Goal: Task Accomplishment & Management: Manage account settings

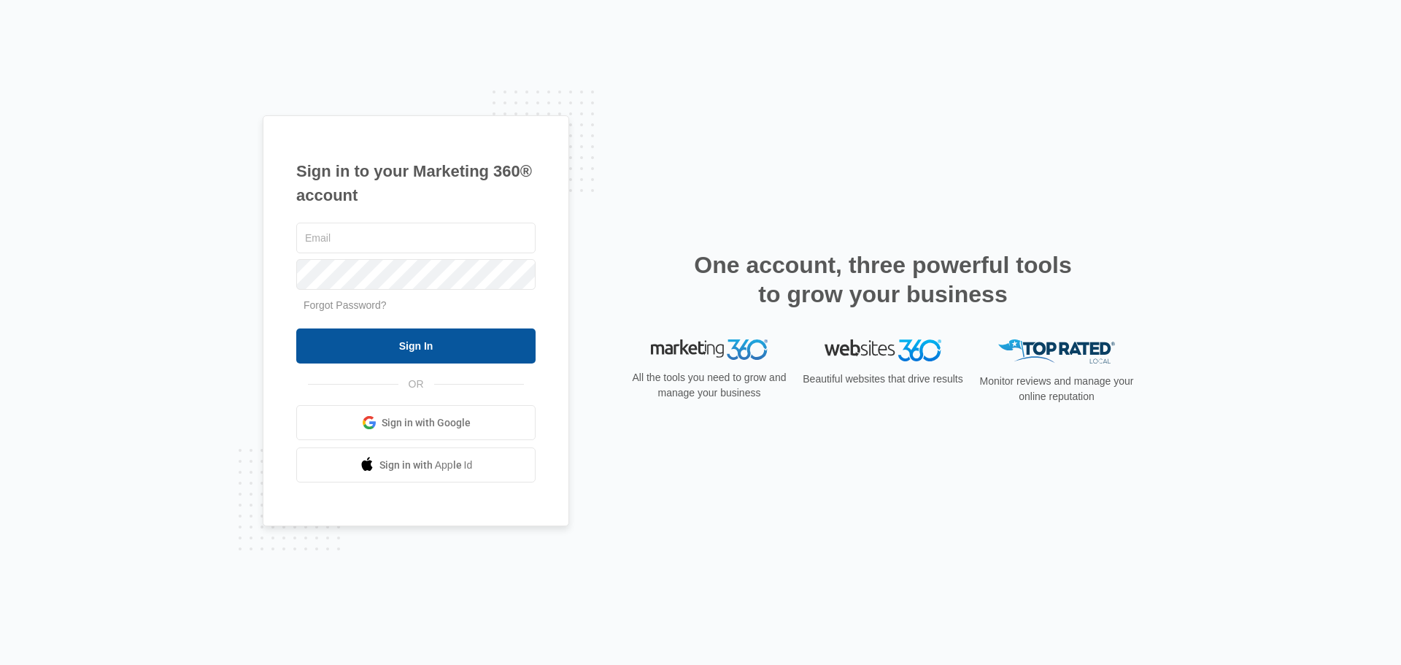
type input "[EMAIL_ADDRESS][DOMAIN_NAME]"
click at [441, 346] on input "Sign In" at bounding box center [415, 345] width 239 height 35
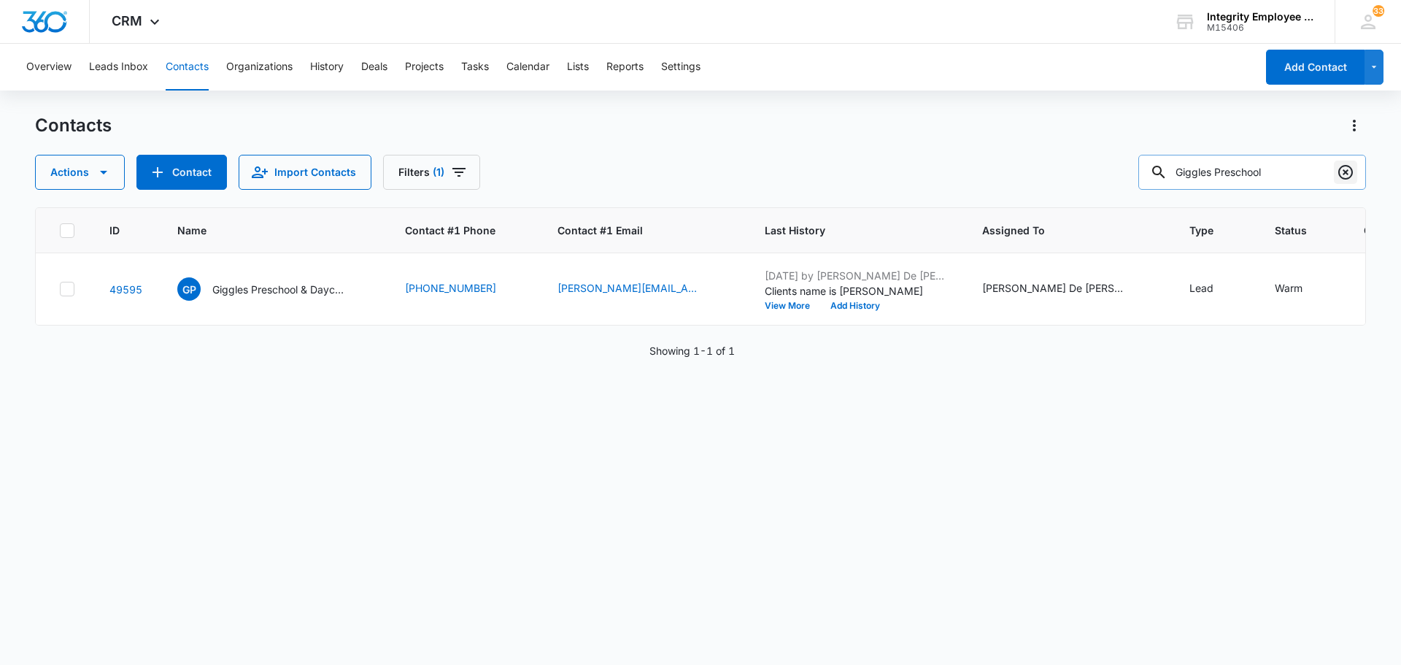
click at [1339, 173] on icon "Clear" at bounding box center [1345, 172] width 15 height 15
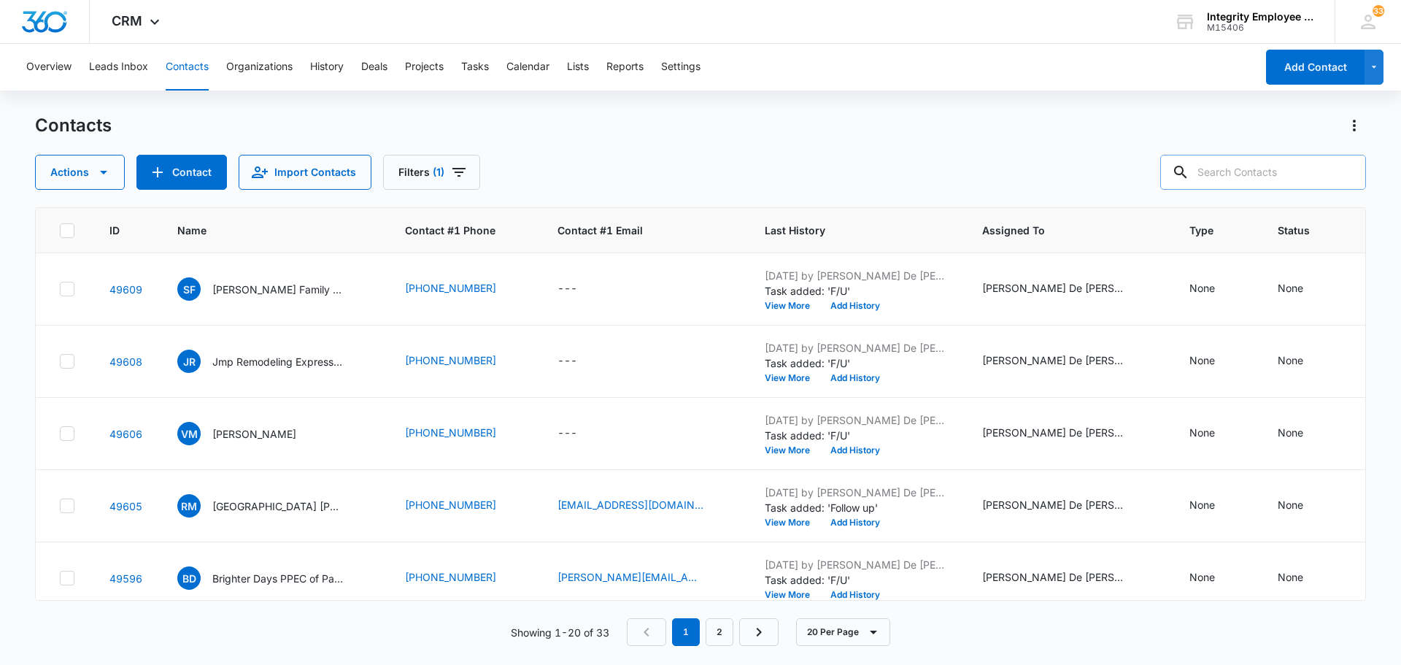
type input "b"
click at [1272, 174] on input "BRIAN mATTHEW Patton Inc." at bounding box center [1252, 172] width 228 height 35
type input "BRIAN Matthew Patton Inc."
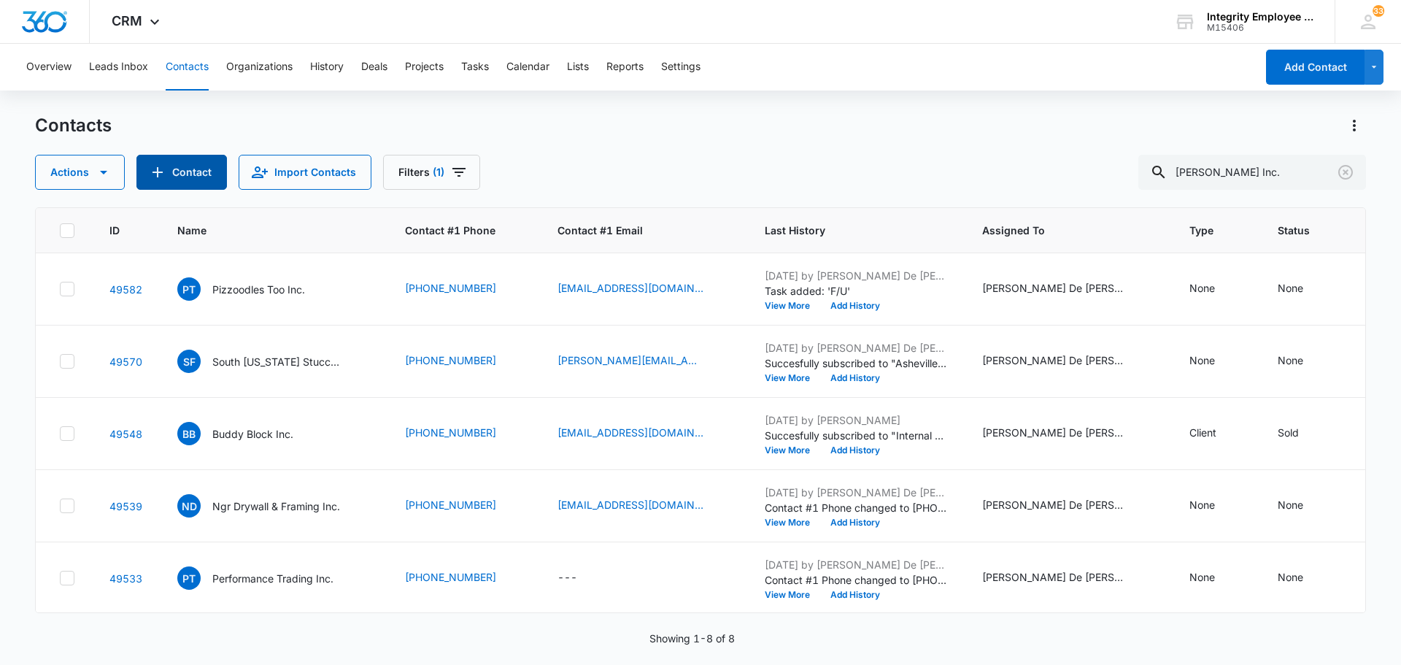
click at [211, 175] on button "Contact" at bounding box center [181, 172] width 90 height 35
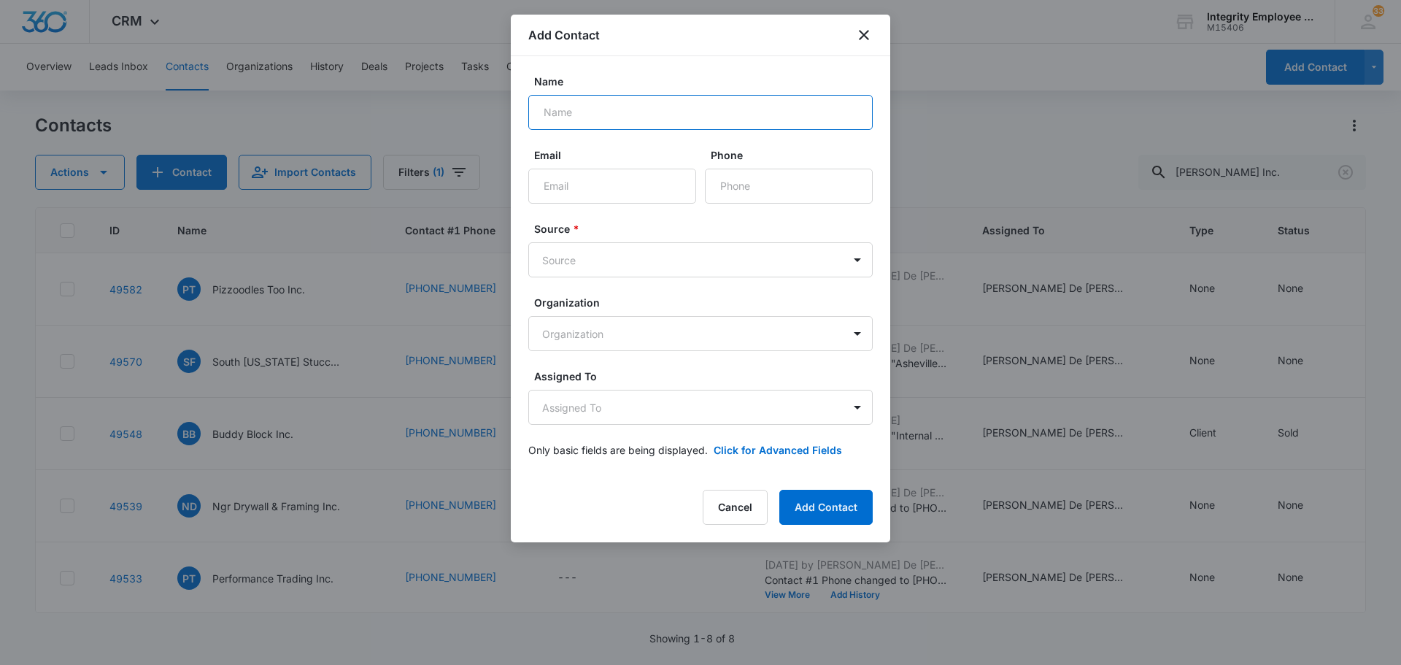
click at [605, 116] on input "Name" at bounding box center [700, 112] width 344 height 35
type input "[PERSON_NAME] Inc."
click at [748, 179] on input "Phone" at bounding box center [789, 186] width 168 height 35
type input "[PHONE_NUMBER]"
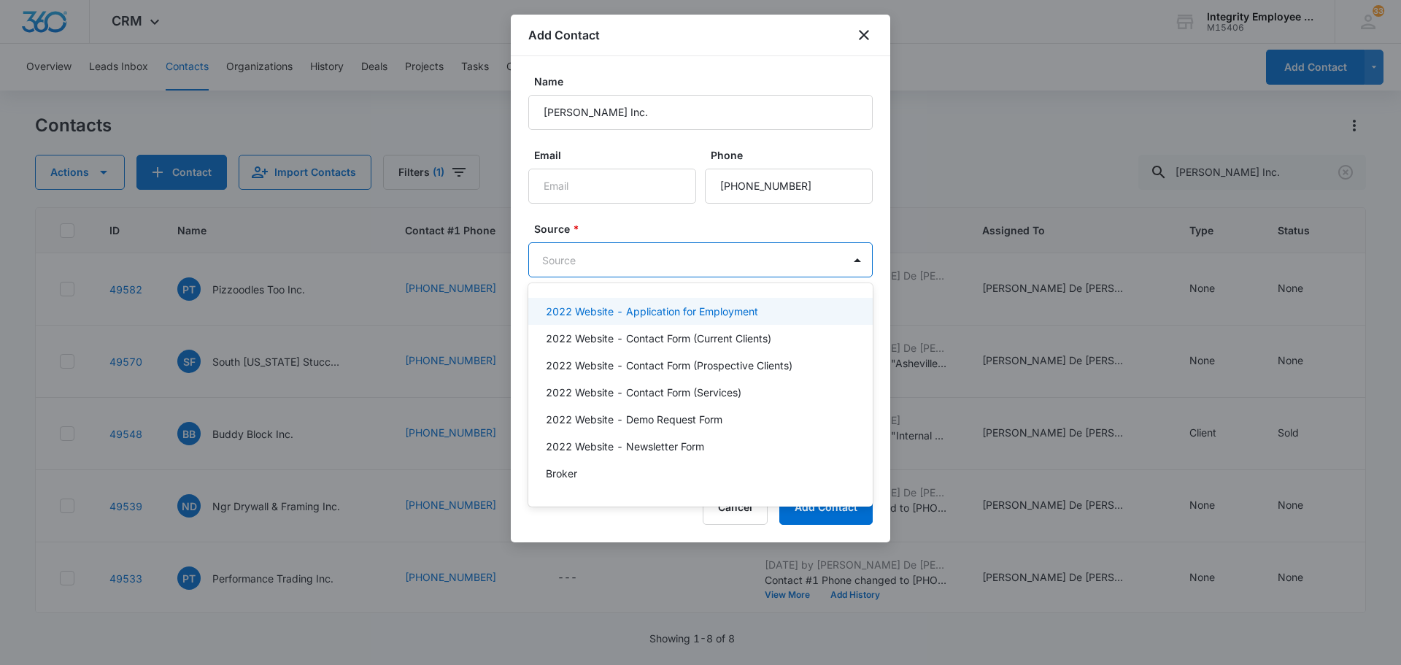
click at [778, 260] on body "CRM Apps Reputation Websites Forms CRM Email Social Shop Payments POS Content A…" at bounding box center [700, 332] width 1401 height 665
type input "col"
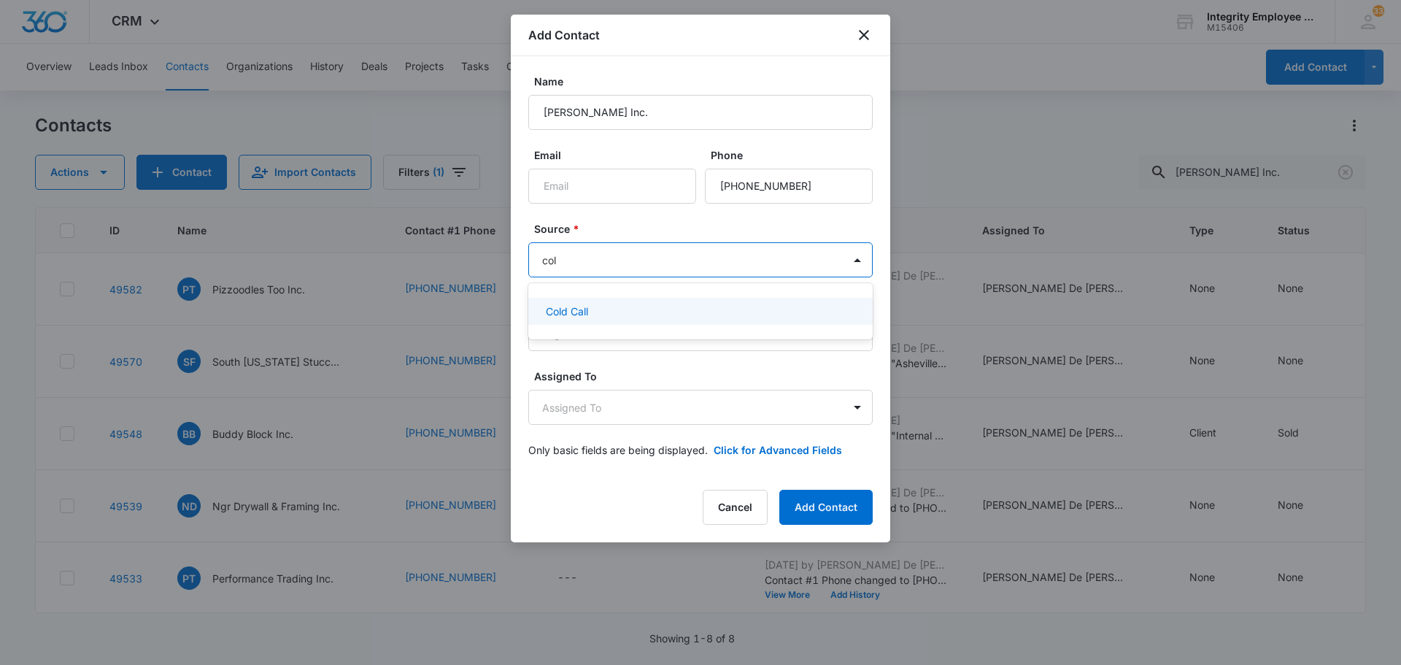
click at [665, 311] on div "Cold Call" at bounding box center [699, 310] width 306 height 15
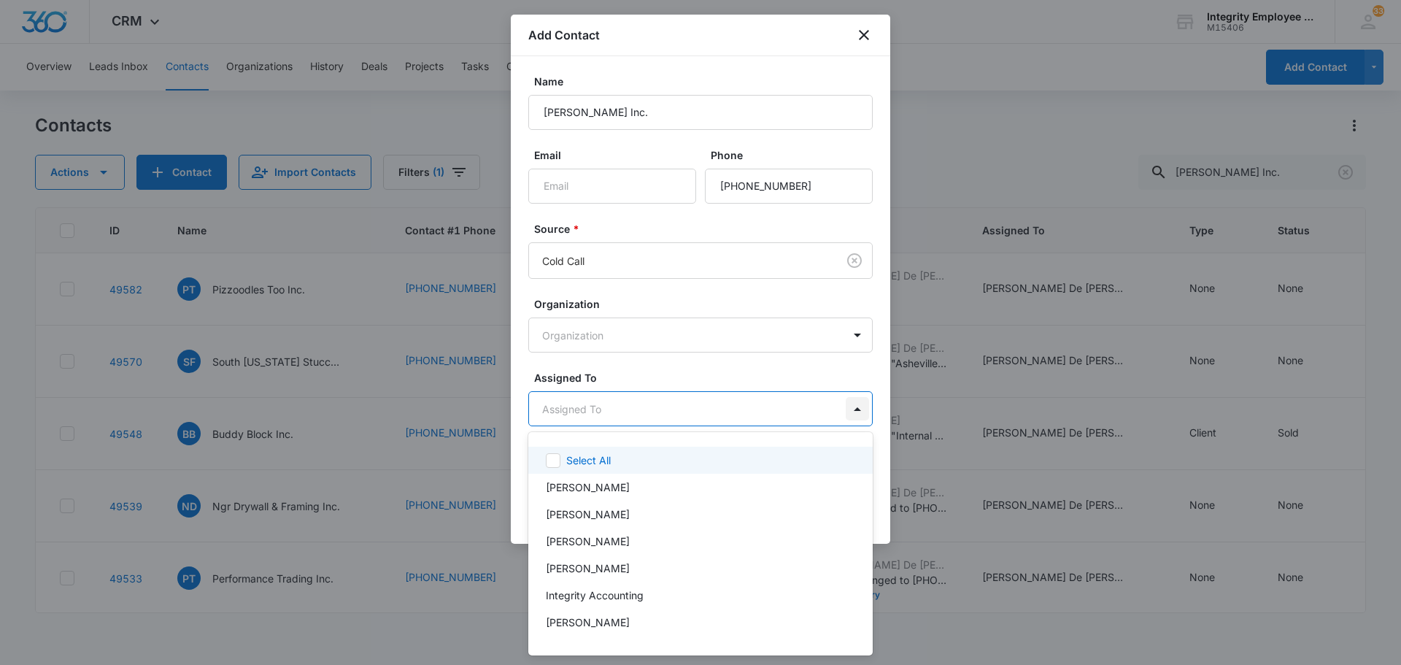
click at [851, 409] on body "CRM Apps Reputation Websites Forms CRM Email Social Shop Payments POS Content A…" at bounding box center [700, 332] width 1401 height 665
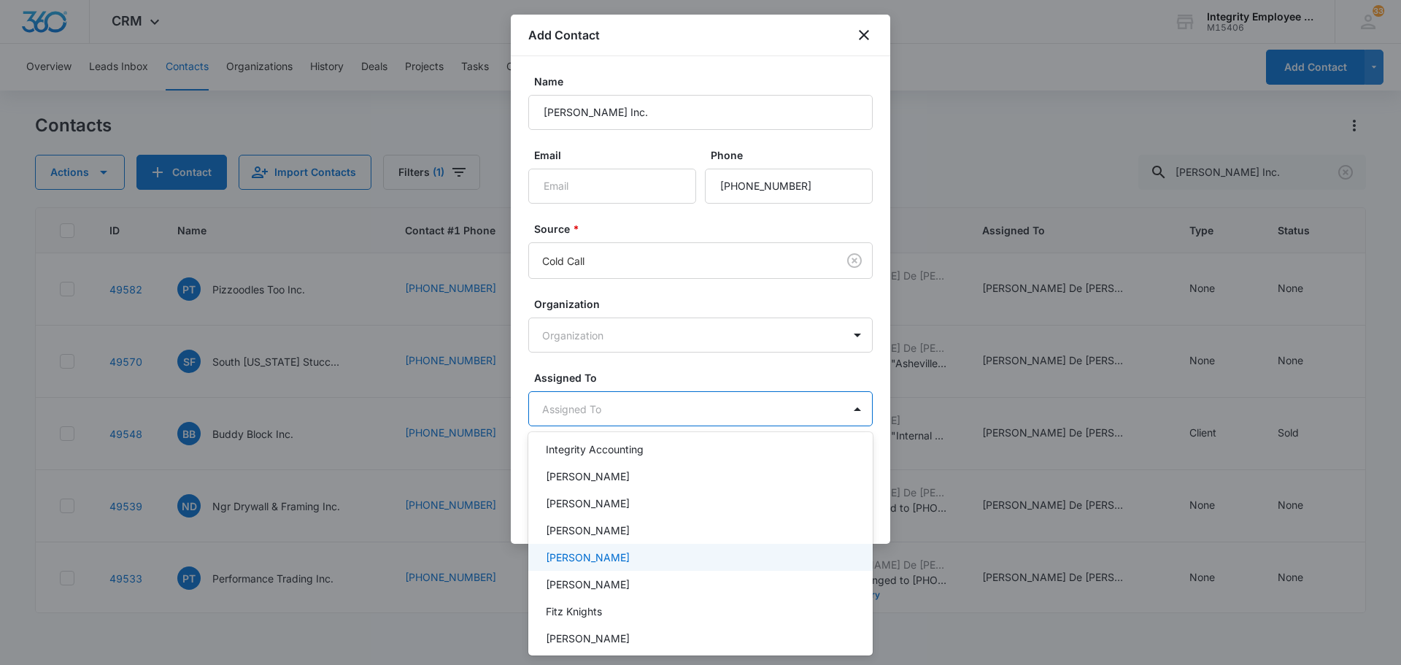
scroll to position [211, 0]
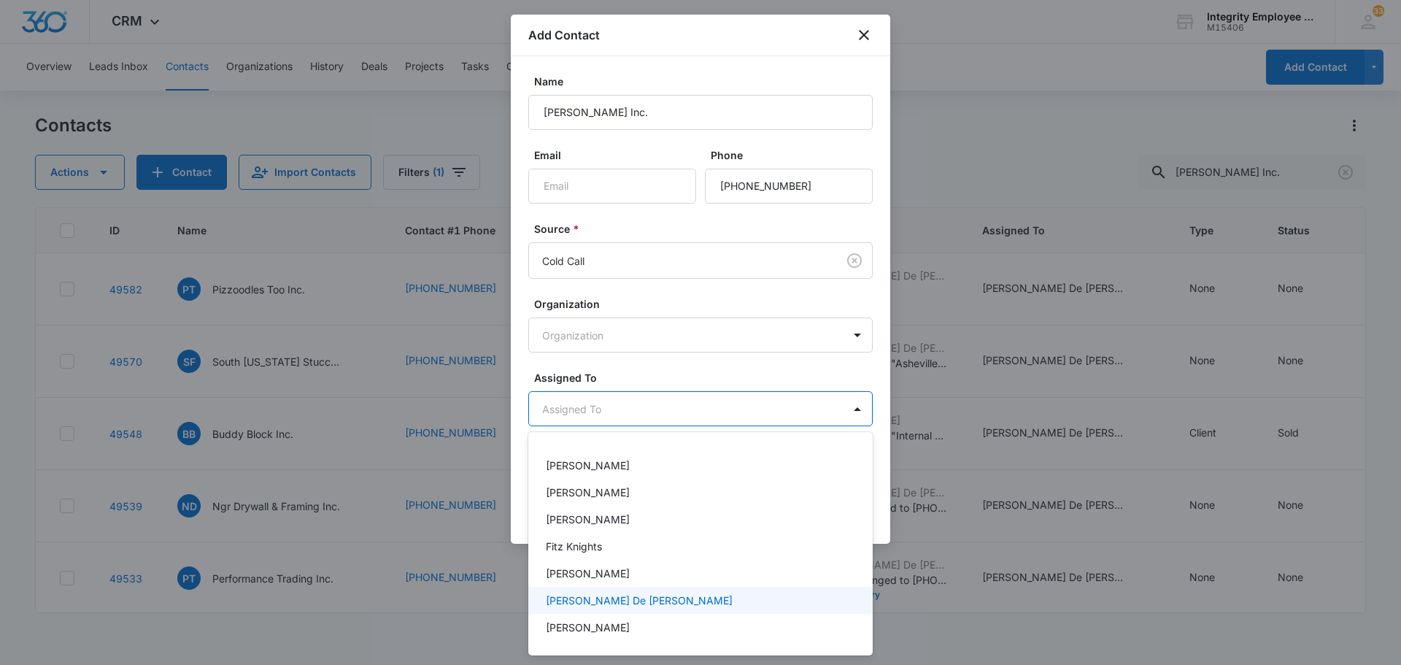
click at [621, 600] on p "[PERSON_NAME] De [PERSON_NAME]" at bounding box center [639, 599] width 187 height 15
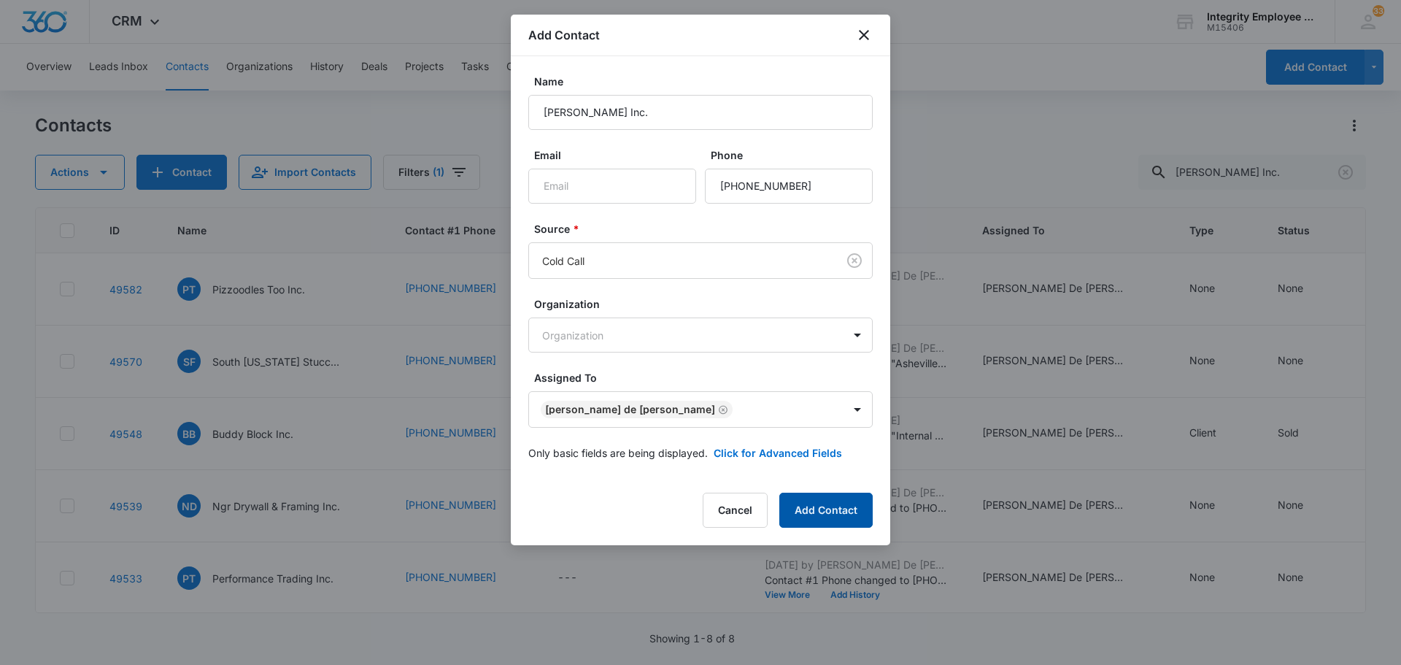
click at [849, 511] on button "Add Contact" at bounding box center [825, 509] width 93 height 35
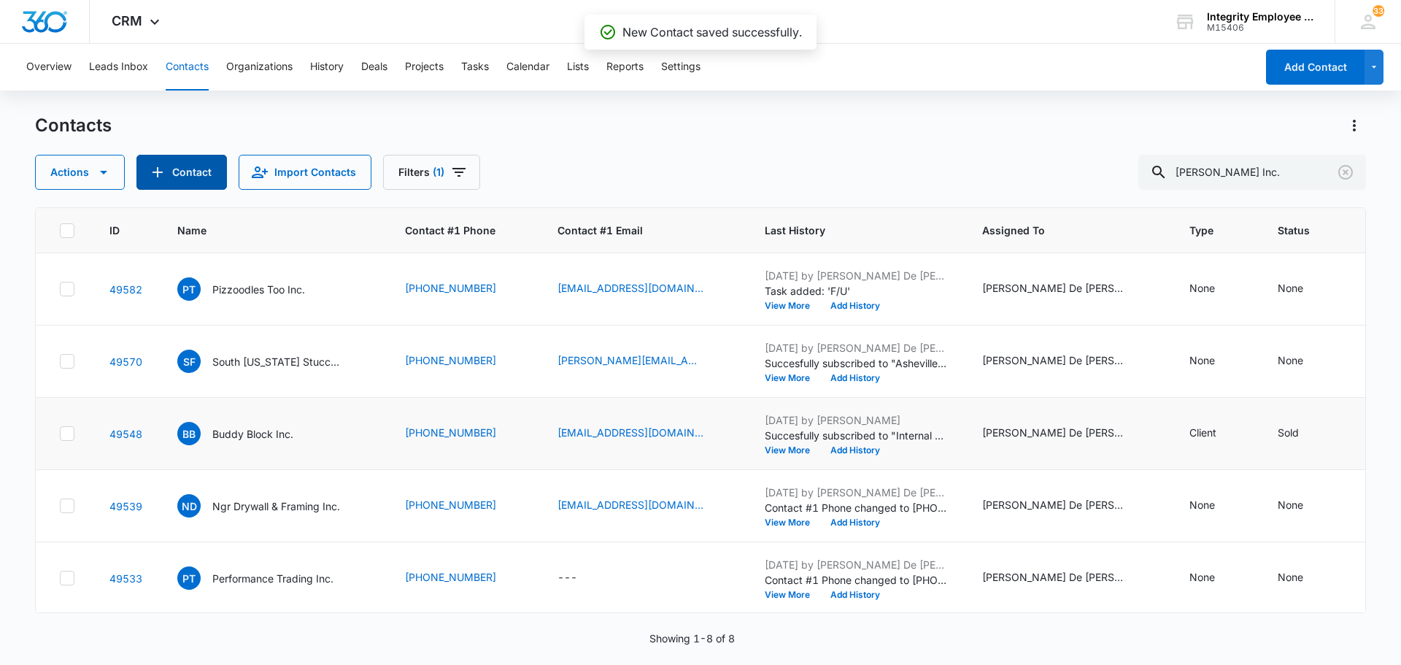
scroll to position [0, 0]
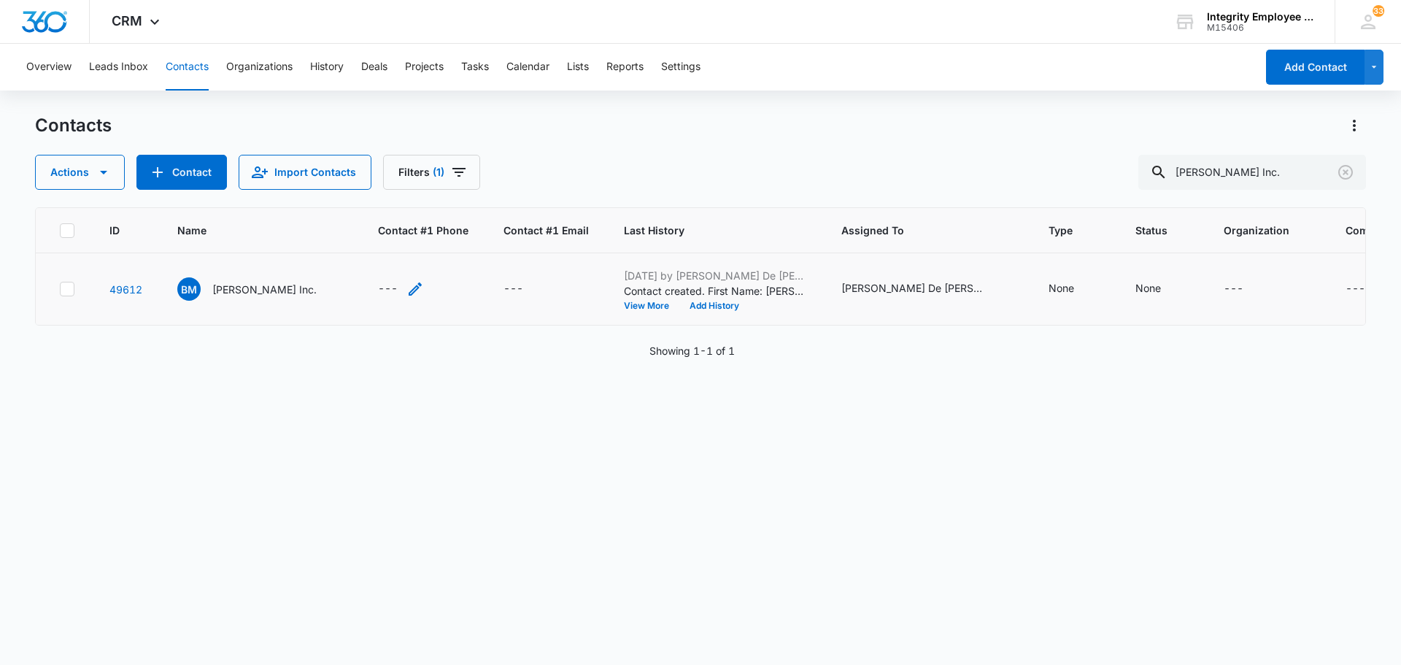
click at [398, 295] on div "---" at bounding box center [388, 289] width 20 height 18
click at [406, 206] on input "Contact #1 Phone" at bounding box center [427, 195] width 184 height 35
type input "[PHONE_NUMBER]"
click at [492, 240] on button "Save" at bounding box center [497, 242] width 43 height 28
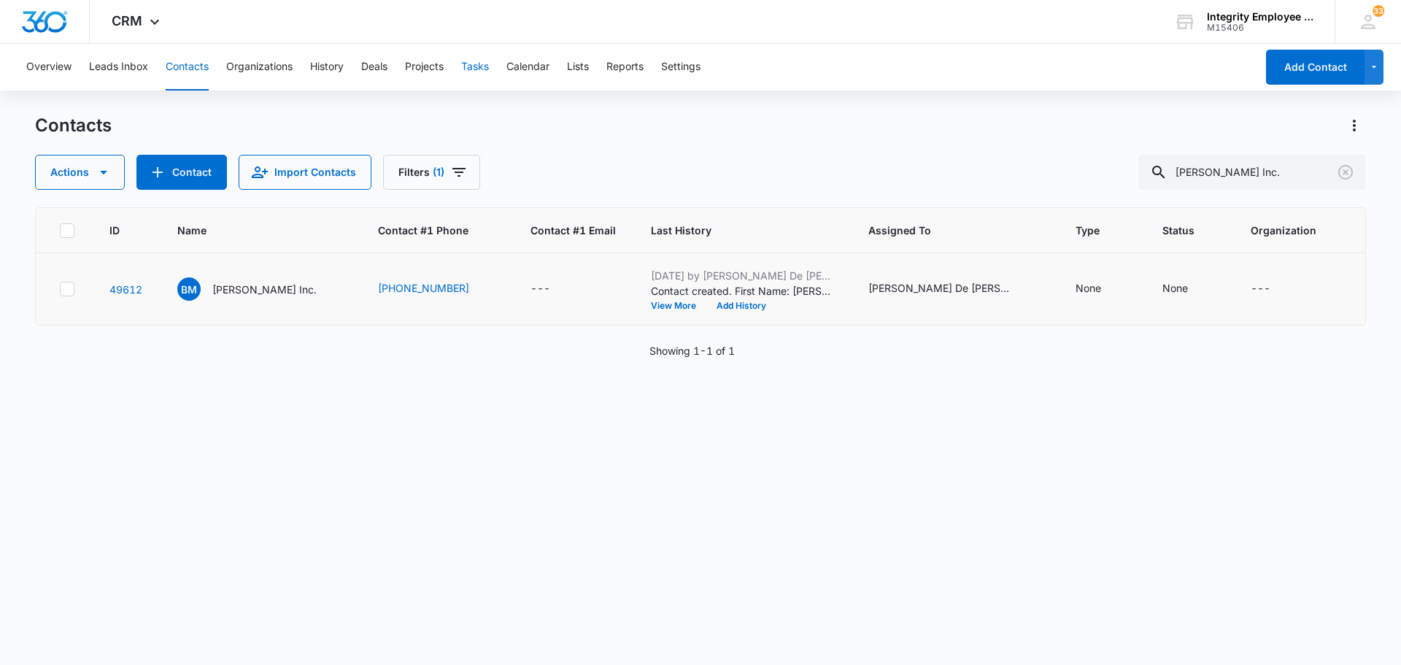
click at [482, 63] on button "Tasks" at bounding box center [475, 67] width 28 height 47
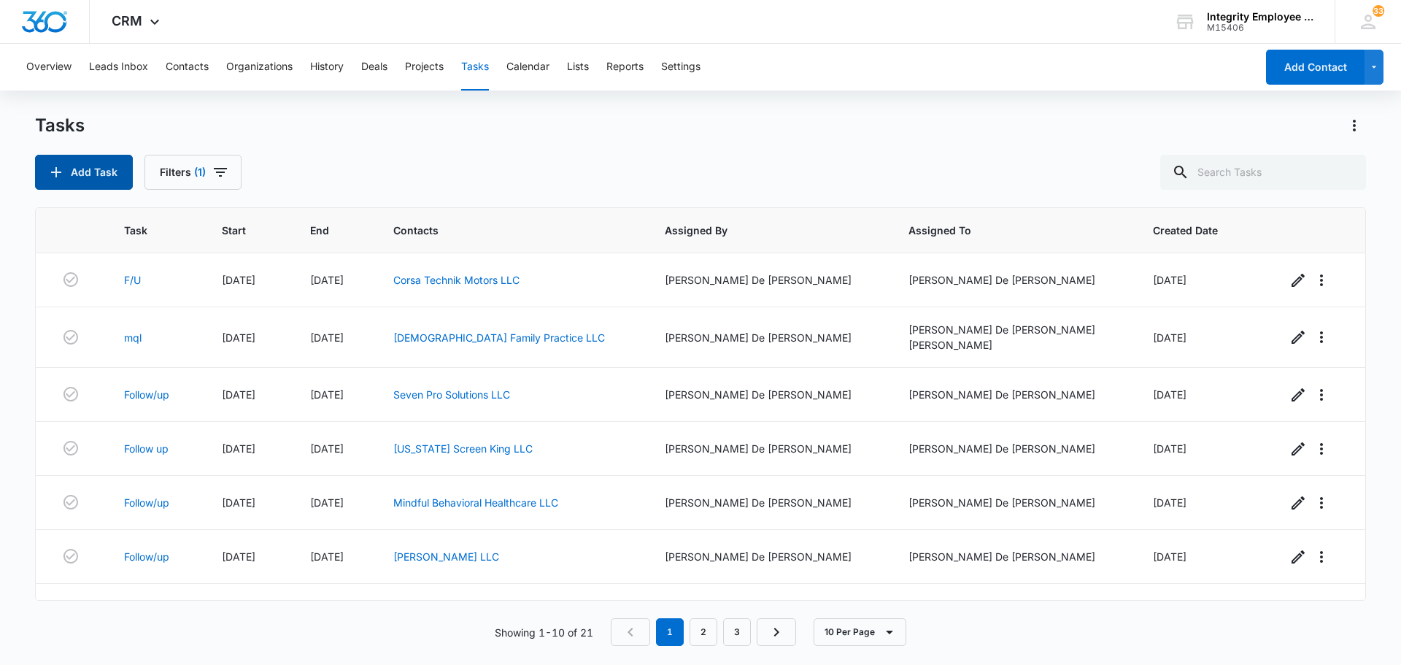
click at [106, 176] on button "Add Task" at bounding box center [84, 172] width 98 height 35
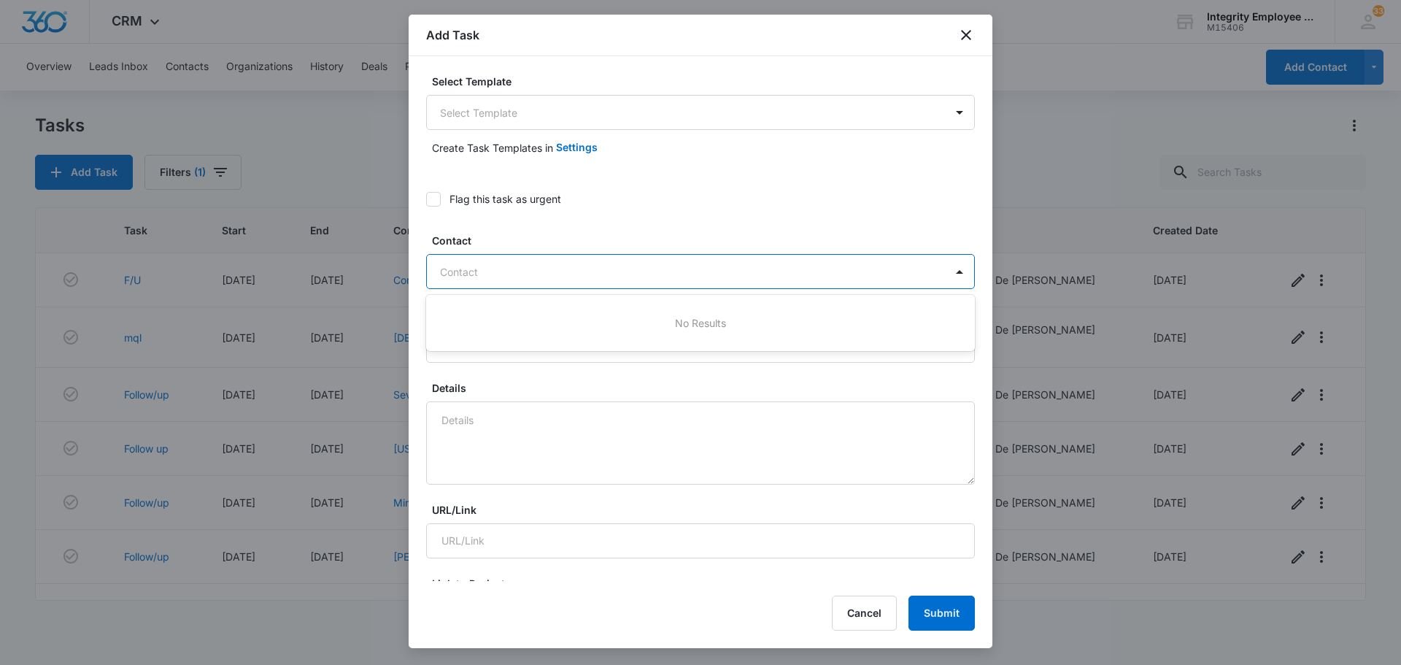
click at [822, 274] on div at bounding box center [691, 272] width 503 height 18
type input "b"
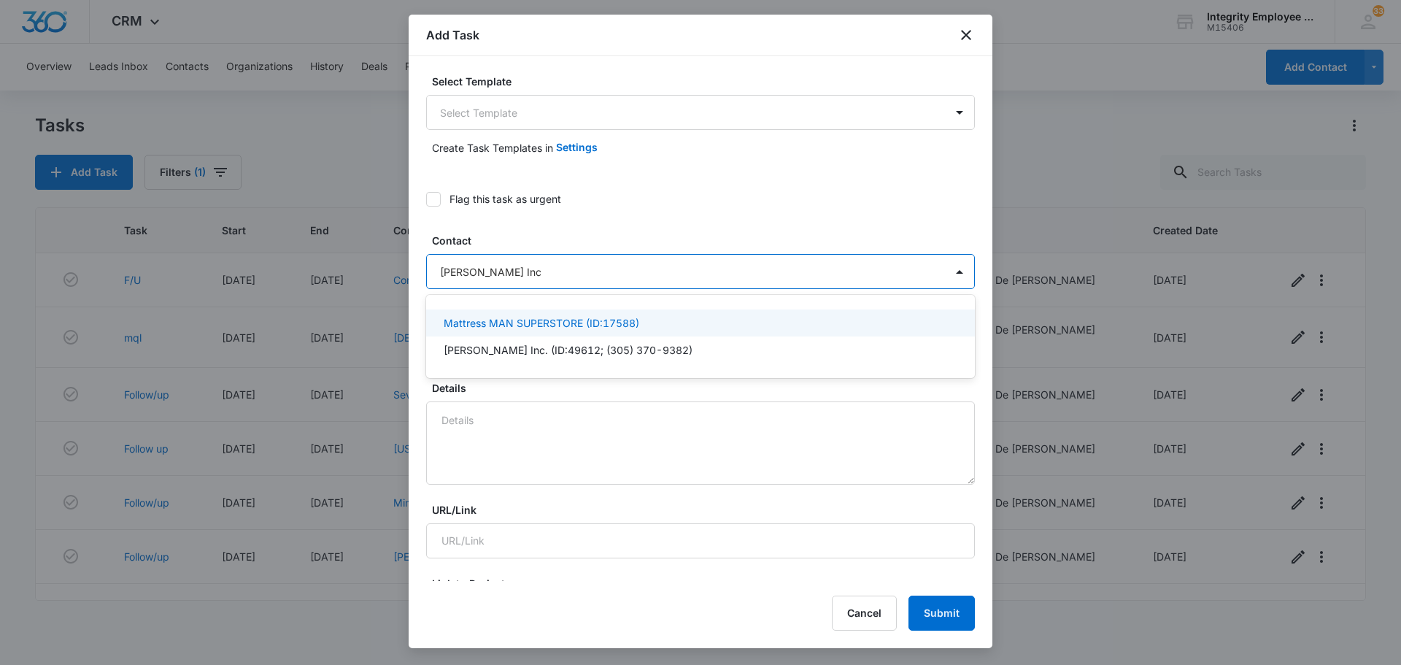
type input "[PERSON_NAME] Inc."
click at [646, 325] on p "Brian Matthew Patton Inc. (ID:49612; (305) 370-9382)" at bounding box center [568, 322] width 249 height 15
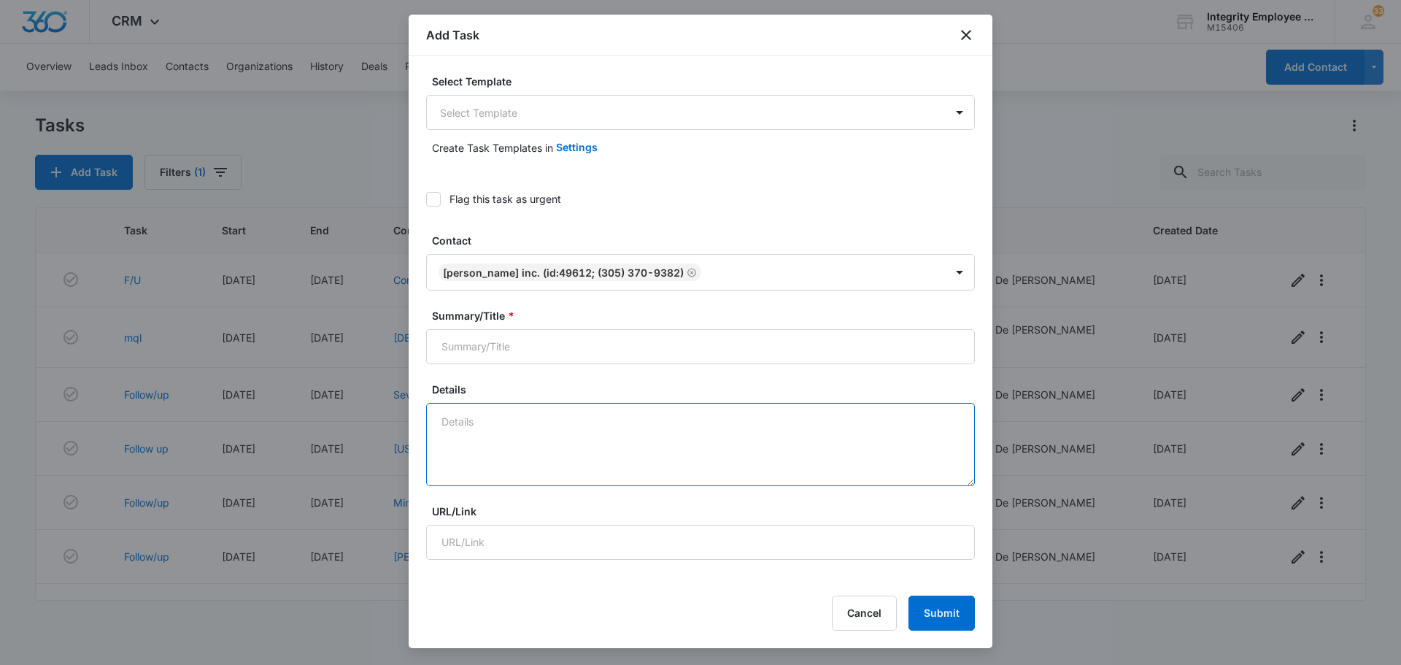
click at [657, 443] on textarea "Details" at bounding box center [700, 444] width 549 height 83
click at [527, 347] on input "Summary/Title *" at bounding box center [700, 346] width 549 height 35
type input "F/U"
click at [519, 440] on textarea "Details" at bounding box center [700, 444] width 549 height 83
type textarea "c"
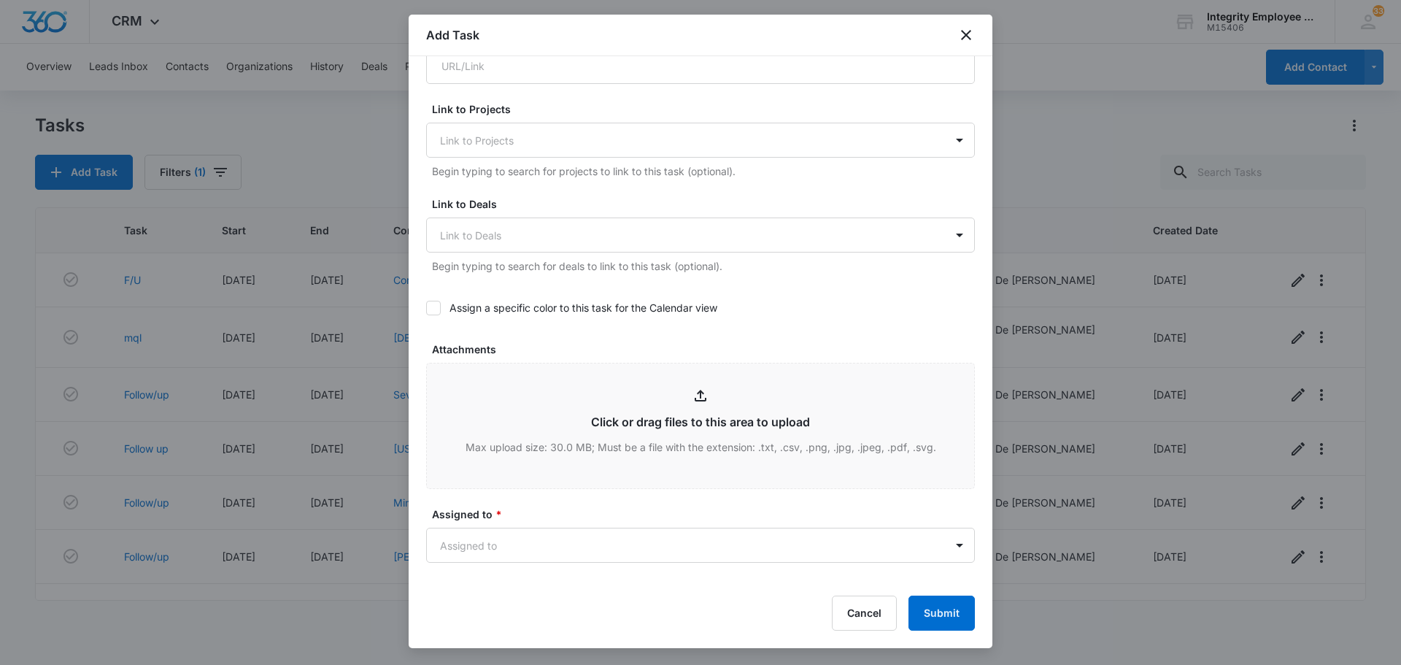
scroll to position [657, 0]
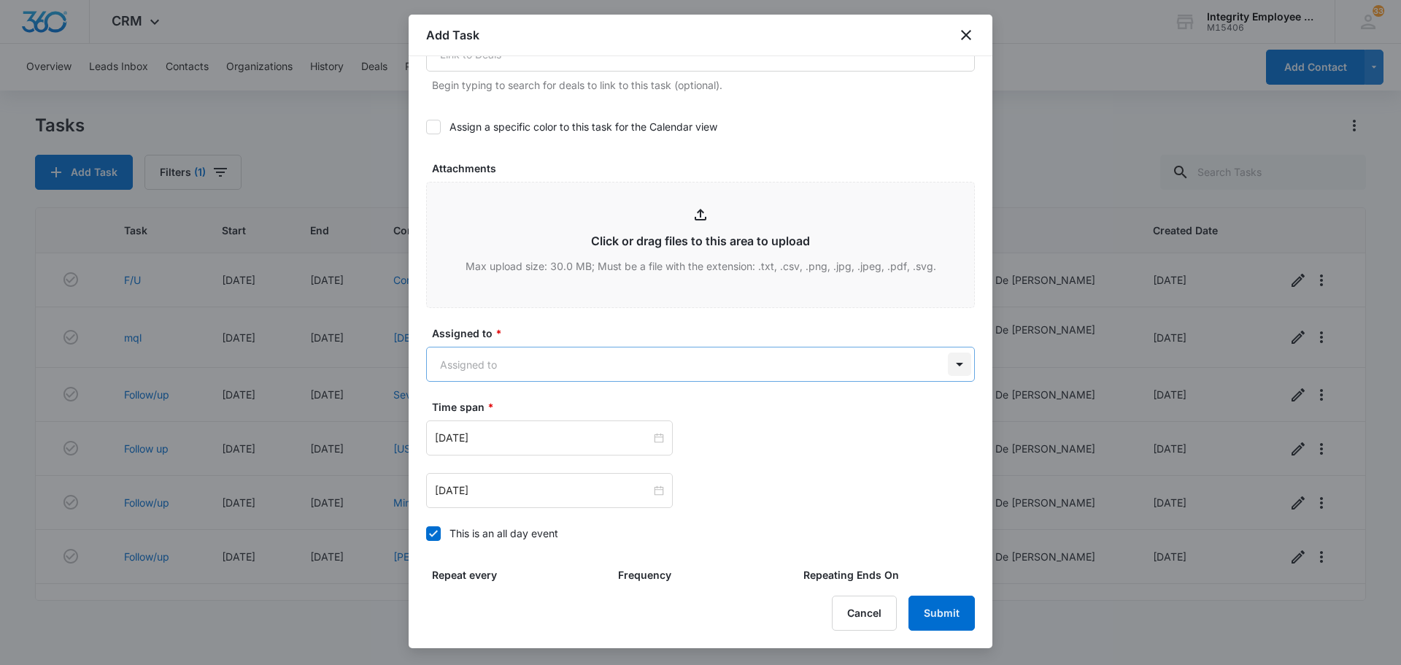
type textarea "Call client November 8, 2025."
click at [950, 370] on body "CRM Apps Reputation Websites Forms CRM Email Social Shop Payments POS Content A…" at bounding box center [700, 332] width 1401 height 665
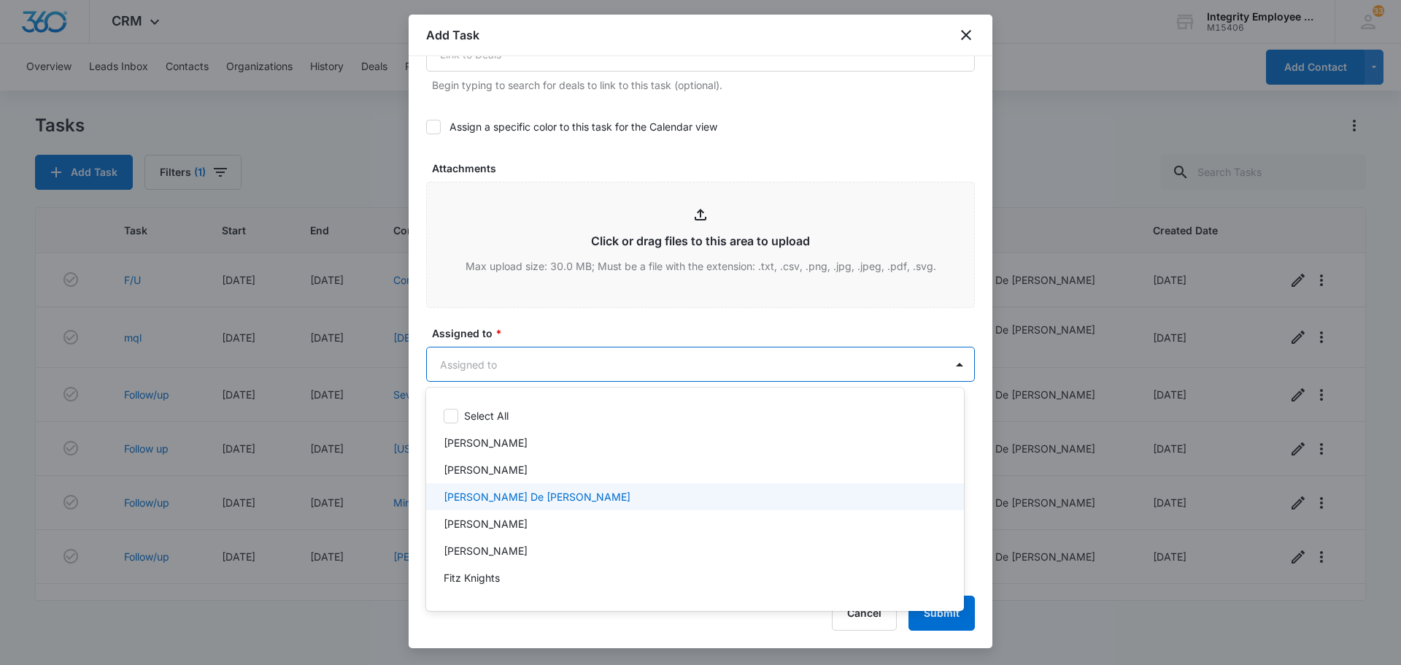
click at [441, 495] on div "[PERSON_NAME] De [PERSON_NAME]" at bounding box center [695, 496] width 538 height 27
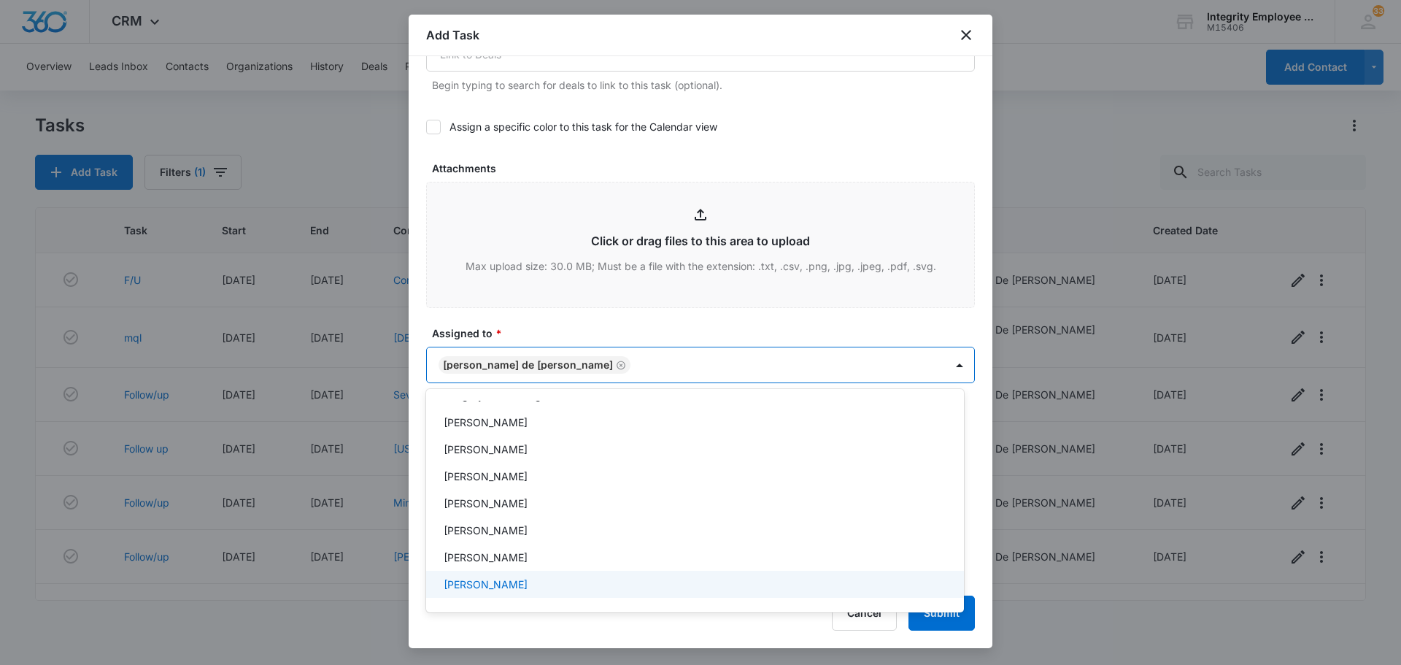
scroll to position [0, 0]
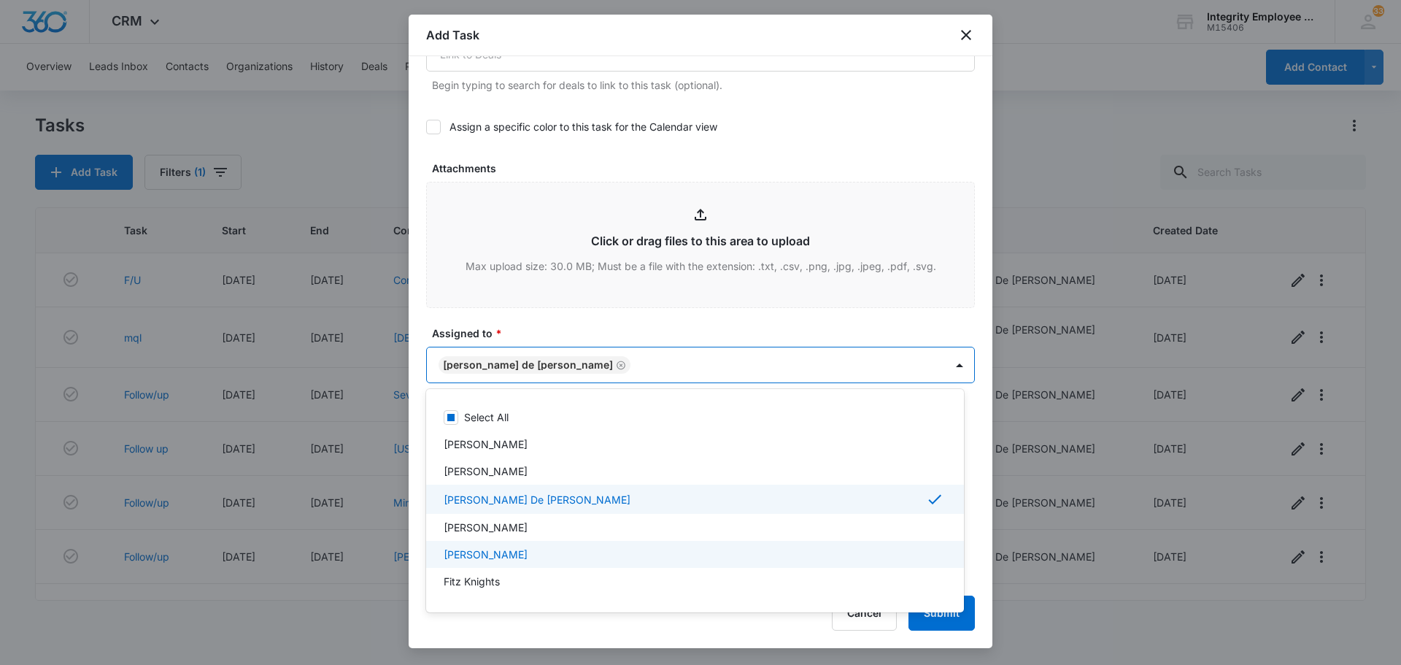
click at [1045, 604] on div at bounding box center [700, 332] width 1401 height 665
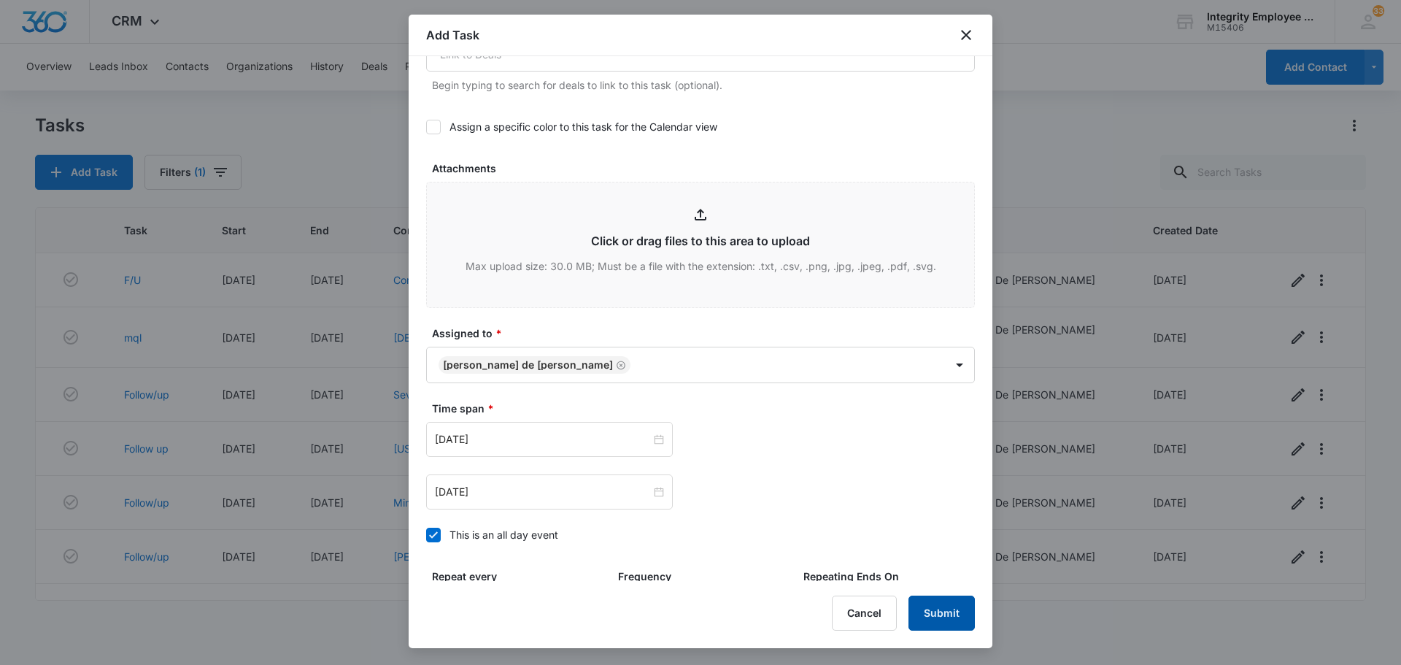
click at [932, 614] on button "Submit" at bounding box center [941, 612] width 66 height 35
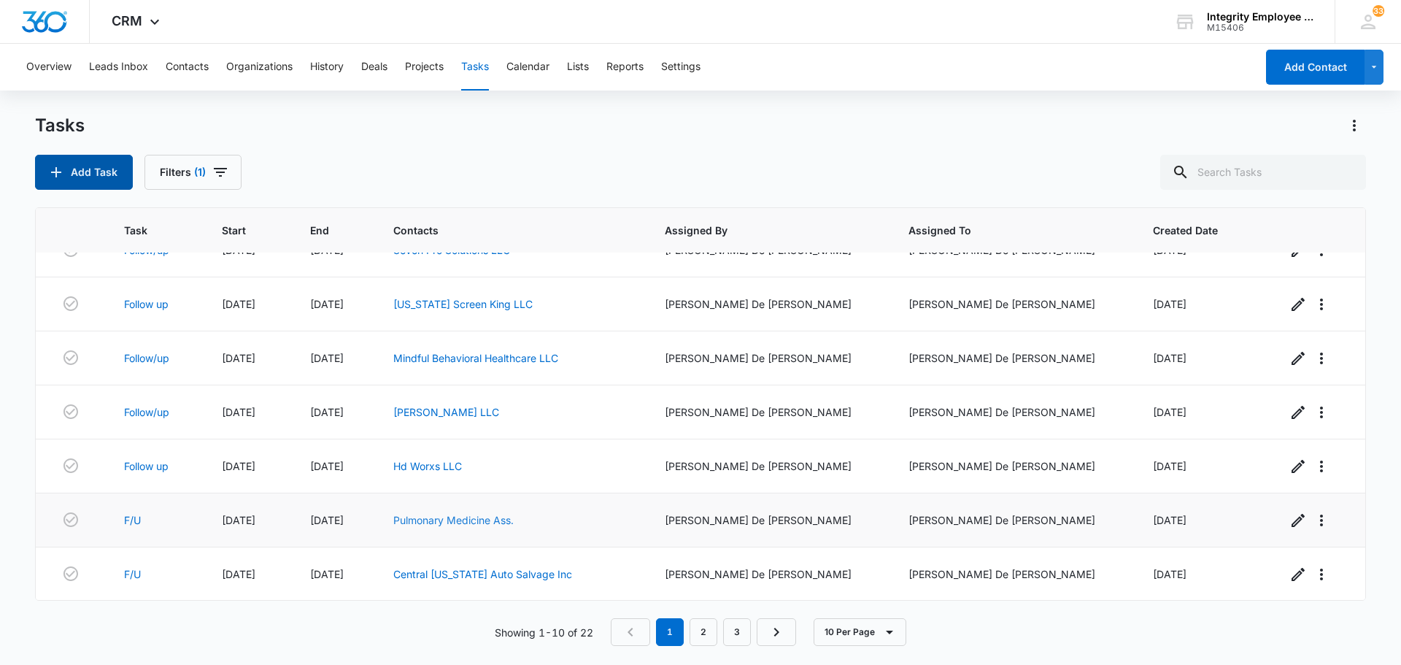
scroll to position [60, 0]
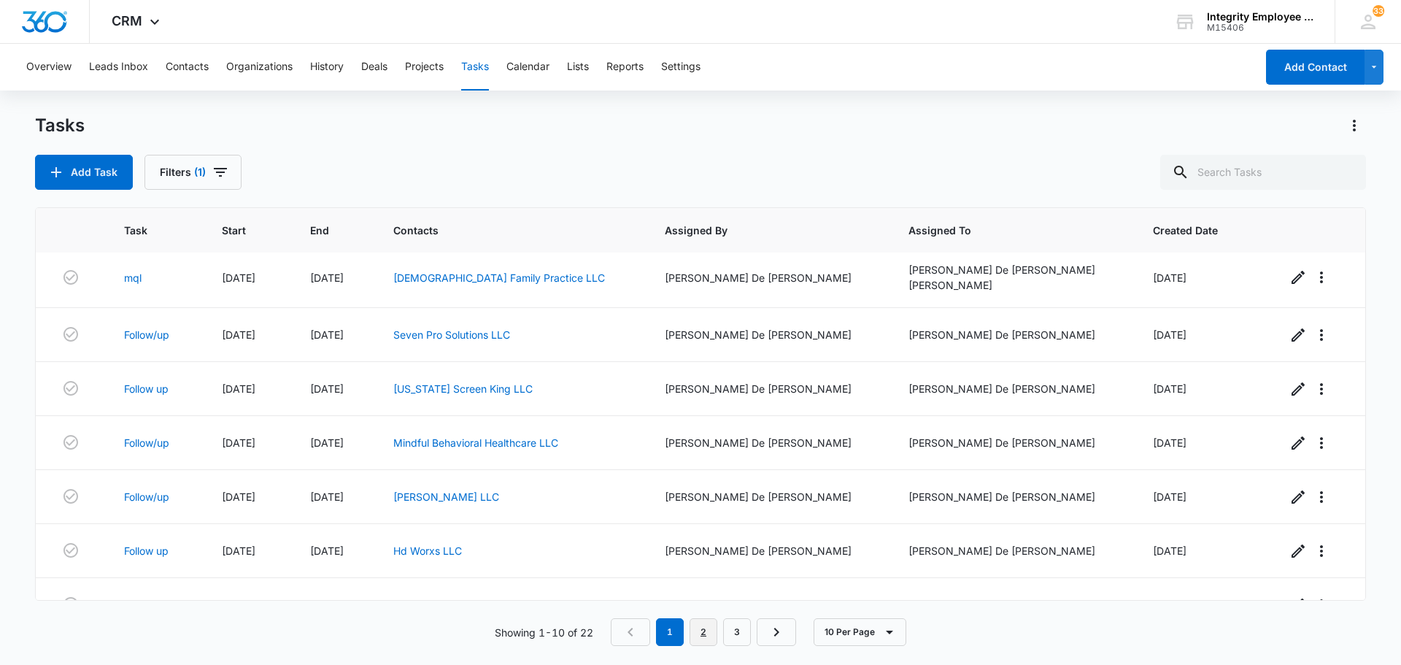
click at [702, 631] on link "2" at bounding box center [703, 632] width 28 height 28
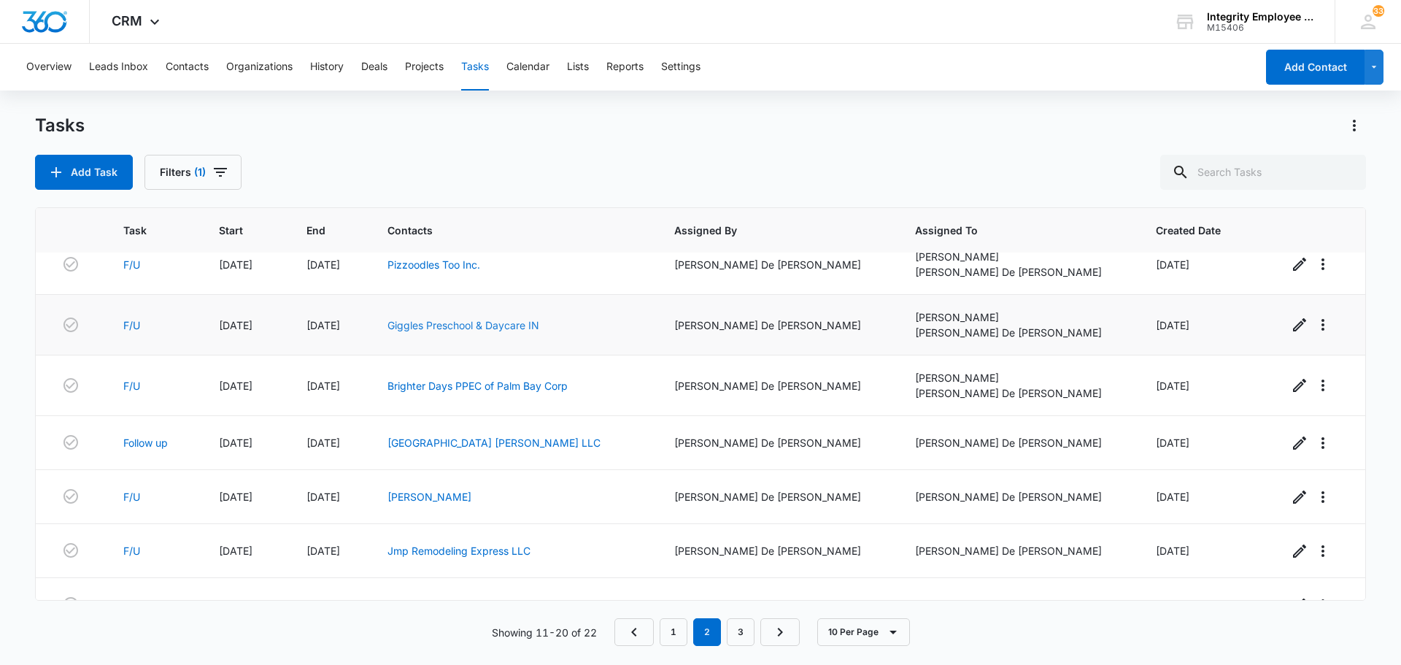
scroll to position [225, 0]
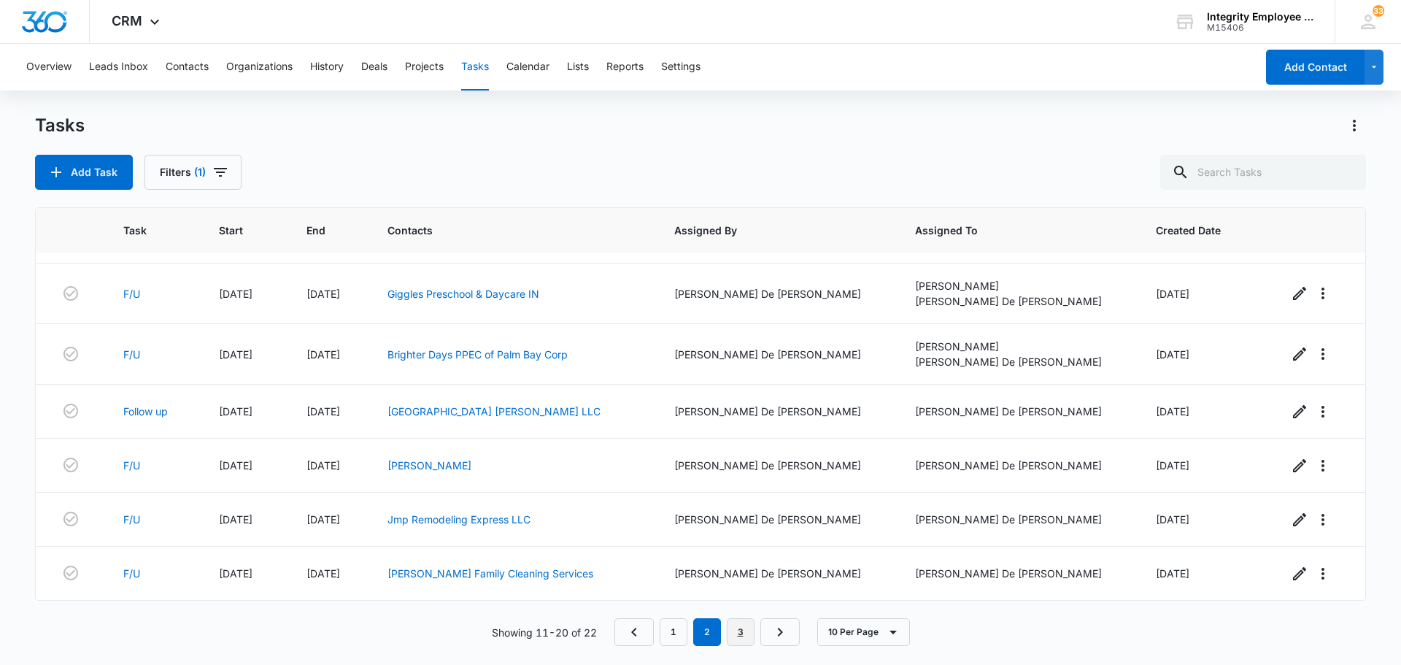
click at [751, 635] on link "3" at bounding box center [741, 632] width 28 height 28
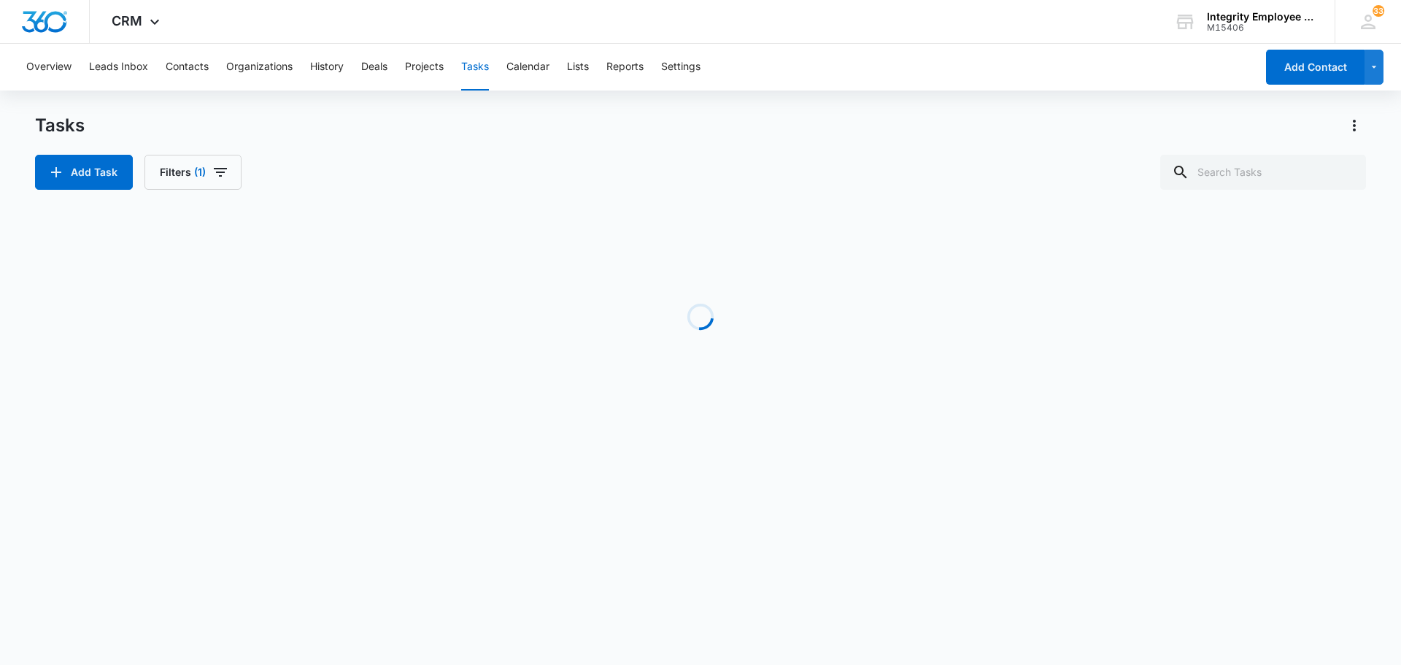
scroll to position [0, 0]
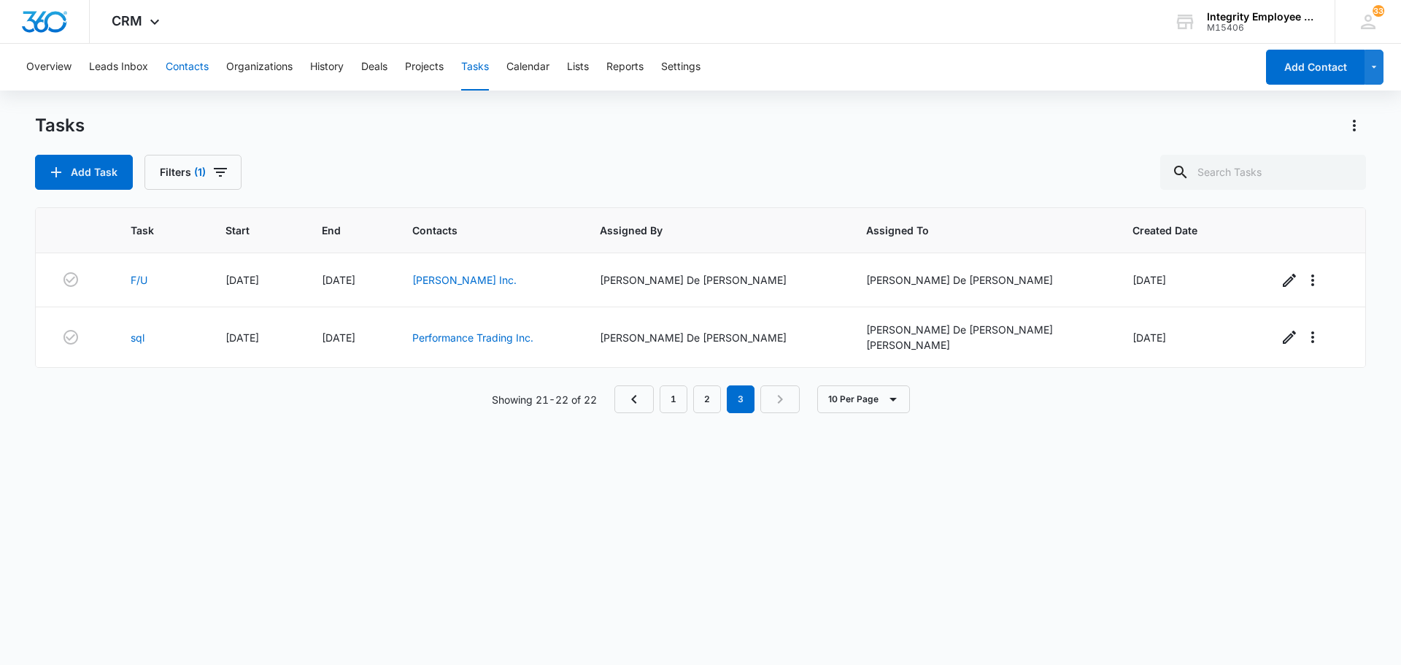
click at [202, 67] on button "Contacts" at bounding box center [187, 67] width 43 height 47
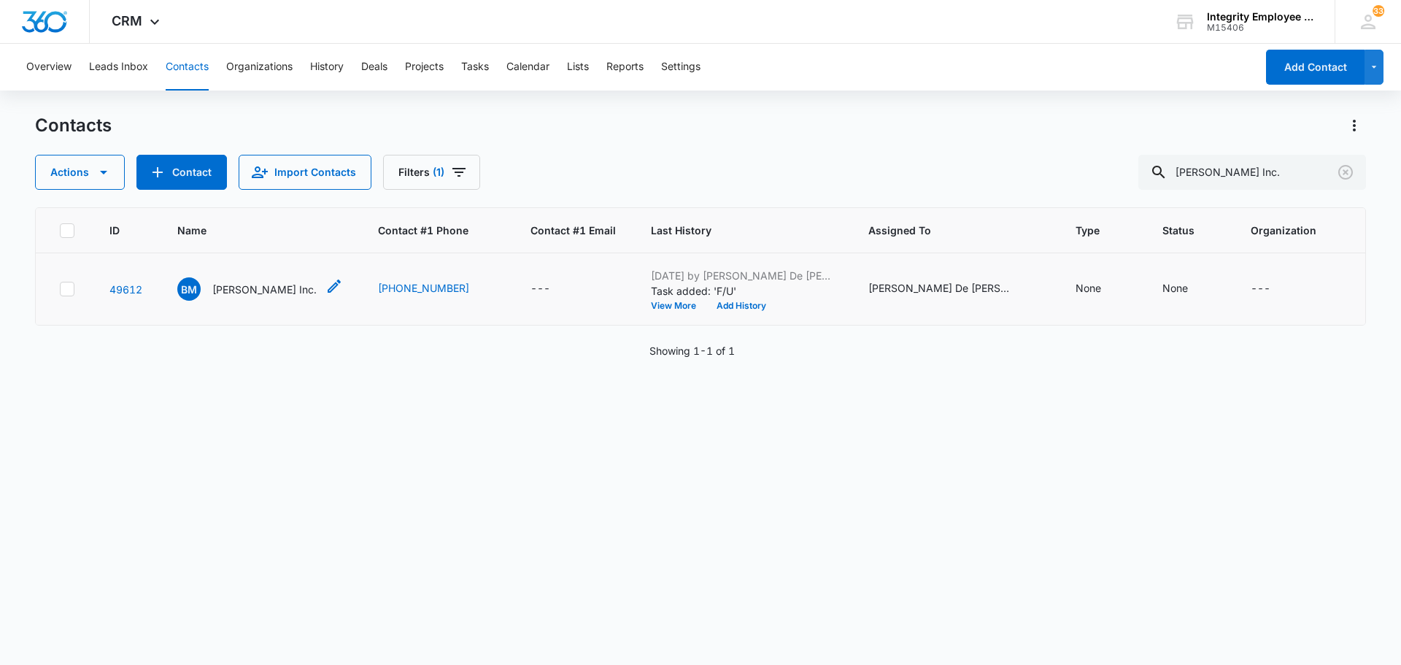
click at [245, 282] on p "[PERSON_NAME] Inc." at bounding box center [264, 289] width 104 height 15
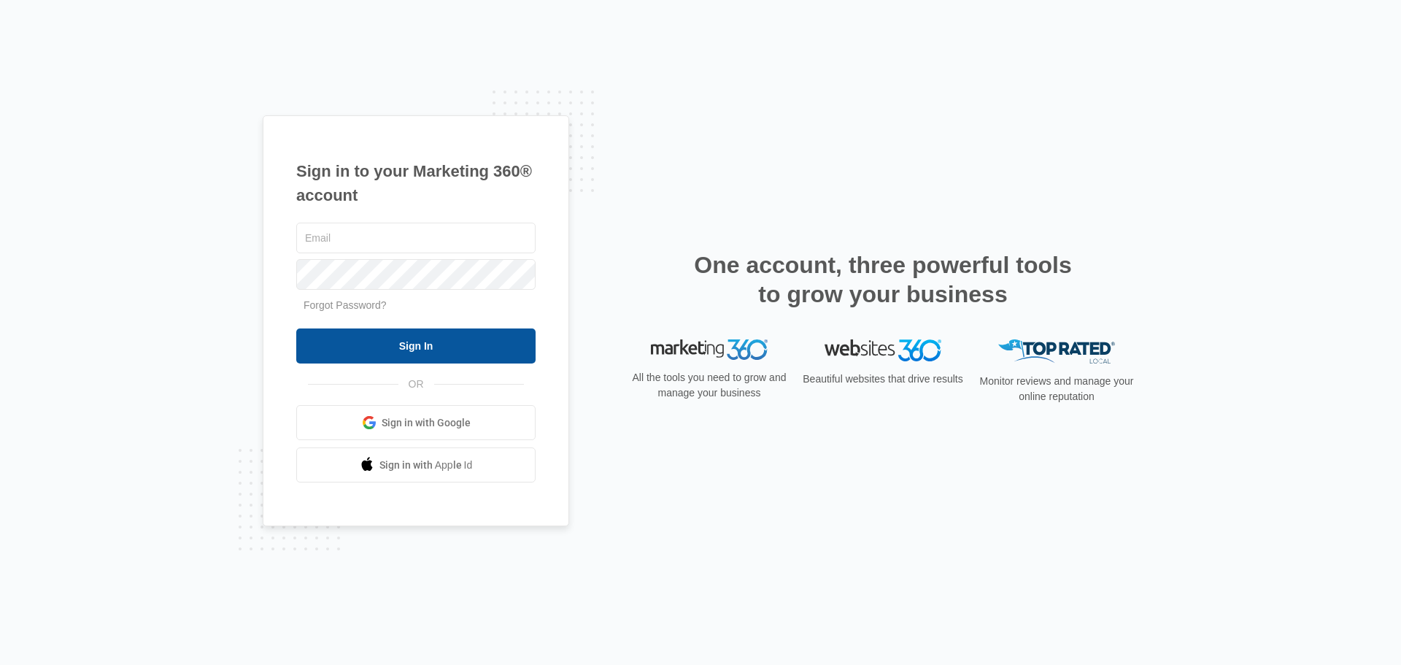
type input "[EMAIL_ADDRESS][DOMAIN_NAME]"
click at [412, 338] on input "Sign In" at bounding box center [415, 345] width 239 height 35
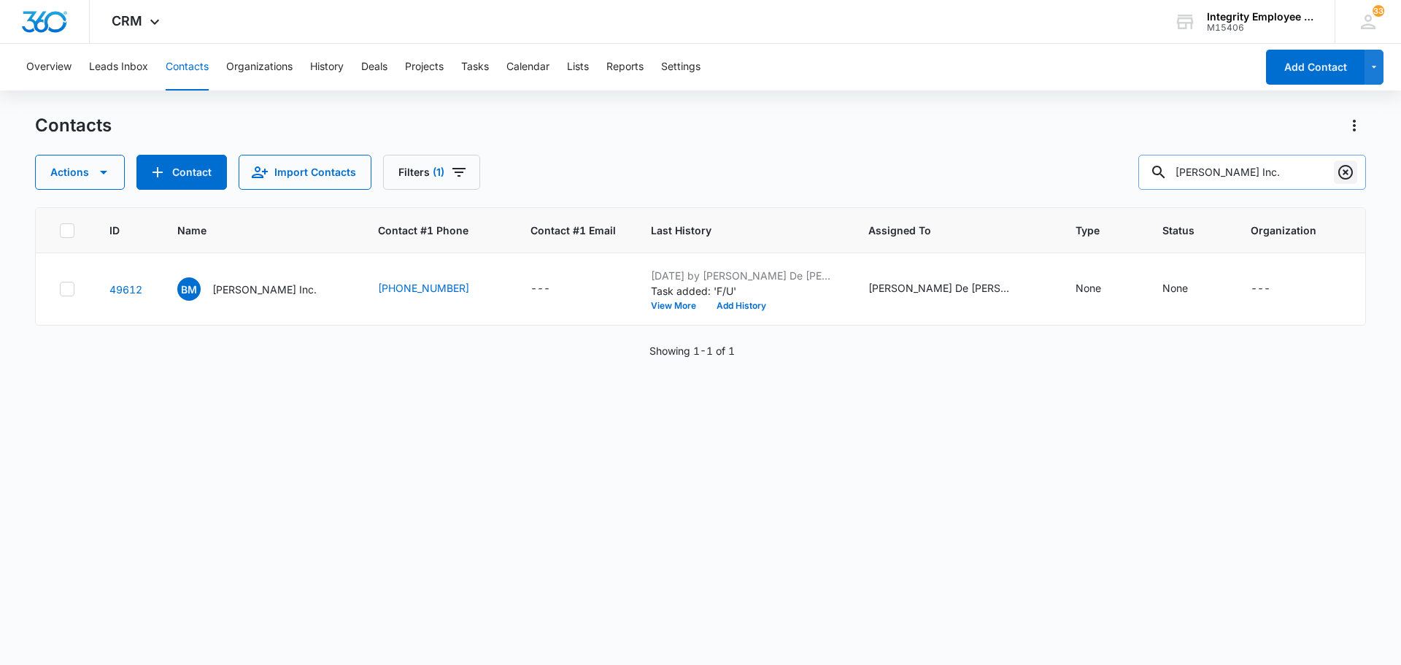
click at [1349, 172] on icon "Clear" at bounding box center [1345, 172] width 18 height 18
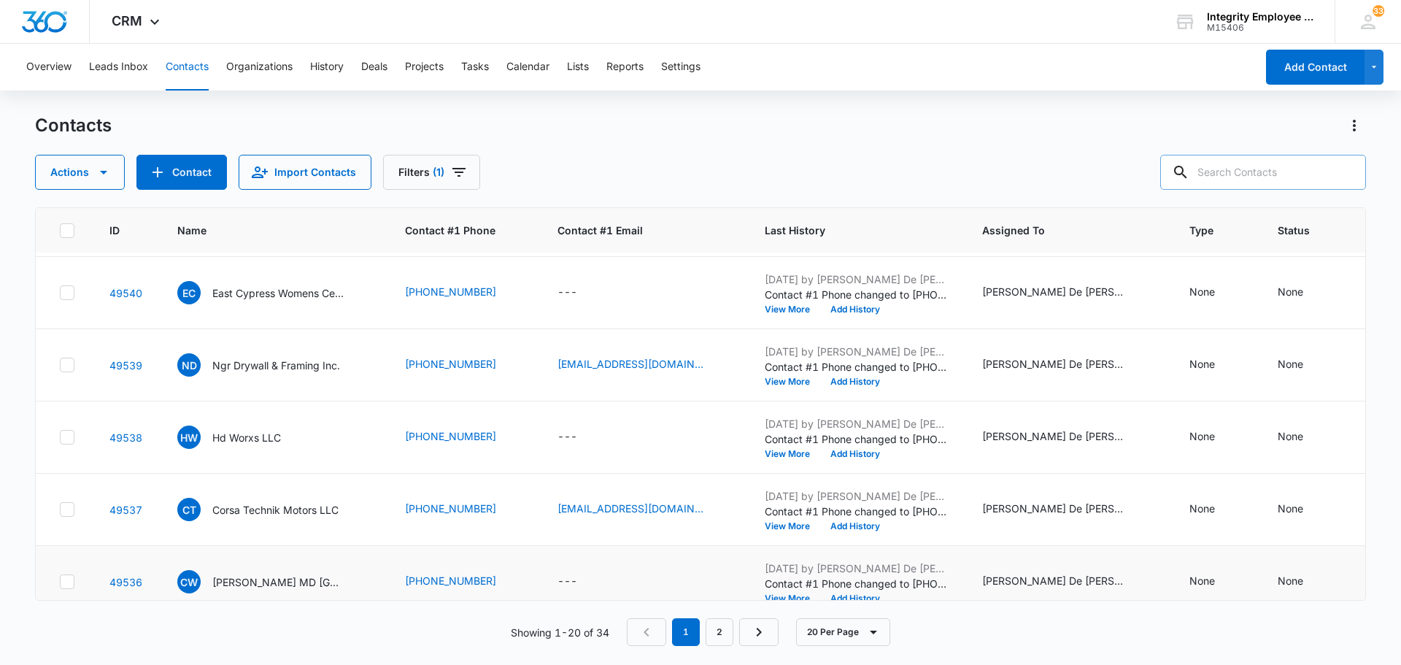
scroll to position [1108, 0]
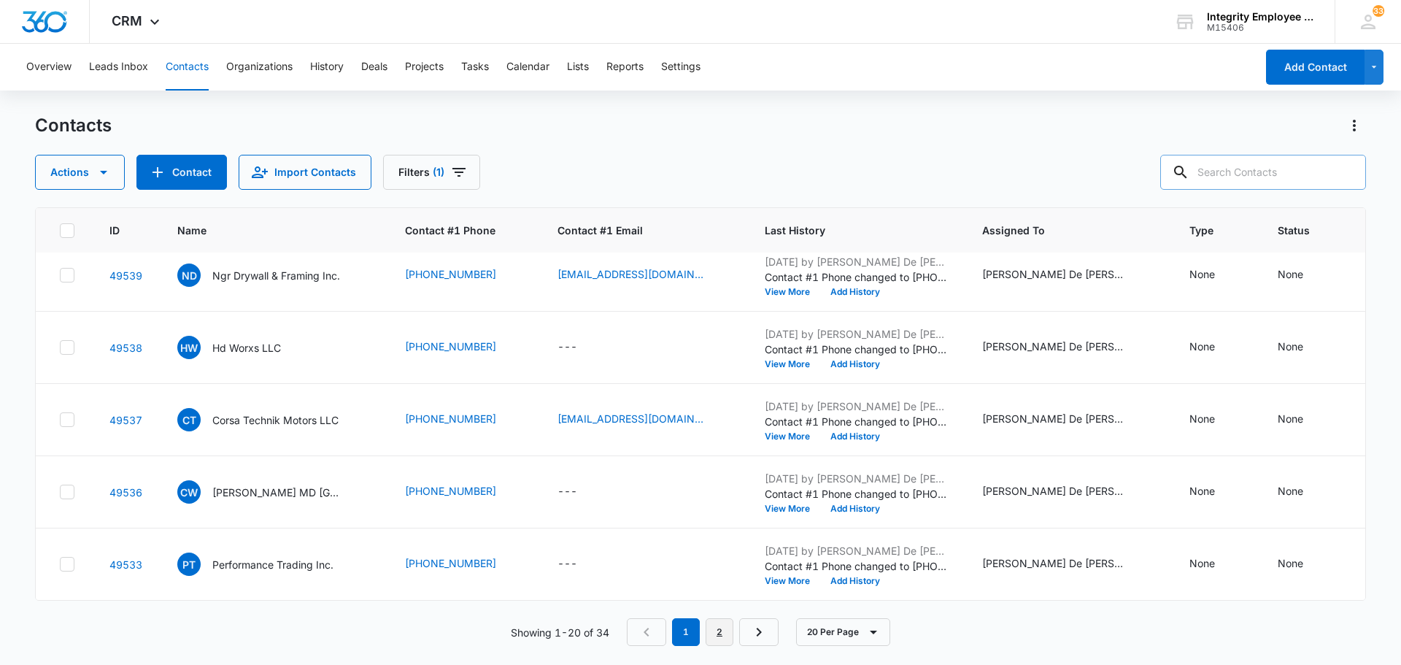
click at [728, 637] on link "2" at bounding box center [719, 632] width 28 height 28
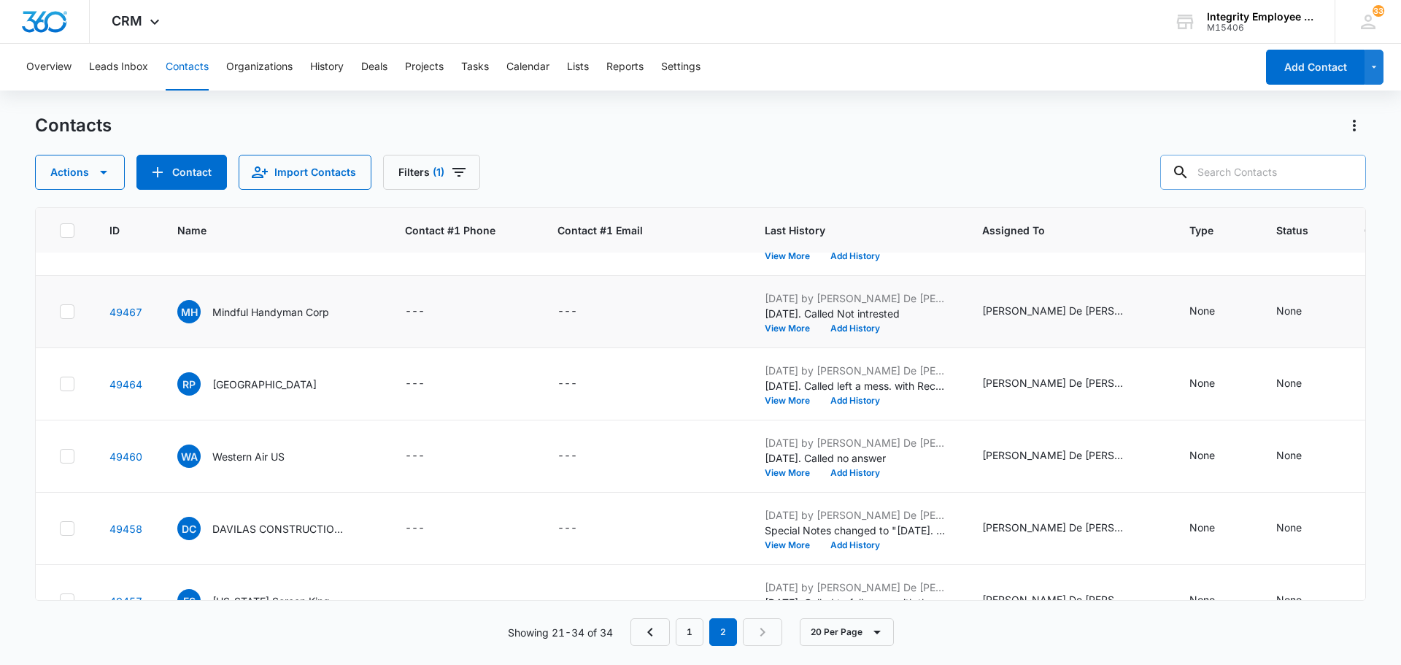
scroll to position [602, 0]
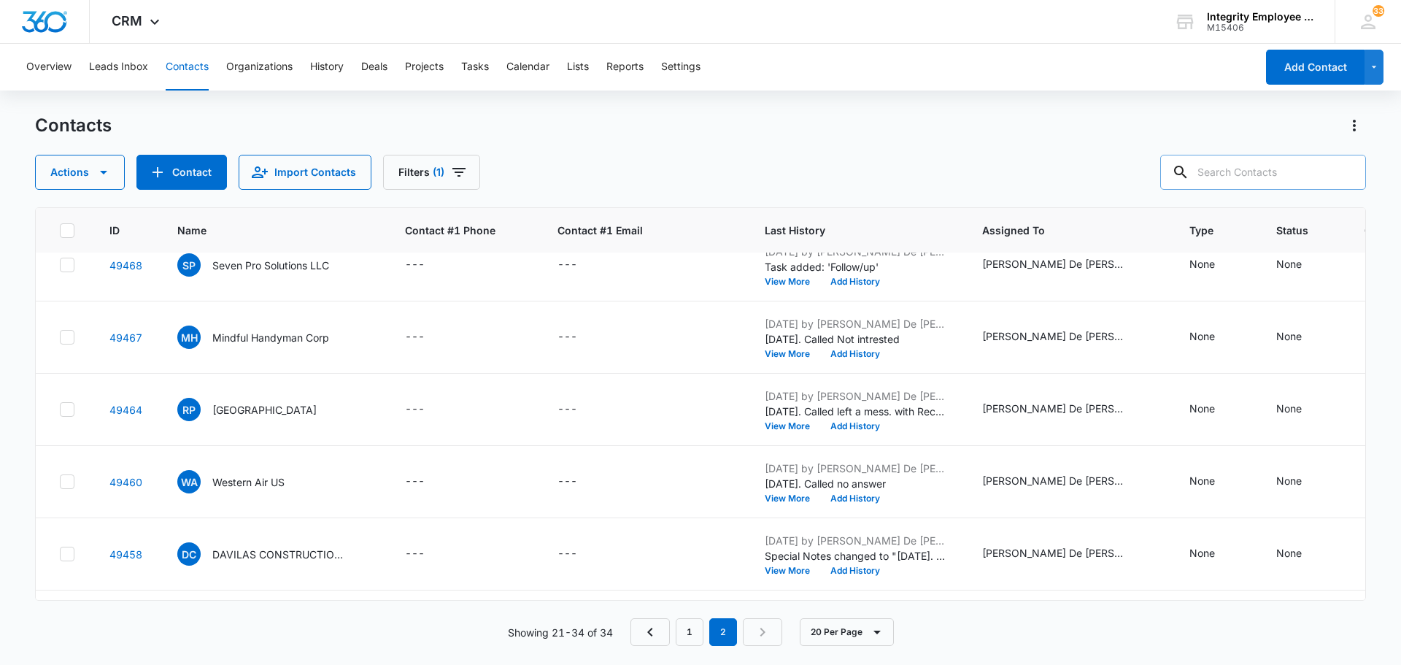
click at [1232, 180] on input "text" at bounding box center [1263, 172] width 206 height 35
type input "Multi Technical Installation"
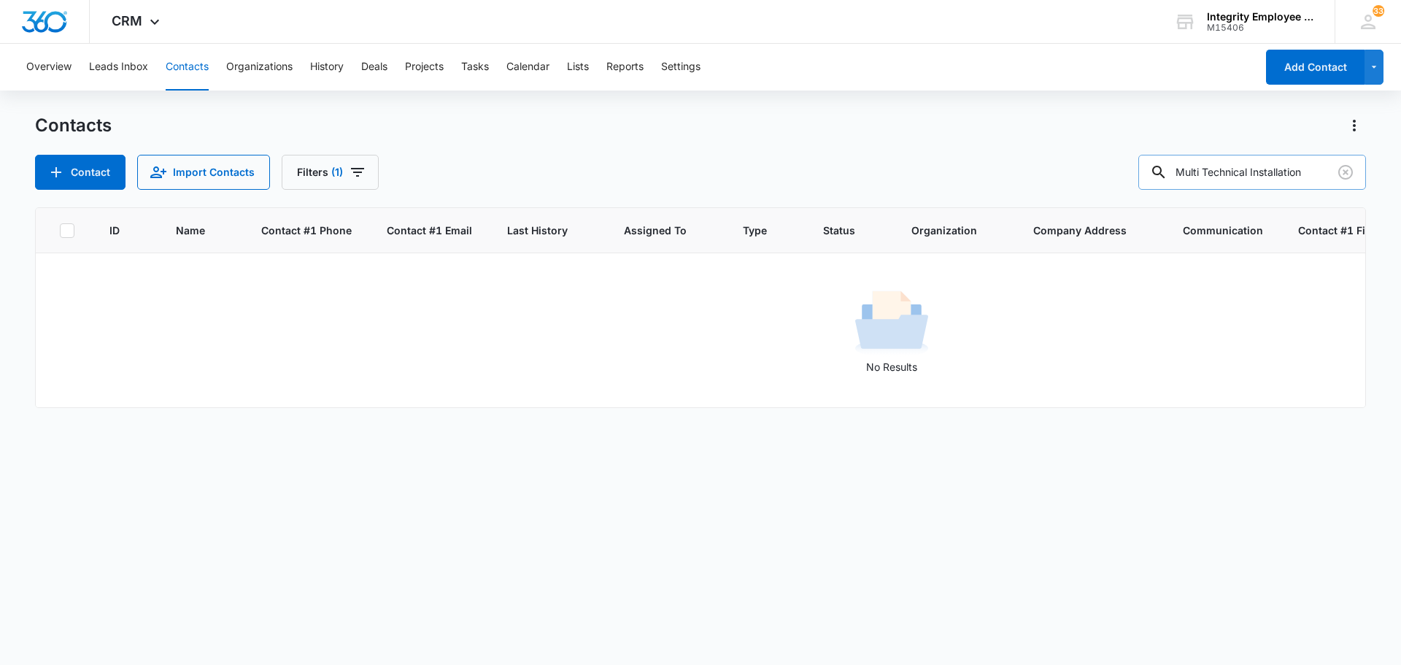
scroll to position [0, 0]
click at [230, 179] on button "Import Contacts" at bounding box center [203, 172] width 133 height 35
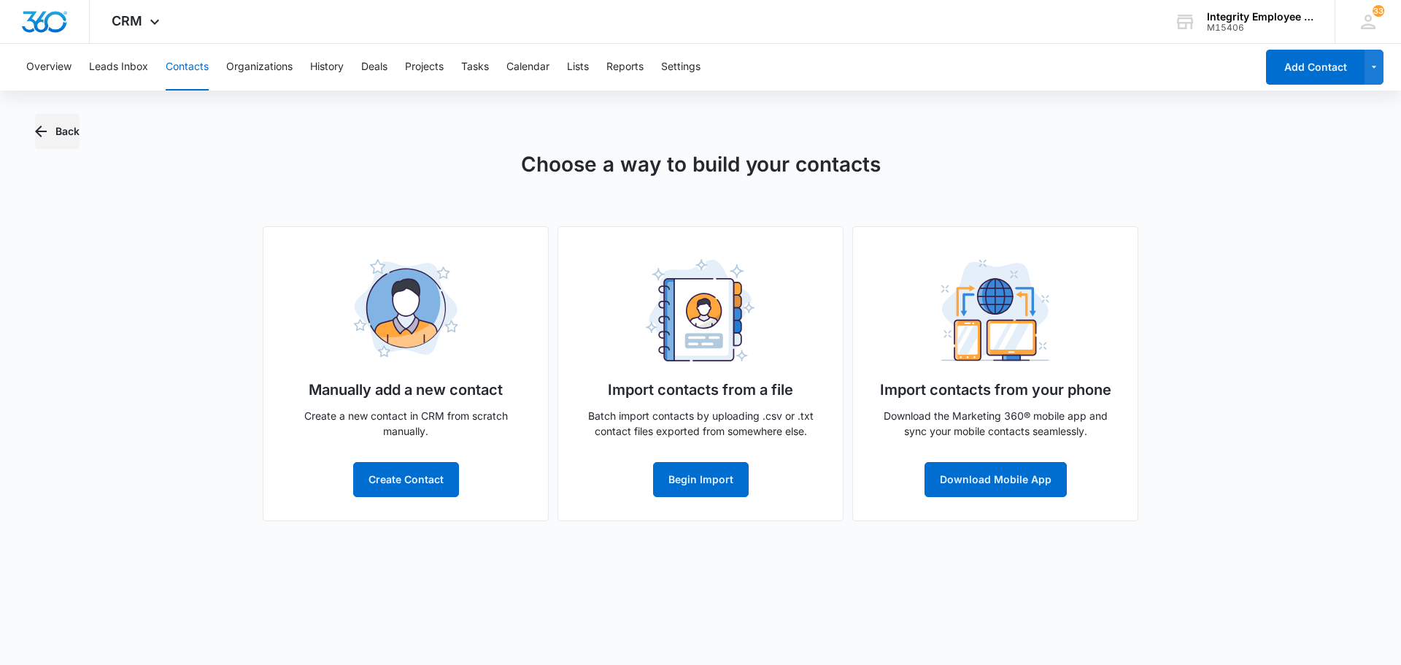
click at [40, 128] on icon "button" at bounding box center [41, 131] width 12 height 12
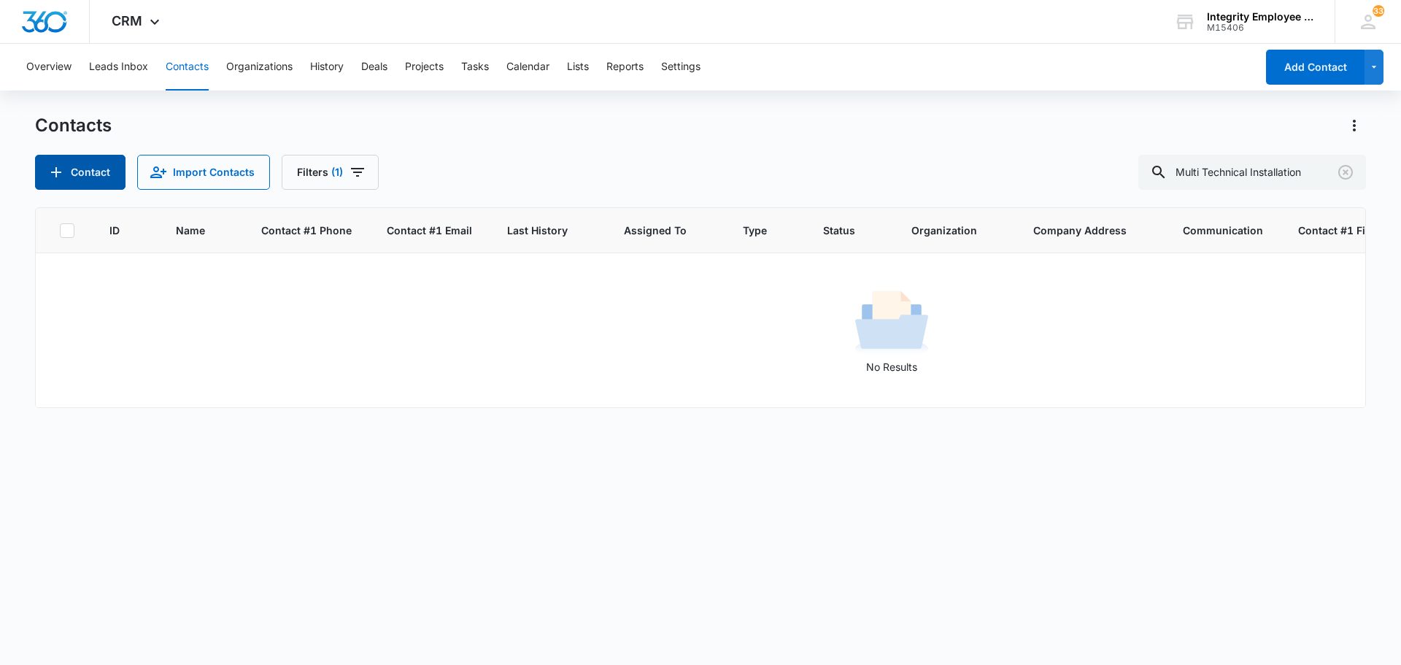
click at [71, 169] on button "Contact" at bounding box center [80, 172] width 90 height 35
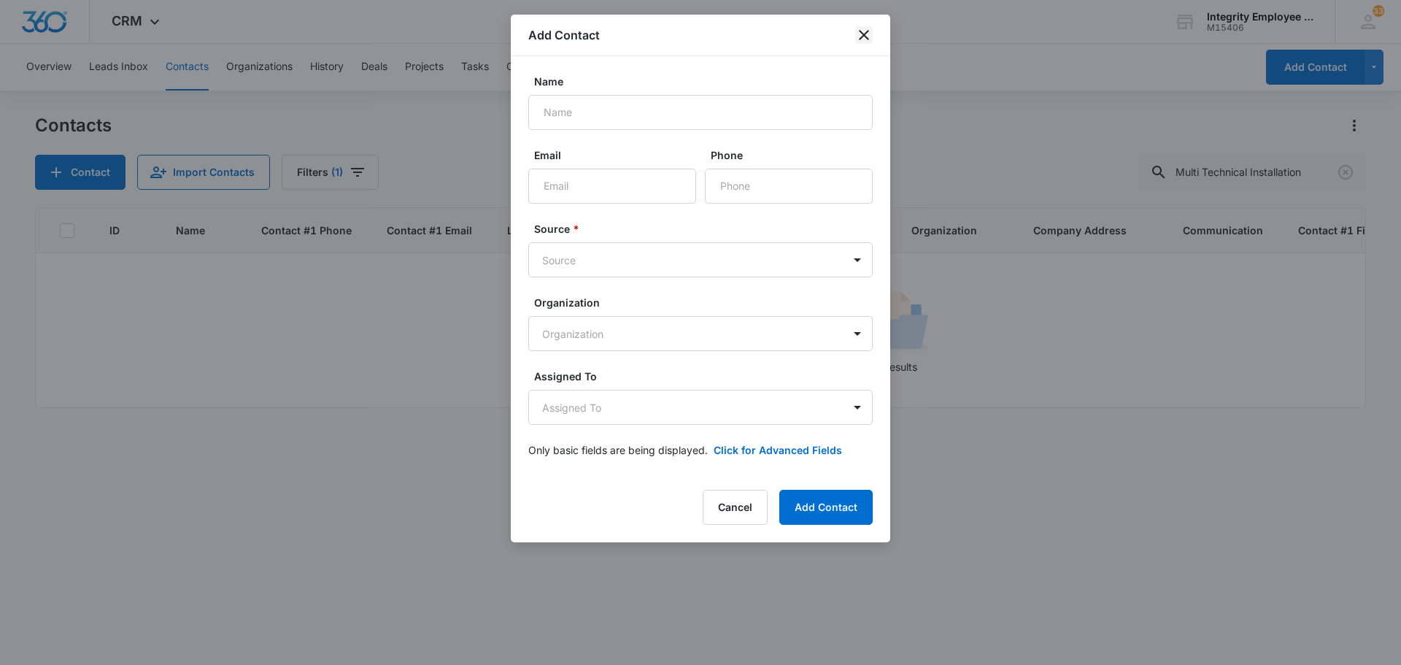
click at [872, 36] on icon "close" at bounding box center [864, 35] width 18 height 18
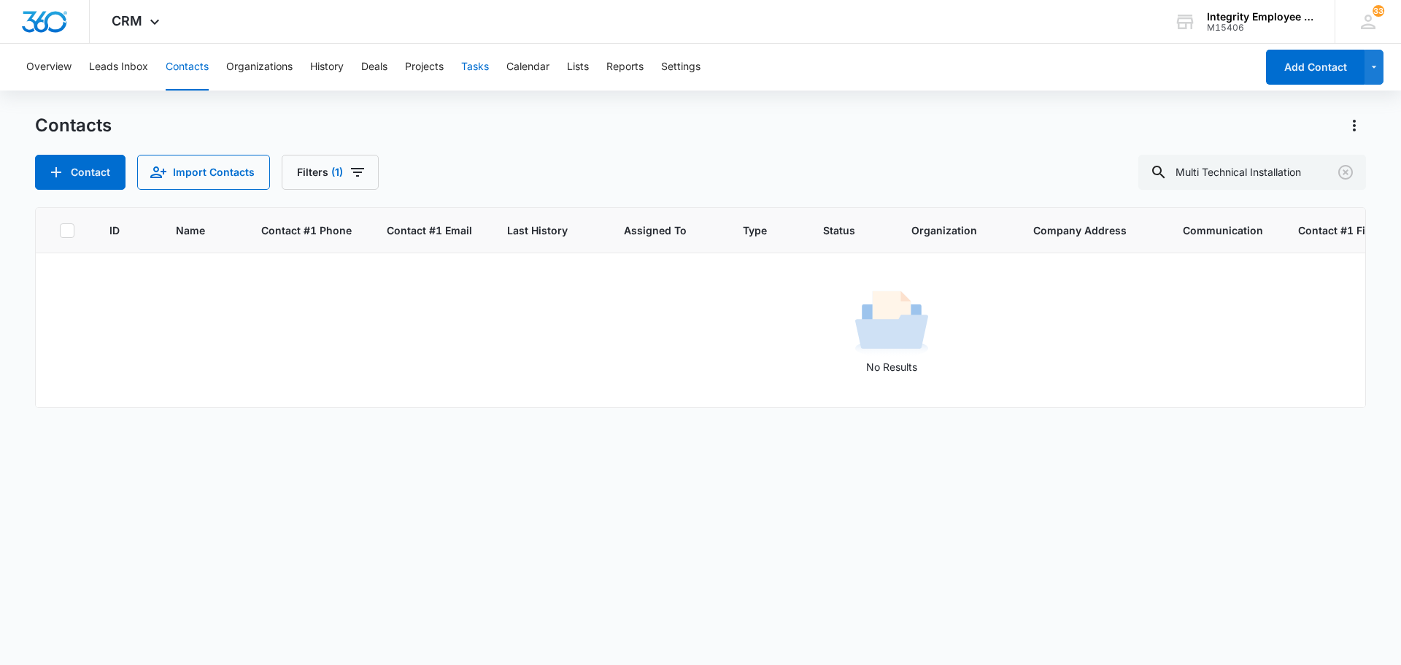
click at [479, 68] on button "Tasks" at bounding box center [475, 67] width 28 height 47
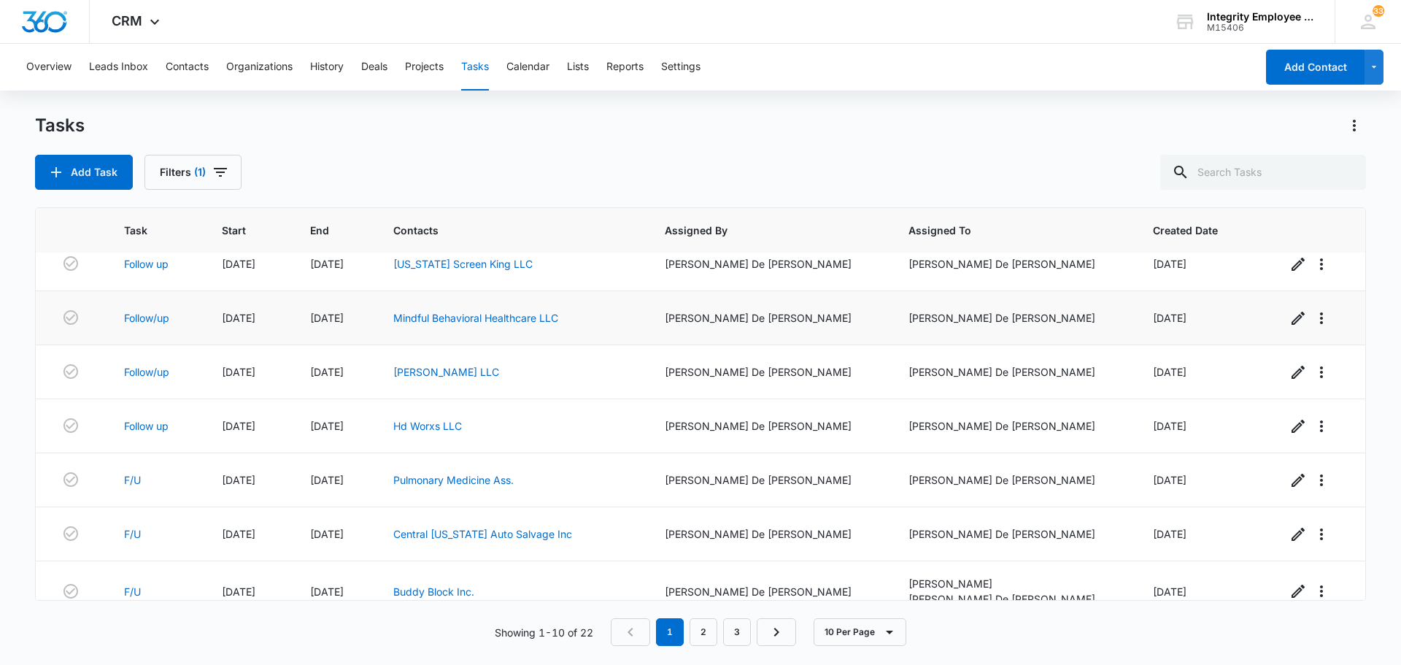
scroll to position [206, 0]
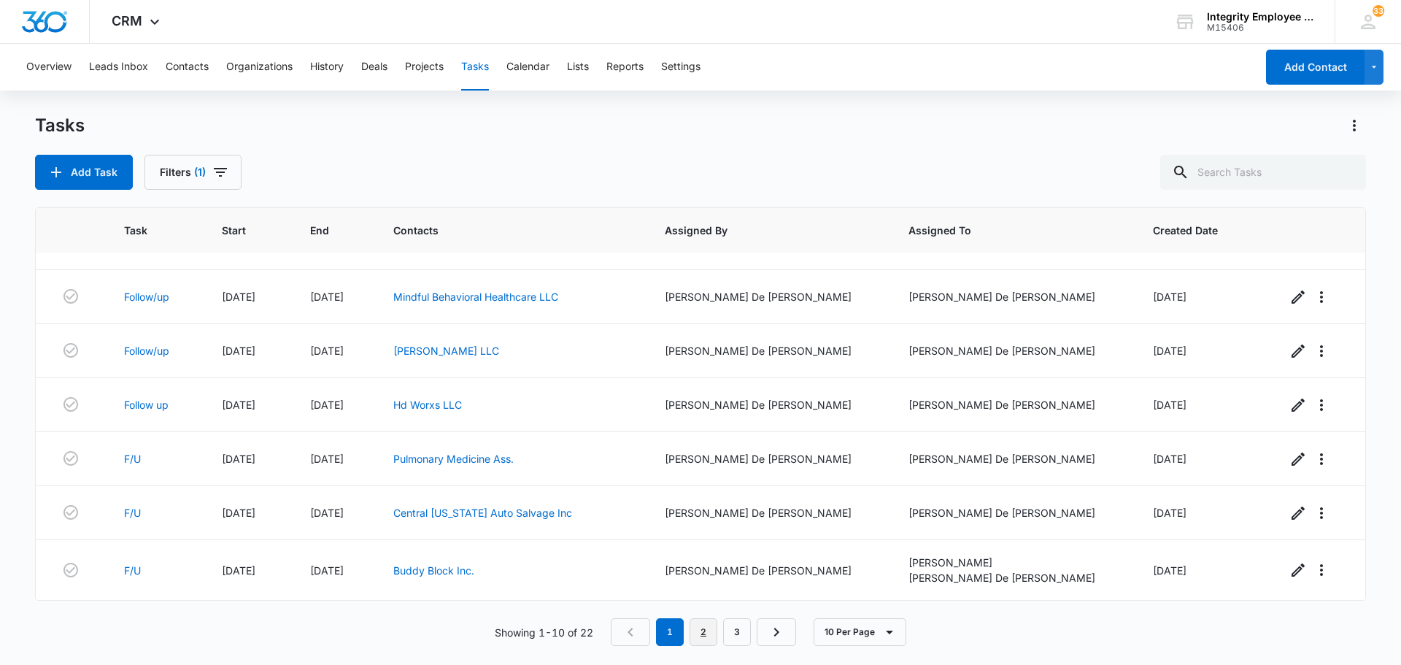
click at [707, 620] on link "2" at bounding box center [703, 632] width 28 height 28
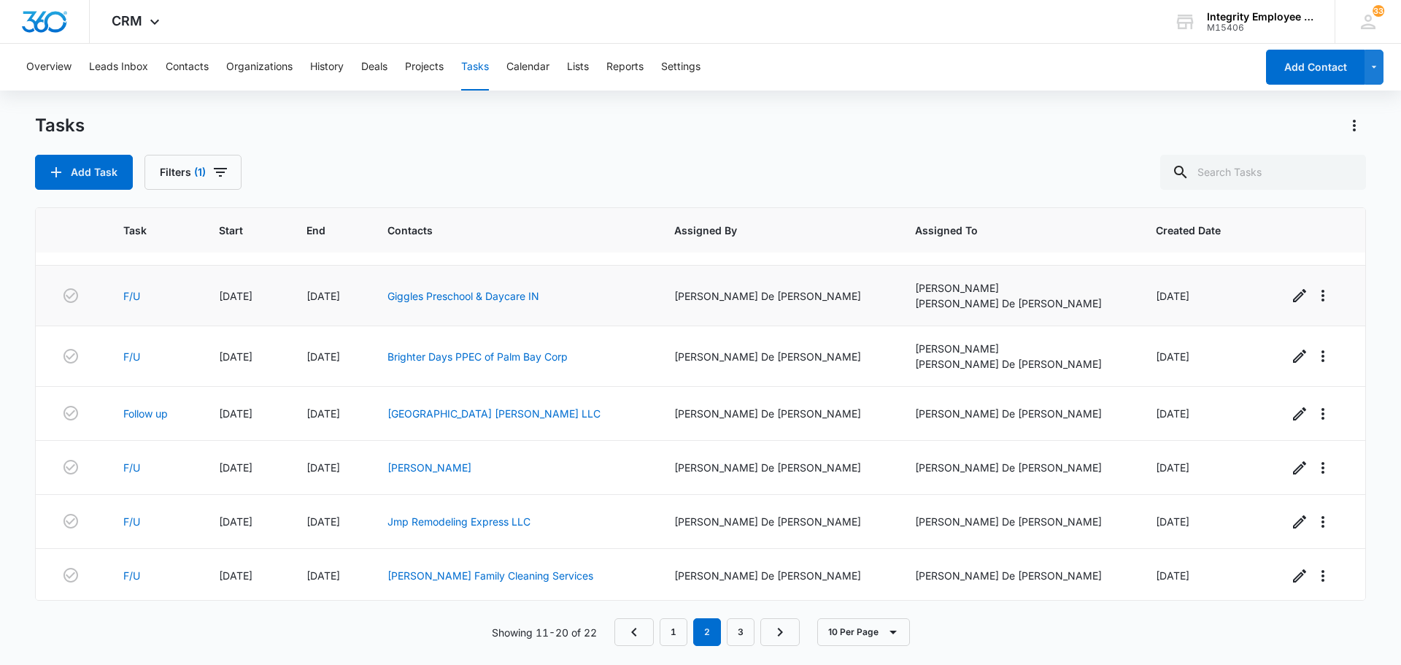
scroll to position [225, 0]
click at [743, 631] on link "3" at bounding box center [741, 632] width 28 height 28
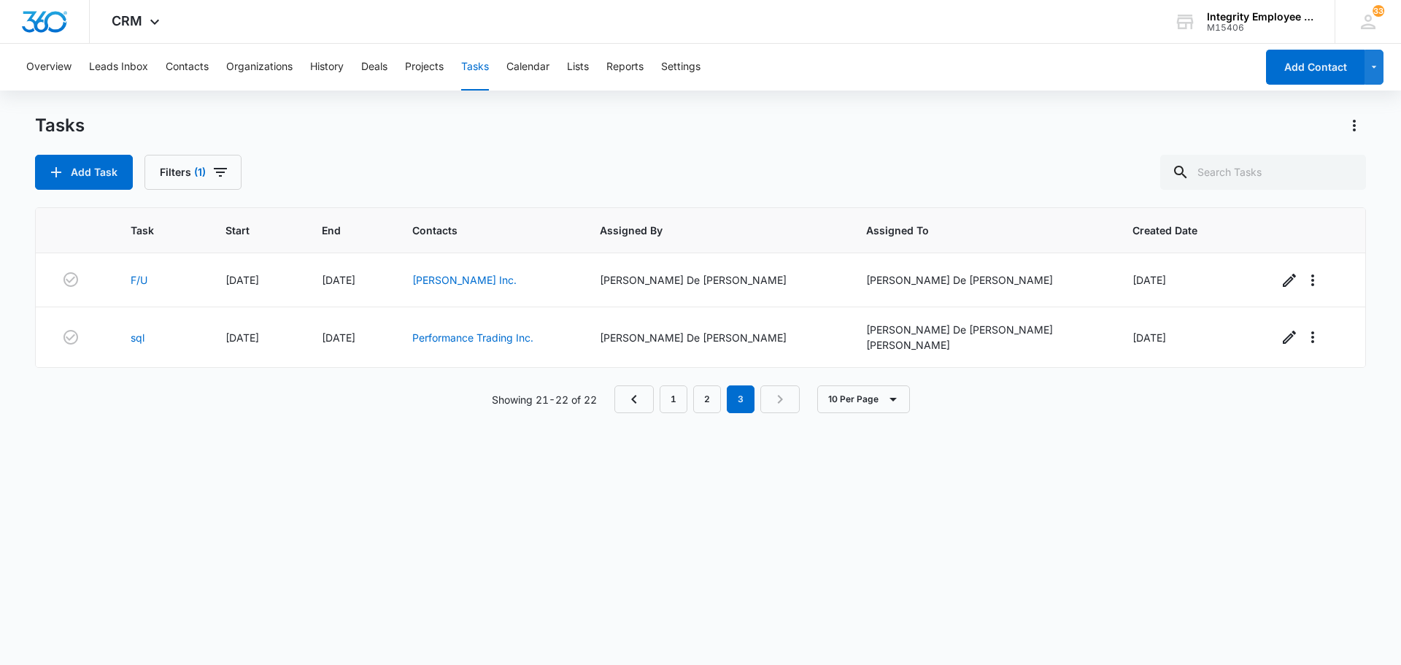
scroll to position [0, 0]
click at [206, 69] on button "Contacts" at bounding box center [187, 67] width 43 height 47
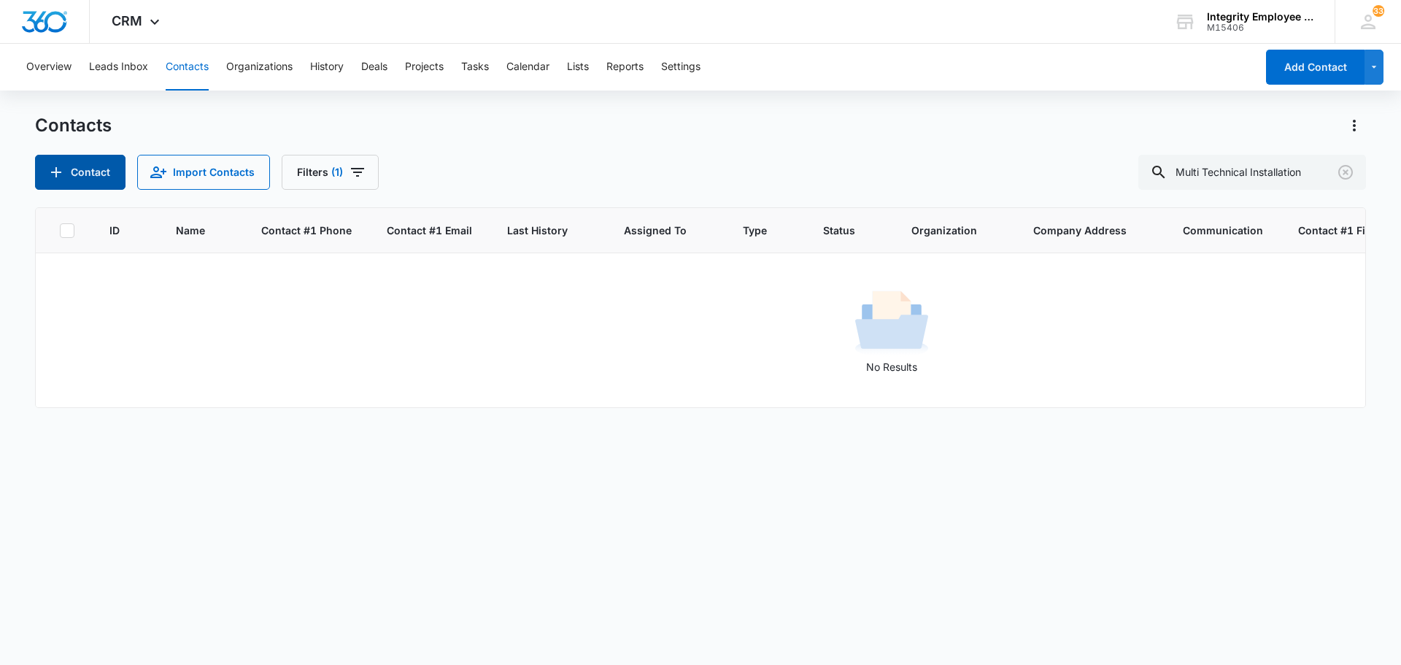
click at [72, 168] on button "Contact" at bounding box center [80, 172] width 90 height 35
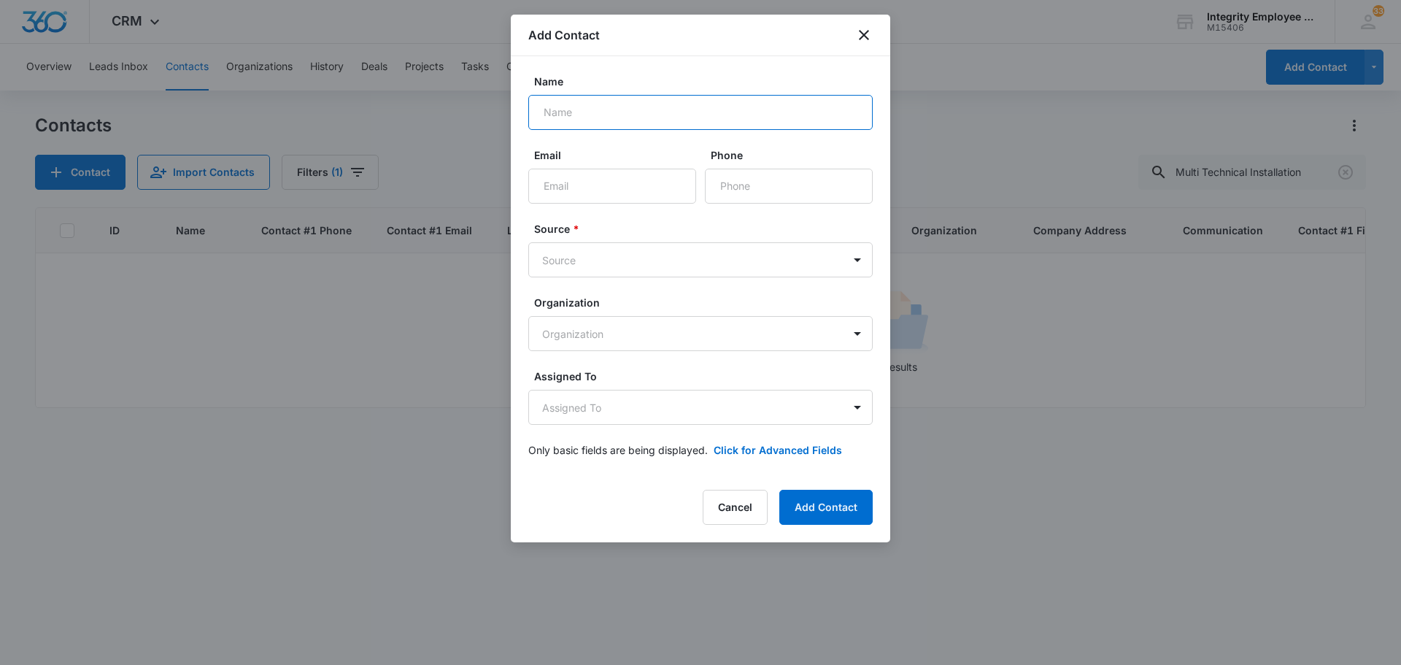
click at [654, 124] on input "Name" at bounding box center [700, 112] width 344 height 35
type input "Multi Technical Installation LLC"
click at [591, 190] on input "Email" at bounding box center [612, 186] width 168 height 35
type input "K"
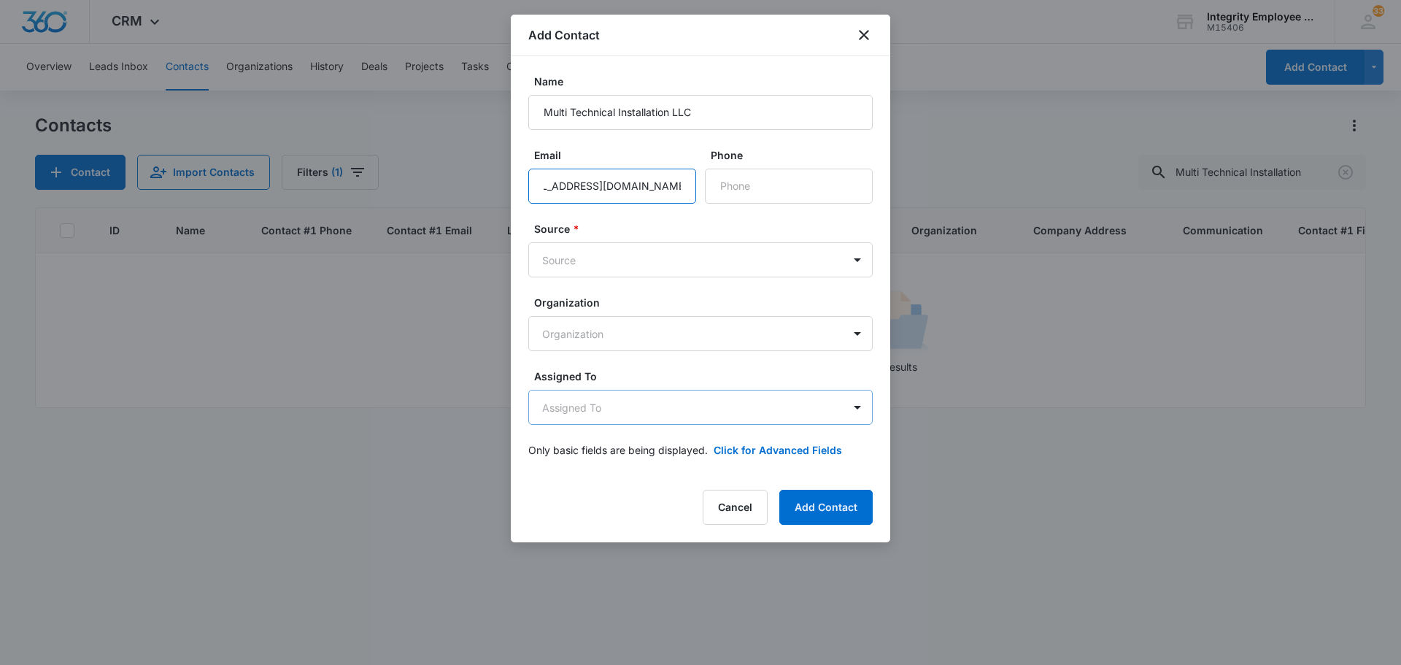
scroll to position [0, 40]
type input "[EMAIL_ADDRESS][DOMAIN_NAME]"
click at [737, 186] on input "Phone" at bounding box center [789, 186] width 168 height 35
type input "[PHONE_NUMBER]"
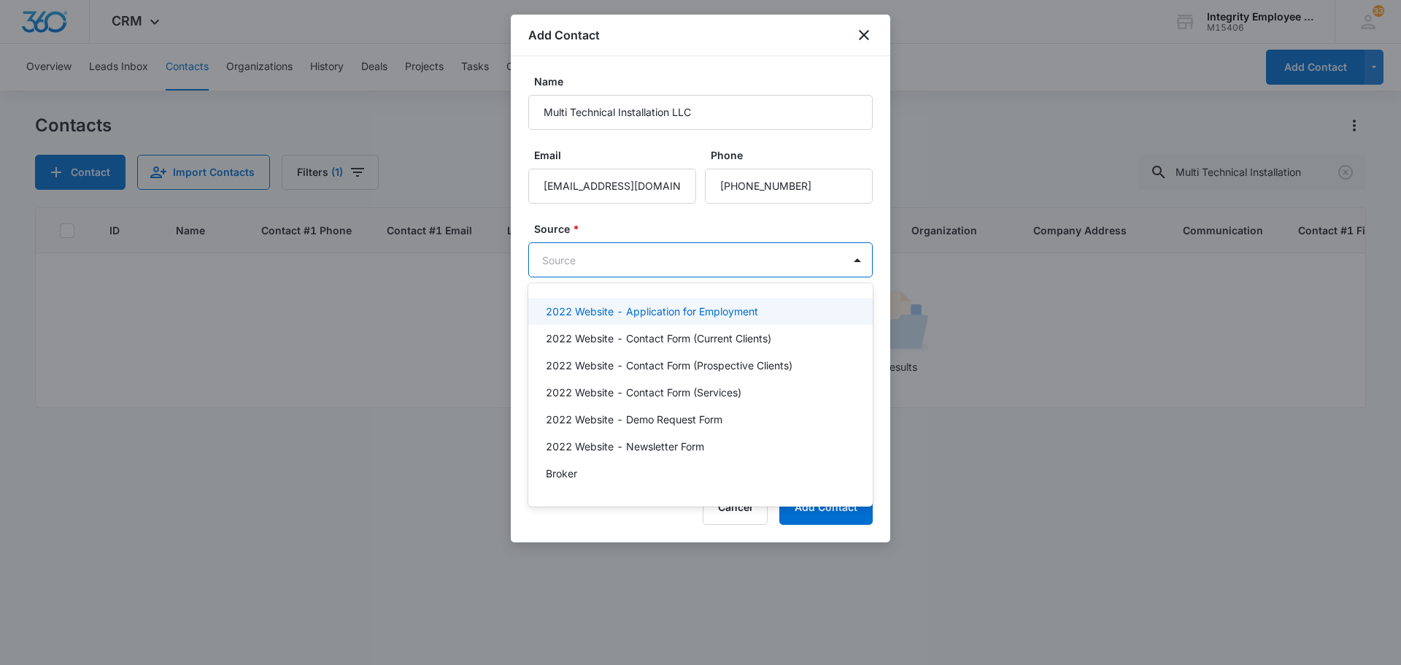
click at [709, 260] on body "CRM Apps Reputation Websites Forms CRM Email Social Shop Payments POS Content A…" at bounding box center [700, 332] width 1401 height 665
type input "col"
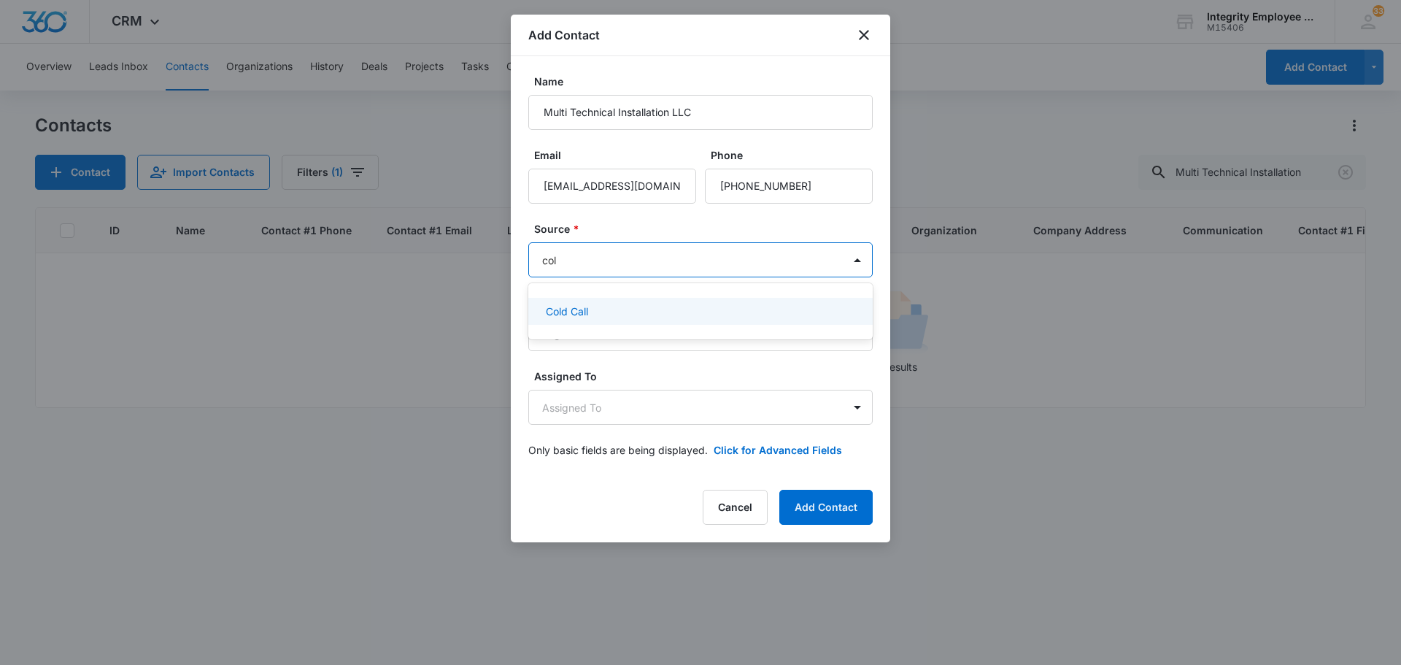
click at [635, 309] on div "Cold Call" at bounding box center [699, 310] width 306 height 15
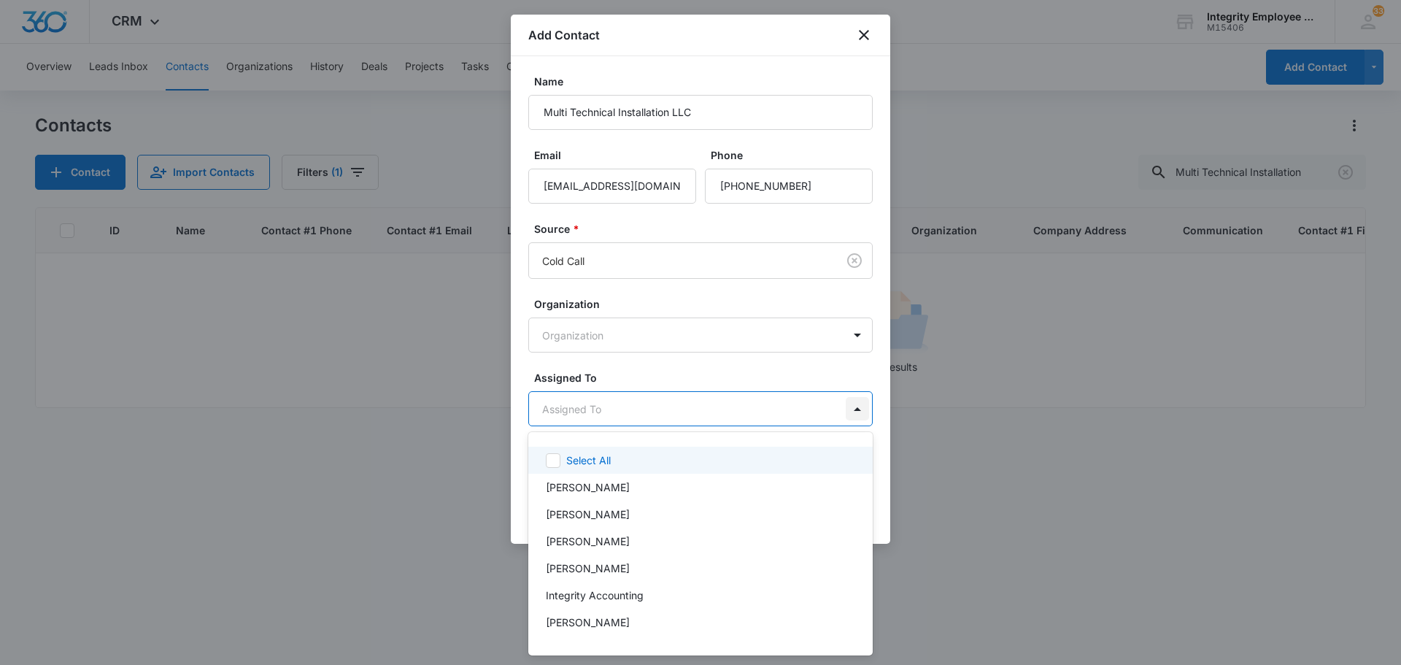
click at [860, 408] on body "CRM Apps Reputation Websites Forms CRM Email Social Shop Payments POS Content A…" at bounding box center [700, 332] width 1401 height 665
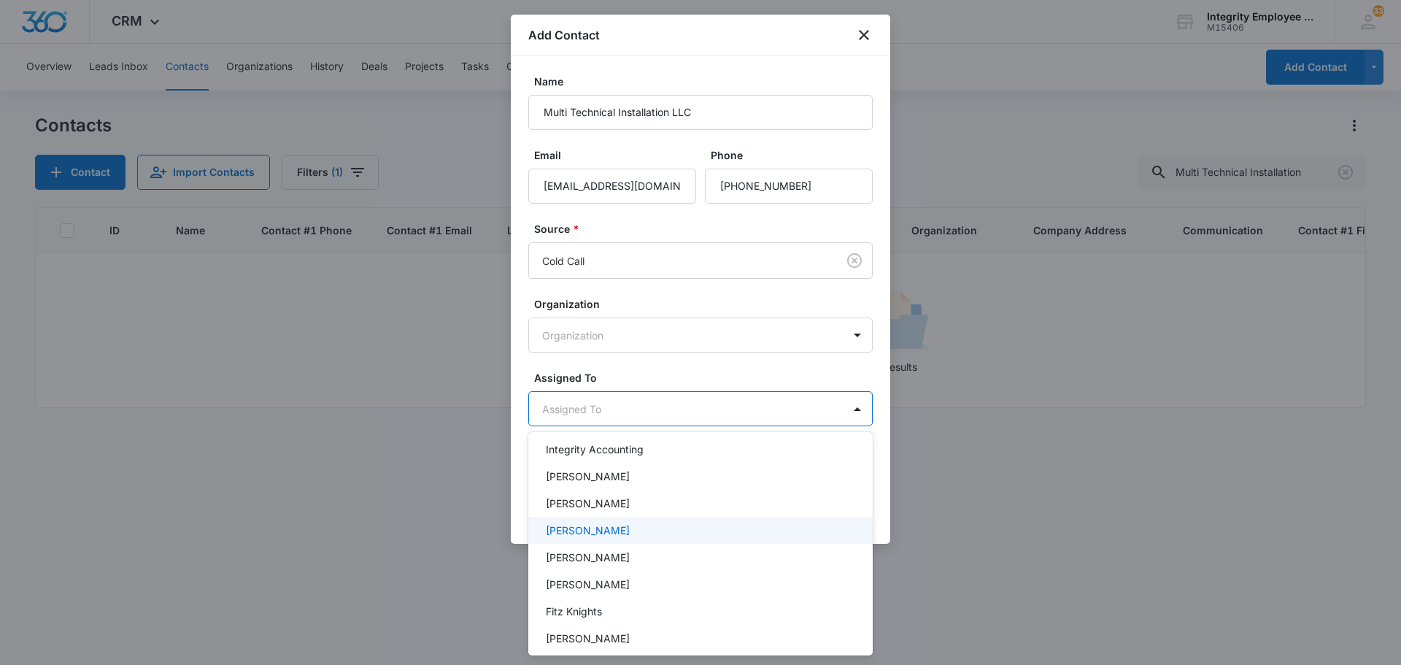
scroll to position [211, 0]
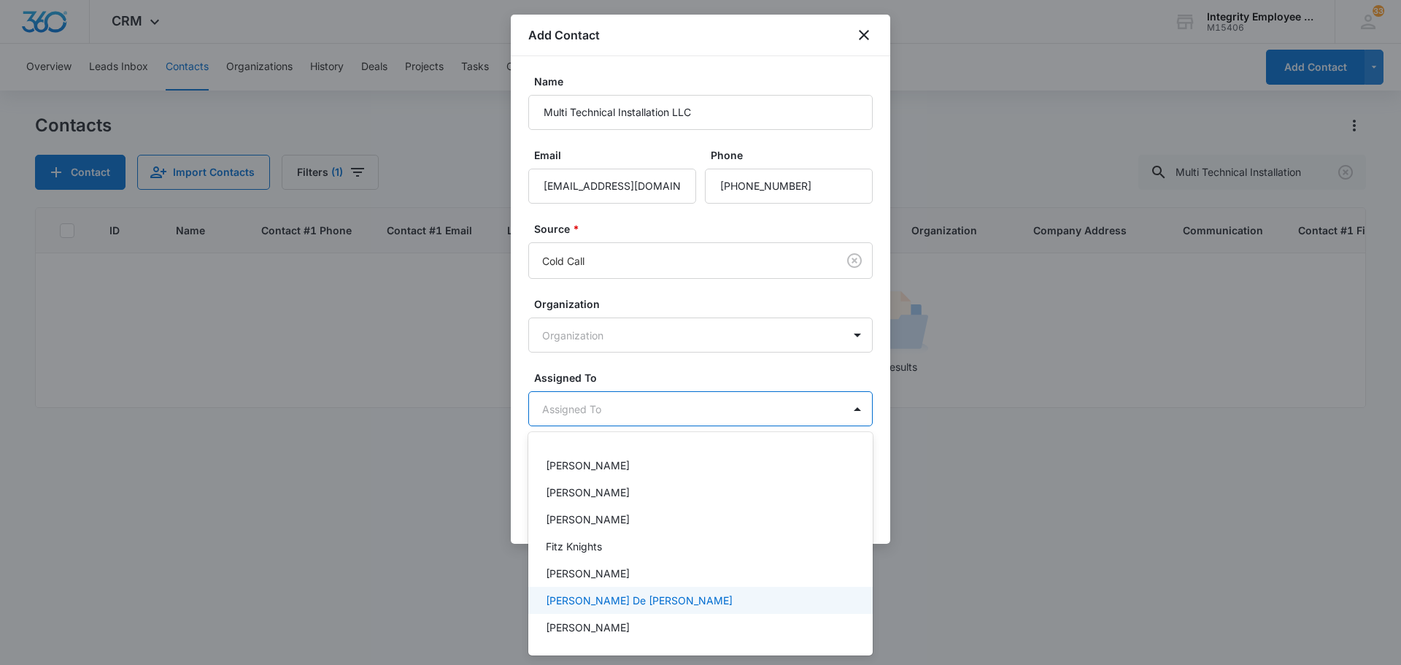
click at [613, 599] on p "[PERSON_NAME] De [PERSON_NAME]" at bounding box center [639, 599] width 187 height 15
click at [1020, 149] on div at bounding box center [700, 332] width 1401 height 665
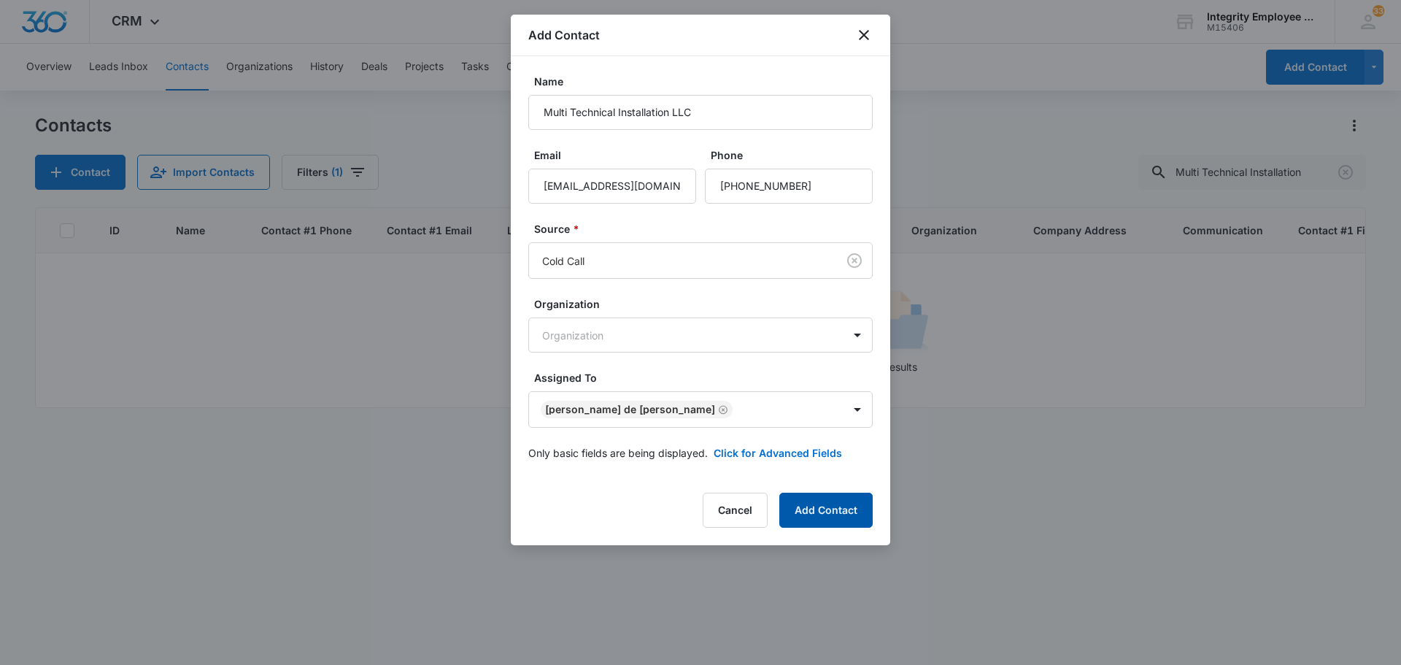
click at [855, 509] on button "Add Contact" at bounding box center [825, 509] width 93 height 35
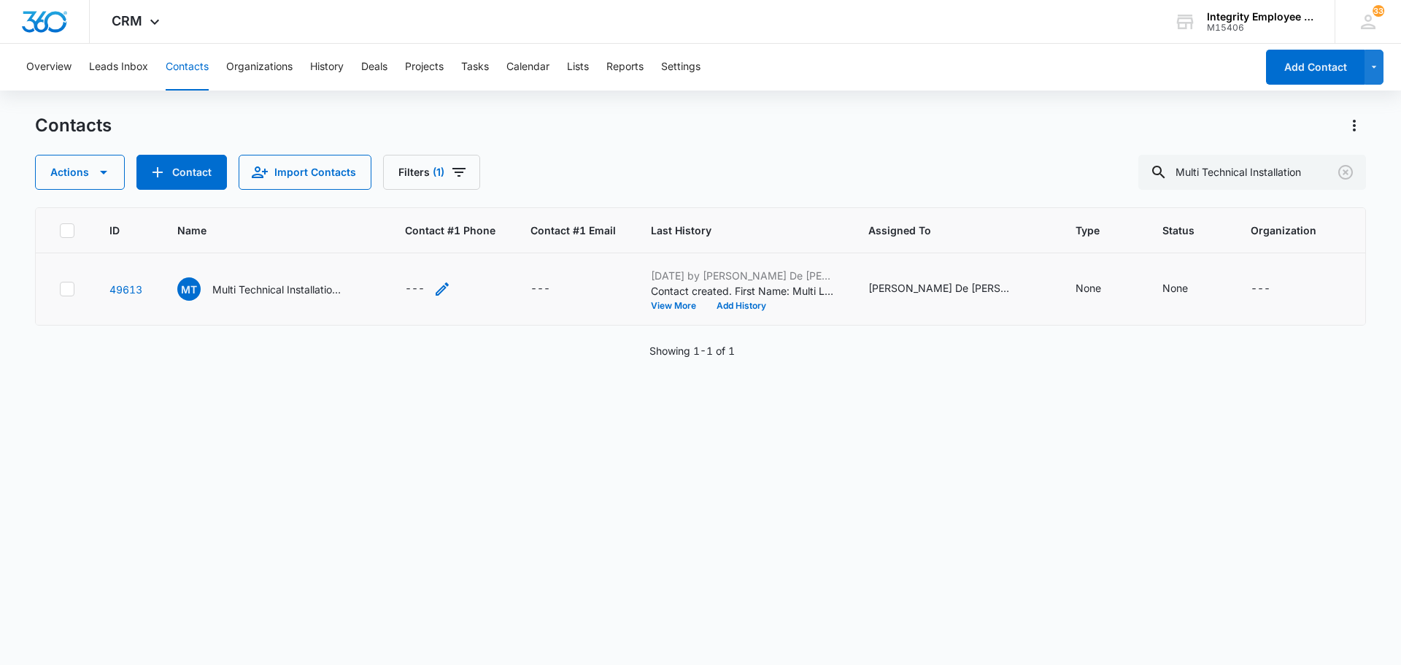
click at [418, 289] on div "---" at bounding box center [415, 289] width 20 height 18
click at [287, 286] on p "Multi Technical Installation LLC" at bounding box center [277, 289] width 131 height 15
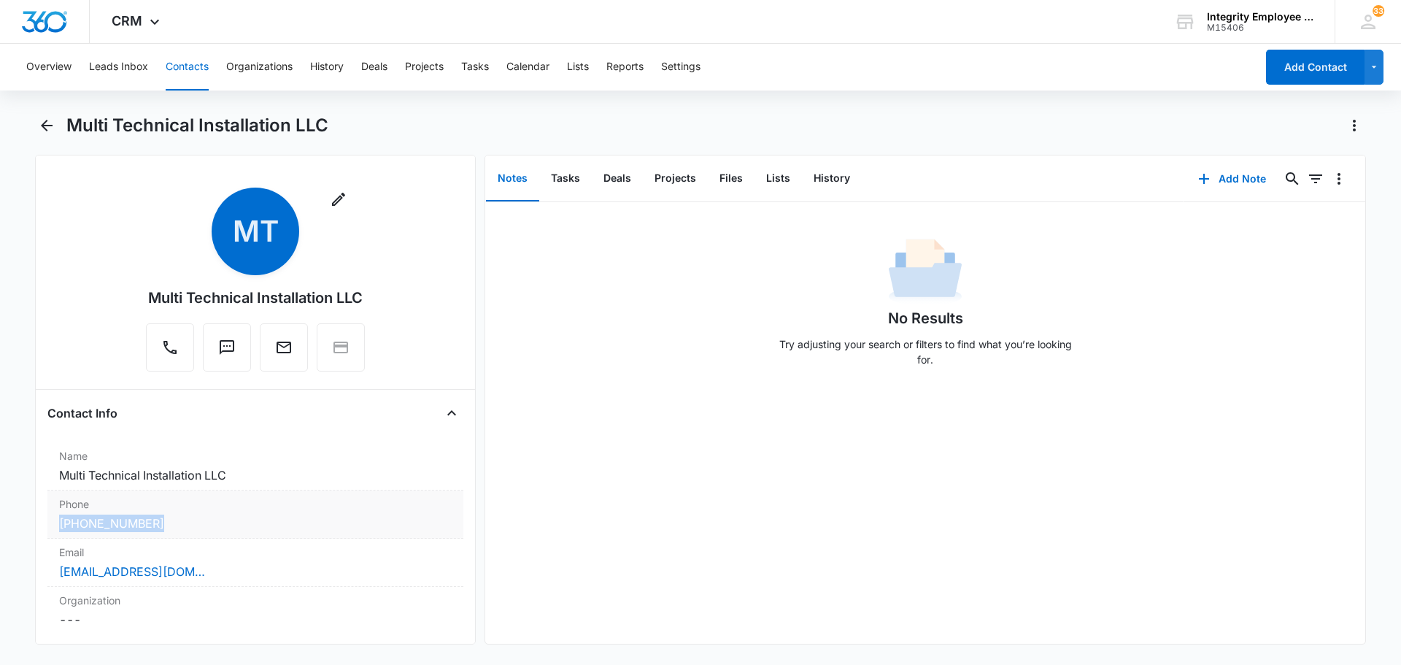
drag, startPoint x: 177, startPoint y: 523, endPoint x: 49, endPoint y: 519, distance: 127.7
click at [49, 519] on div "Phone Cancel Save Changes (321) 205-5640" at bounding box center [255, 514] width 416 height 48
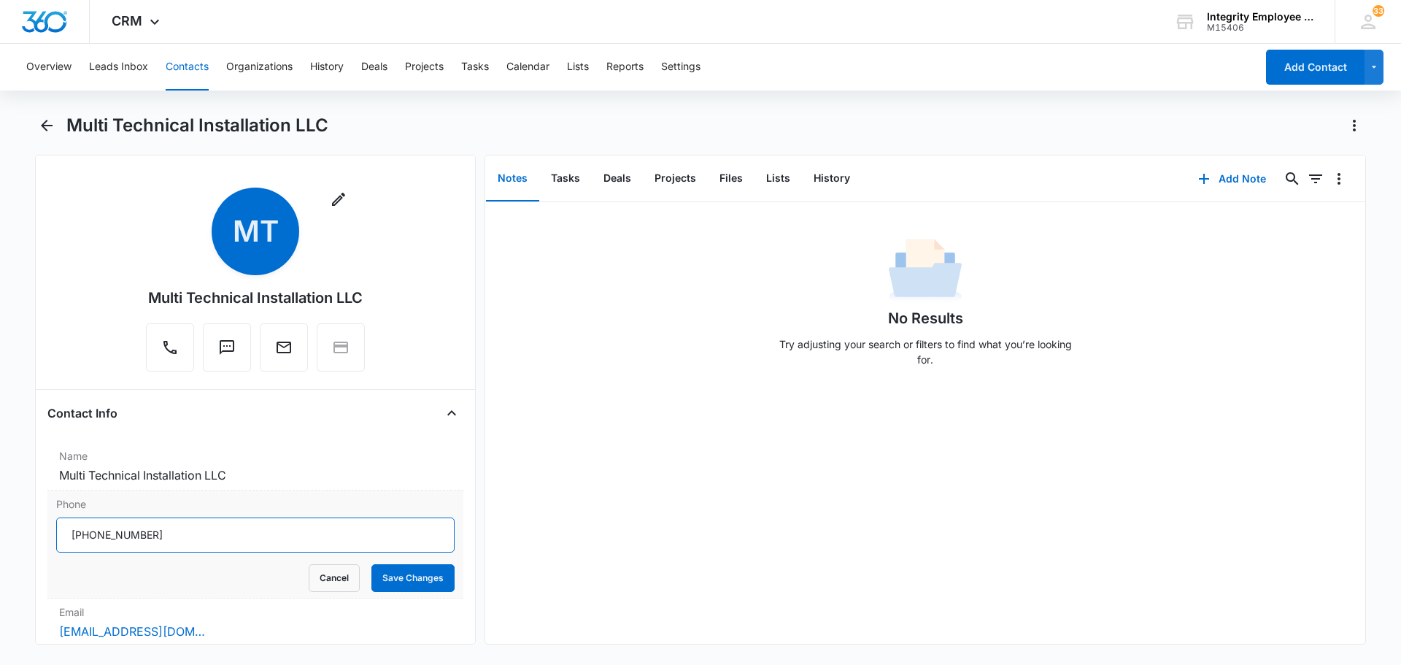
drag, startPoint x: 169, startPoint y: 533, endPoint x: 47, endPoint y: 533, distance: 121.1
click at [47, 533] on div "Phone Cancel Save Changes" at bounding box center [255, 544] width 416 height 108
click at [50, 124] on icon "Back" at bounding box center [47, 126] width 18 height 18
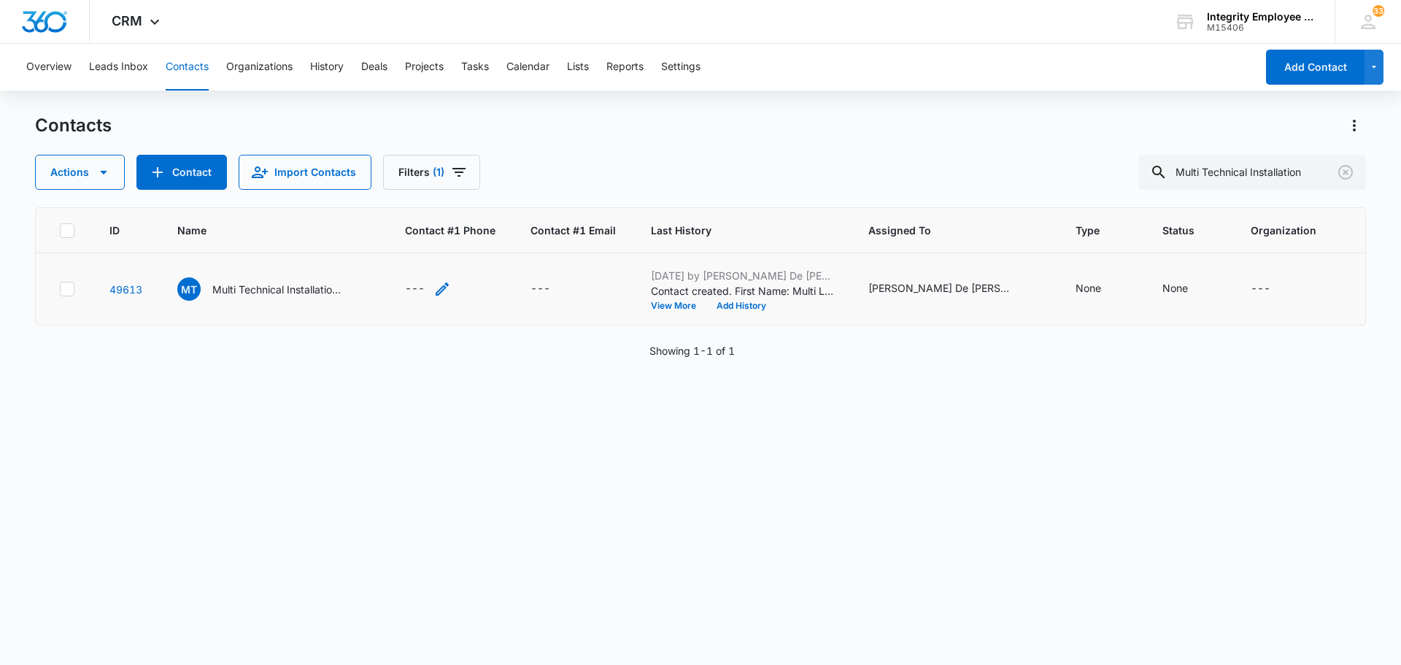
click at [416, 290] on div "---" at bounding box center [415, 289] width 20 height 18
click at [376, 195] on input "Contact #1 Phone" at bounding box center [436, 195] width 184 height 35
paste input "[PHONE_NUMBER]"
type input "[PHONE_NUMBER]"
click at [488, 238] on button "Save" at bounding box center [505, 242] width 43 height 28
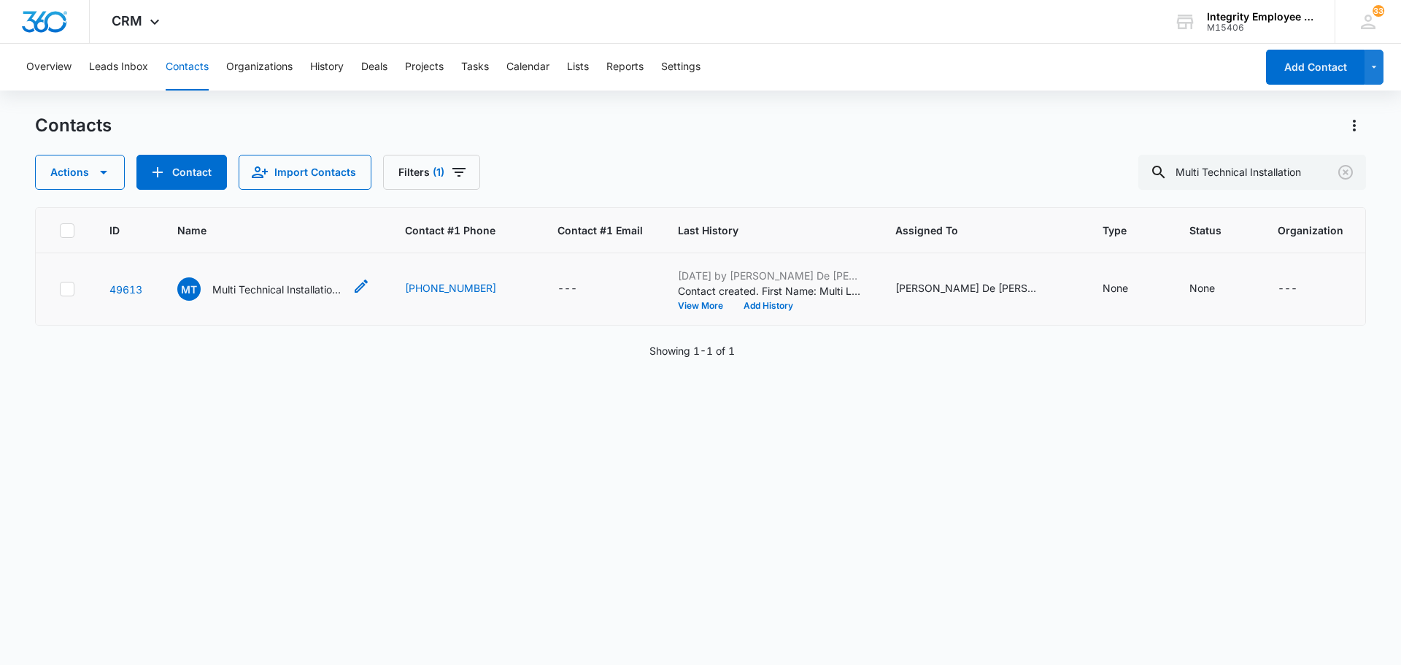
click at [247, 293] on p "Multi Technical Installation LLC" at bounding box center [277, 289] width 131 height 15
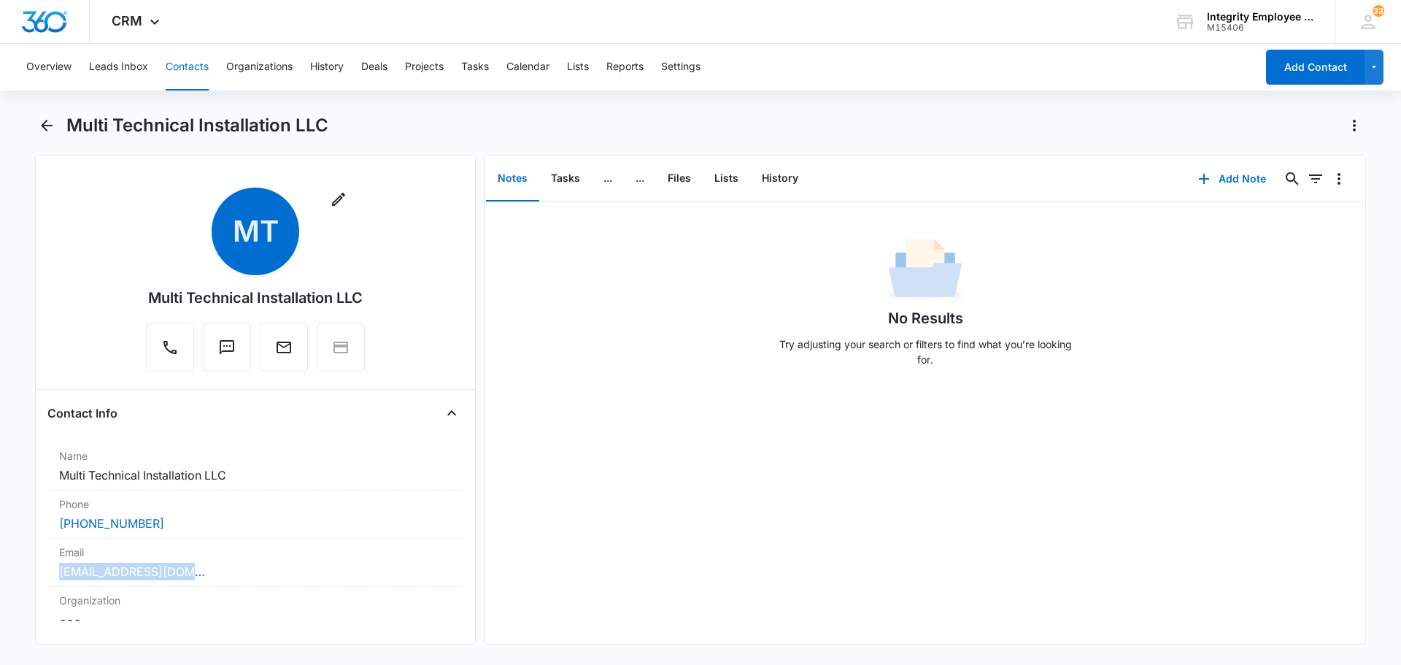
drag, startPoint x: 206, startPoint y: 570, endPoint x: 37, endPoint y: 570, distance: 168.5
click at [37, 570] on div "Remove MT Multi Technical Installation LLC Contact Info Name Cancel Save Change…" at bounding box center [255, 399] width 441 height 489
copy link "kevin@multitechnicalinstal"
click at [49, 127] on icon "Back" at bounding box center [47, 126] width 18 height 18
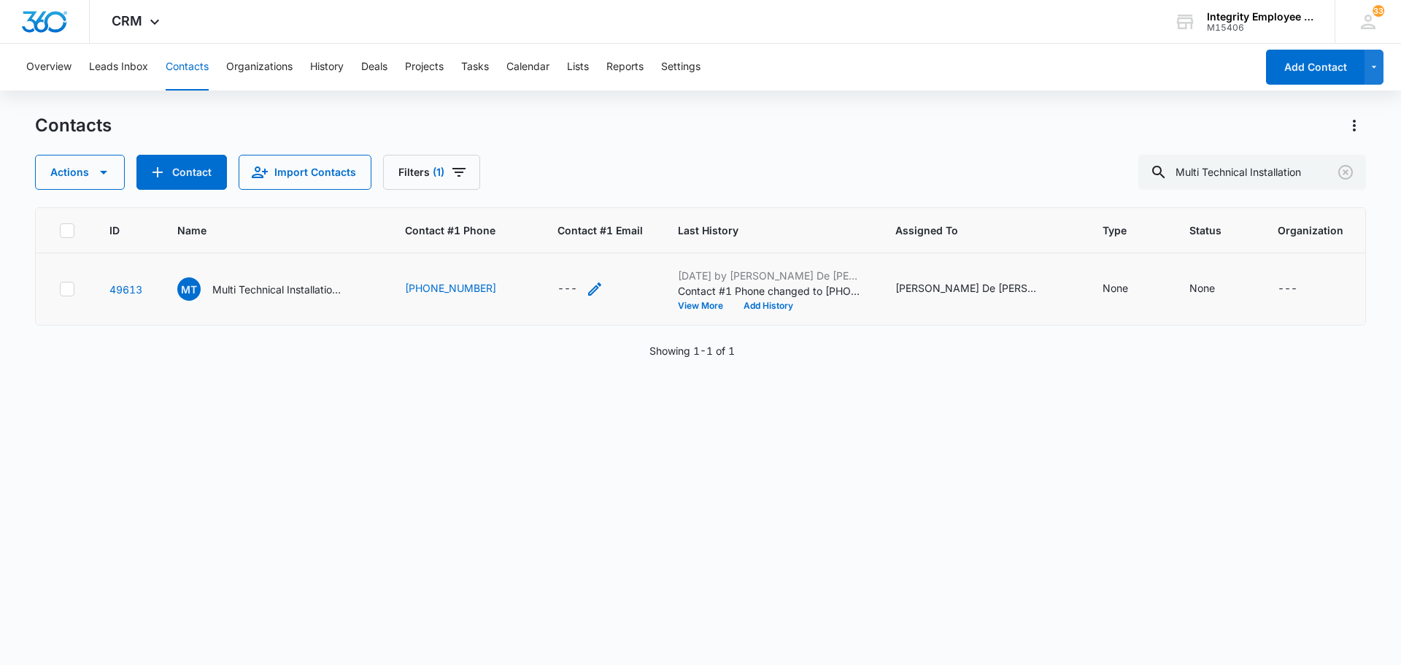
click at [559, 288] on div "---" at bounding box center [567, 289] width 20 height 18
click at [524, 196] on input "Contact #1 Email" at bounding box center [580, 195] width 184 height 35
paste input "kevin@multitechnicalinstal"
type input "kevin@multitechnicalinstal"
click at [649, 241] on button "Save" at bounding box center [650, 242] width 43 height 28
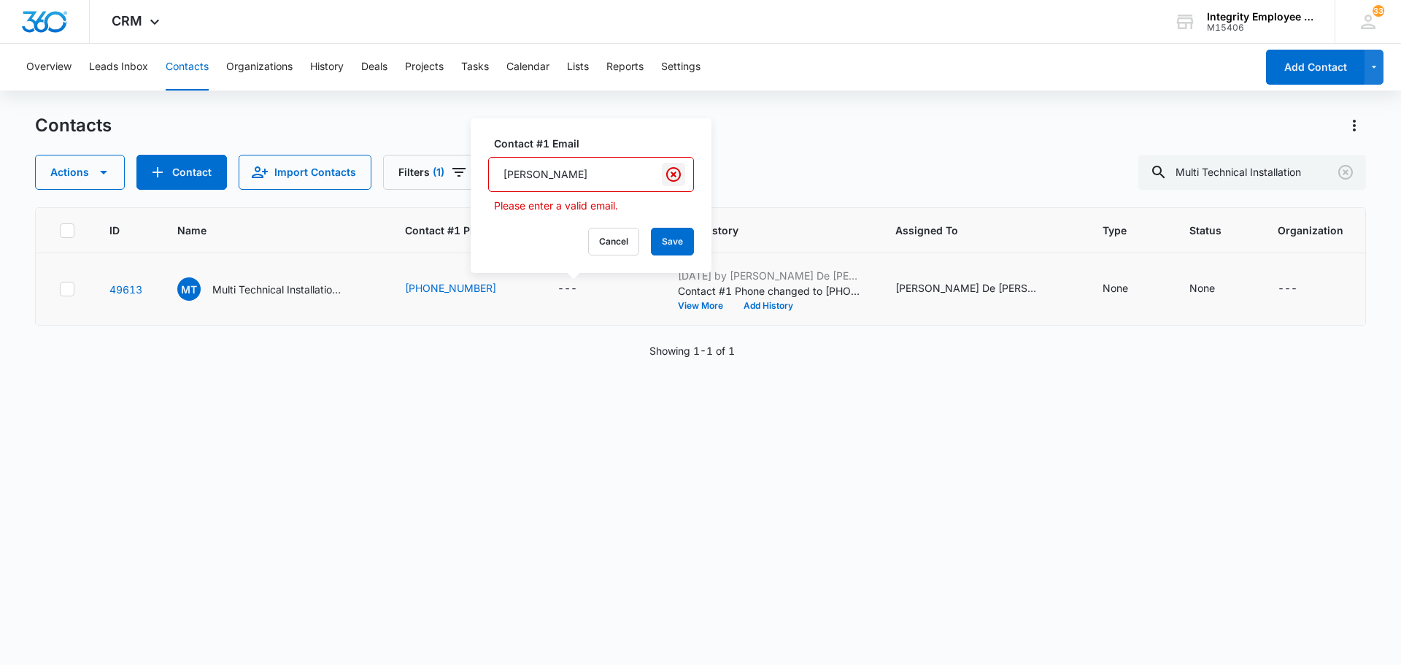
click at [665, 171] on icon "Clear" at bounding box center [674, 175] width 18 height 18
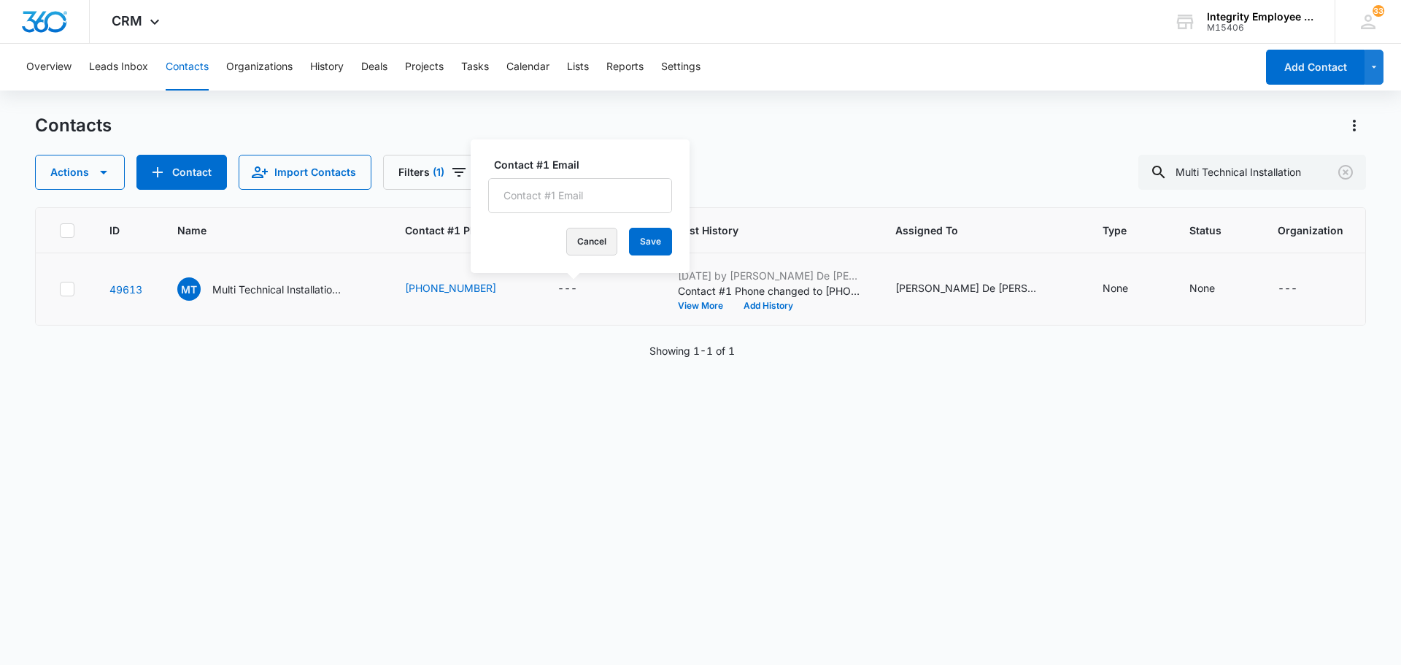
click at [568, 243] on button "Cancel" at bounding box center [591, 242] width 51 height 28
click at [243, 286] on p "Multi Technical Installation LLC" at bounding box center [277, 289] width 131 height 15
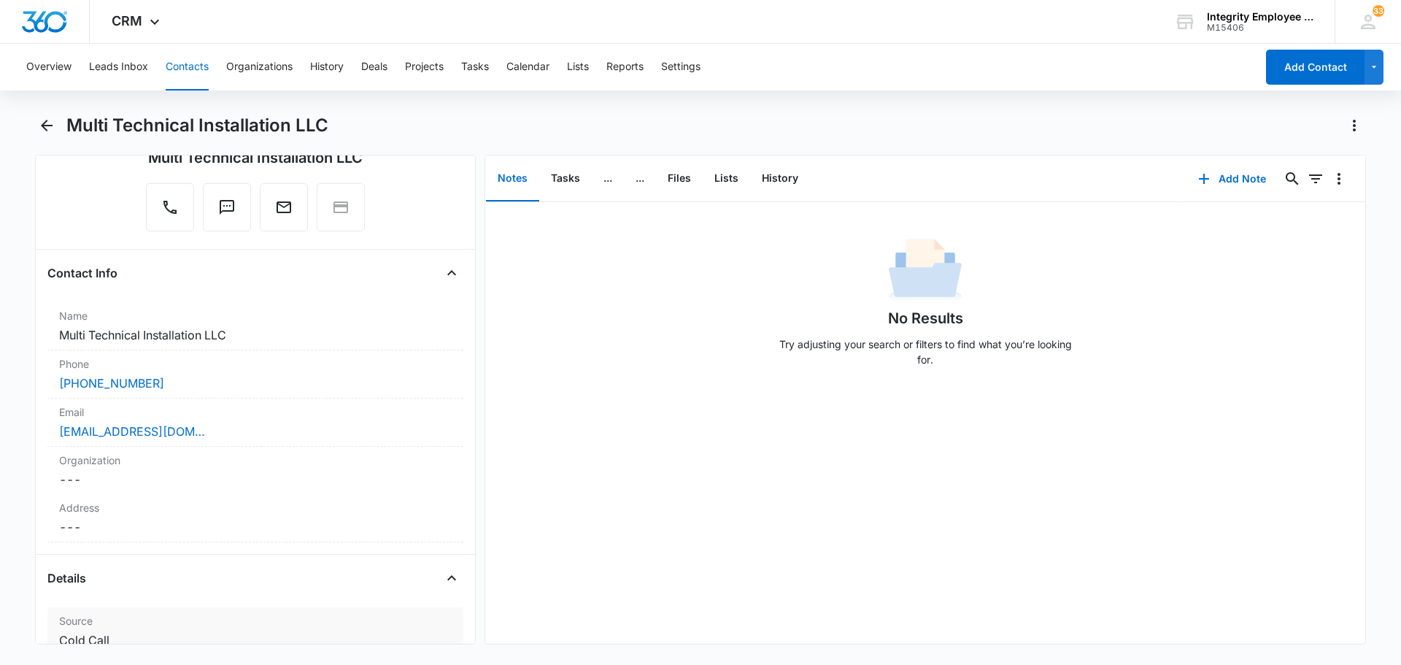
scroll to position [146, 0]
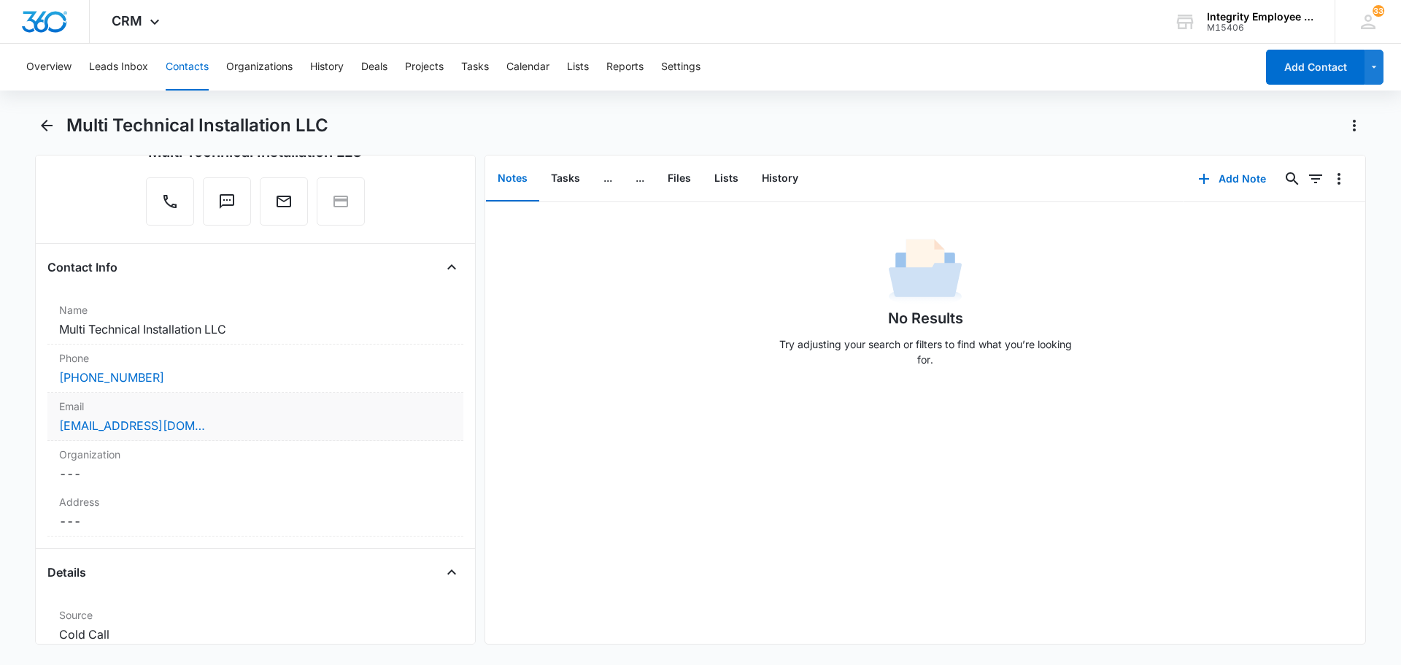
click at [209, 427] on div "[EMAIL_ADDRESS][DOMAIN_NAME]" at bounding box center [255, 426] width 392 height 18
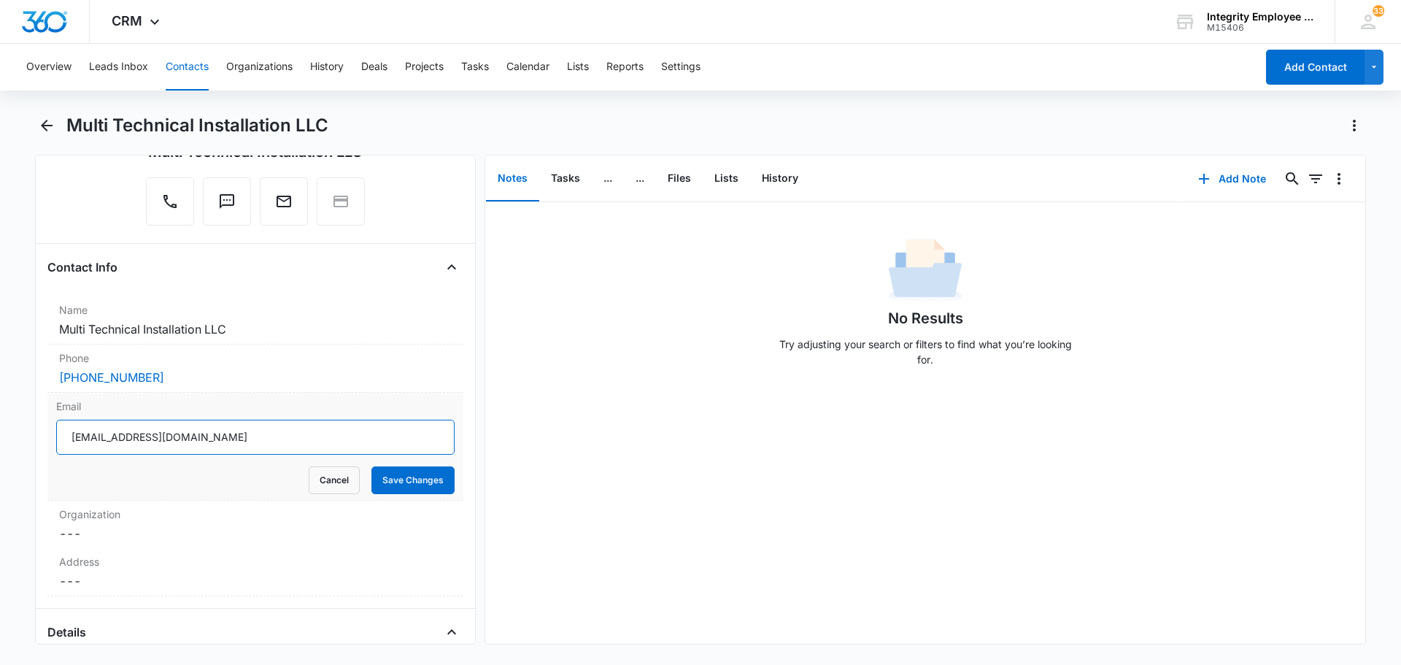
drag, startPoint x: 257, startPoint y: 435, endPoint x: 59, endPoint y: 429, distance: 198.5
click at [59, 429] on input "[EMAIL_ADDRESS][DOMAIN_NAME]" at bounding box center [255, 436] width 398 height 35
click at [51, 117] on icon "Back" at bounding box center [47, 126] width 18 height 18
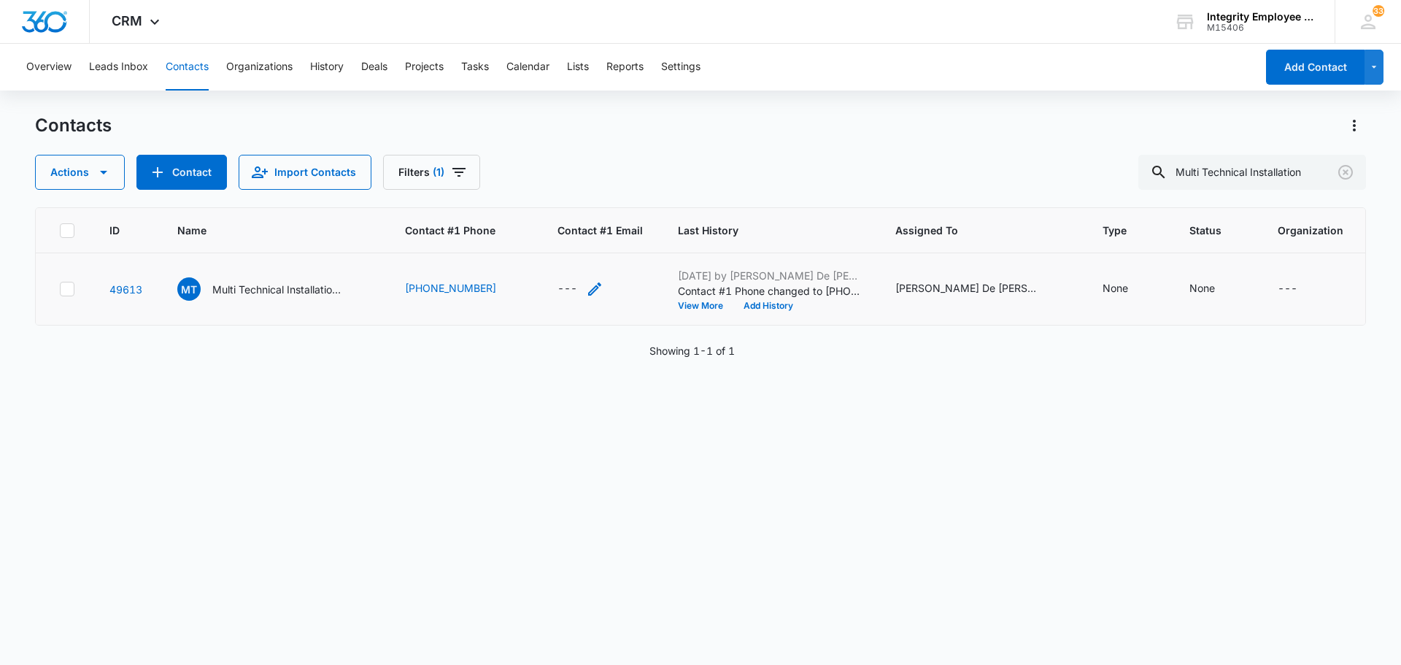
click at [565, 287] on div "---" at bounding box center [567, 289] width 20 height 18
click at [563, 287] on div "---" at bounding box center [567, 289] width 20 height 18
click at [538, 196] on input "Contact #1 Email" at bounding box center [580, 195] width 184 height 35
paste input "[EMAIL_ADDRESS][DOMAIN_NAME]"
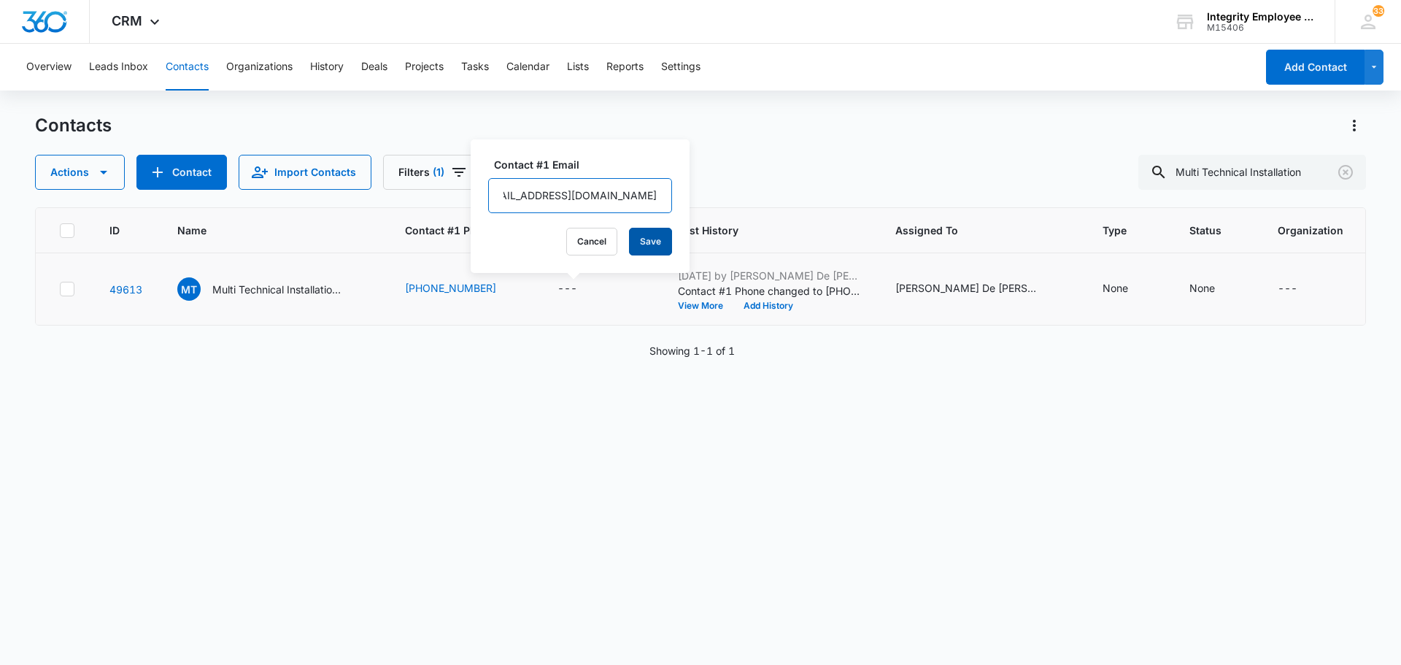
type input "[EMAIL_ADDRESS][DOMAIN_NAME]"
click at [633, 230] on button "Save" at bounding box center [650, 242] width 43 height 28
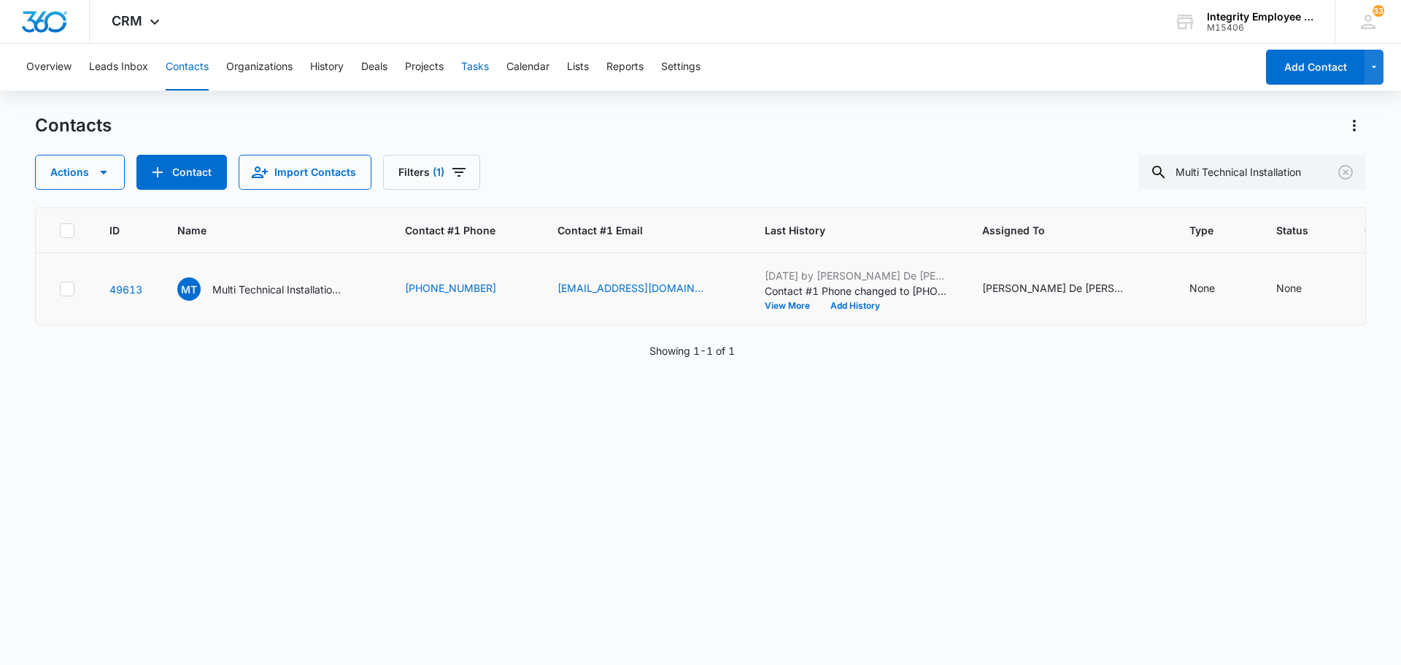
click at [480, 67] on button "Tasks" at bounding box center [475, 67] width 28 height 47
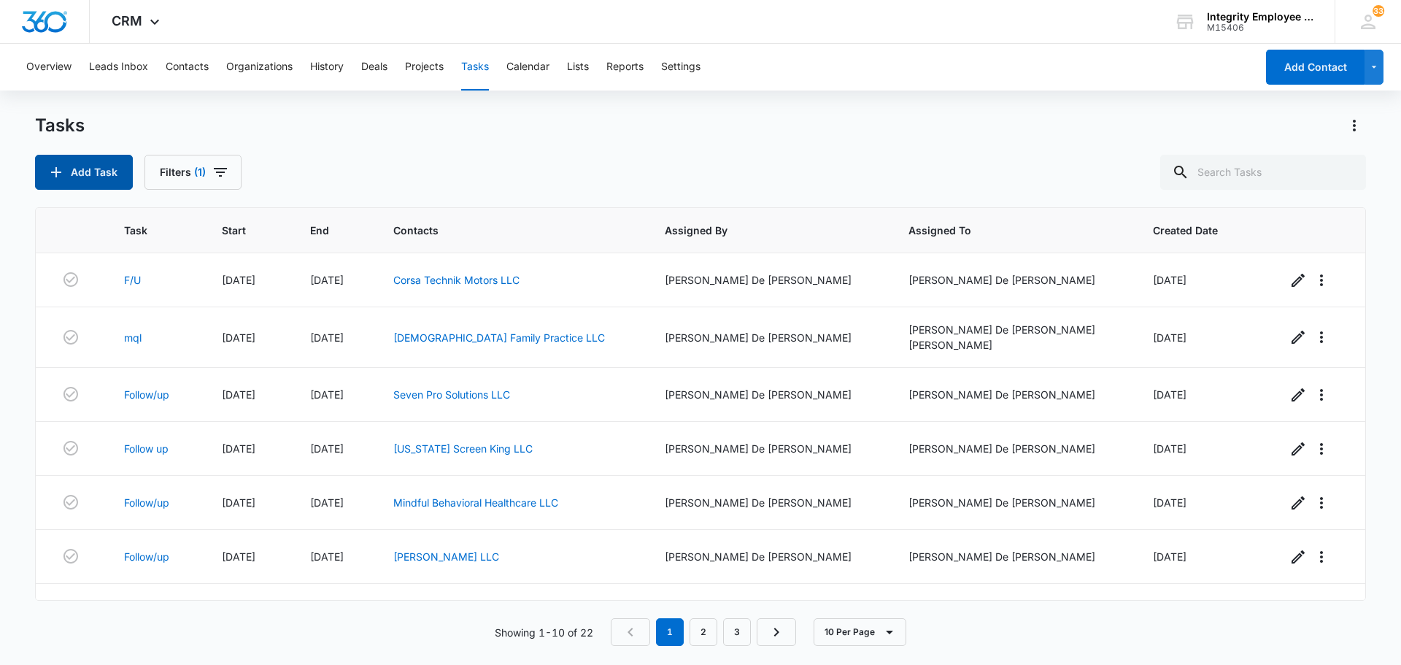
click at [105, 174] on button "Add Task" at bounding box center [84, 172] width 98 height 35
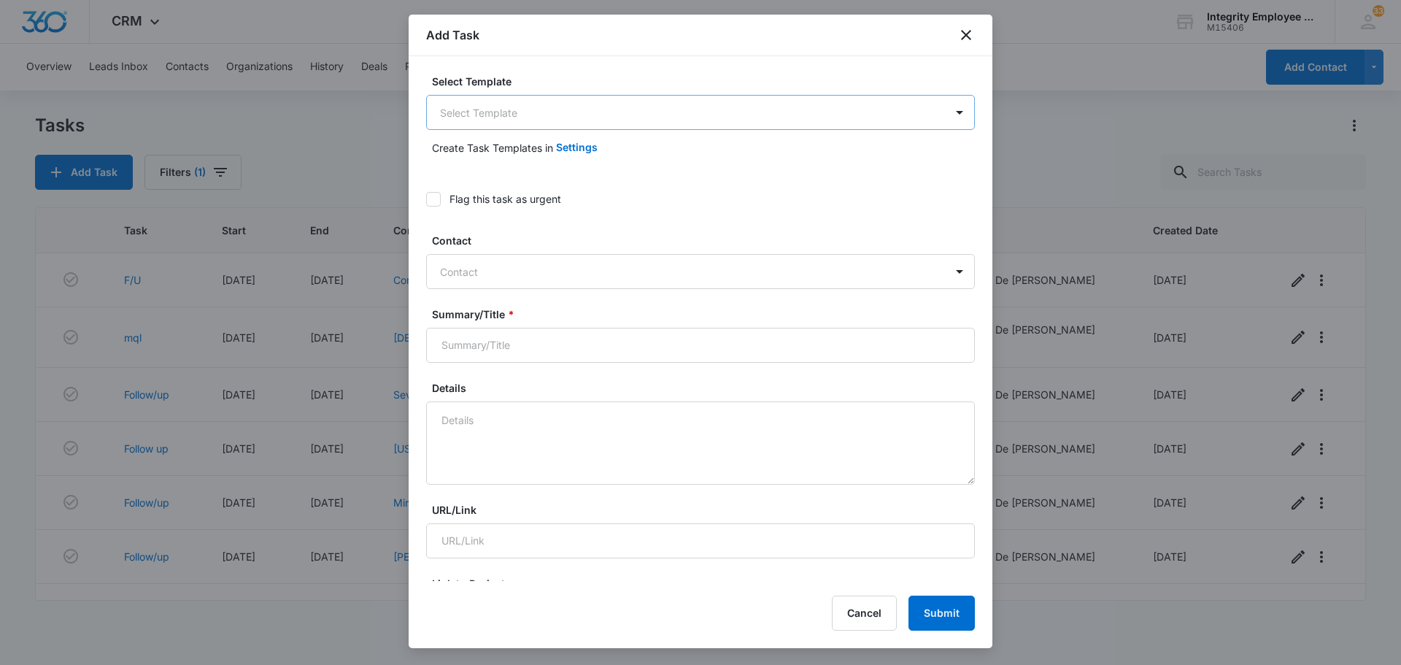
click at [502, 117] on body "CRM Apps Reputation Websites Forms CRM Email Social Shop Payments POS Content A…" at bounding box center [700, 332] width 1401 height 665
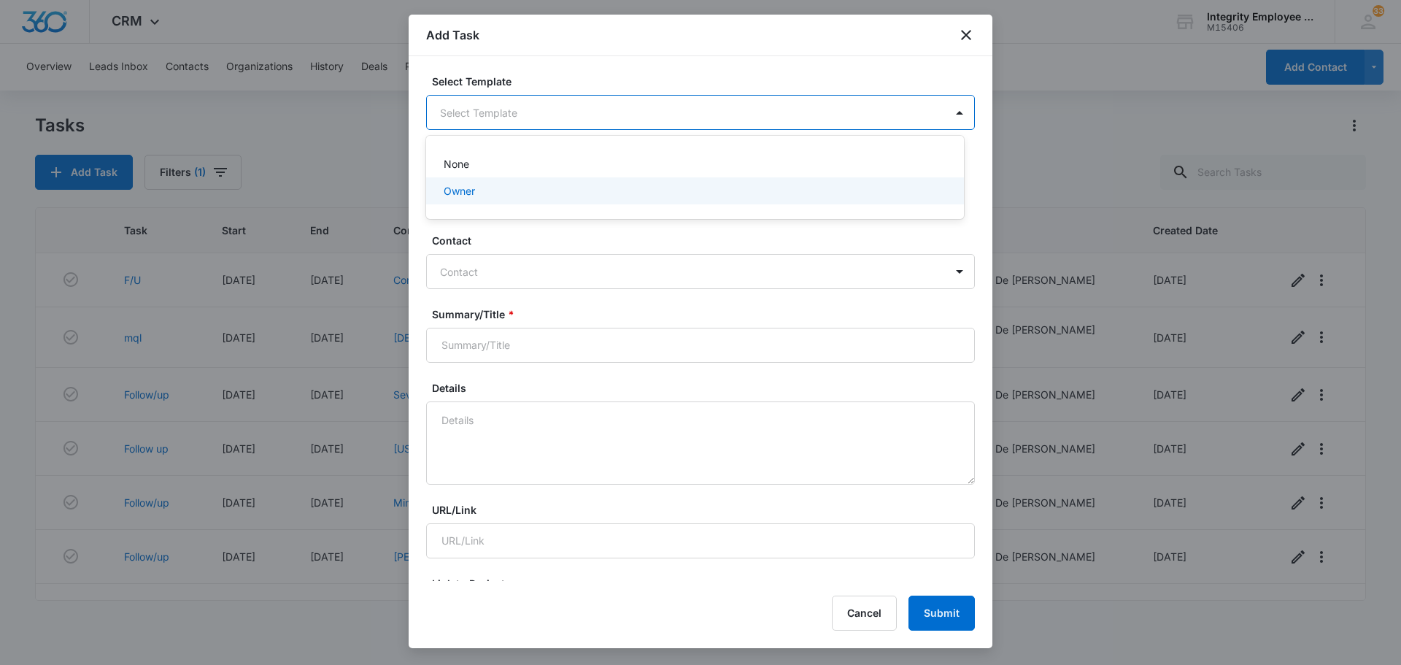
click at [618, 198] on div "Owner" at bounding box center [694, 190] width 500 height 15
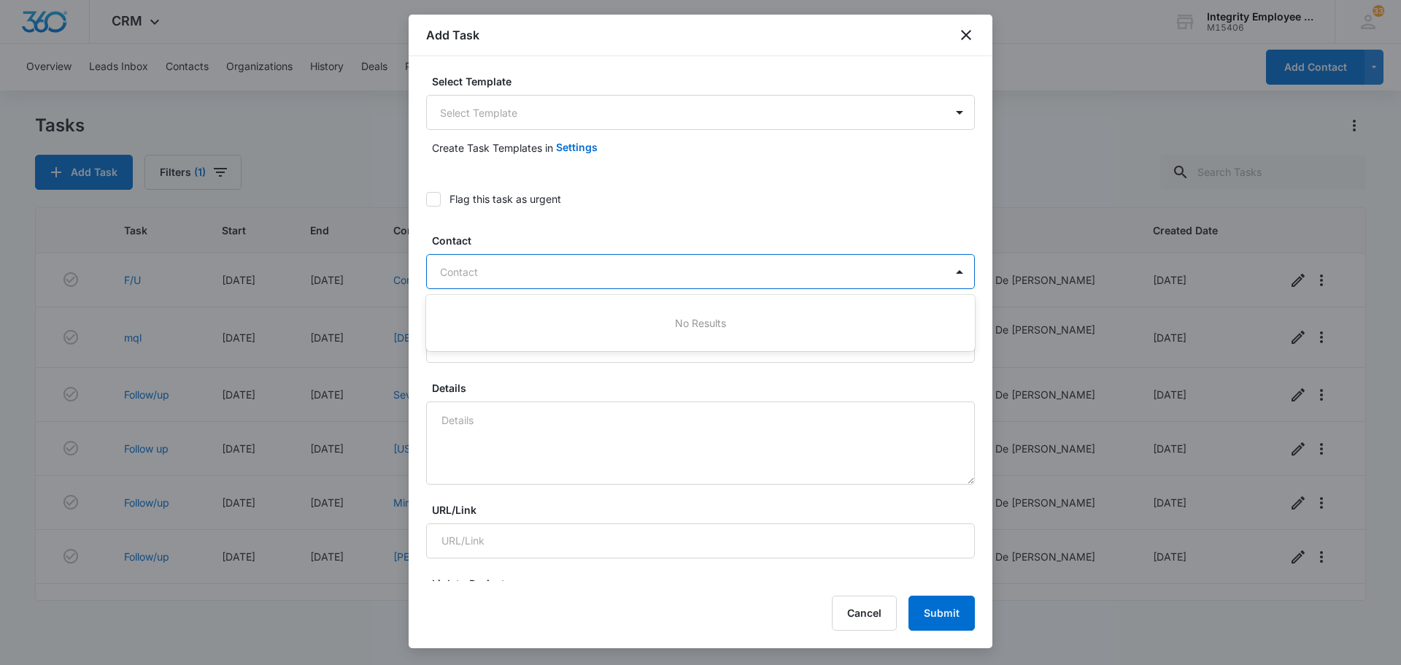
click at [550, 274] on div at bounding box center [691, 272] width 503 height 18
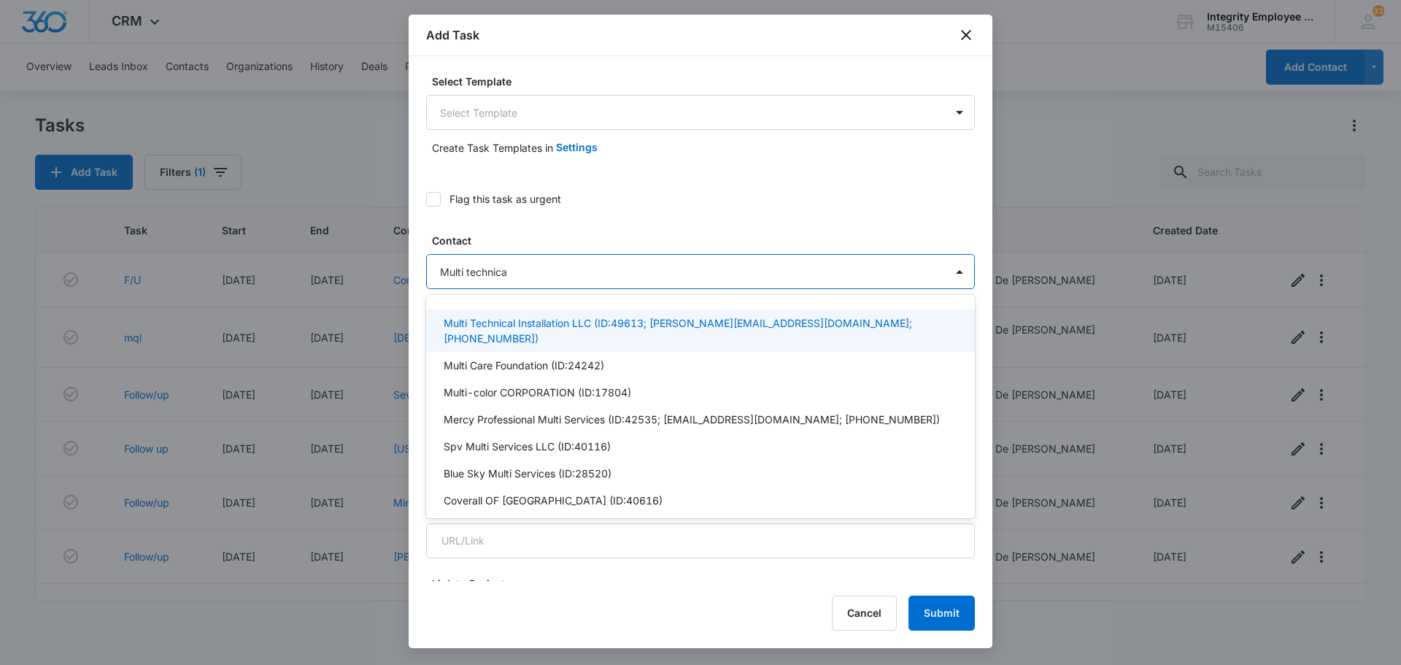
type input "Multi technical"
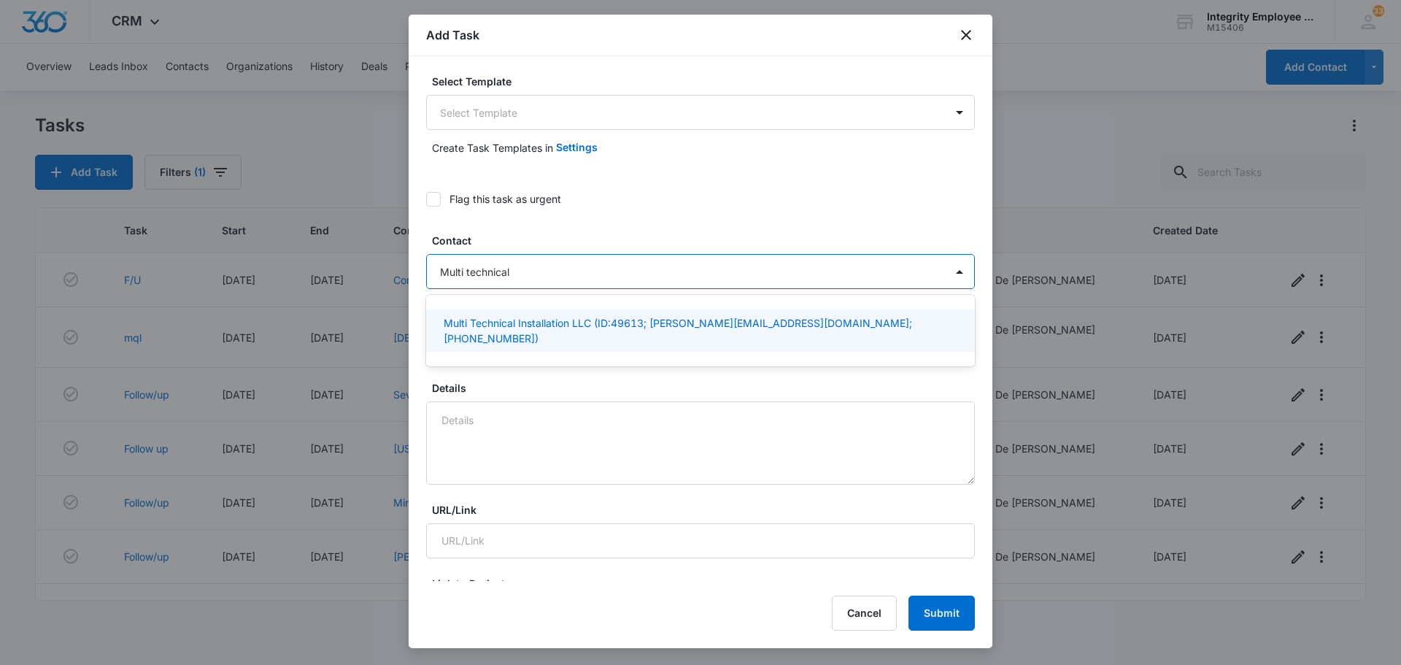
click at [589, 326] on p "Multi Technical Installation LLC (ID:49613; kevin@multitechnicalinstallation.co…" at bounding box center [699, 330] width 511 height 31
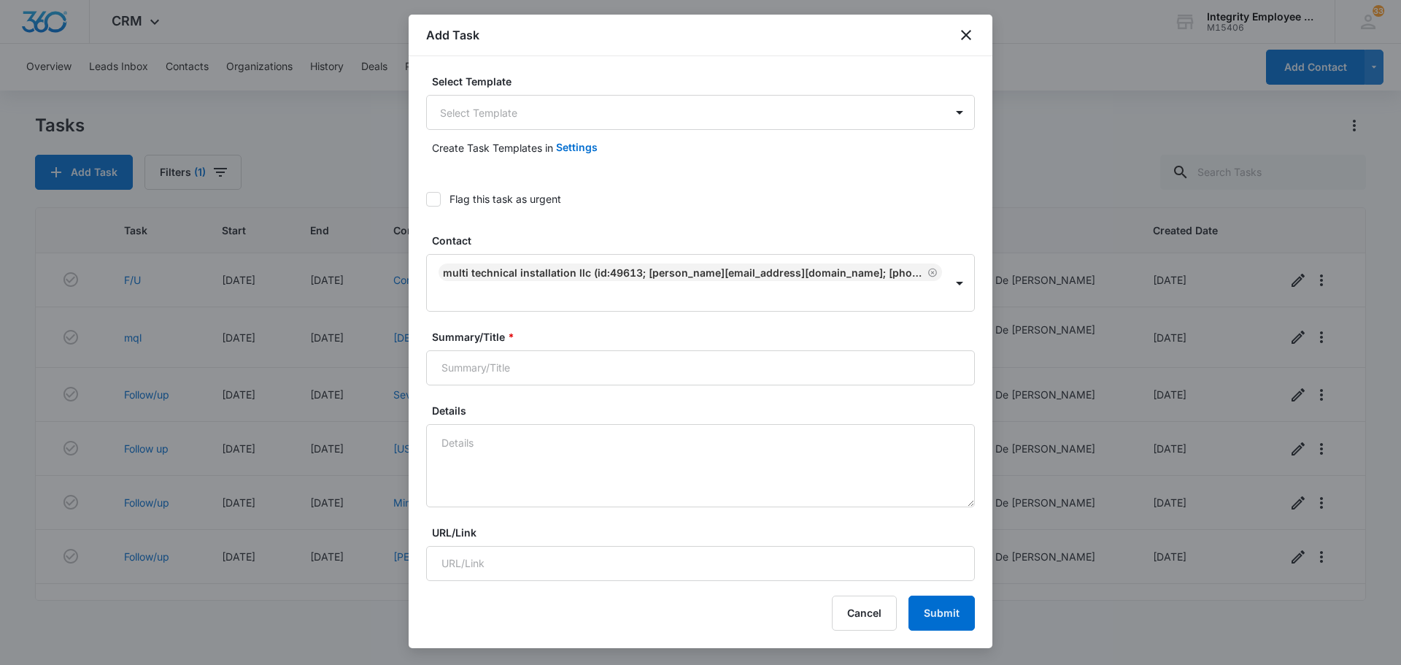
click at [704, 139] on div "Create Task Templates in Settings" at bounding box center [700, 147] width 549 height 35
click at [517, 372] on input "Summary/Title *" at bounding box center [700, 367] width 549 height 35
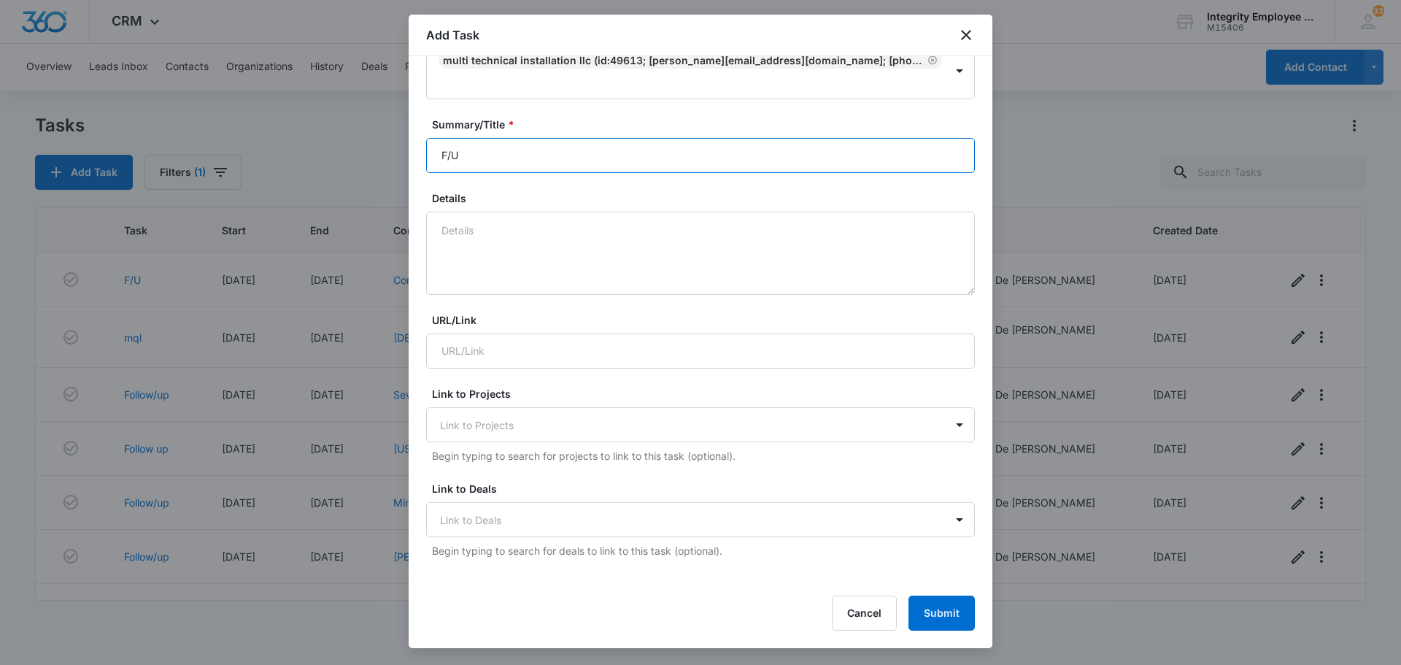
scroll to position [219, 0]
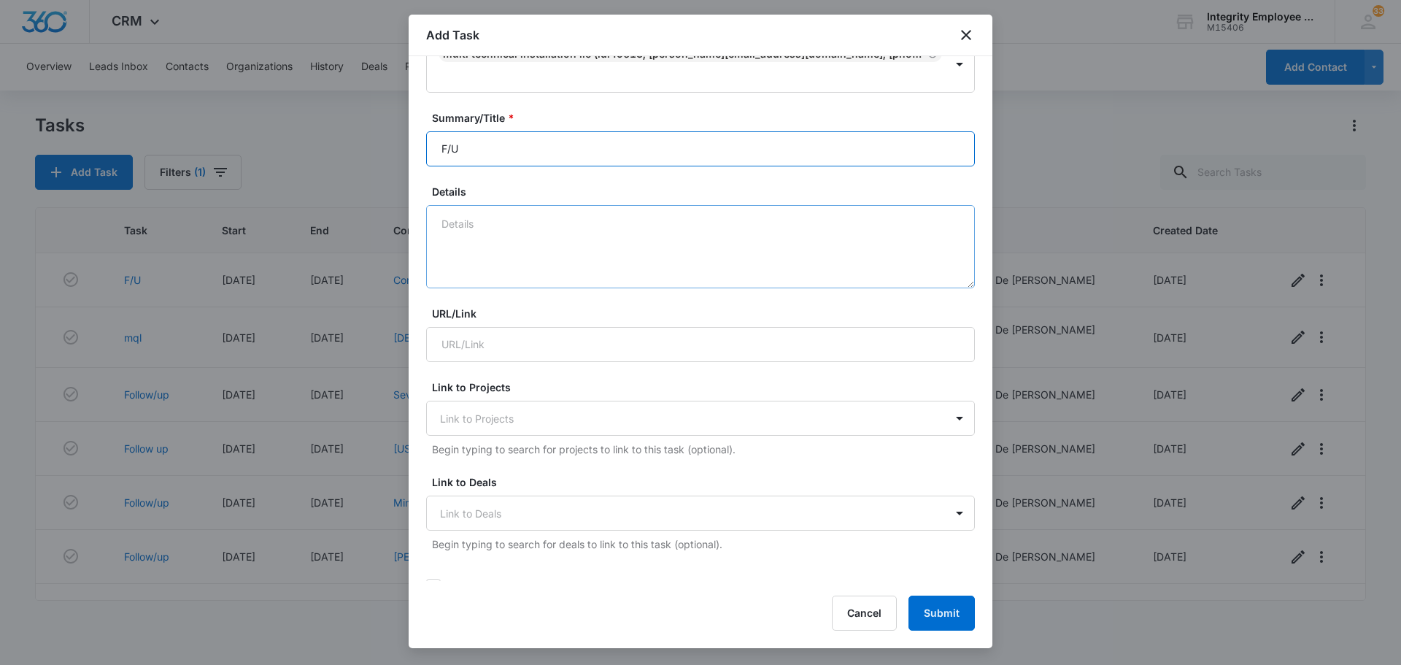
type input "F/U"
click at [474, 233] on textarea "Details" at bounding box center [700, 246] width 549 height 83
type textarea "c"
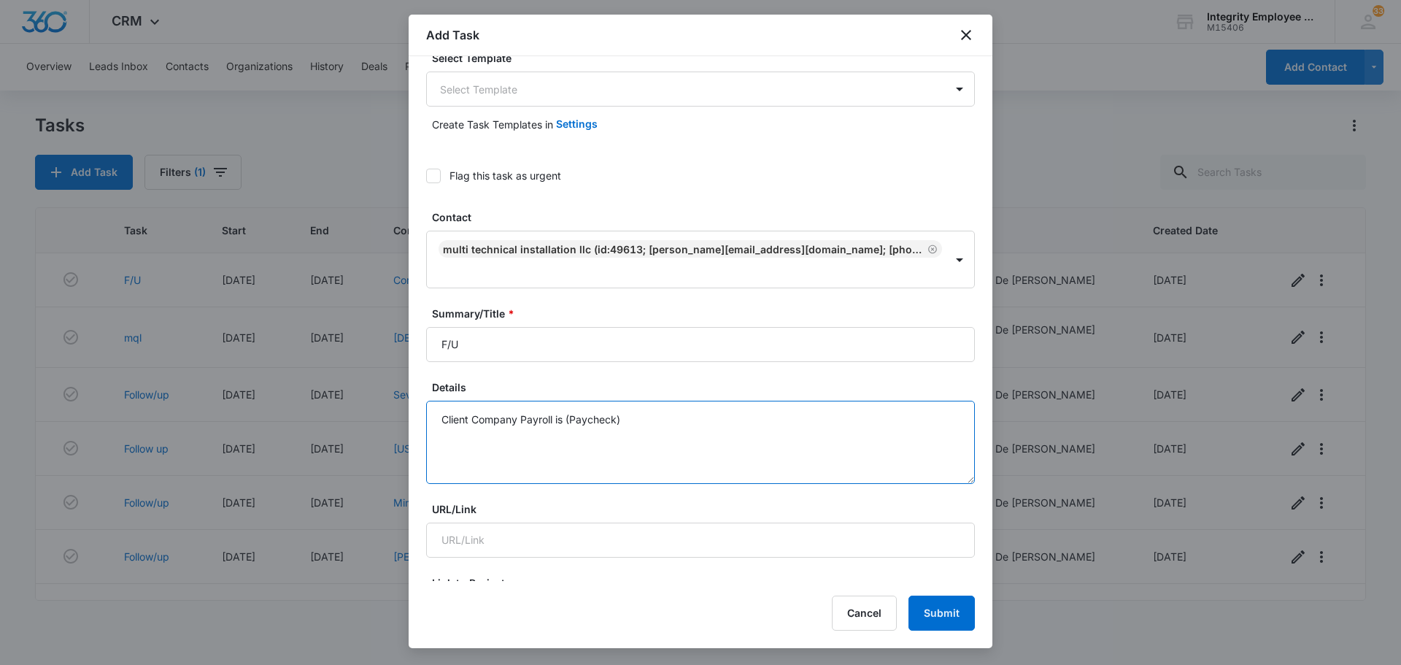
scroll to position [0, 0]
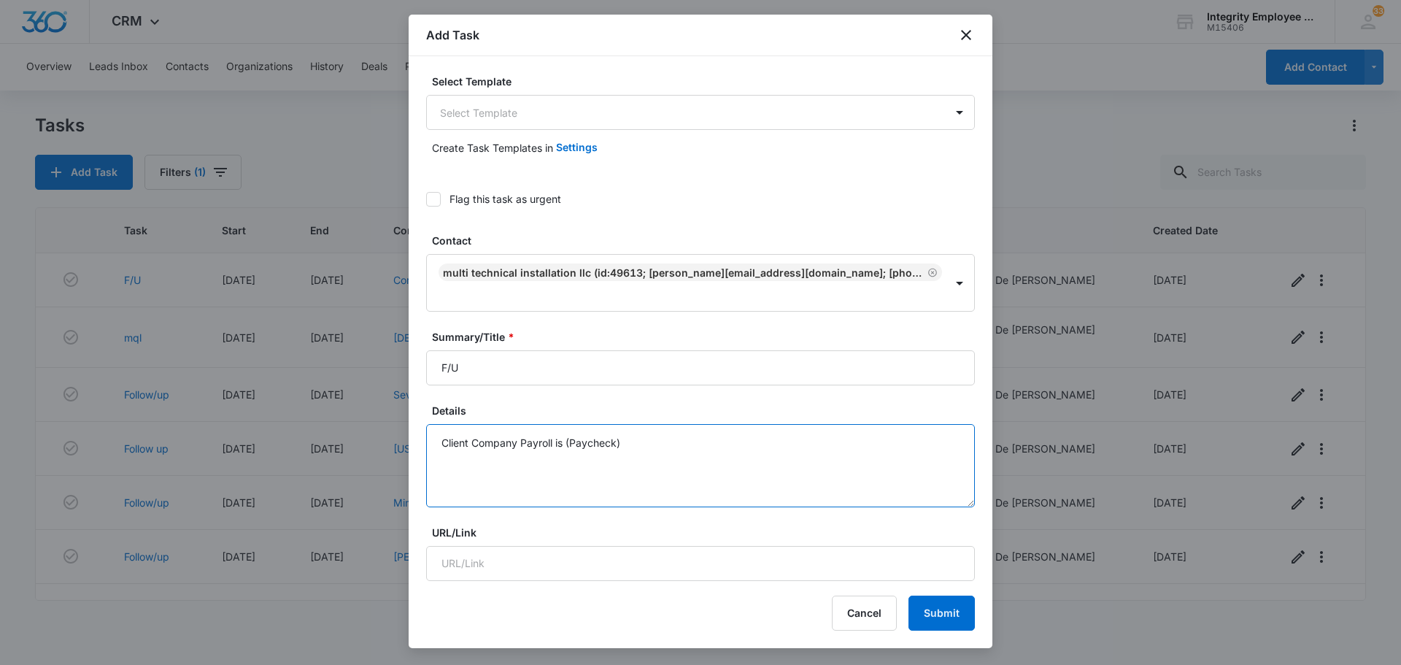
click at [478, 443] on textarea "Client Company Payroll is (Paycheck)" at bounding box center [700, 465] width 549 height 83
click at [468, 444] on textarea "Client Company Payroll is (Paycheck)" at bounding box center [700, 465] width 549 height 83
click at [546, 446] on textarea "Client Kevin Company Payroll is (Paycheck)" at bounding box center [700, 465] width 549 height 83
click at [632, 455] on textarea "Client Kevin Payroll is (Paycheck)" at bounding box center [700, 465] width 549 height 83
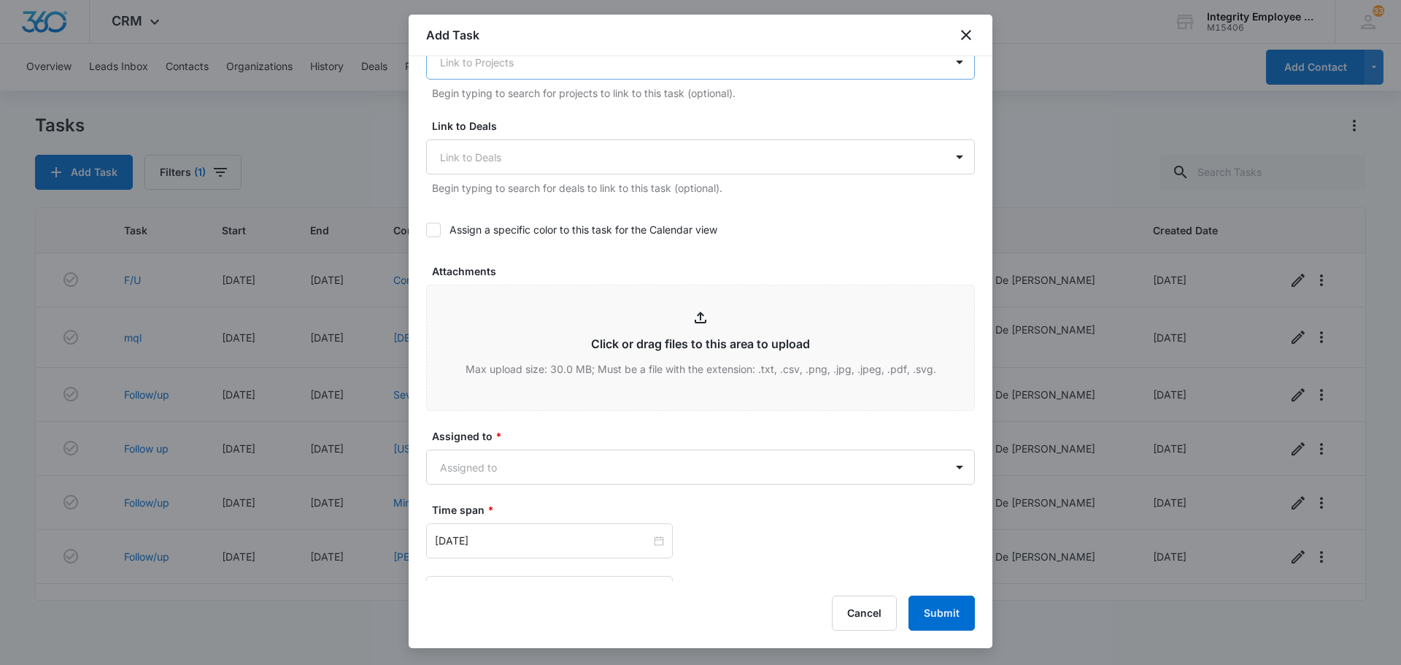
scroll to position [584, 0]
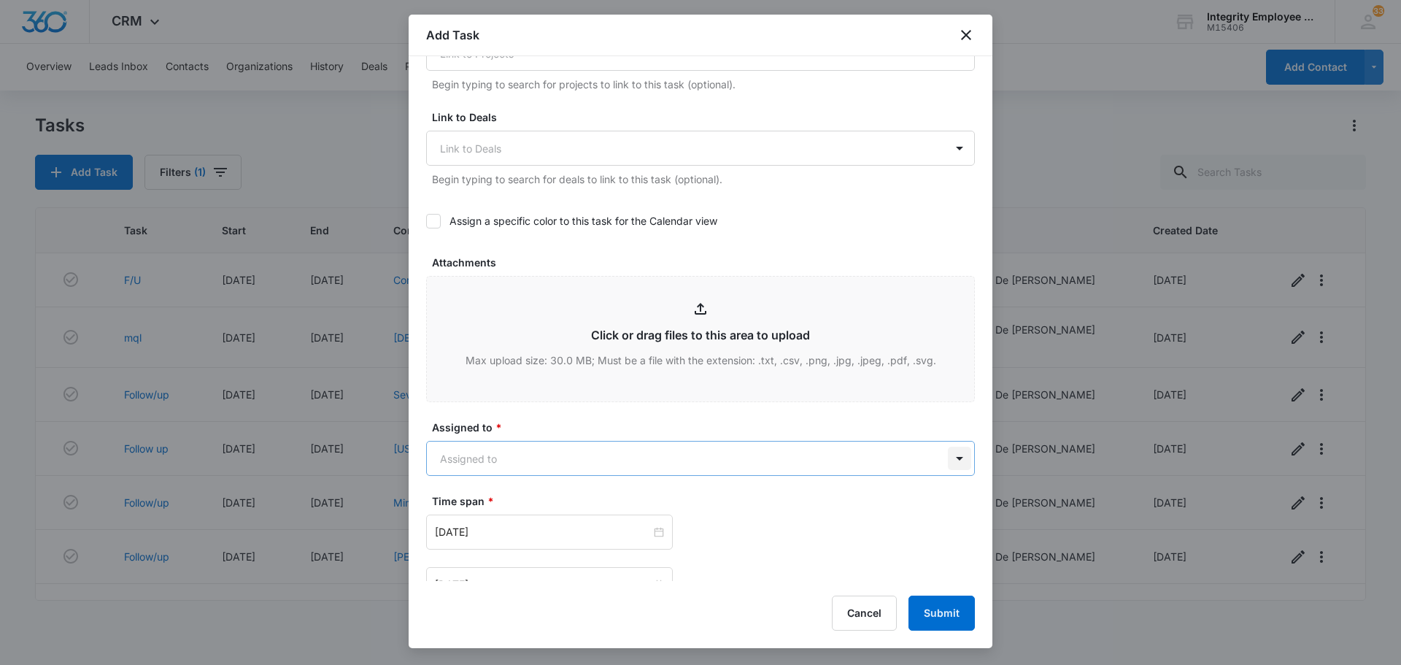
type textarea "Client Kevin Payroll is (Paycheck)"
click at [945, 460] on body "CRM Apps Reputation Websites Forms CRM Email Social Shop Payments POS Content A…" at bounding box center [700, 332] width 1401 height 665
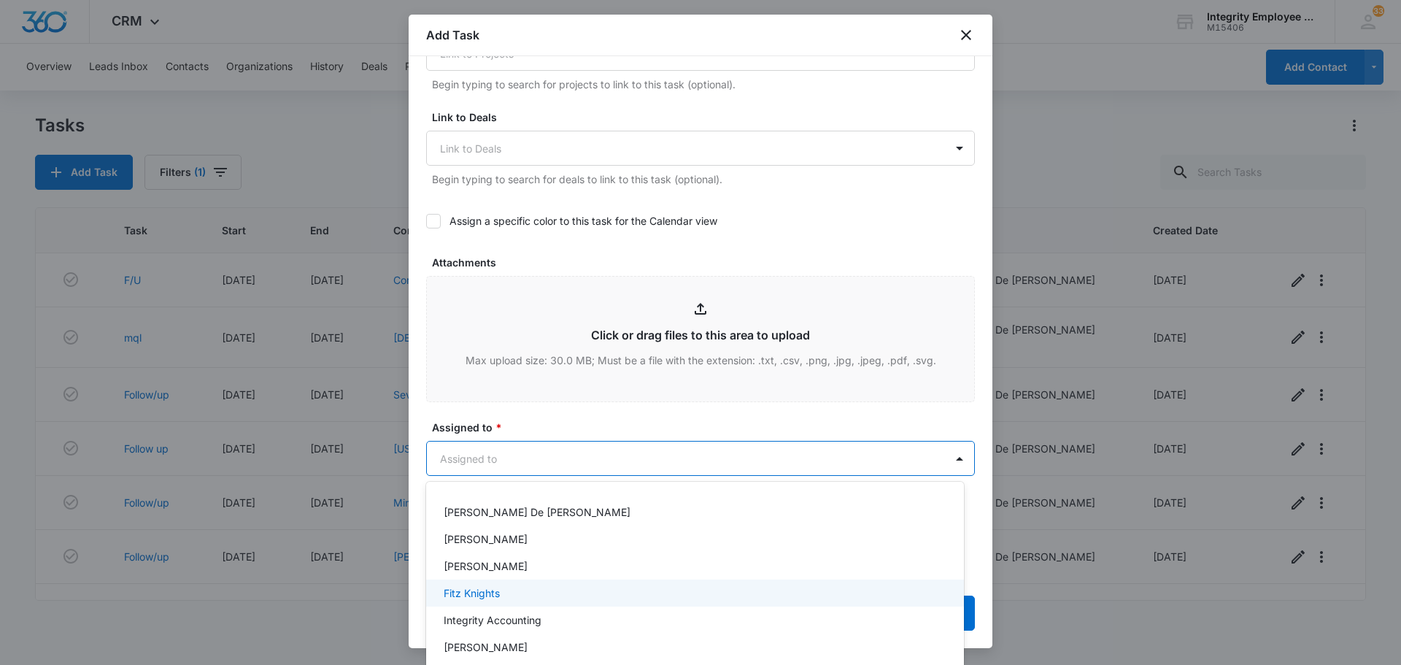
scroll to position [0, 0]
click at [519, 591] on p "[PERSON_NAME] De [PERSON_NAME]" at bounding box center [537, 590] width 187 height 15
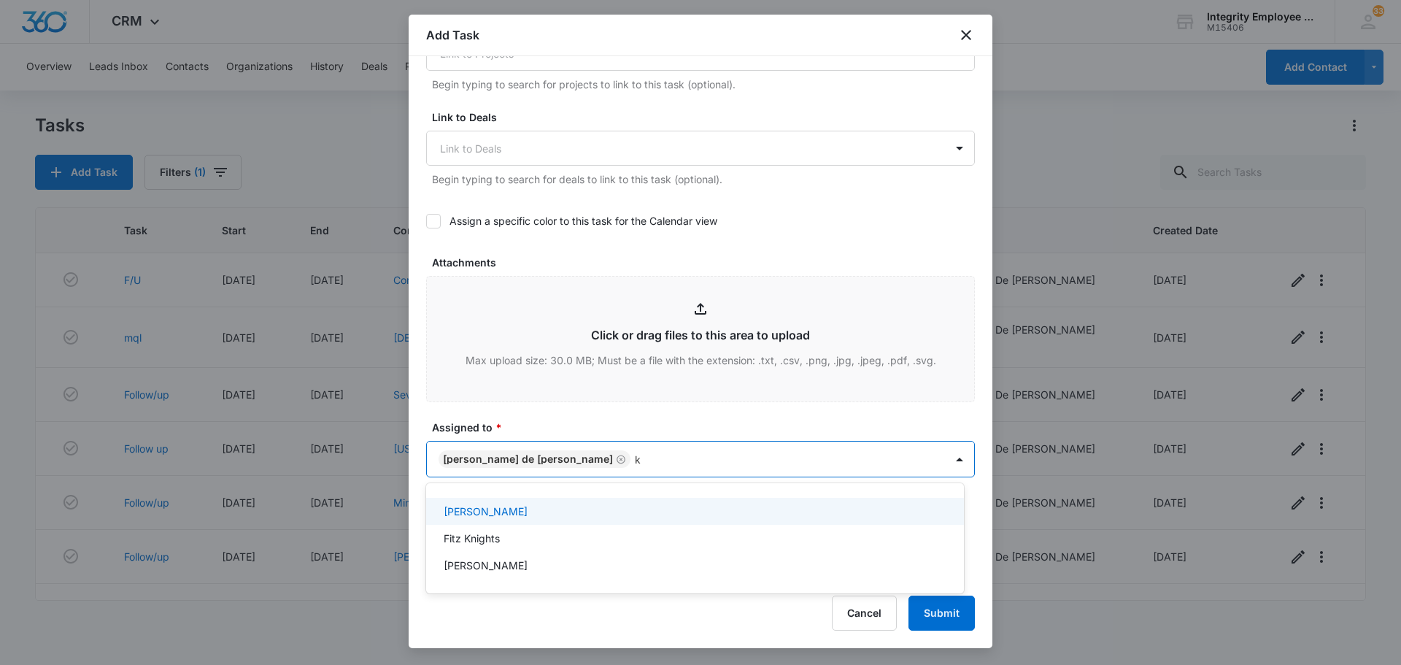
type input "ke"
click at [517, 510] on div "[PERSON_NAME]" at bounding box center [694, 510] width 500 height 15
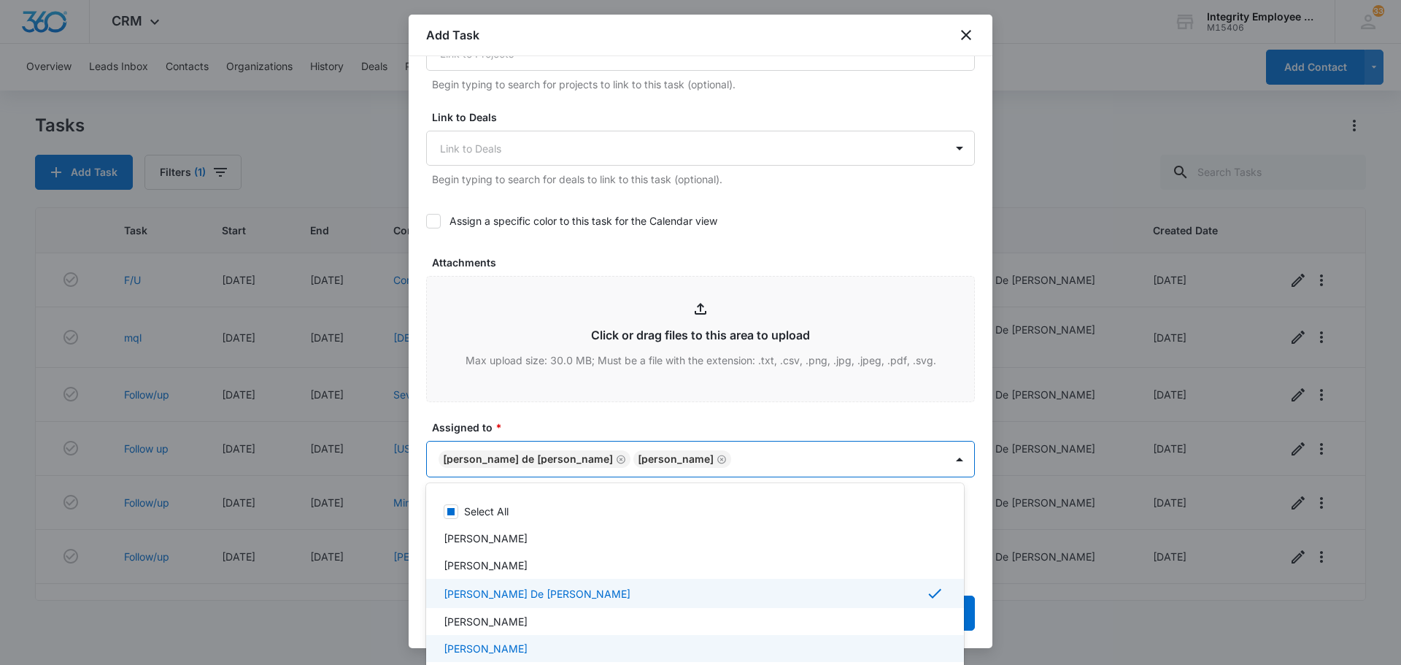
click at [877, 284] on div at bounding box center [700, 332] width 1401 height 665
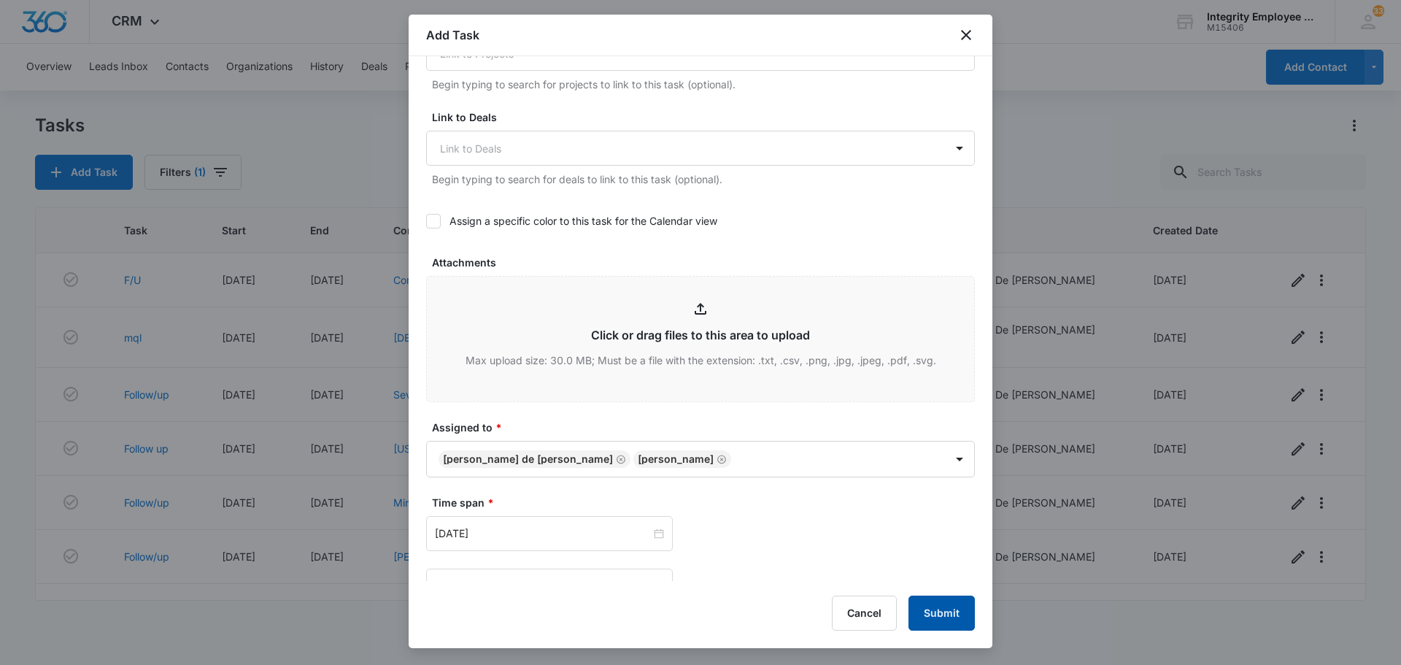
click at [948, 616] on button "Submit" at bounding box center [941, 612] width 66 height 35
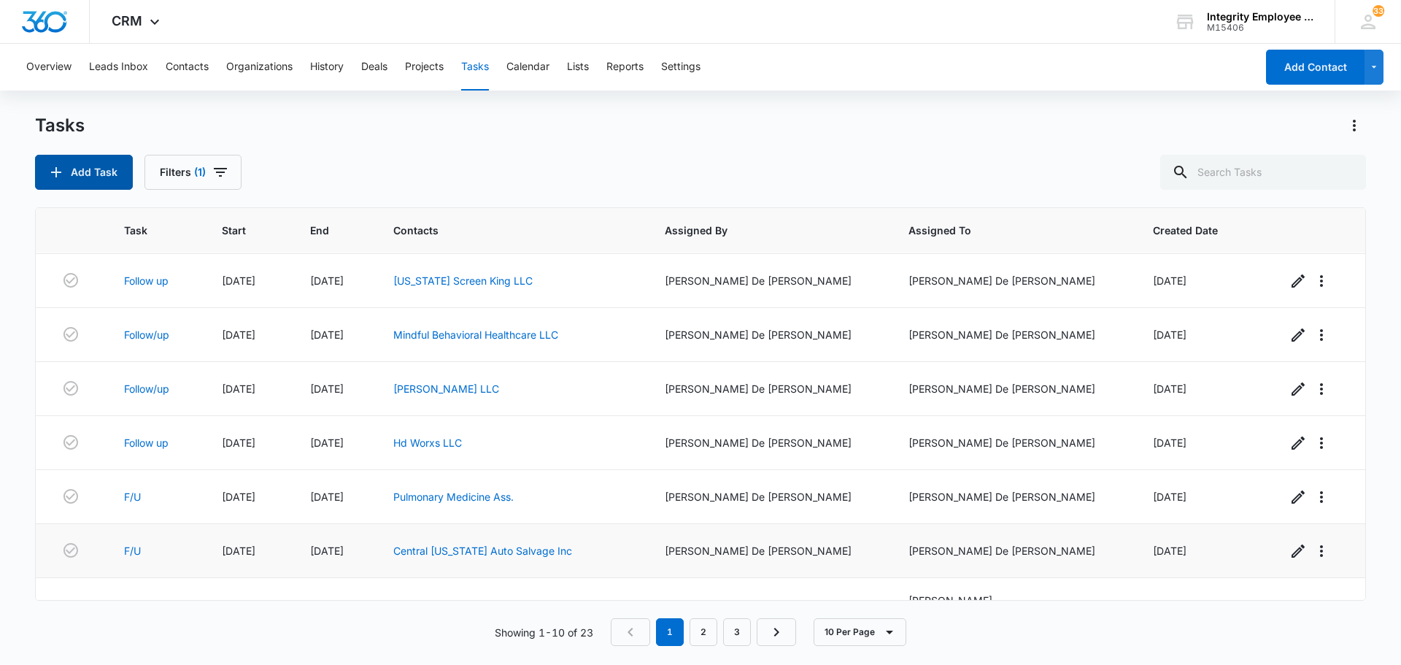
scroll to position [206, 0]
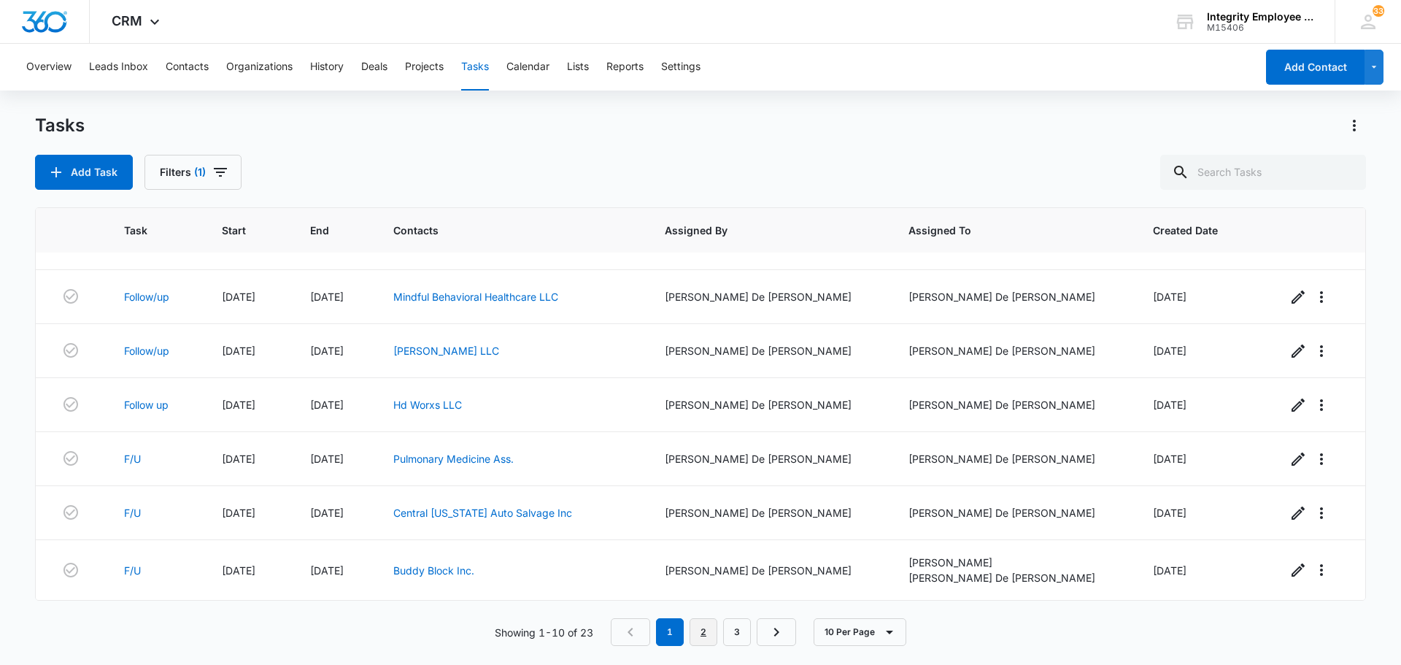
click at [700, 631] on link "2" at bounding box center [703, 632] width 28 height 28
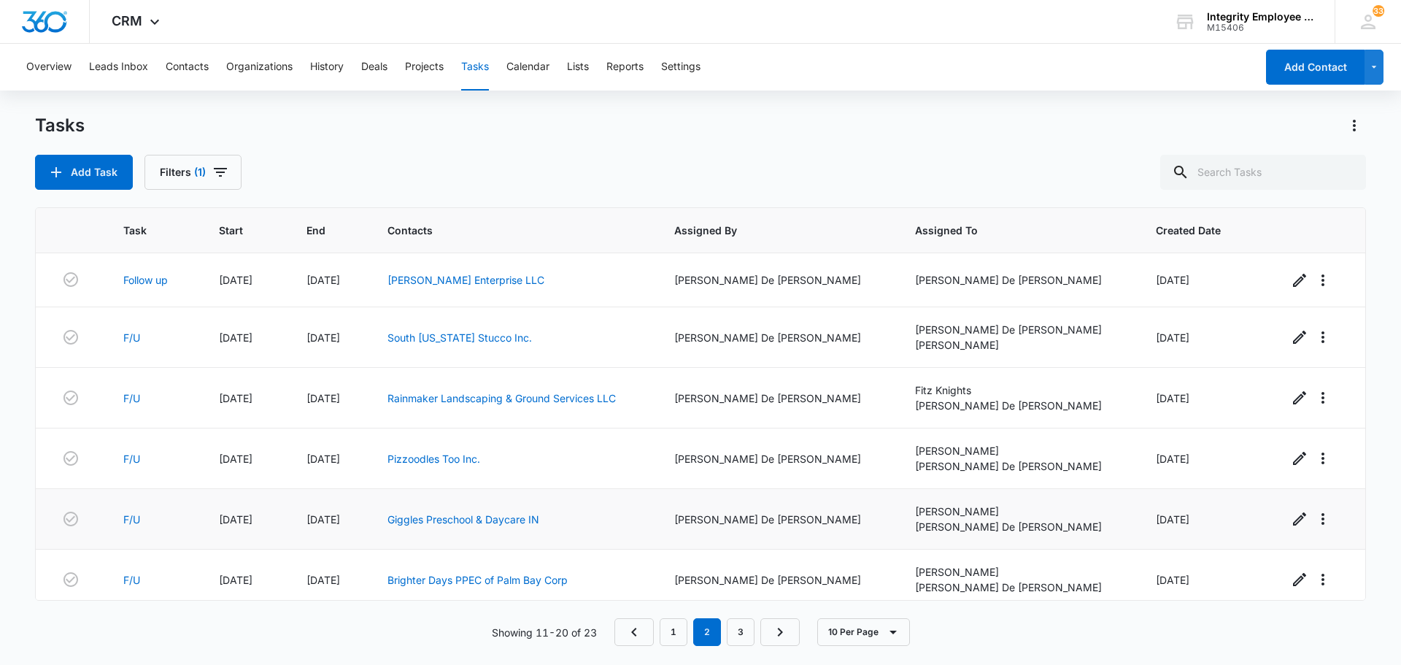
scroll to position [225, 0]
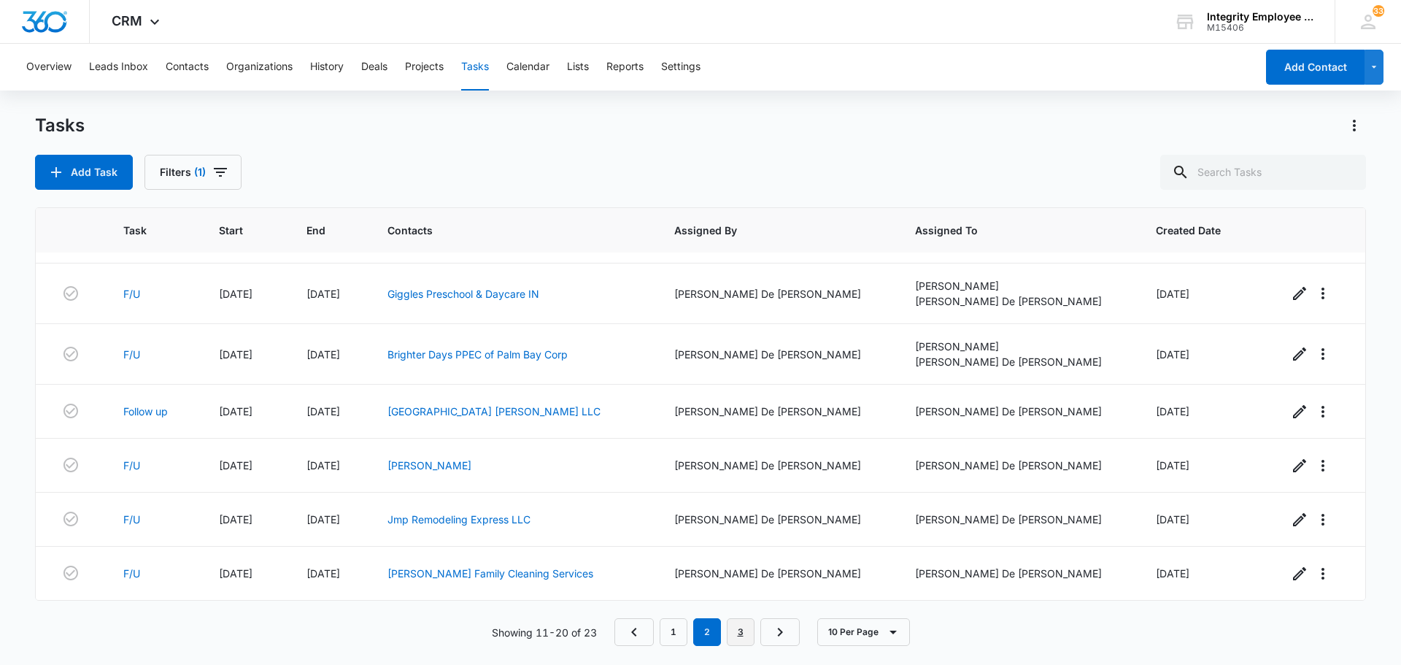
click at [747, 639] on link "3" at bounding box center [741, 632] width 28 height 28
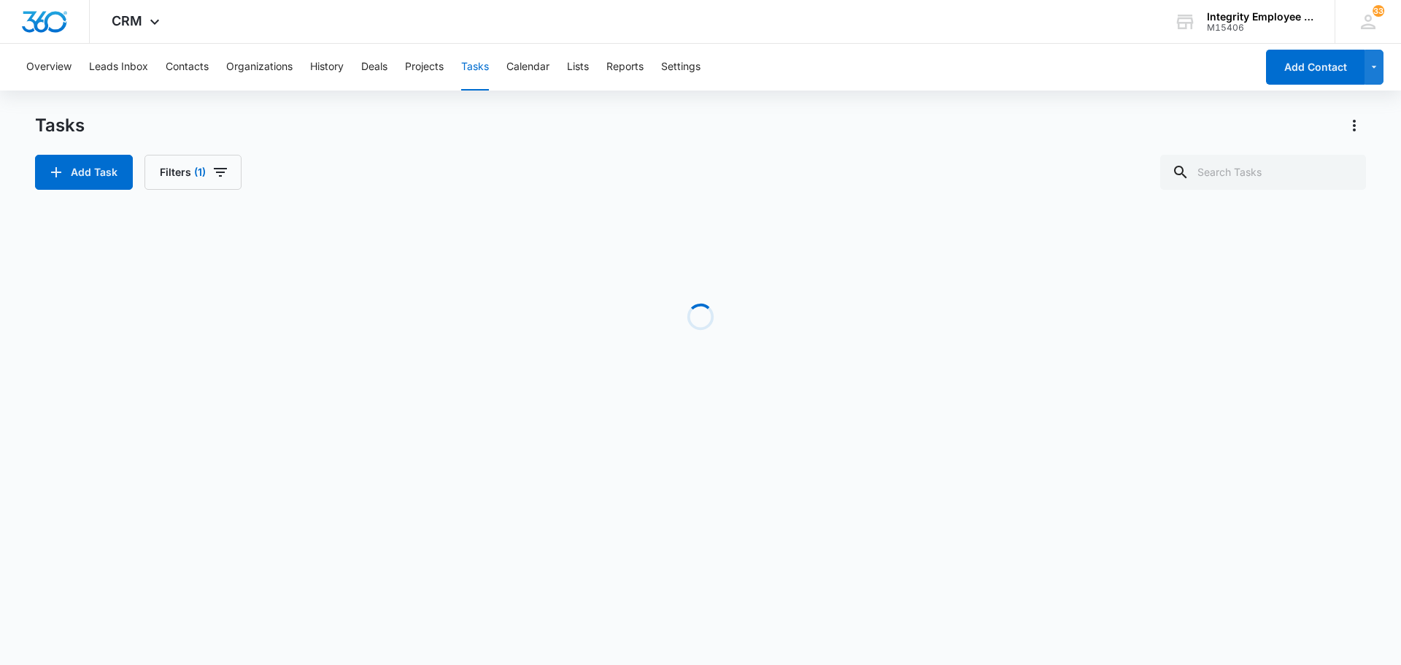
scroll to position [0, 0]
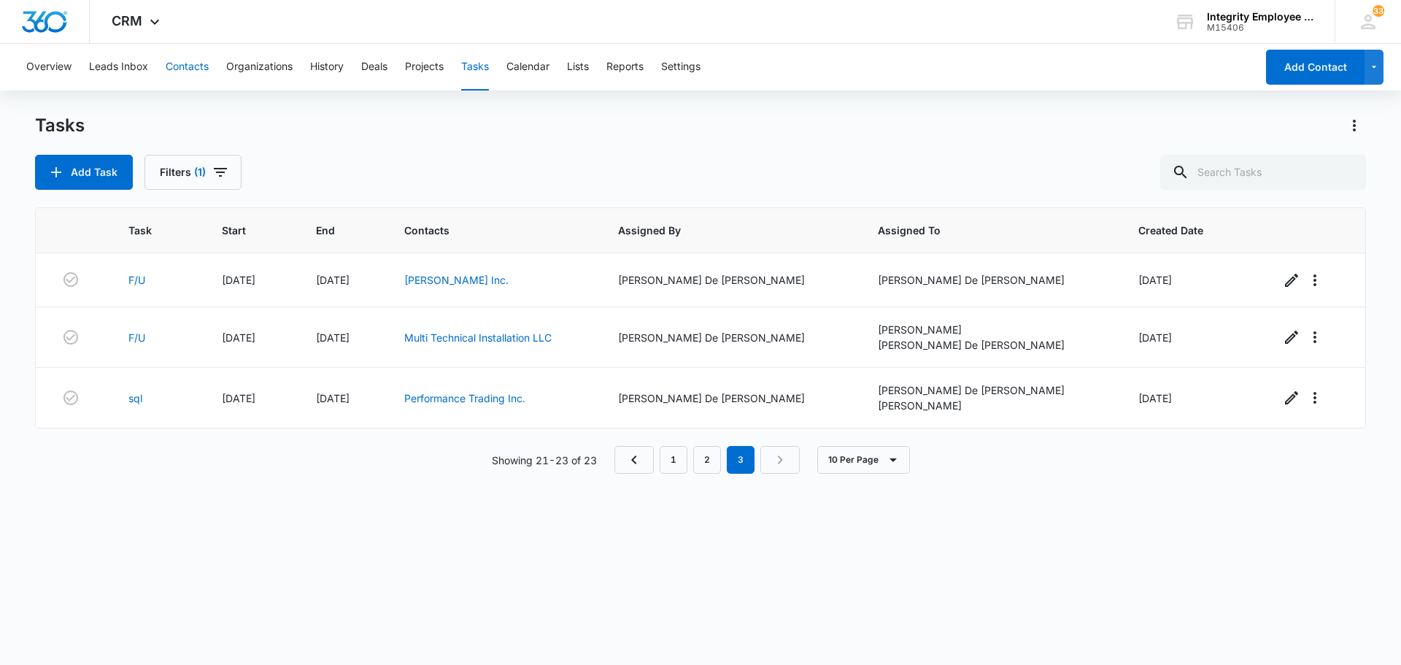
click at [198, 68] on button "Contacts" at bounding box center [187, 67] width 43 height 47
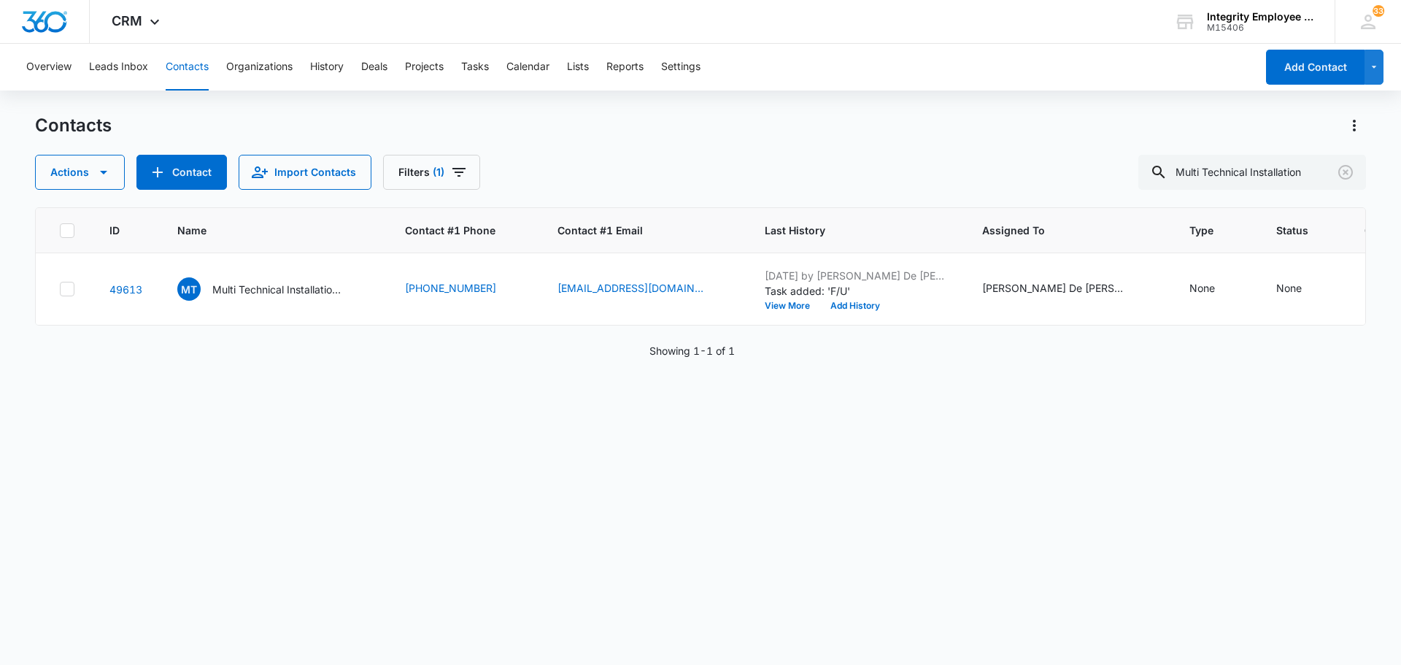
drag, startPoint x: 648, startPoint y: 160, endPoint x: 655, endPoint y: 159, distance: 7.4
click at [649, 159] on div "Actions Contact Import Contacts Filters (1) Multi Technical Installation" at bounding box center [700, 172] width 1331 height 35
click at [1344, 178] on icon "Clear" at bounding box center [1345, 172] width 15 height 15
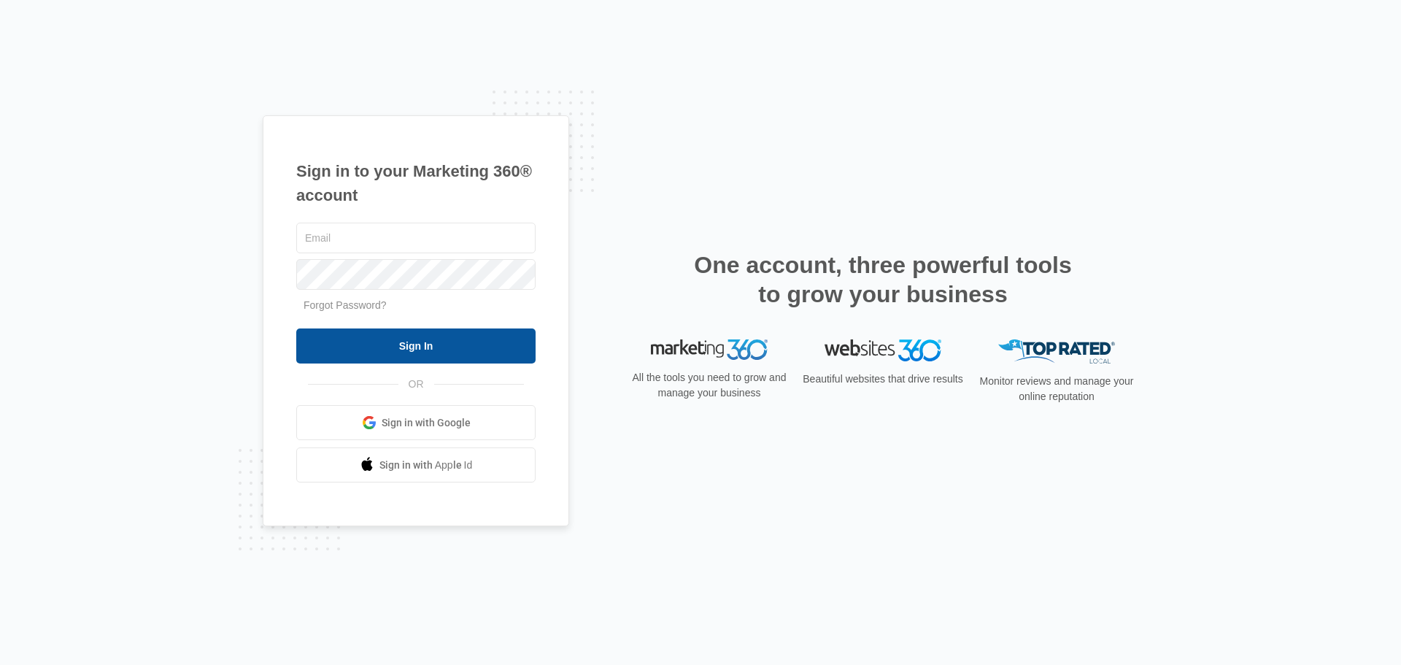
type input "[EMAIL_ADDRESS][DOMAIN_NAME]"
click at [435, 348] on input "Sign In" at bounding box center [415, 345] width 239 height 35
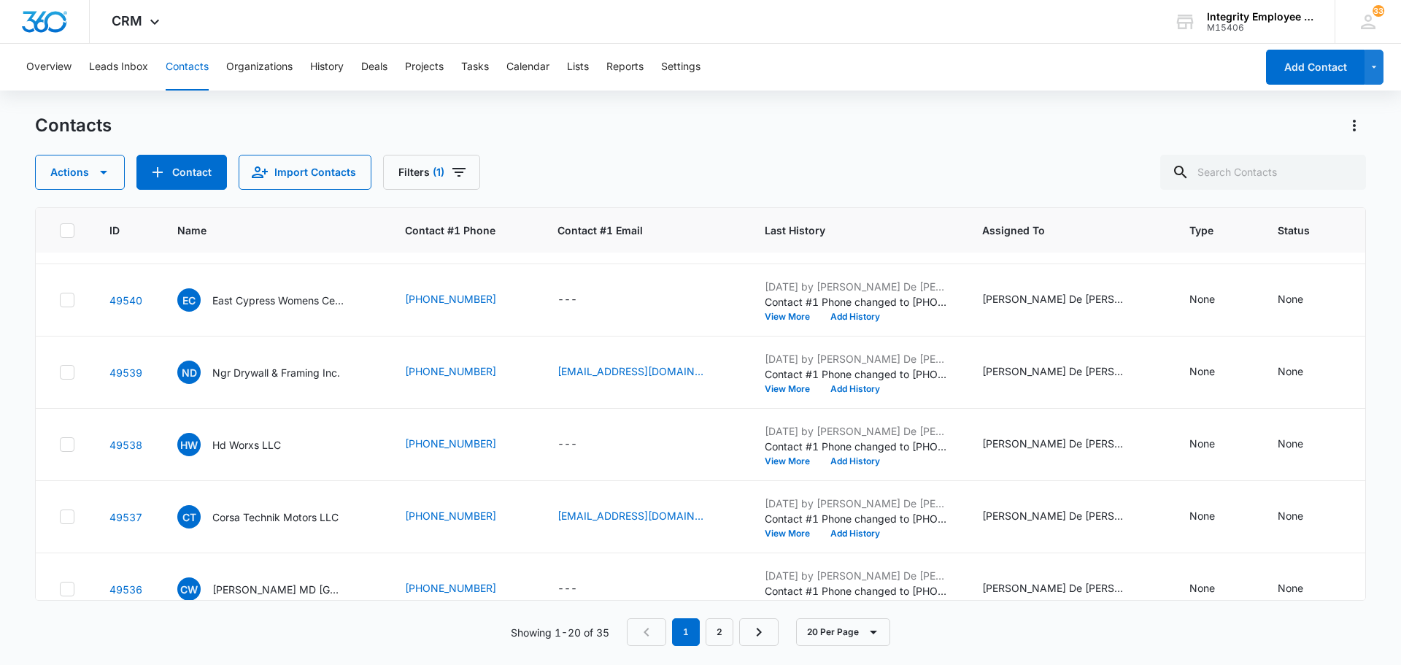
scroll to position [1108, 0]
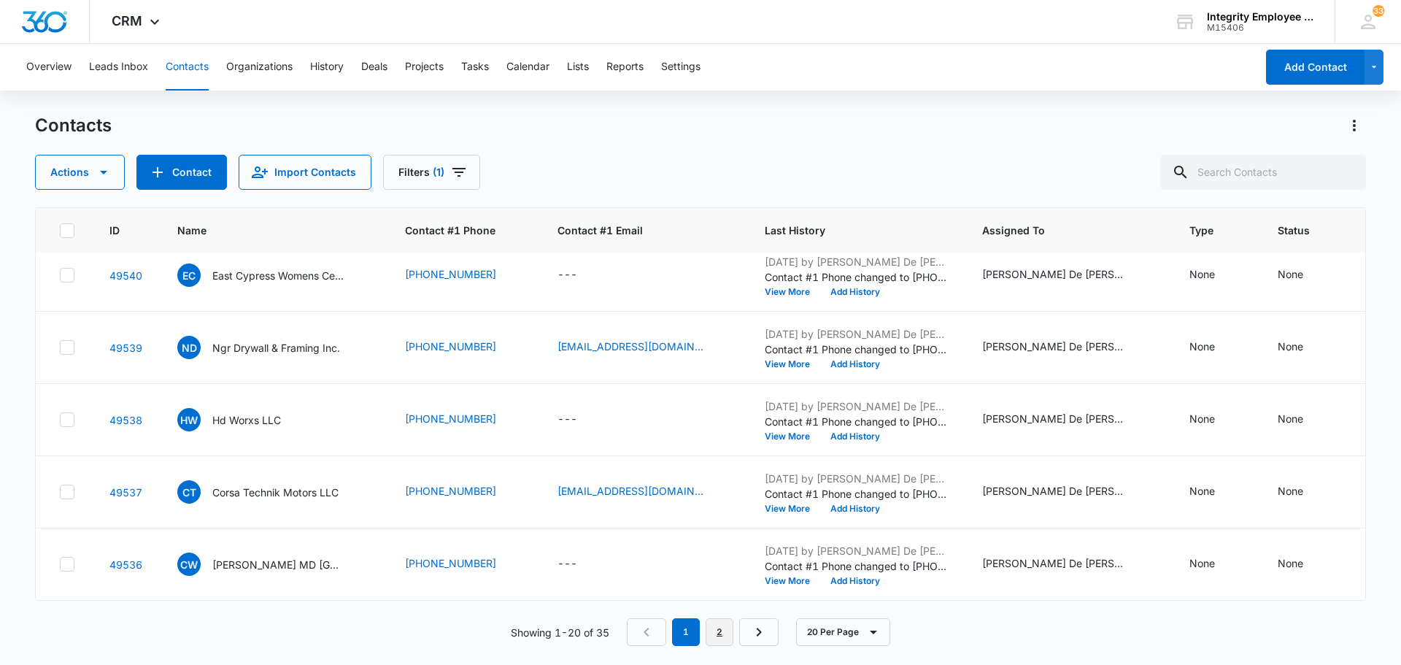
click at [727, 631] on link "2" at bounding box center [719, 632] width 28 height 28
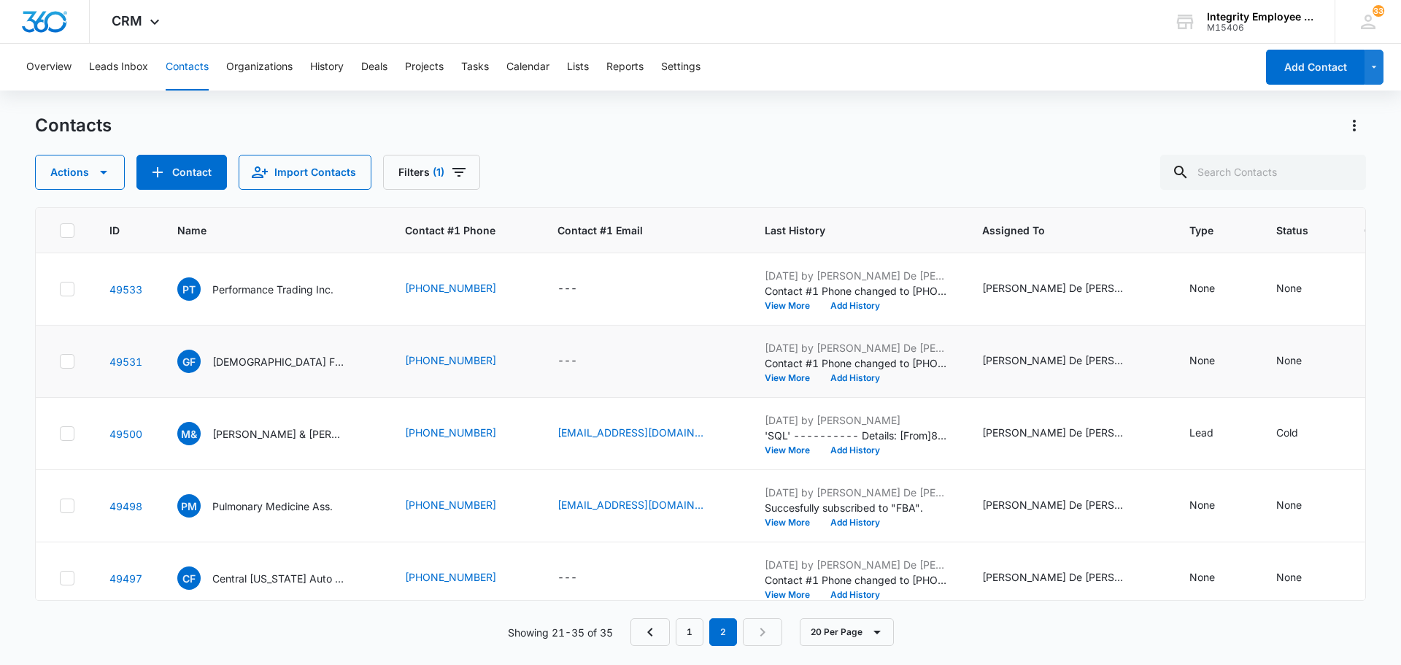
scroll to position [73, 0]
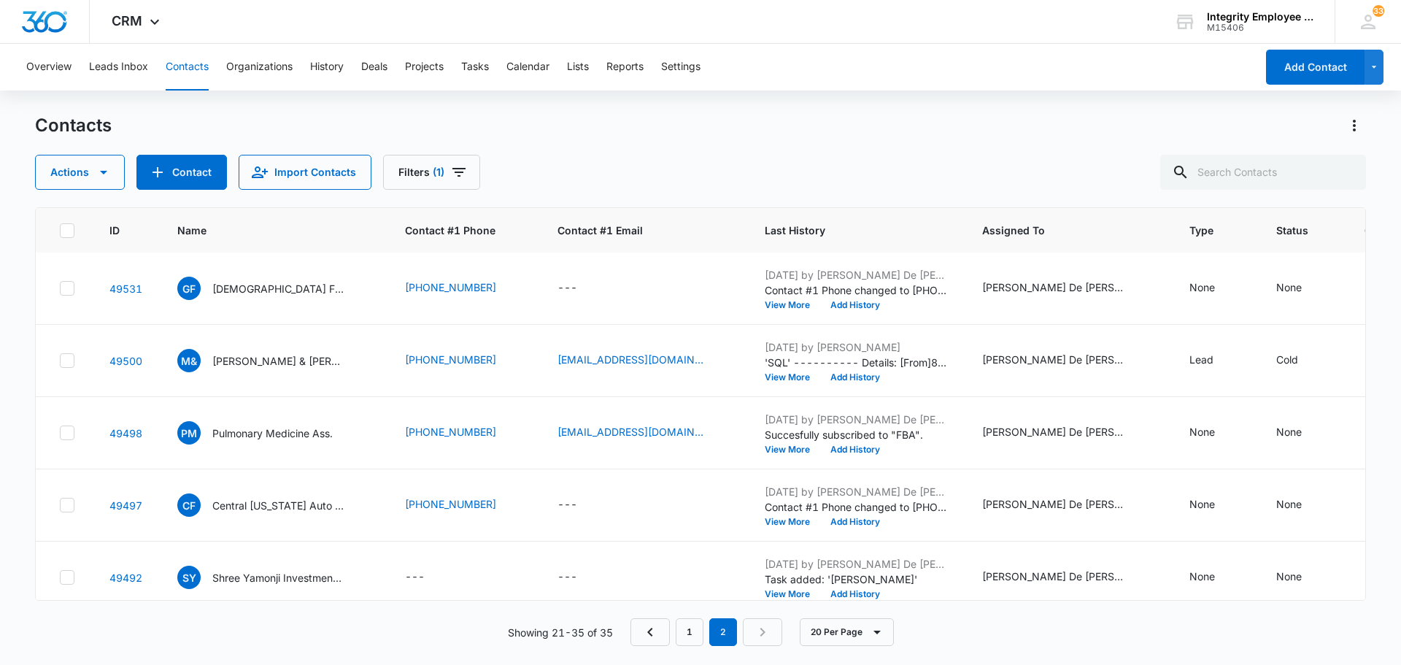
click at [492, 69] on div "Overview Leads Inbox Contacts Organizations History Deals Projects Tasks Calend…" at bounding box center [637, 67] width 1238 height 47
click at [487, 62] on button "Tasks" at bounding box center [475, 67] width 28 height 47
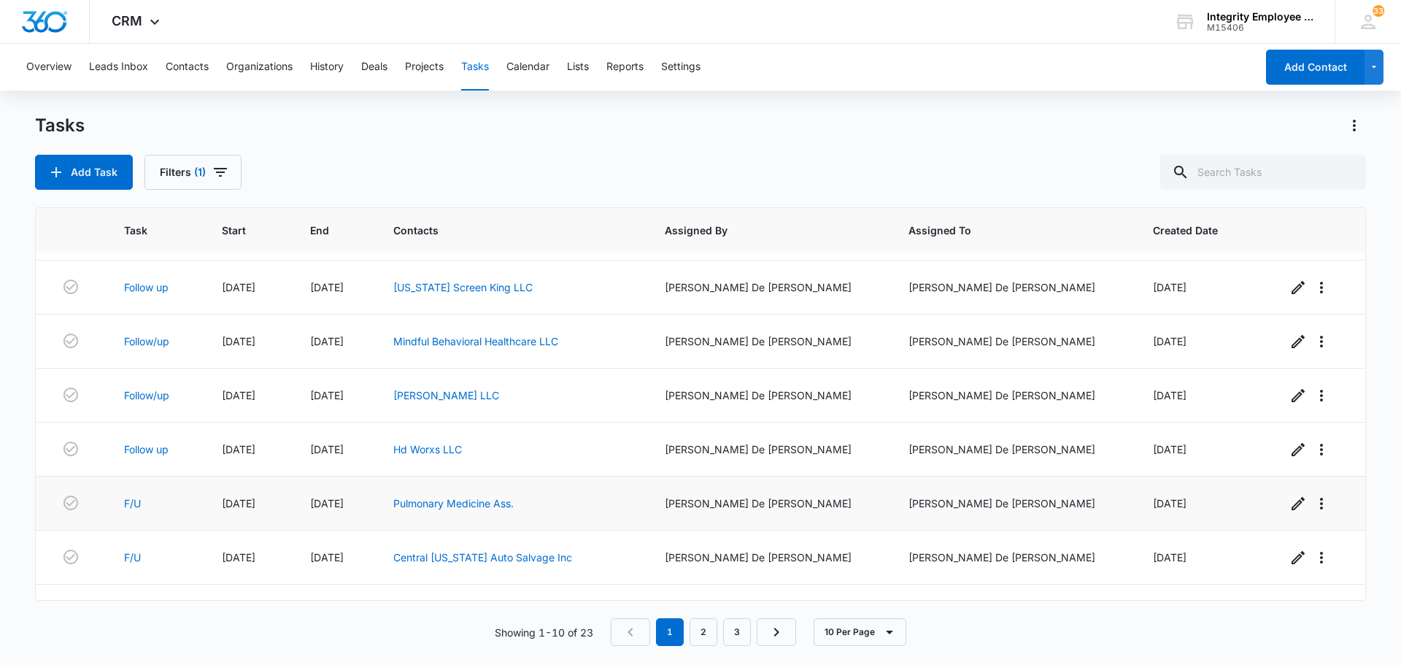
scroll to position [206, 0]
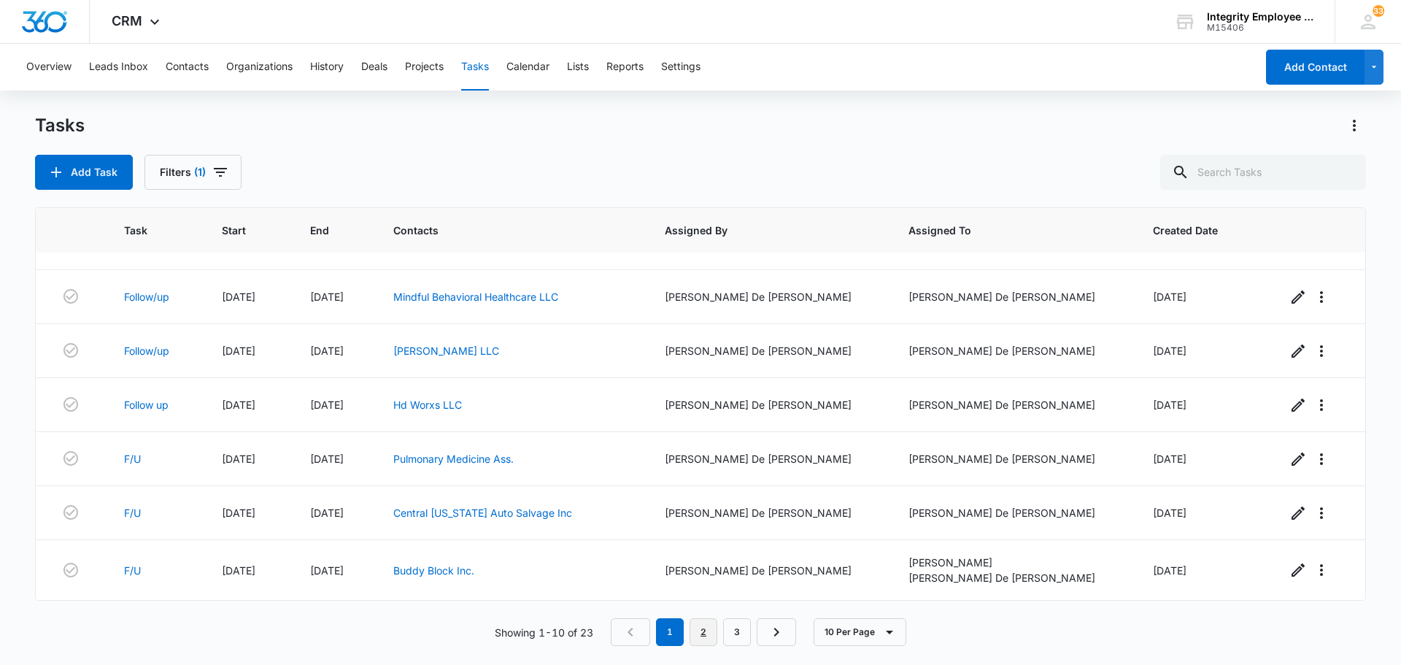
click at [699, 633] on link "2" at bounding box center [703, 632] width 28 height 28
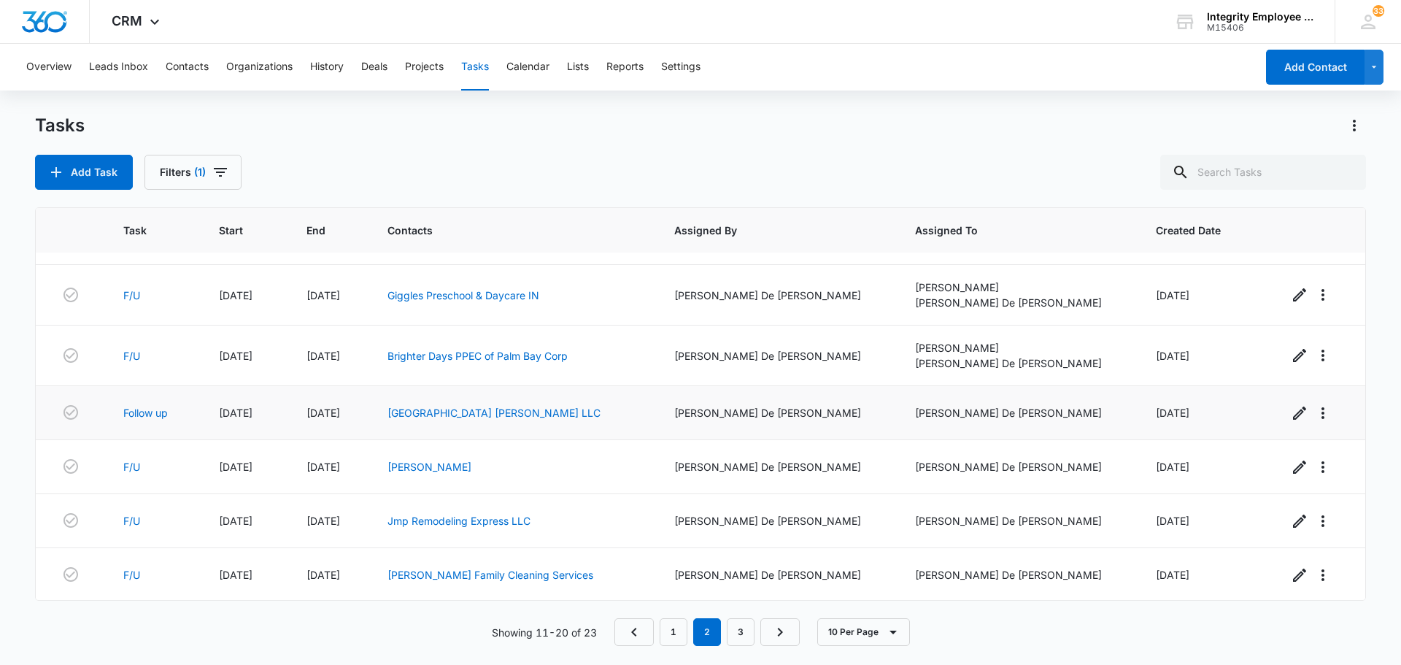
scroll to position [225, 0]
click at [746, 625] on link "3" at bounding box center [741, 632] width 28 height 28
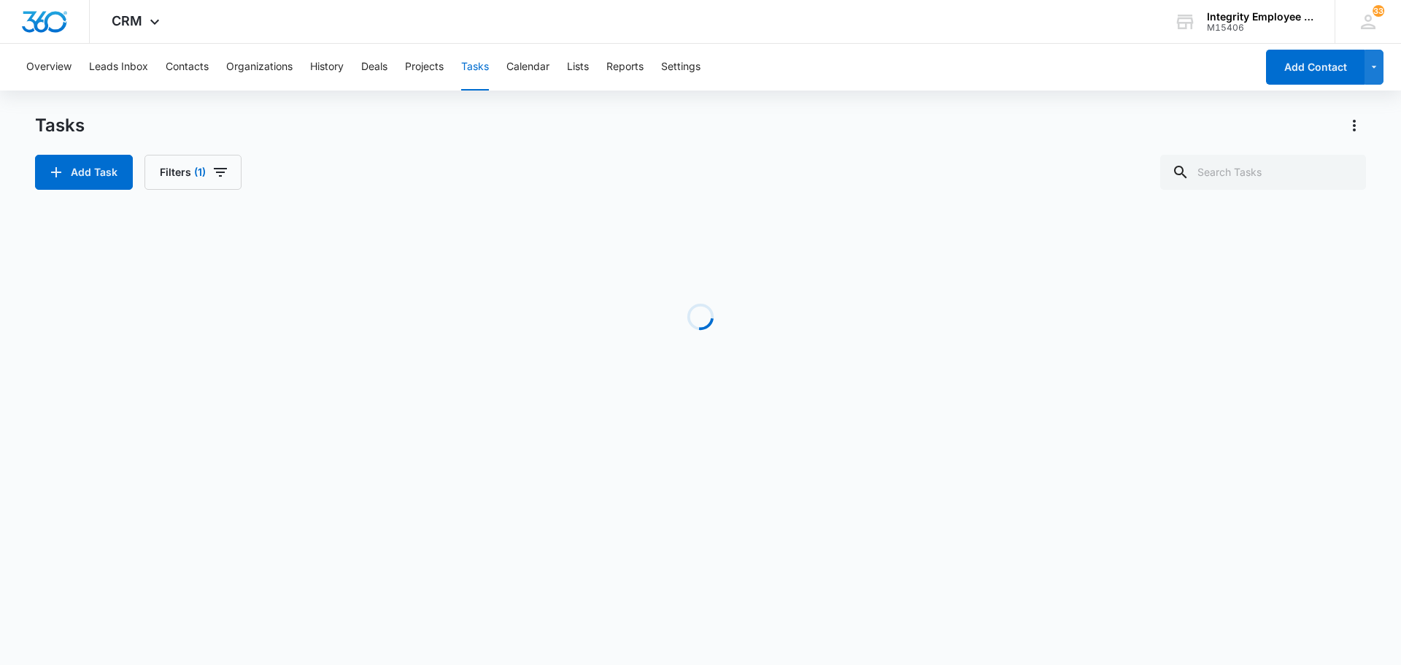
scroll to position [0, 0]
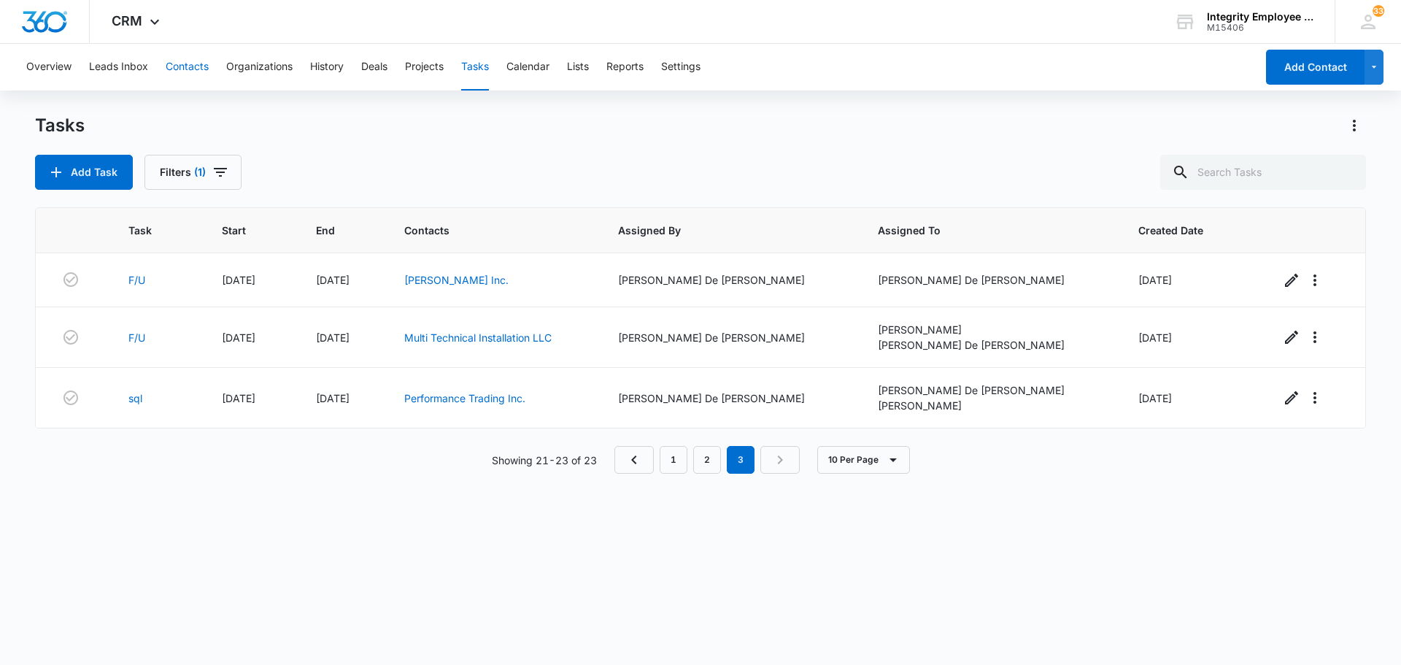
click at [196, 67] on button "Contacts" at bounding box center [187, 67] width 43 height 47
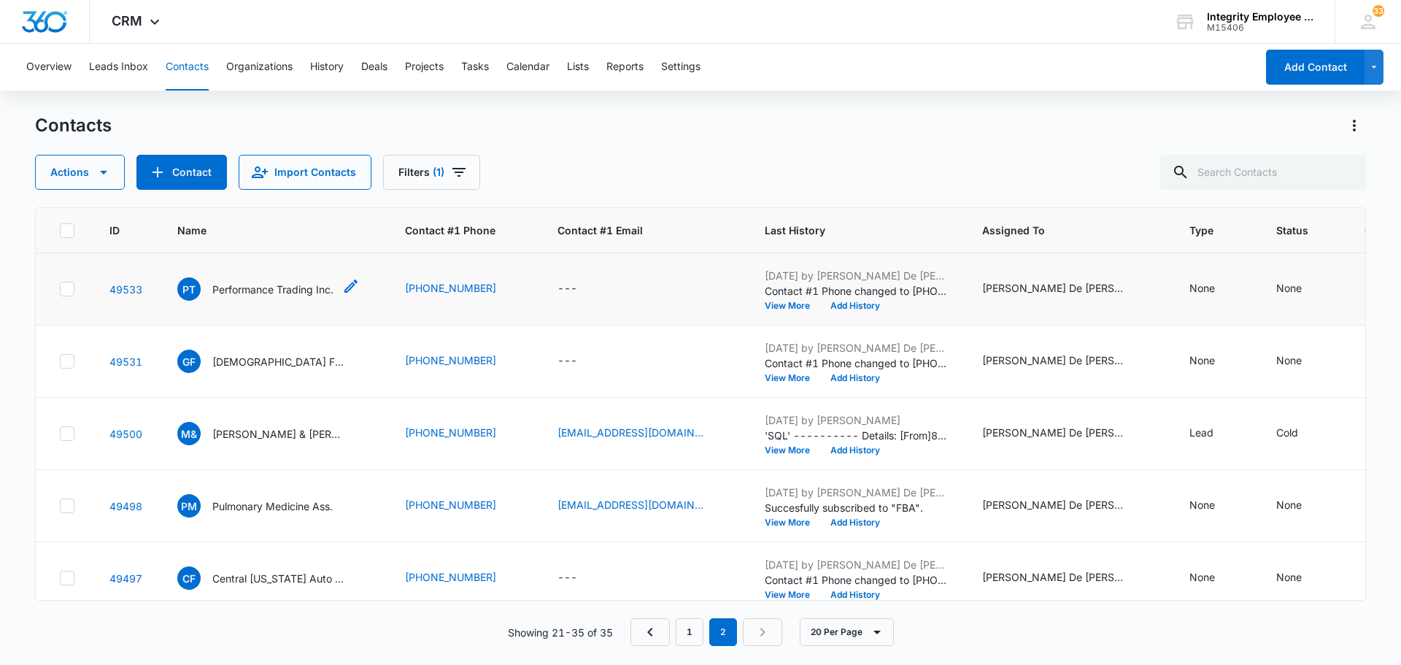
click at [239, 287] on p "Performance Trading Inc." at bounding box center [272, 289] width 121 height 15
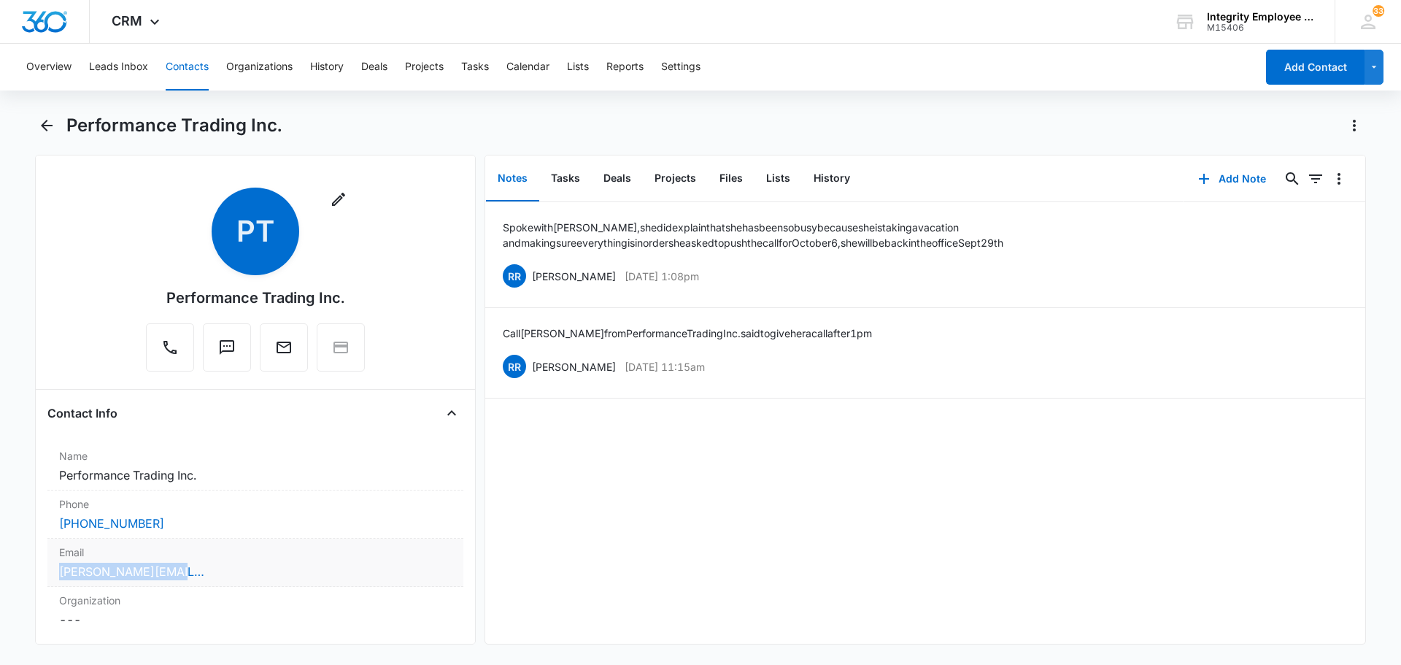
drag, startPoint x: 179, startPoint y: 570, endPoint x: 49, endPoint y: 568, distance: 130.6
click at [49, 568] on div "Email Cancel Save Changes [PERSON_NAME][EMAIL_ADDRESS][DOMAIN_NAME]" at bounding box center [255, 562] width 416 height 48
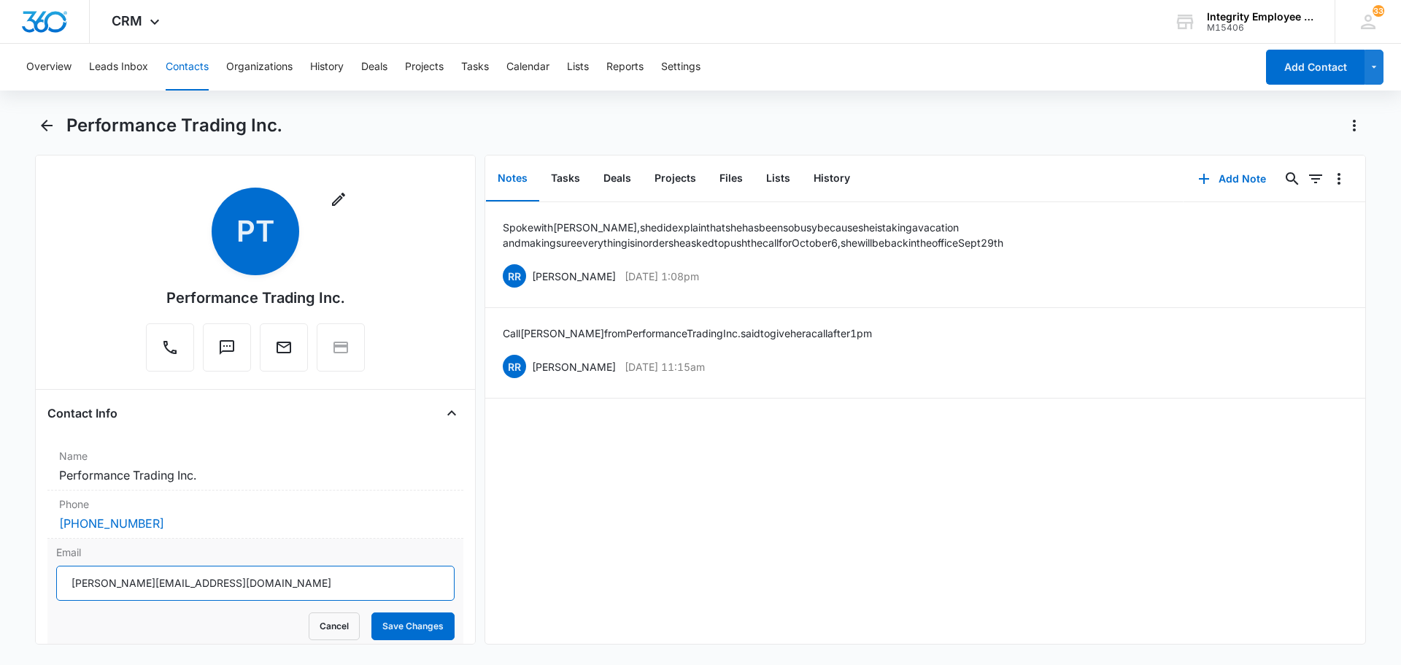
drag, startPoint x: 171, startPoint y: 586, endPoint x: 48, endPoint y: 571, distance: 123.4
click at [48, 571] on div "Email [PERSON_NAME][EMAIL_ADDRESS][DOMAIN_NAME] Cancel Save Changes" at bounding box center [255, 592] width 416 height 108
click at [50, 124] on icon "Back" at bounding box center [47, 126] width 18 height 18
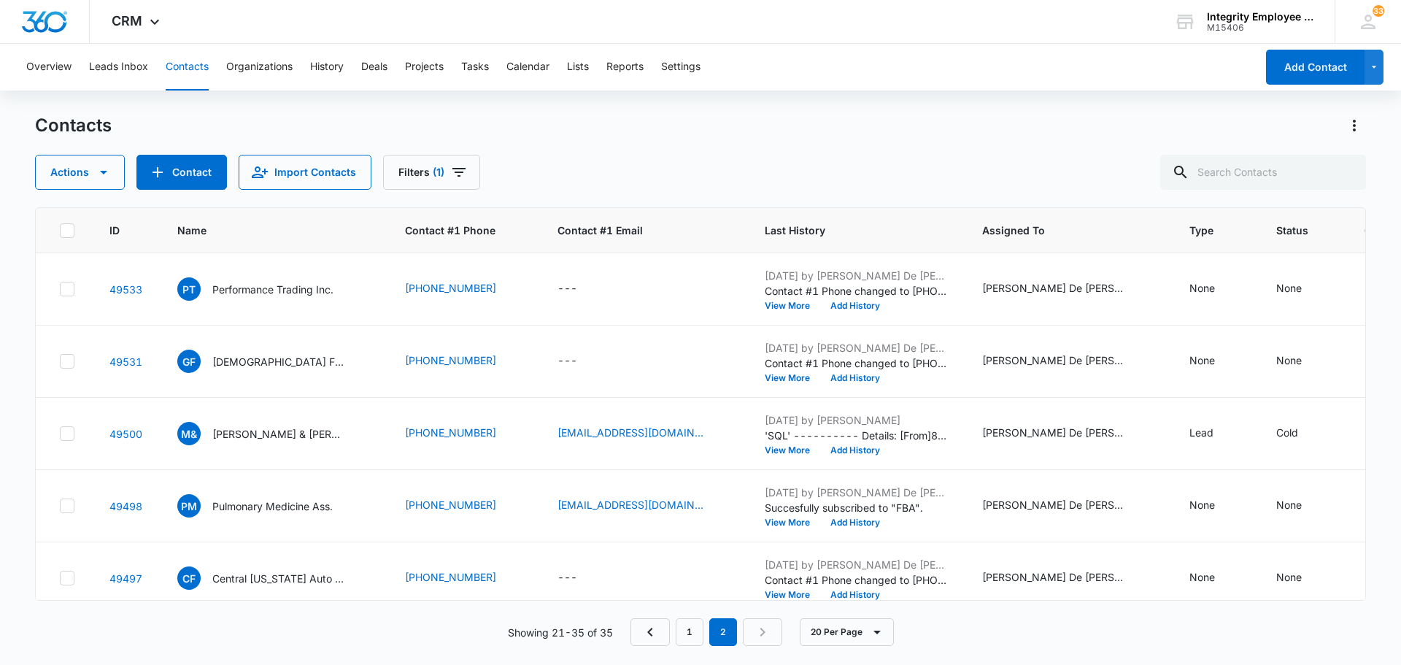
click at [559, 288] on div "---" at bounding box center [567, 289] width 20 height 18
click at [508, 191] on input "Contact #1 Email" at bounding box center [580, 195] width 184 height 35
paste input "[PERSON_NAME][EMAIL_ADDRESS][DOMAIN_NAME]"
type input "[PERSON_NAME][EMAIL_ADDRESS][DOMAIN_NAME]"
click at [638, 235] on button "Save" at bounding box center [650, 242] width 43 height 28
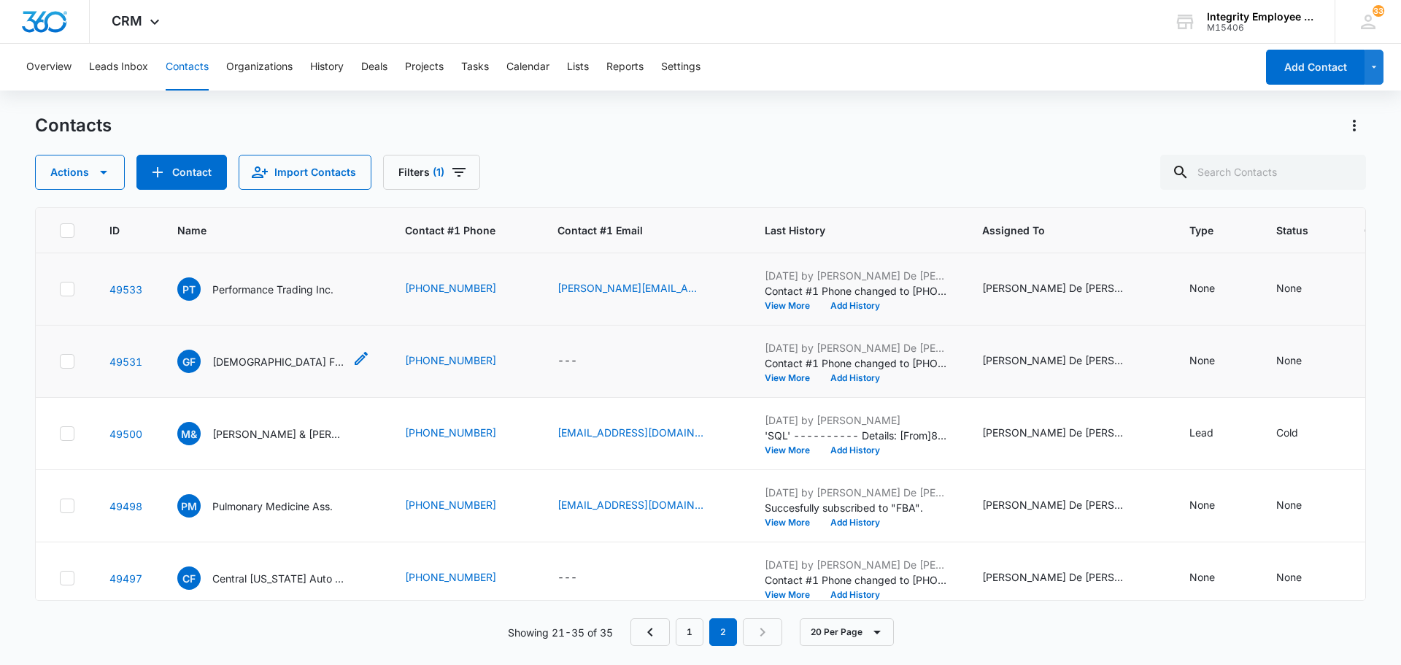
click at [261, 360] on p "[DEMOGRAPHIC_DATA] Family Practice LLC" at bounding box center [277, 361] width 131 height 15
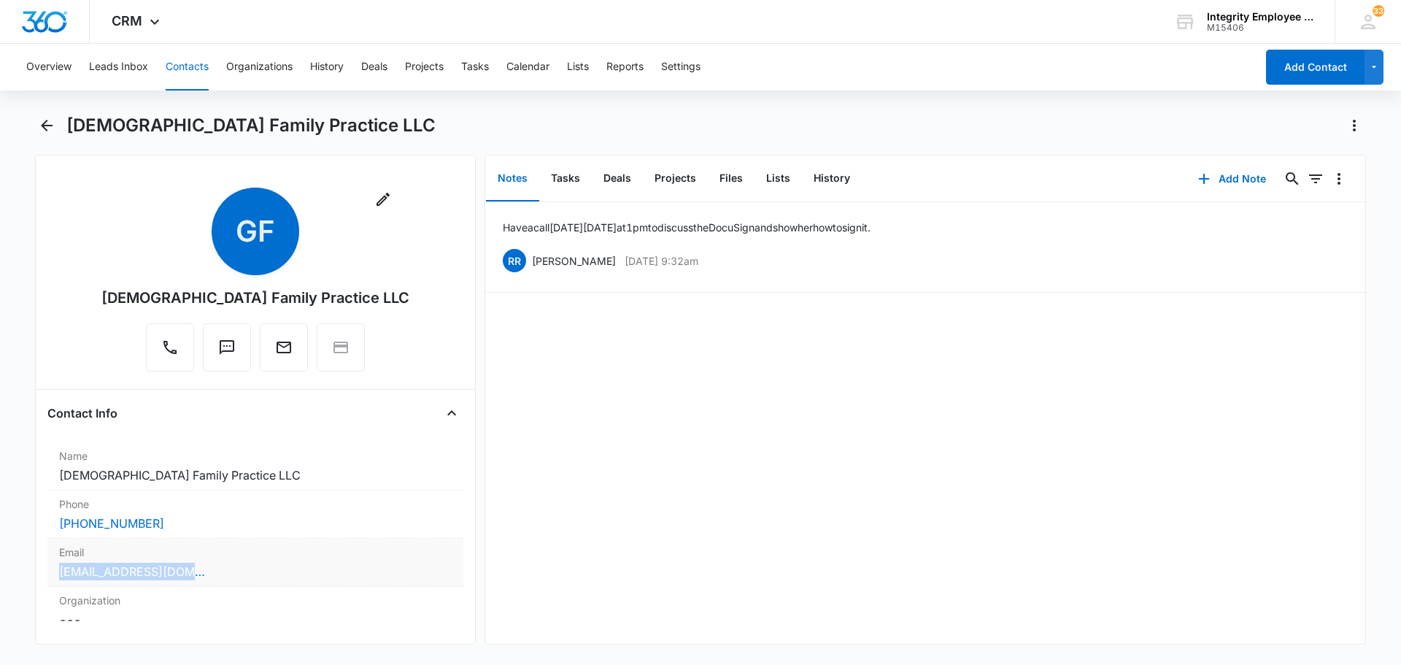
drag, startPoint x: 216, startPoint y: 573, endPoint x: 49, endPoint y: 576, distance: 167.1
click at [49, 576] on div "Email Cancel Save Changes [EMAIL_ADDRESS][DOMAIN_NAME]" at bounding box center [255, 562] width 416 height 48
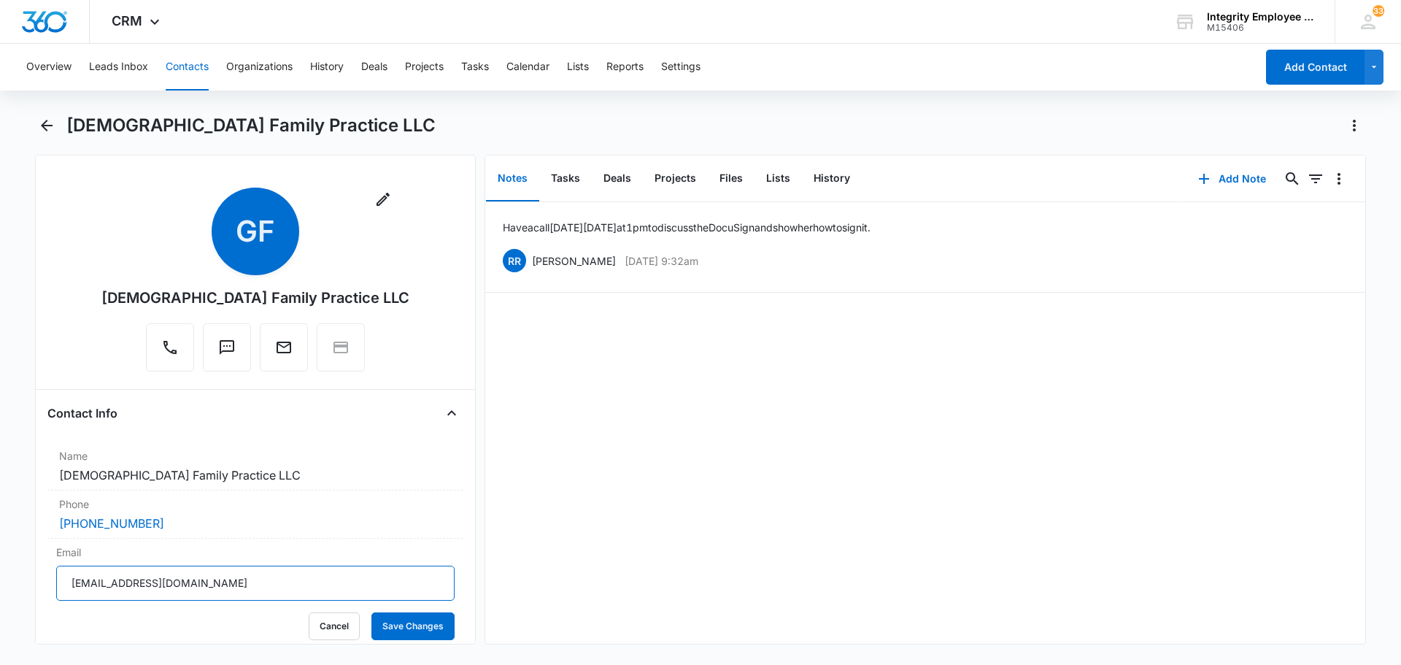
drag, startPoint x: 220, startPoint y: 584, endPoint x: 37, endPoint y: 565, distance: 184.0
click at [37, 565] on div "Remove GF Genesis Family Practice LLC Contact Info Name Cancel Save Changes Gen…" at bounding box center [255, 399] width 441 height 489
click at [50, 122] on icon "Back" at bounding box center [47, 126] width 18 height 18
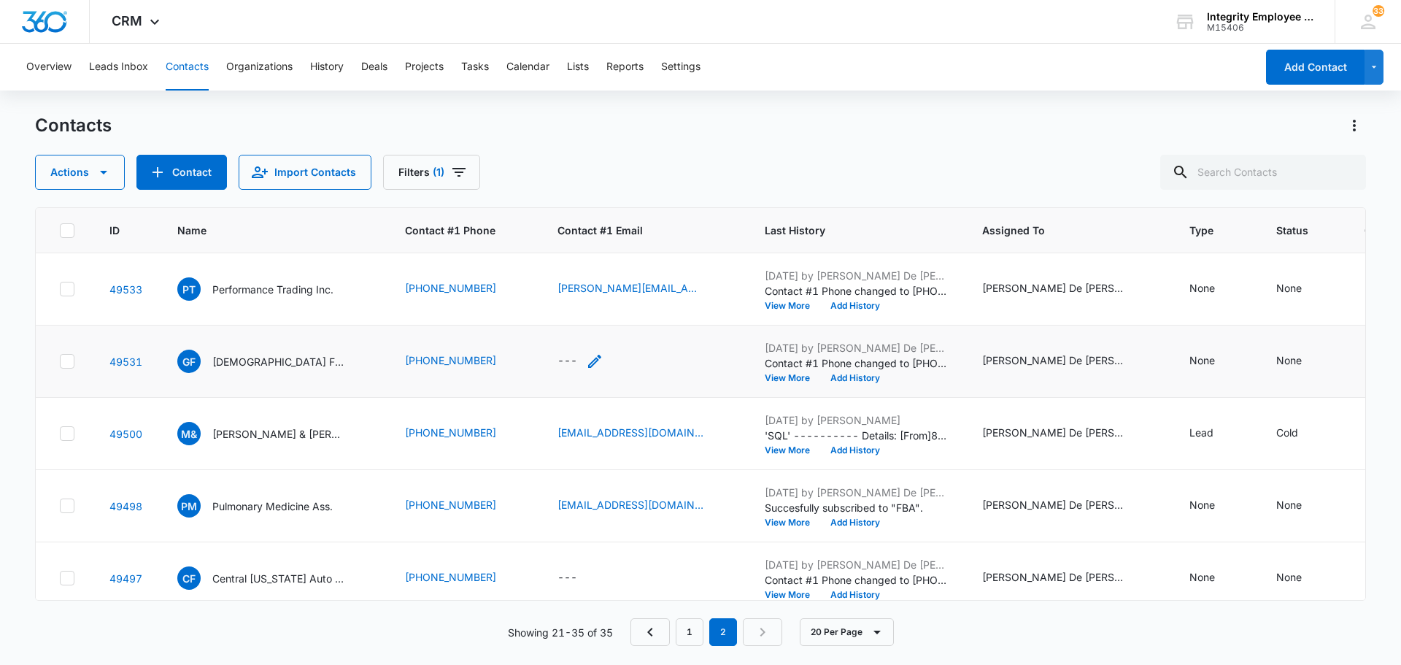
click at [557, 357] on div "---" at bounding box center [567, 361] width 20 height 18
click at [563, 363] on div "---" at bounding box center [567, 361] width 20 height 18
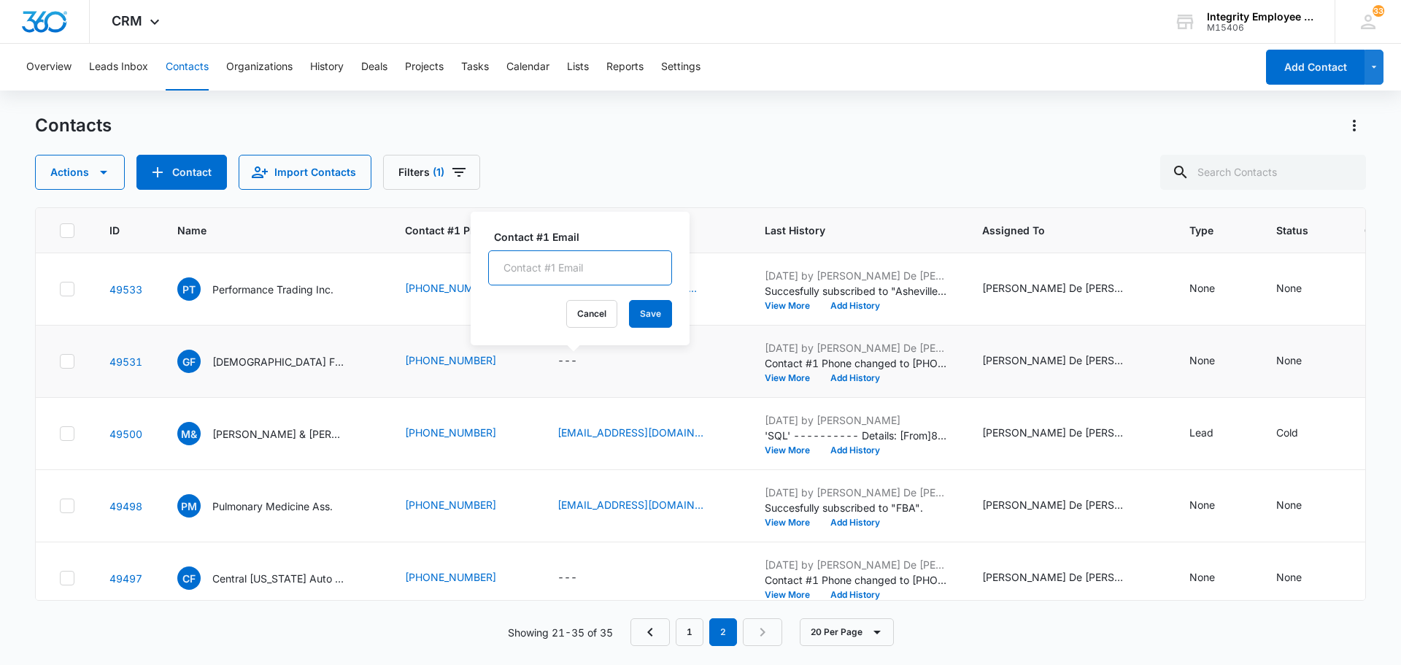
click at [533, 268] on input "Contact #1 Email" at bounding box center [580, 267] width 184 height 35
paste input "[EMAIL_ADDRESS][DOMAIN_NAME]"
type input "[EMAIL_ADDRESS][DOMAIN_NAME]"
drag, startPoint x: 640, startPoint y: 311, endPoint x: 632, endPoint y: 311, distance: 8.0
click at [639, 311] on button "Save" at bounding box center [650, 314] width 43 height 28
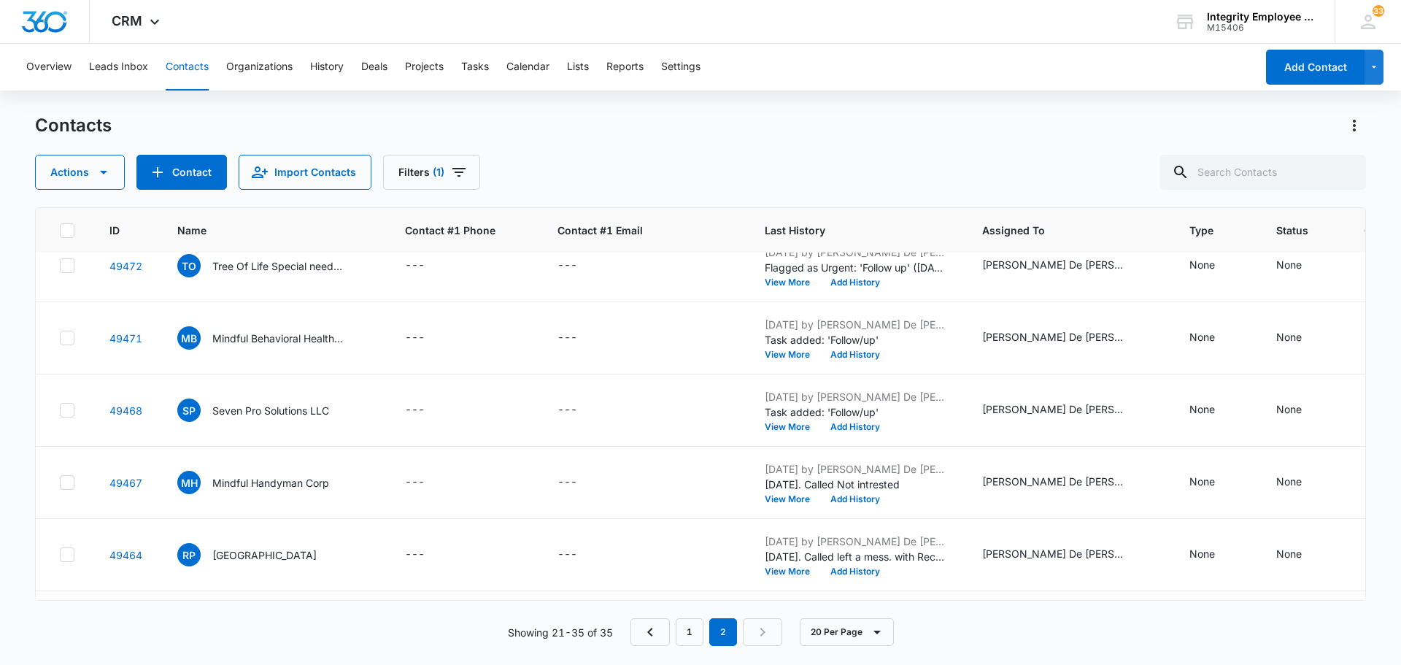
scroll to position [528, 0]
click at [761, 638] on nav "1 2" at bounding box center [706, 632] width 152 height 28
click at [692, 638] on link "1" at bounding box center [689, 632] width 28 height 28
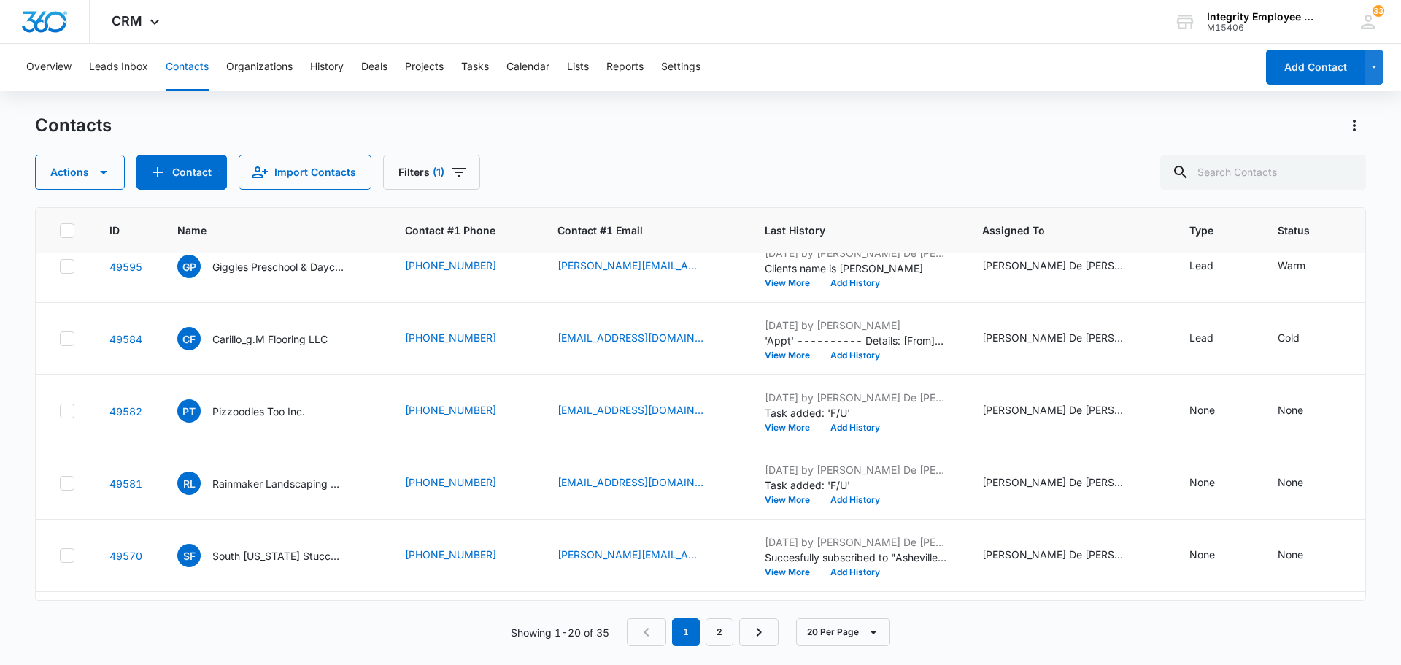
scroll to position [0, 0]
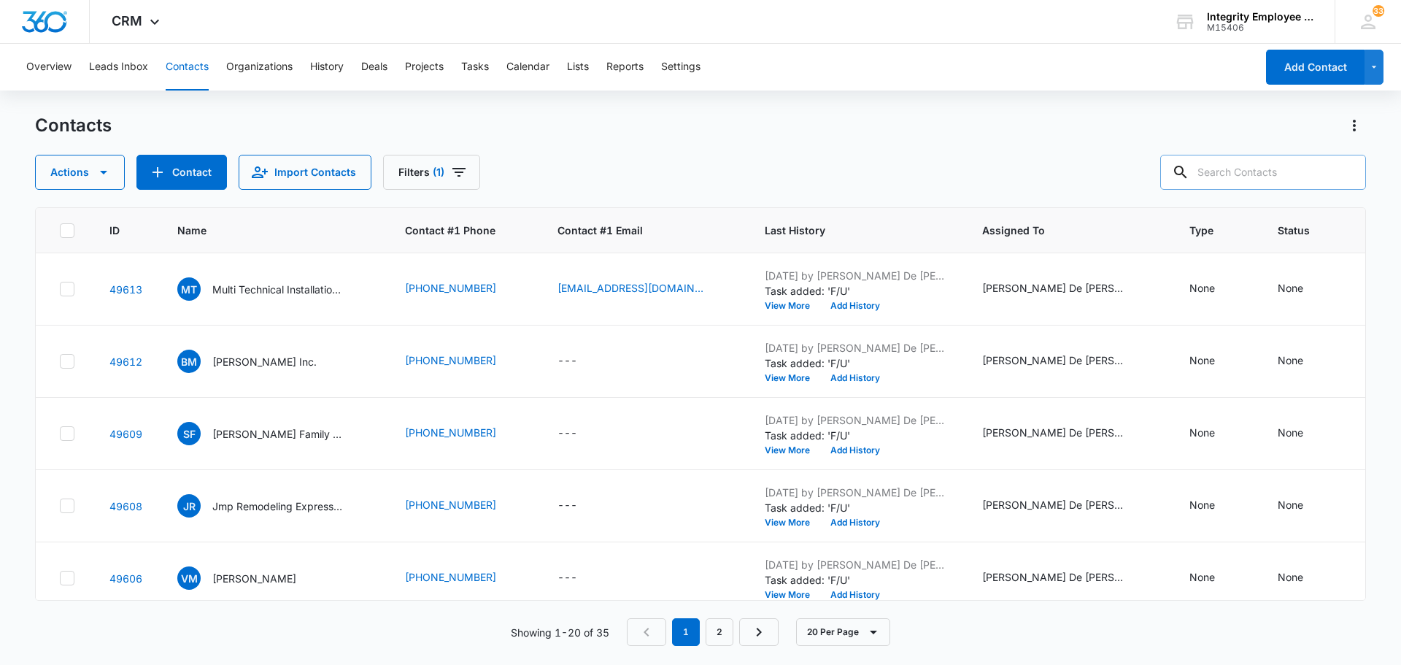
click at [1247, 172] on input "text" at bounding box center [1263, 172] width 206 height 35
type input "Corsa Technik"
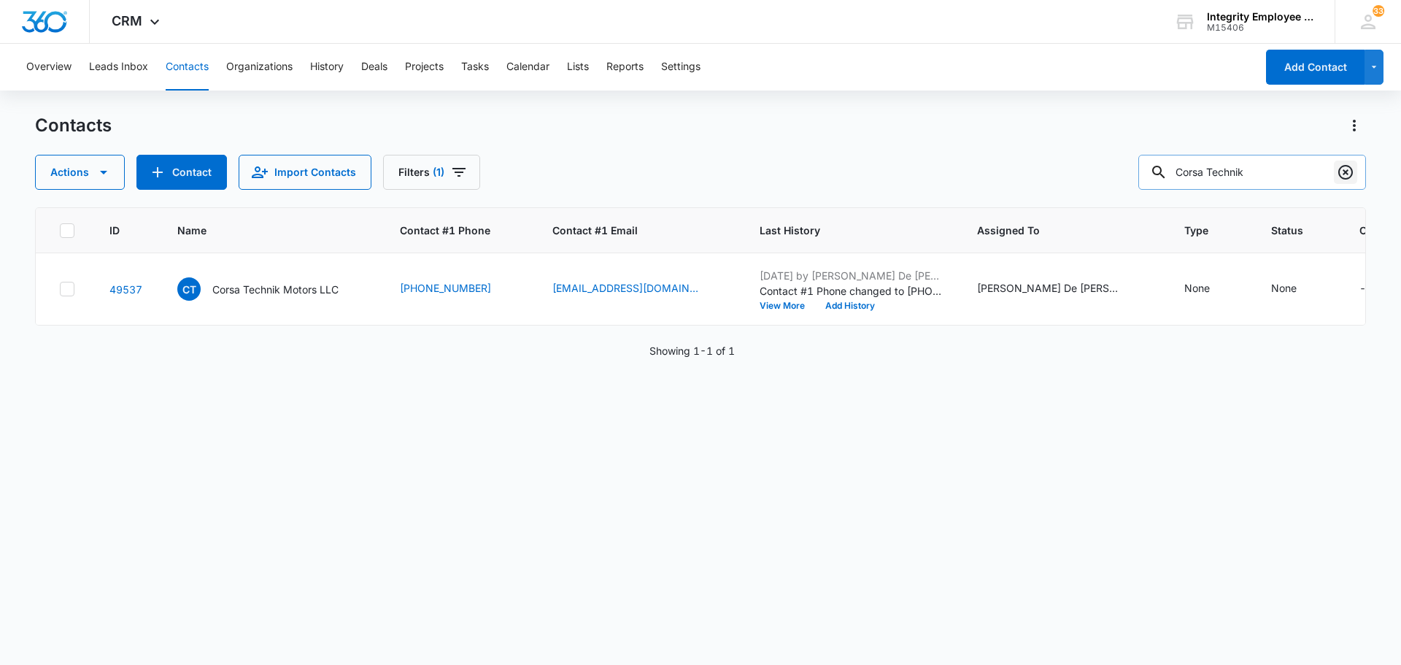
click at [1341, 173] on icon "Clear" at bounding box center [1345, 172] width 18 height 18
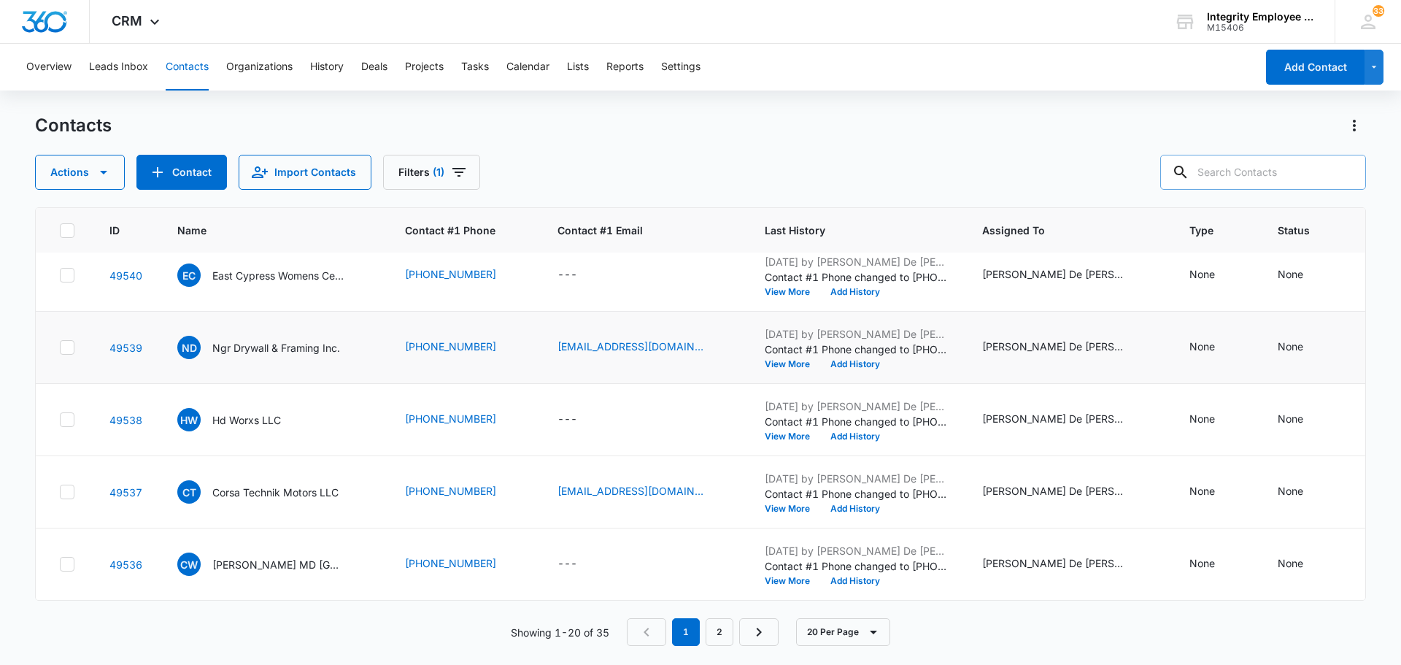
scroll to position [1108, 0]
click at [716, 633] on link "2" at bounding box center [719, 632] width 28 height 28
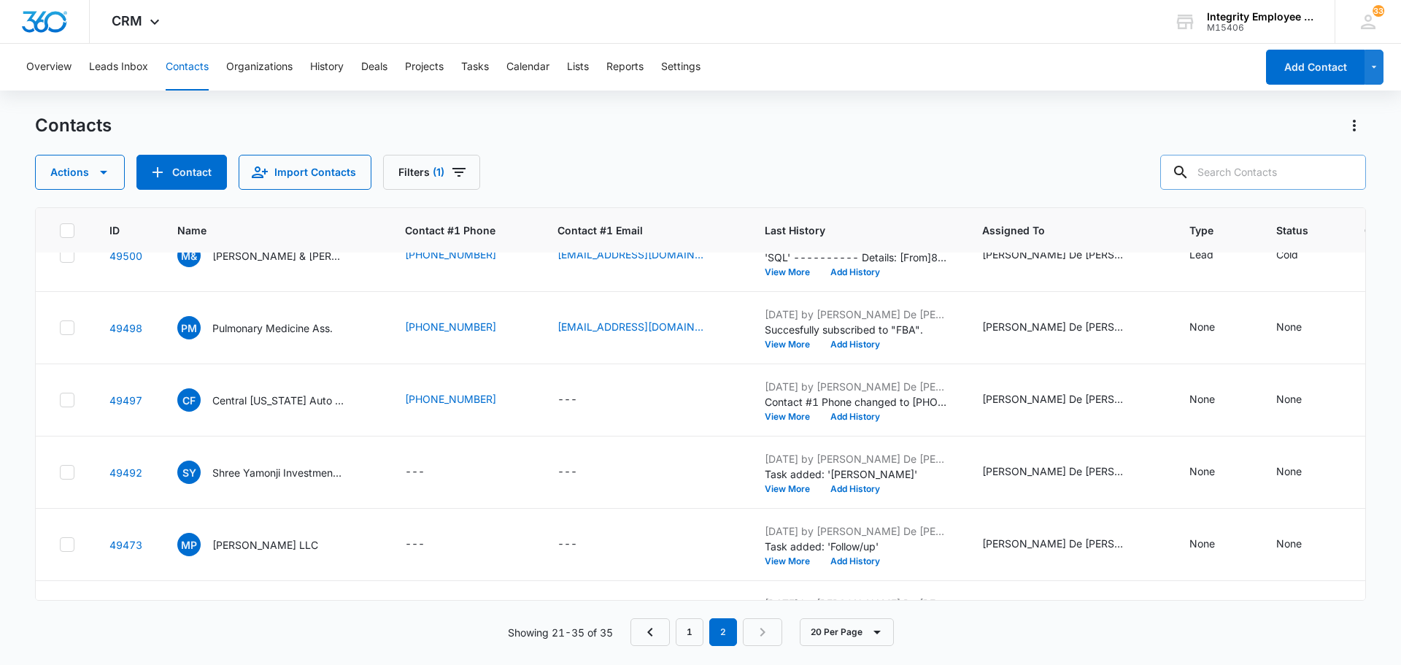
scroll to position [0, 0]
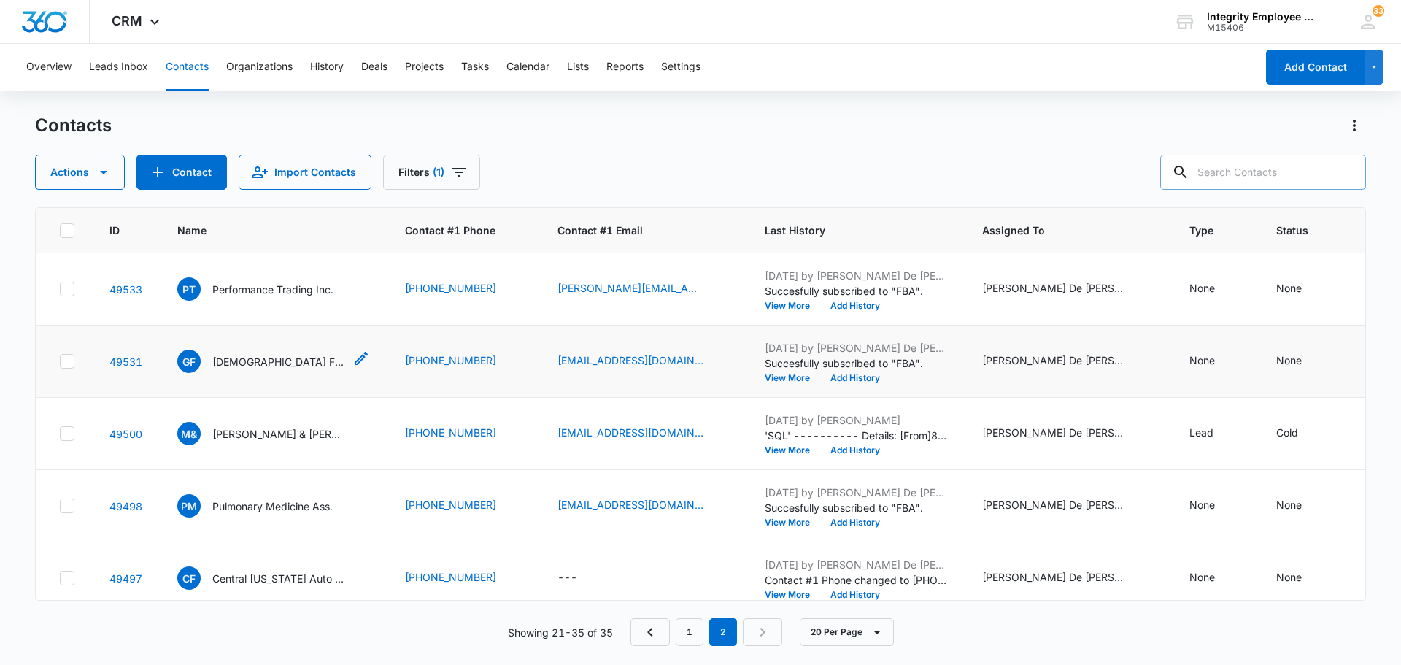
click at [291, 362] on p "[DEMOGRAPHIC_DATA] Family Practice LLC" at bounding box center [277, 361] width 131 height 15
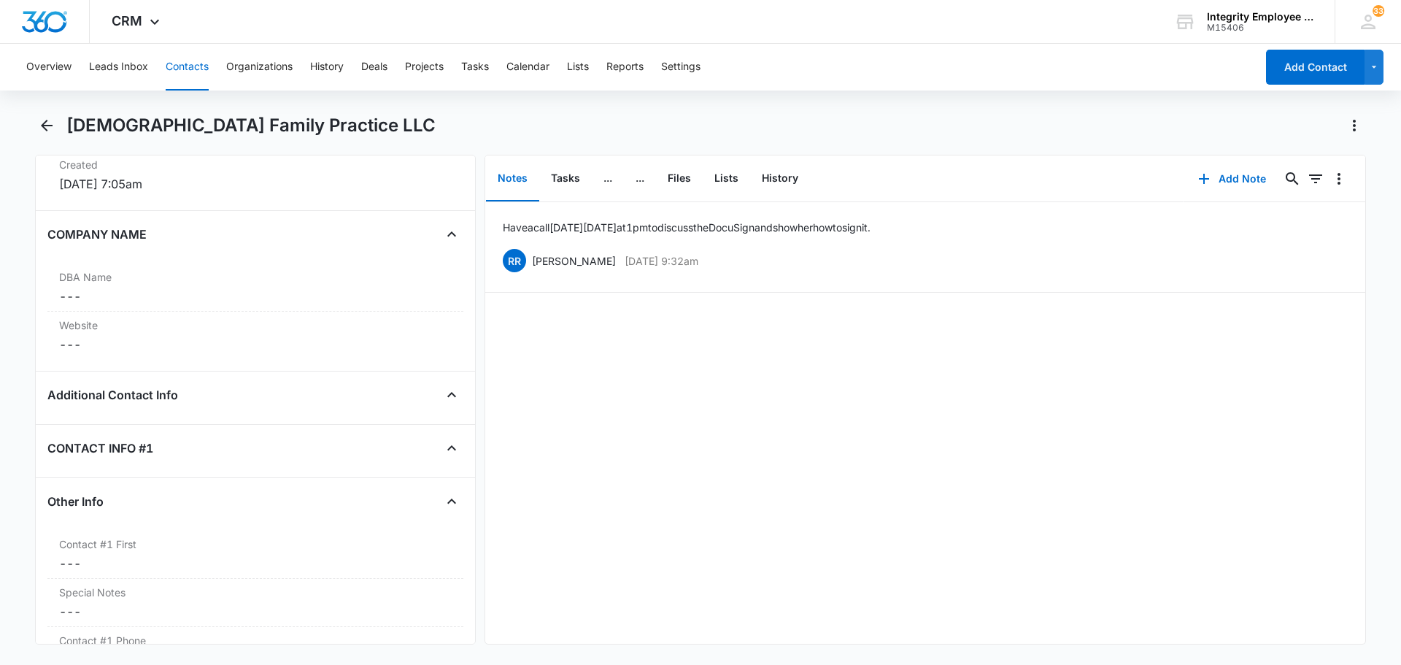
scroll to position [817, 0]
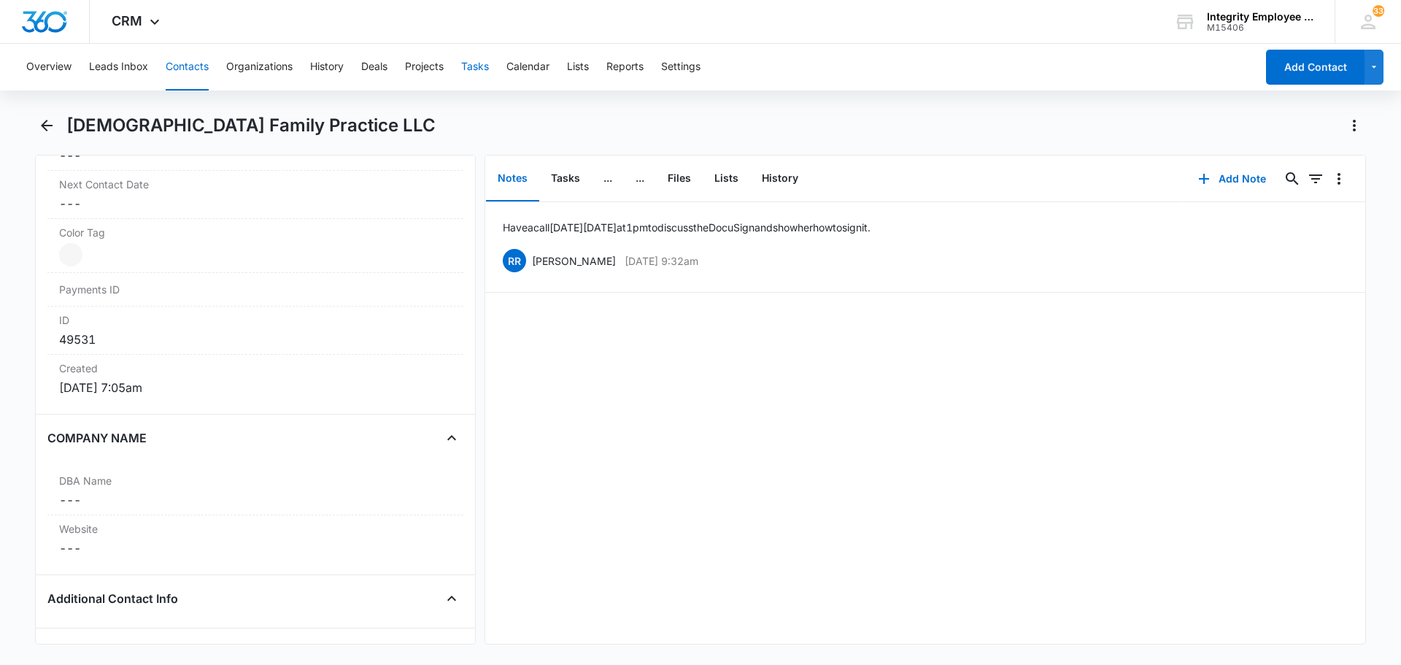
click at [481, 67] on button "Tasks" at bounding box center [475, 67] width 28 height 47
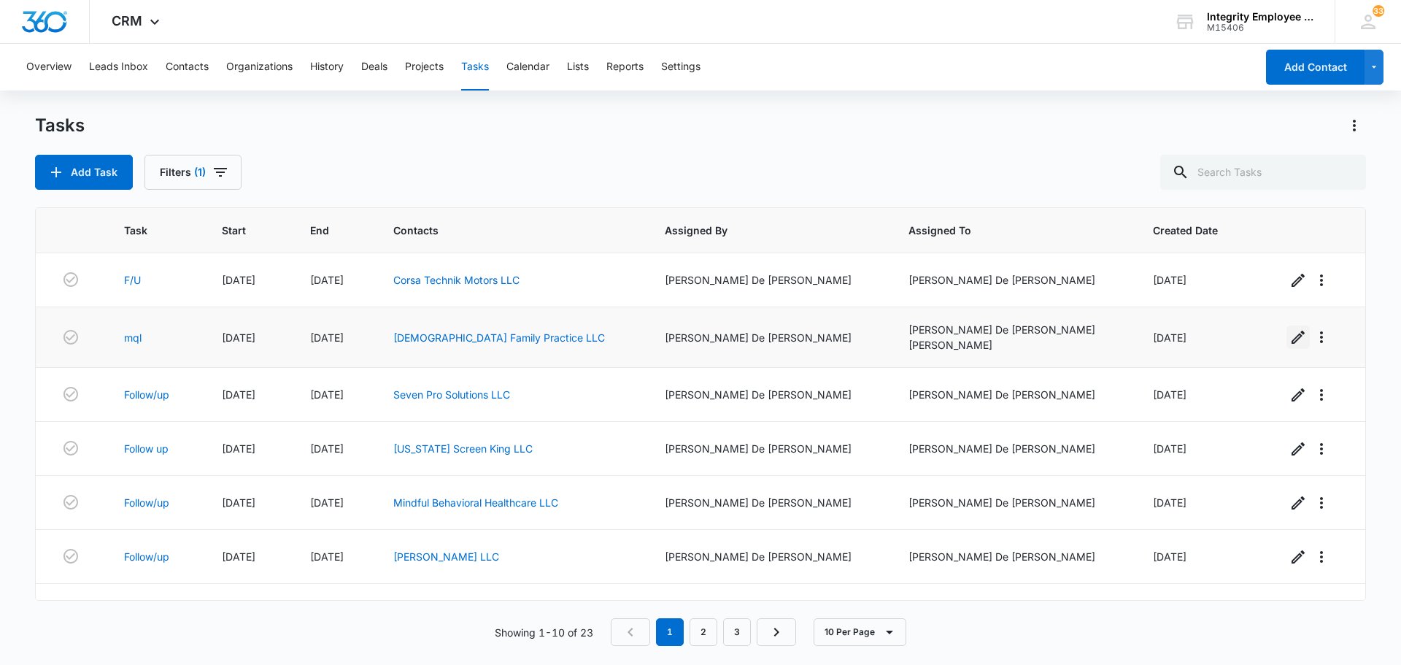
click at [1289, 344] on icon "button" at bounding box center [1298, 337] width 18 height 18
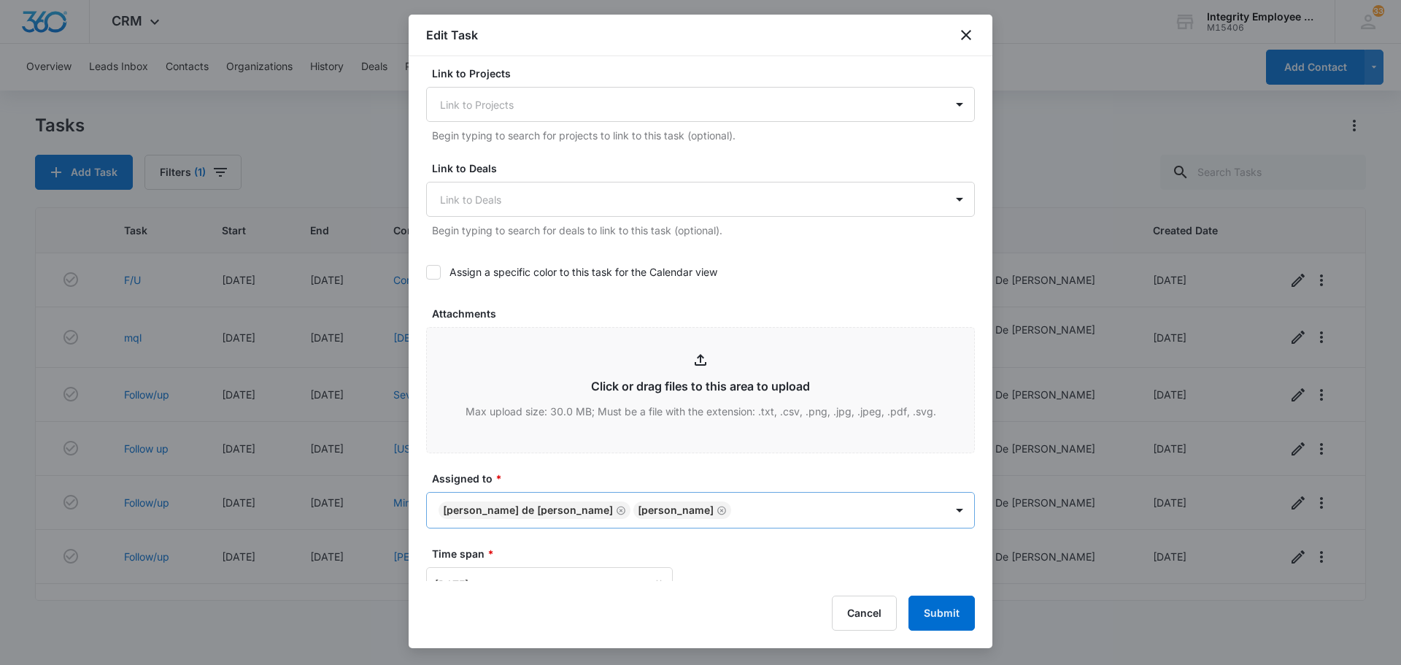
scroll to position [351, 0]
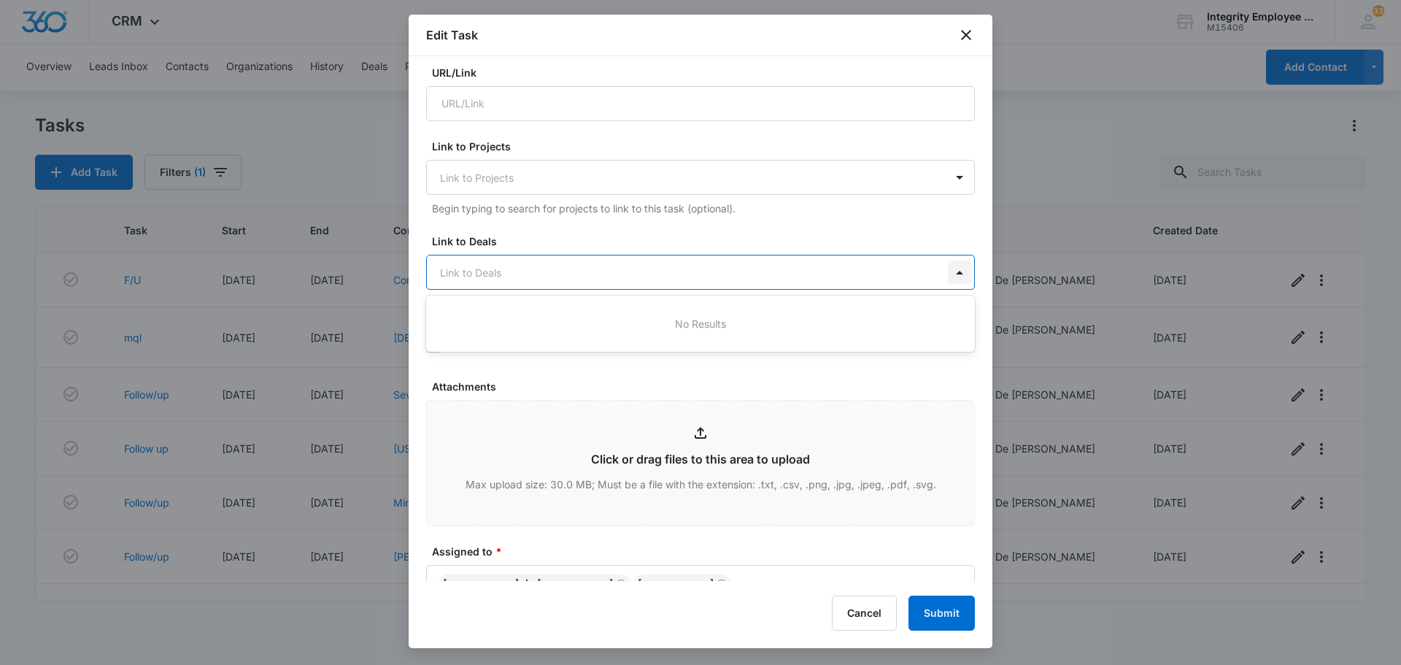
click at [950, 260] on div at bounding box center [959, 271] width 23 height 23
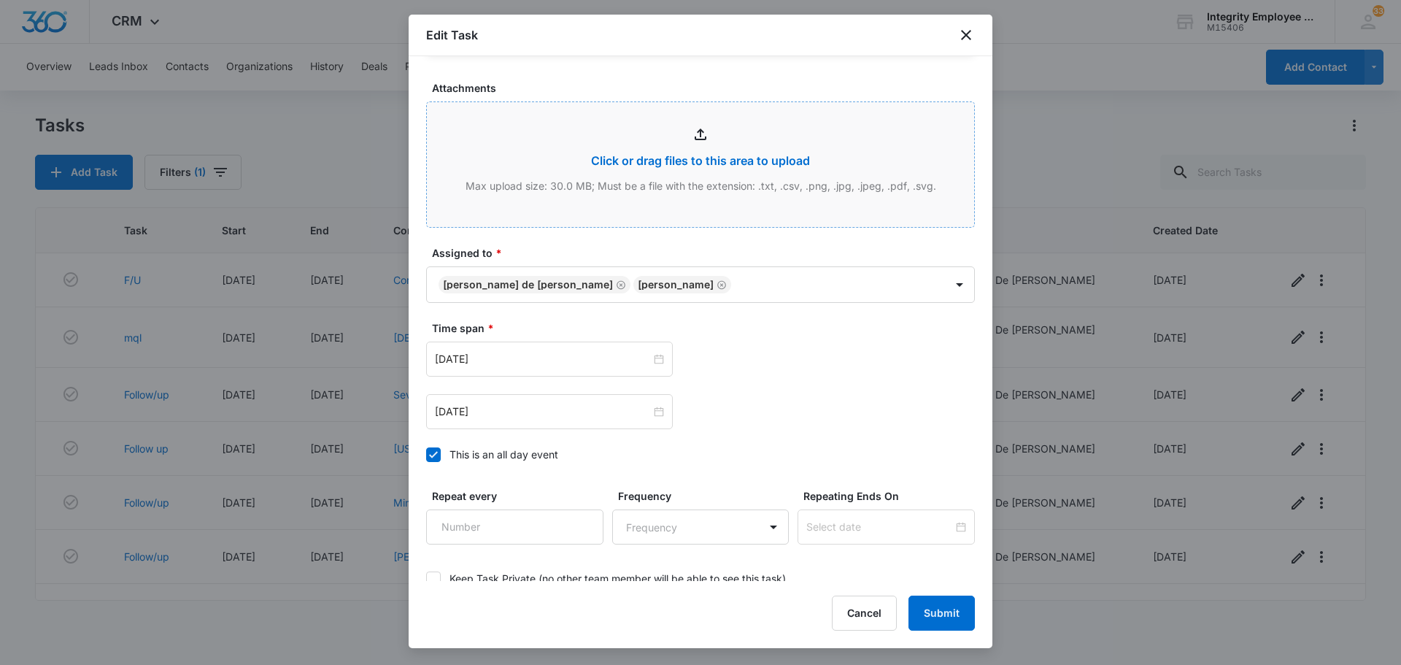
scroll to position [716, 0]
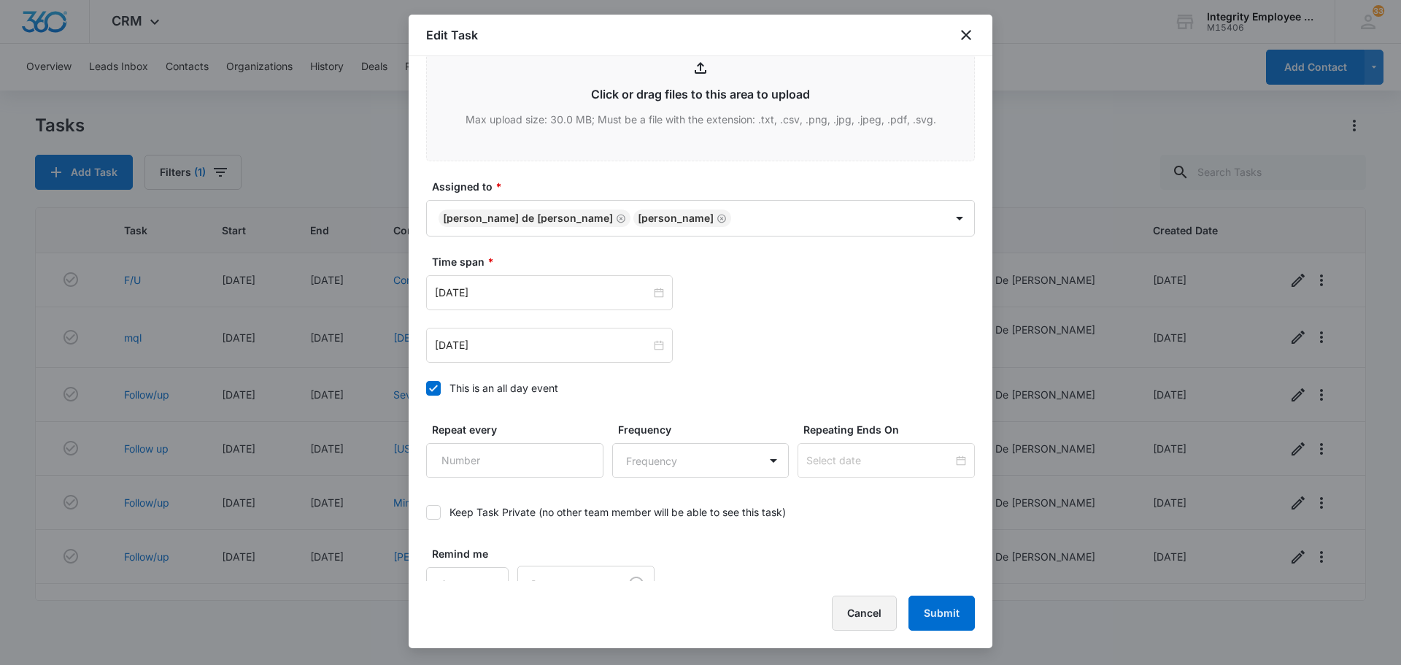
click at [868, 605] on button "Cancel" at bounding box center [864, 612] width 65 height 35
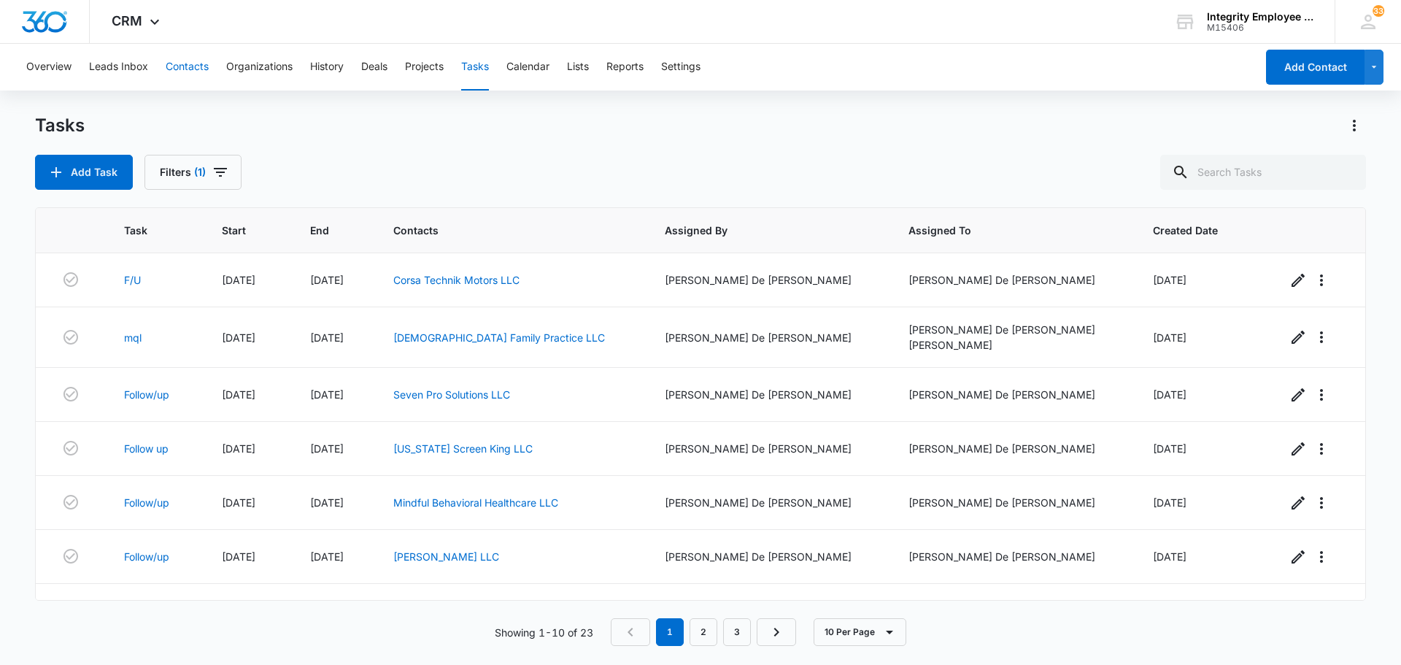
click at [204, 67] on button "Contacts" at bounding box center [187, 67] width 43 height 47
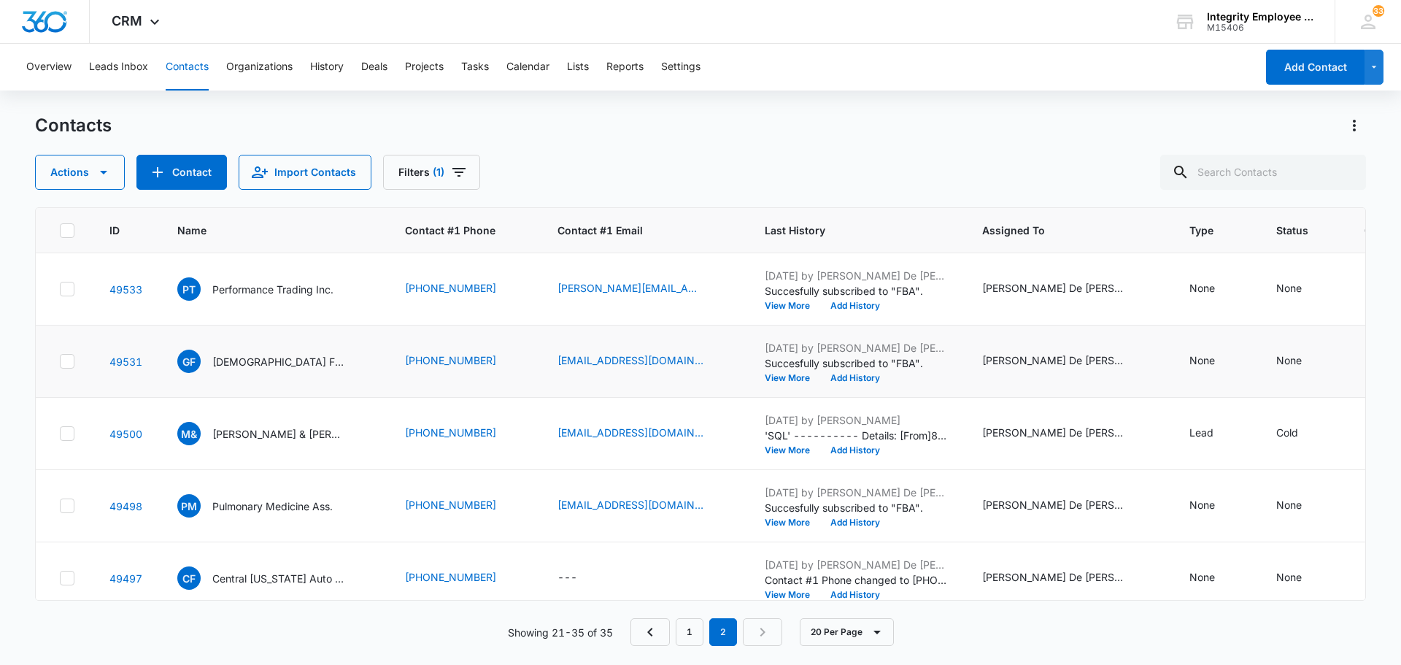
click at [64, 360] on icon at bounding box center [67, 361] width 13 height 13
click at [60, 361] on input "checkbox" at bounding box center [59, 361] width 1 height 1
click at [291, 356] on p "[DEMOGRAPHIC_DATA] Family Practice LLC" at bounding box center [277, 361] width 131 height 15
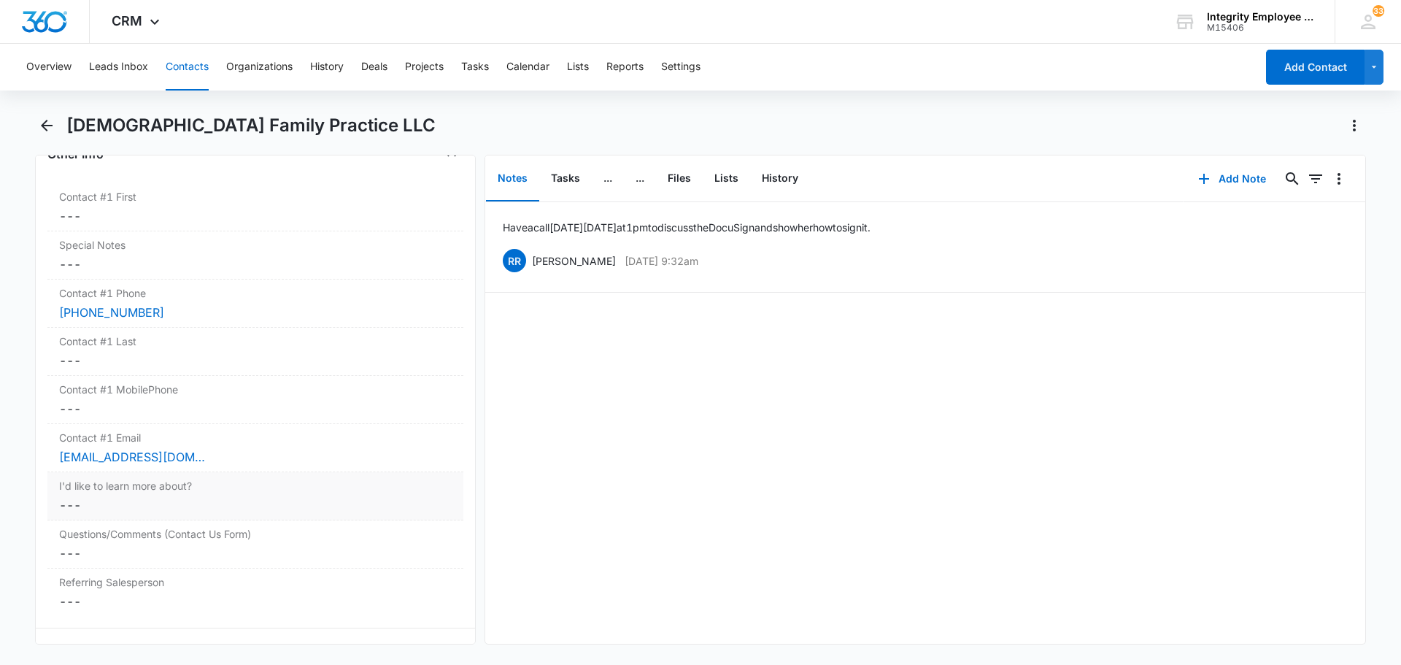
scroll to position [1109, 0]
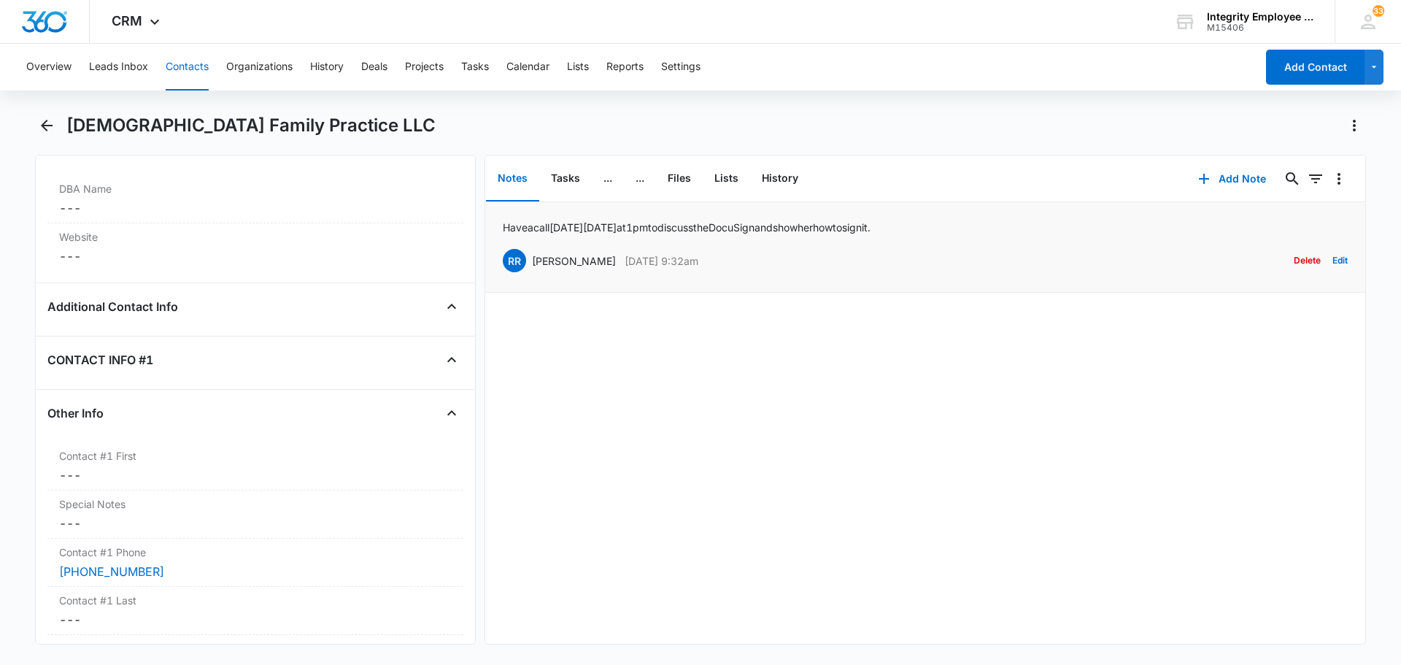
click at [663, 257] on p "[DATE] 9:32am" at bounding box center [661, 260] width 74 height 15
click at [672, 224] on p "Have a call [DATE] [DATE] 1pm to discuss the DocuSign and show her how to sign …" at bounding box center [687, 227] width 368 height 15
click at [1334, 262] on button "Edit" at bounding box center [1339, 261] width 15 height 28
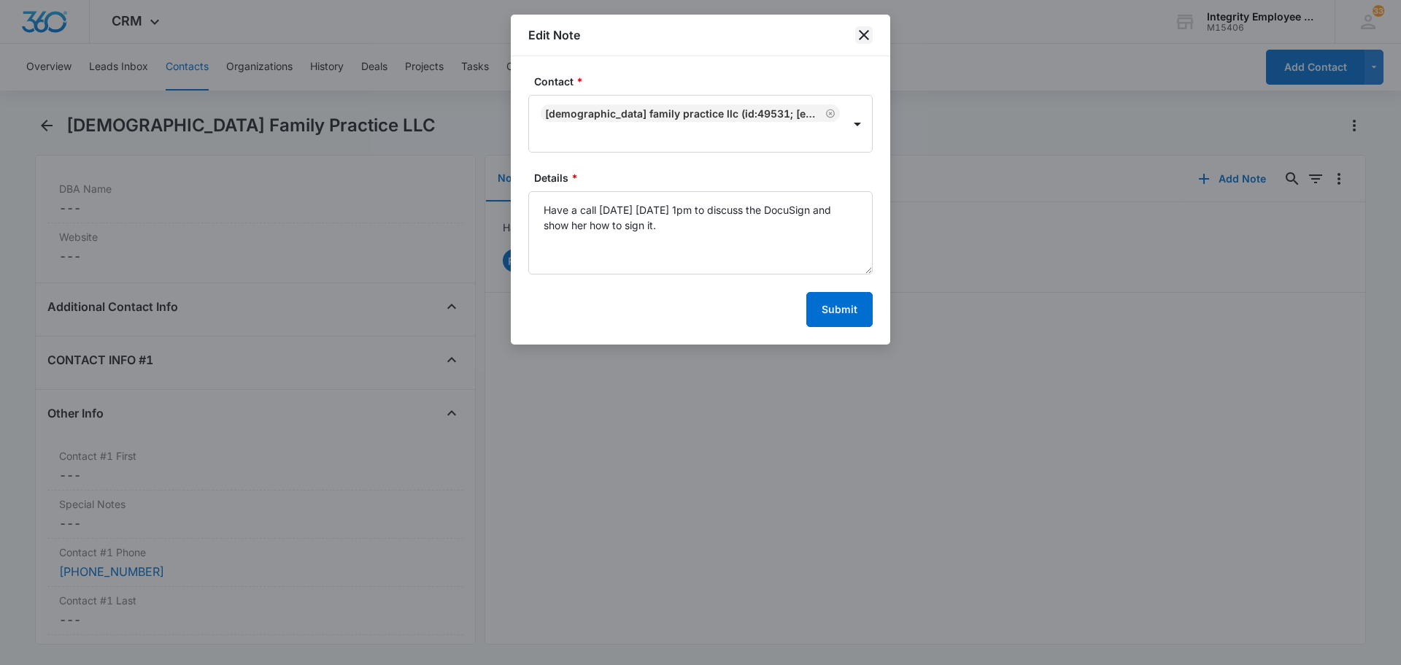
click at [869, 28] on icon "close" at bounding box center [864, 35] width 18 height 18
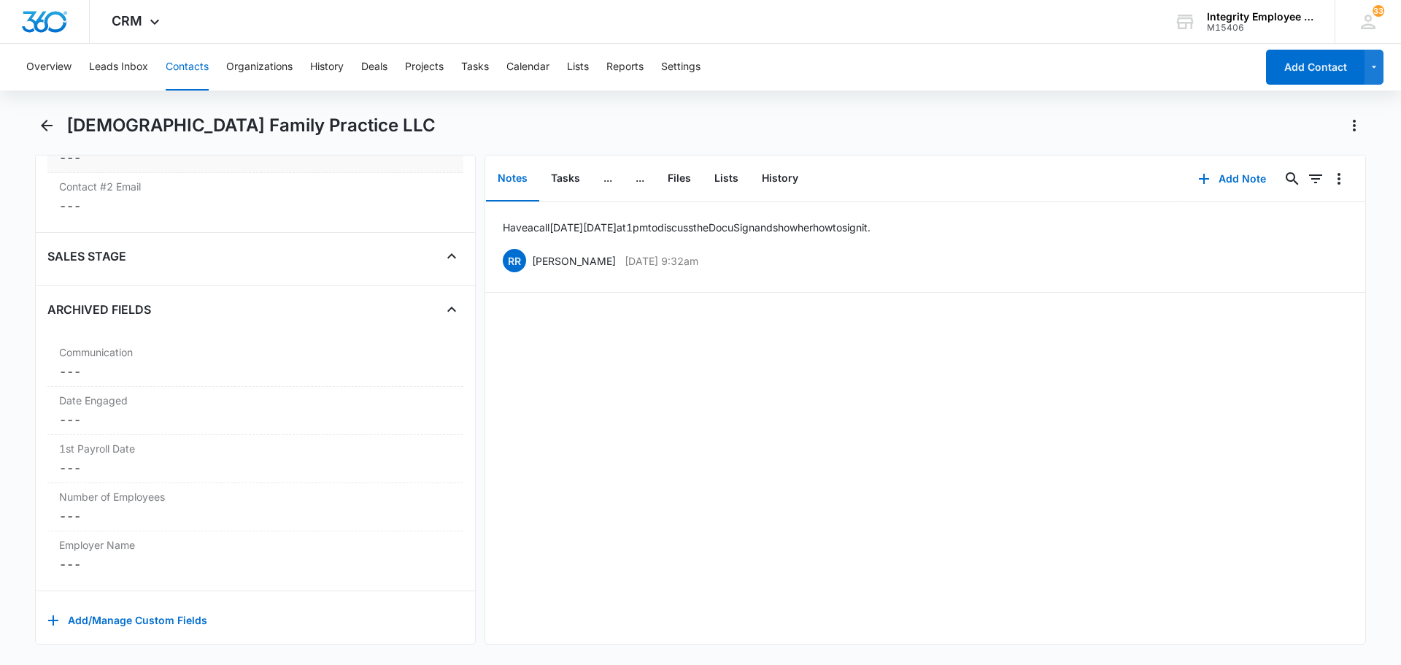
scroll to position [2203, 0]
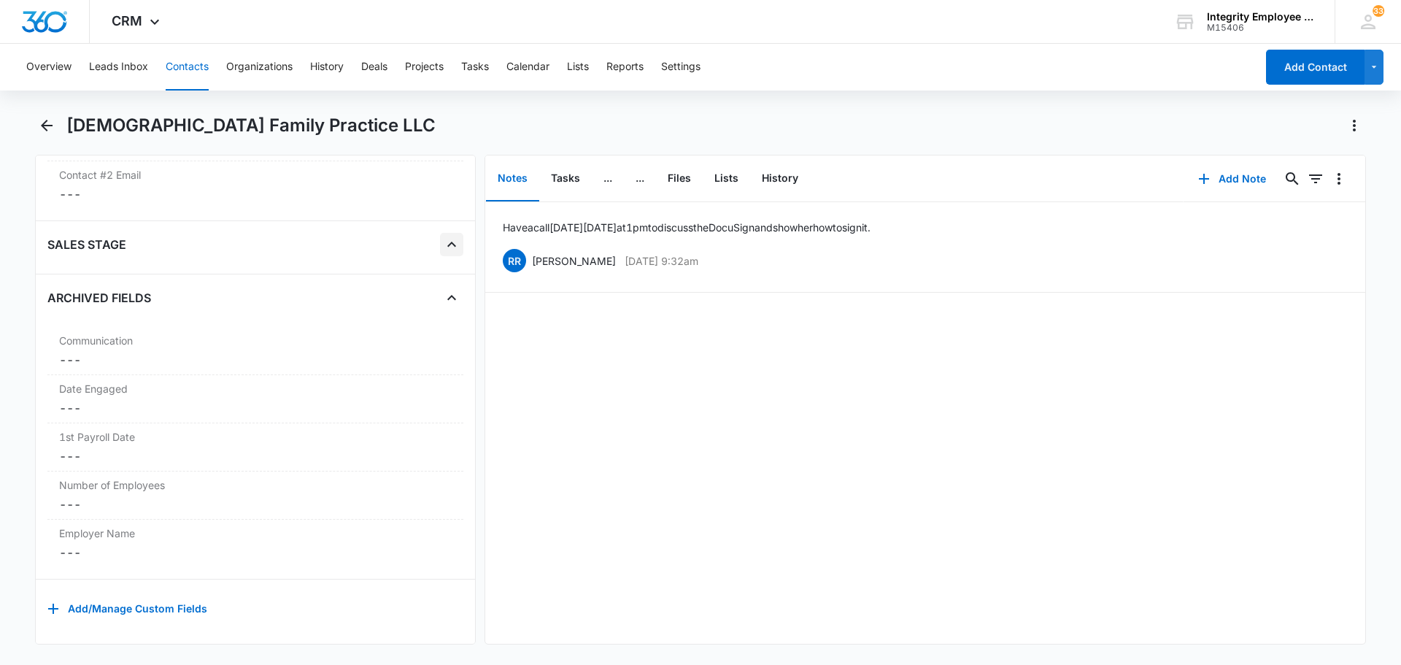
click at [443, 236] on icon "Close" at bounding box center [452, 245] width 18 height 18
click at [1242, 180] on button "Add Note" at bounding box center [1231, 178] width 97 height 35
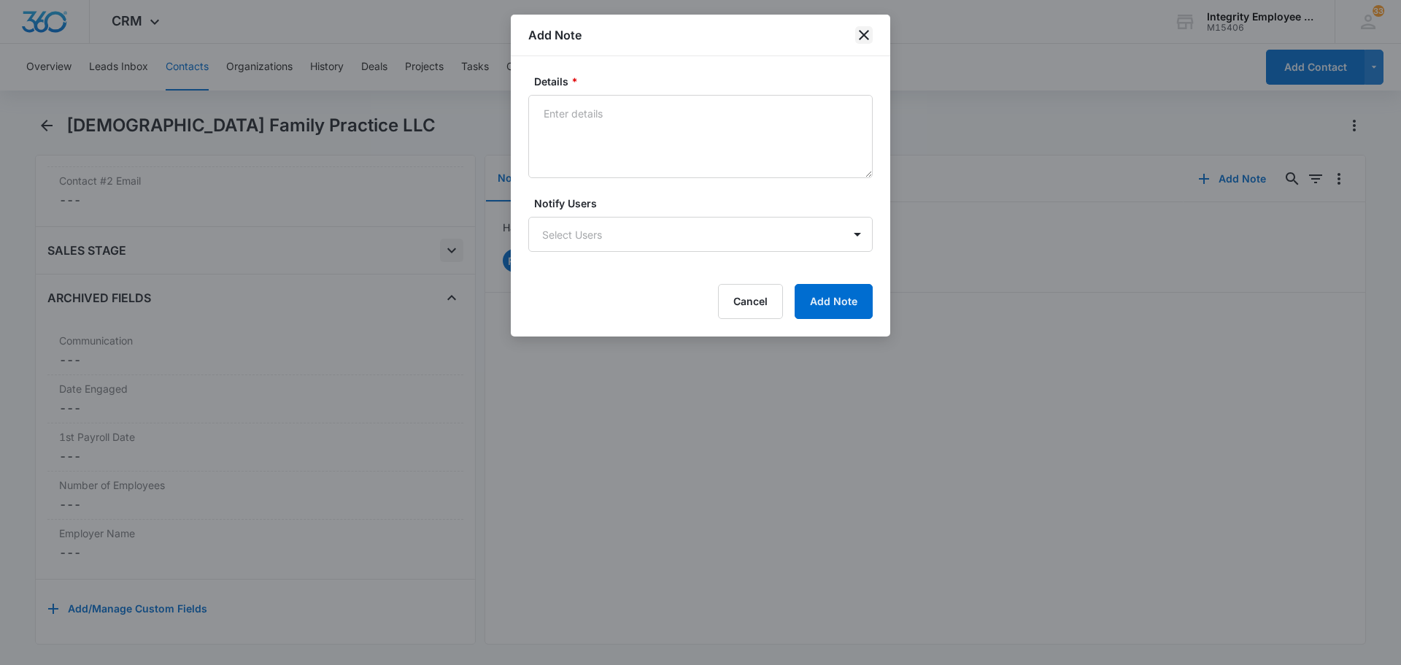
click at [866, 38] on icon "close" at bounding box center [864, 35] width 10 height 10
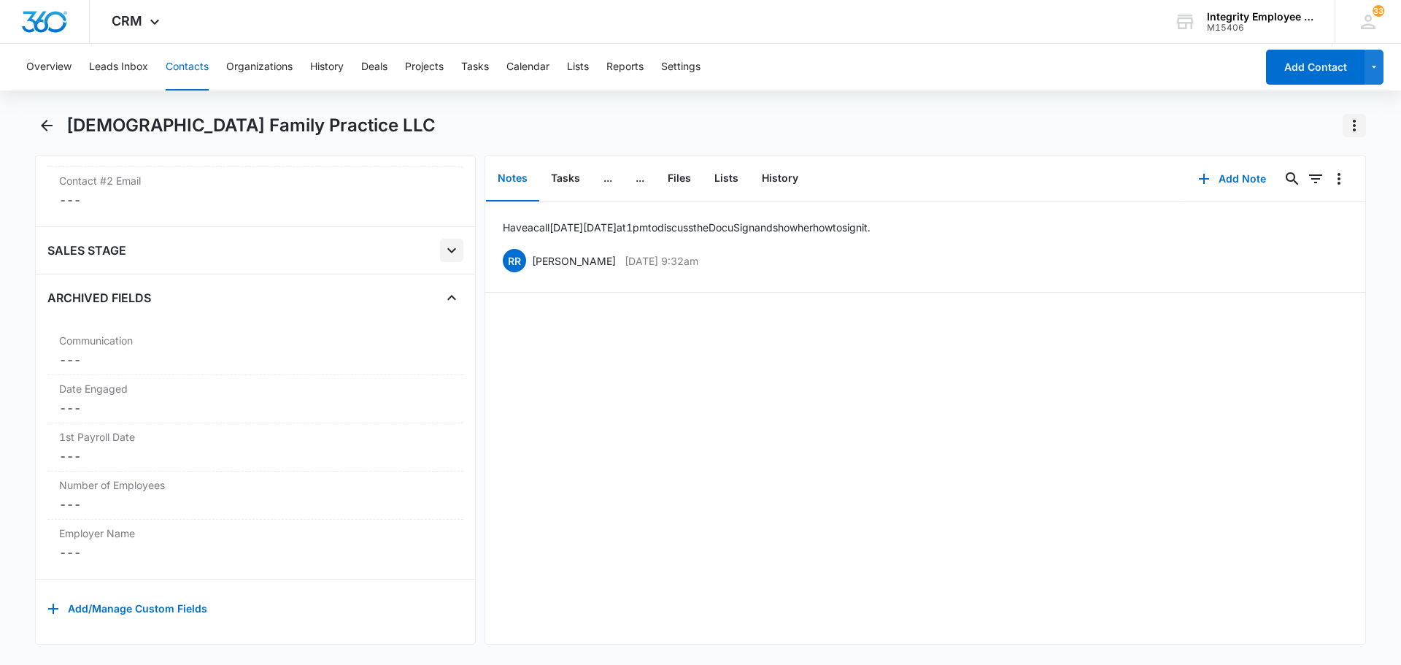
click at [1357, 121] on icon "Actions" at bounding box center [1354, 126] width 18 height 18
click at [962, 163] on div "Notes Tasks ... ... Files Lists History" at bounding box center [834, 178] width 698 height 47
click at [44, 122] on icon "Back" at bounding box center [47, 126] width 12 height 12
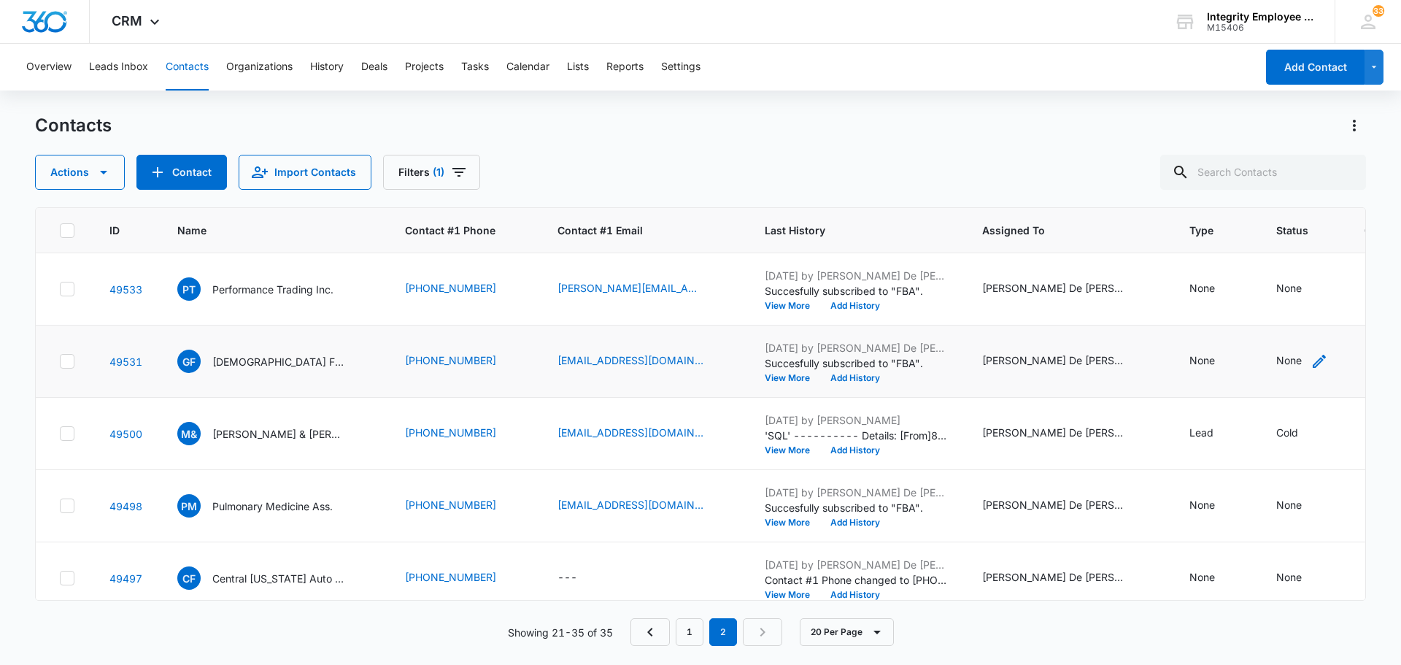
click at [1277, 357] on div "None" at bounding box center [1289, 359] width 26 height 15
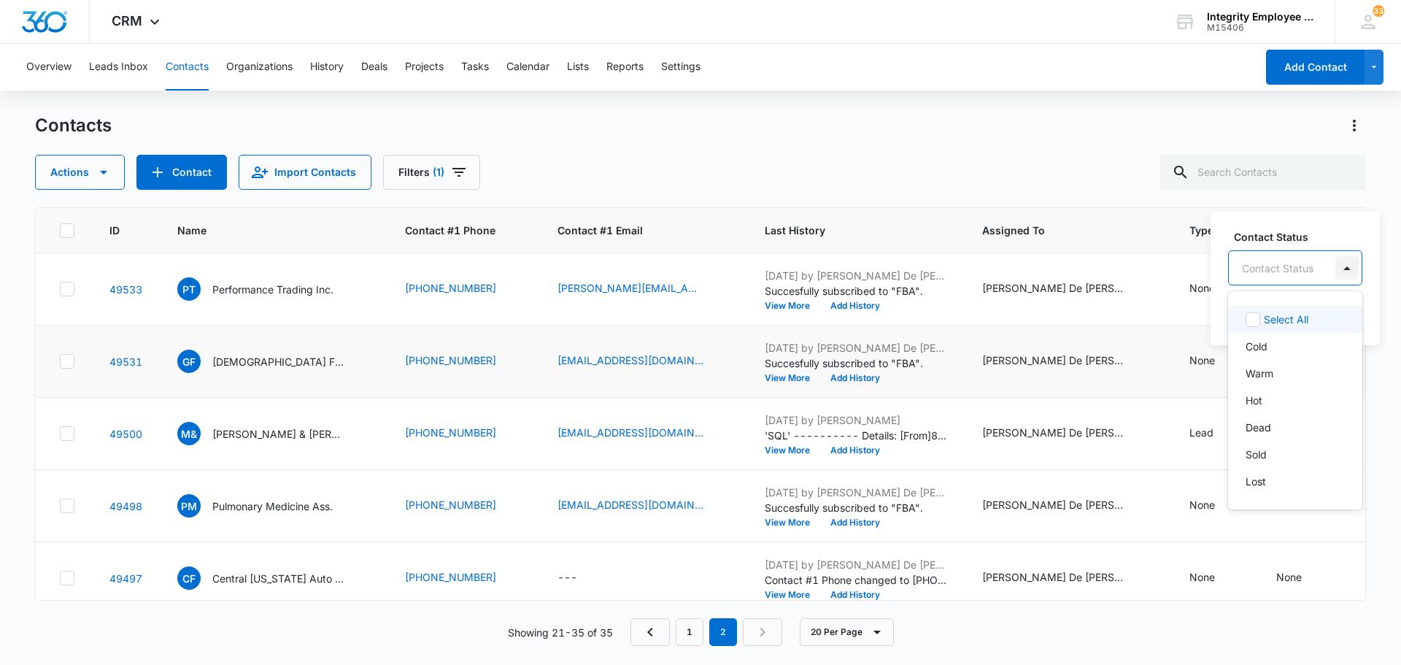
click at [1345, 266] on div at bounding box center [1346, 267] width 23 height 23
click at [1278, 487] on div "Lost" at bounding box center [1293, 480] width 96 height 15
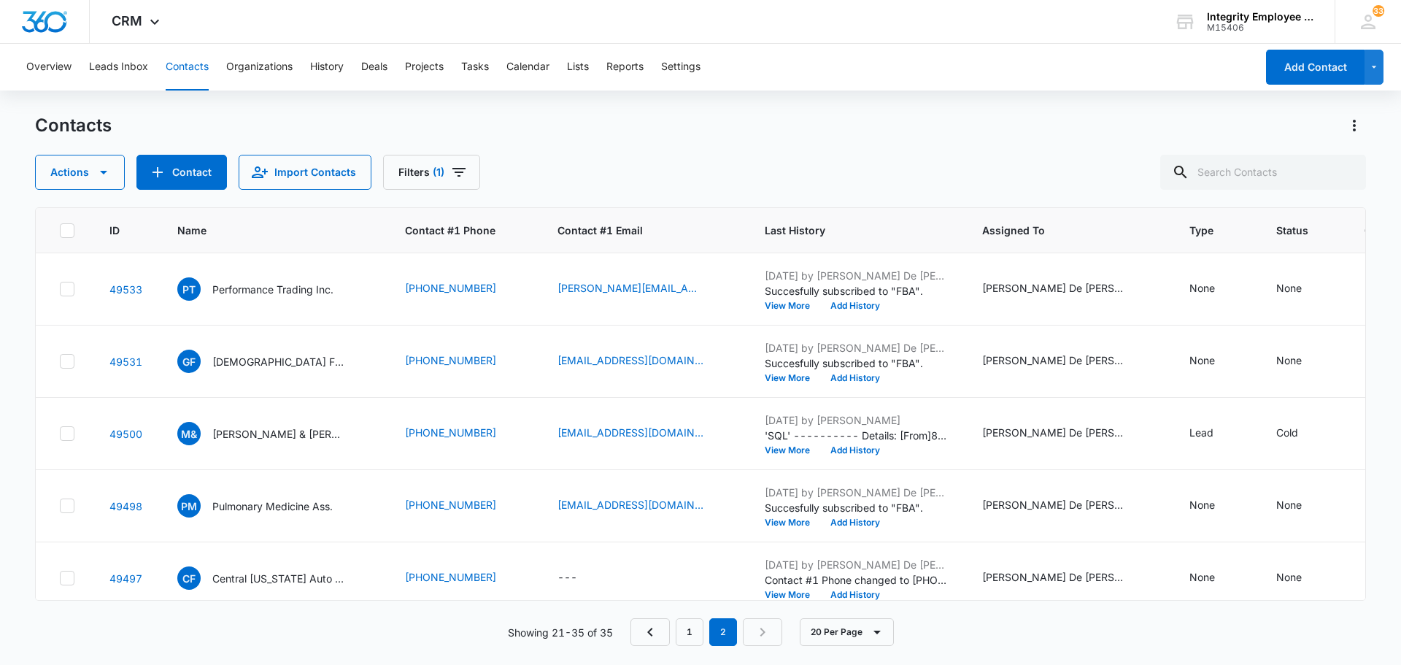
click at [1368, 437] on main "Contacts Actions Contact Import Contacts Filters (1) ID Name Contact #1 Phone C…" at bounding box center [700, 388] width 1401 height 549
click at [1276, 360] on div "None" at bounding box center [1289, 359] width 26 height 15
click at [1322, 311] on button "Save" at bounding box center [1328, 314] width 43 height 28
click at [1193, 357] on div "None" at bounding box center [1202, 359] width 26 height 15
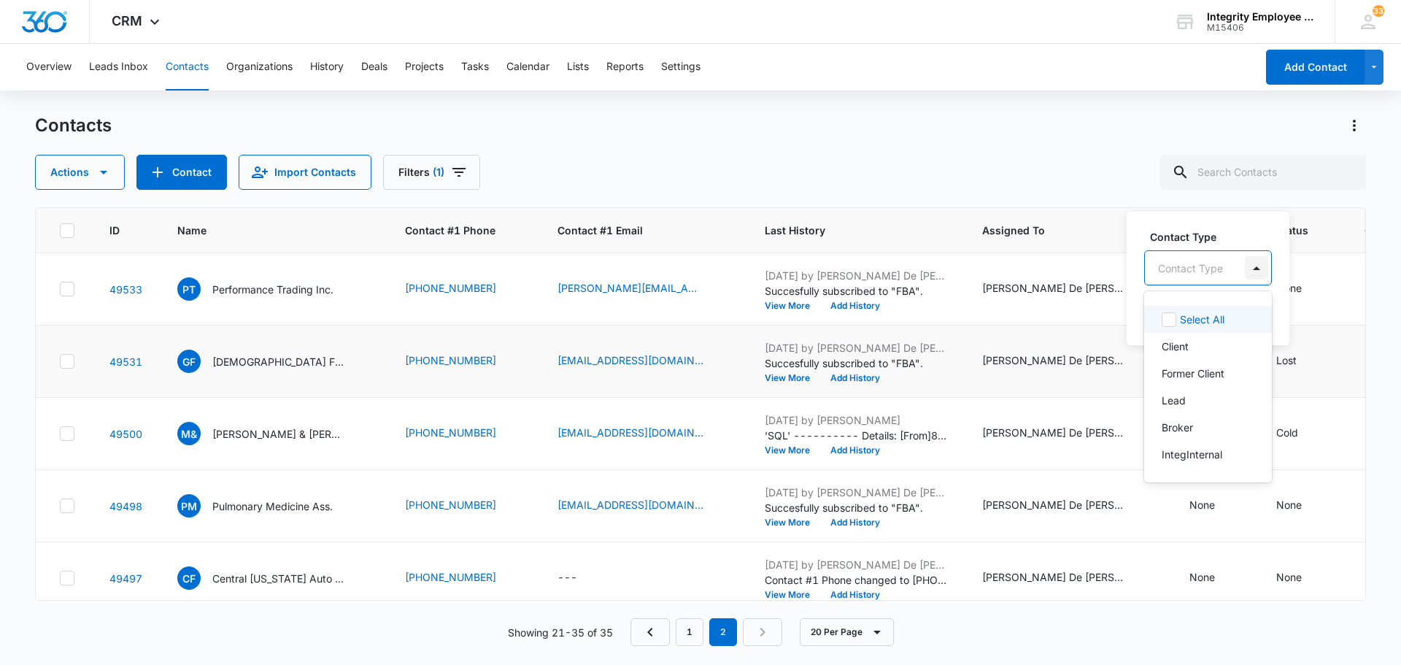
click at [1255, 270] on div at bounding box center [1255, 267] width 23 height 23
click at [1053, 140] on div "Contacts Actions Contact Import Contacts Filters (1)" at bounding box center [700, 152] width 1331 height 76
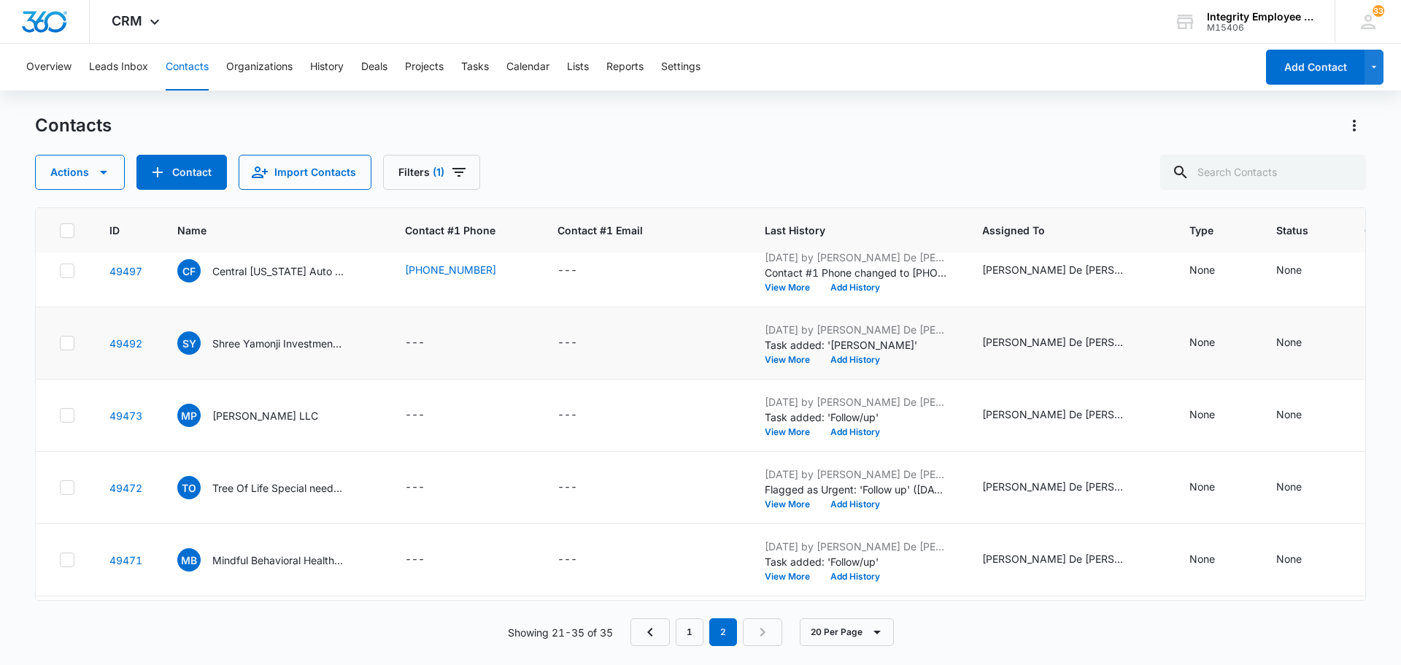
scroll to position [365, 0]
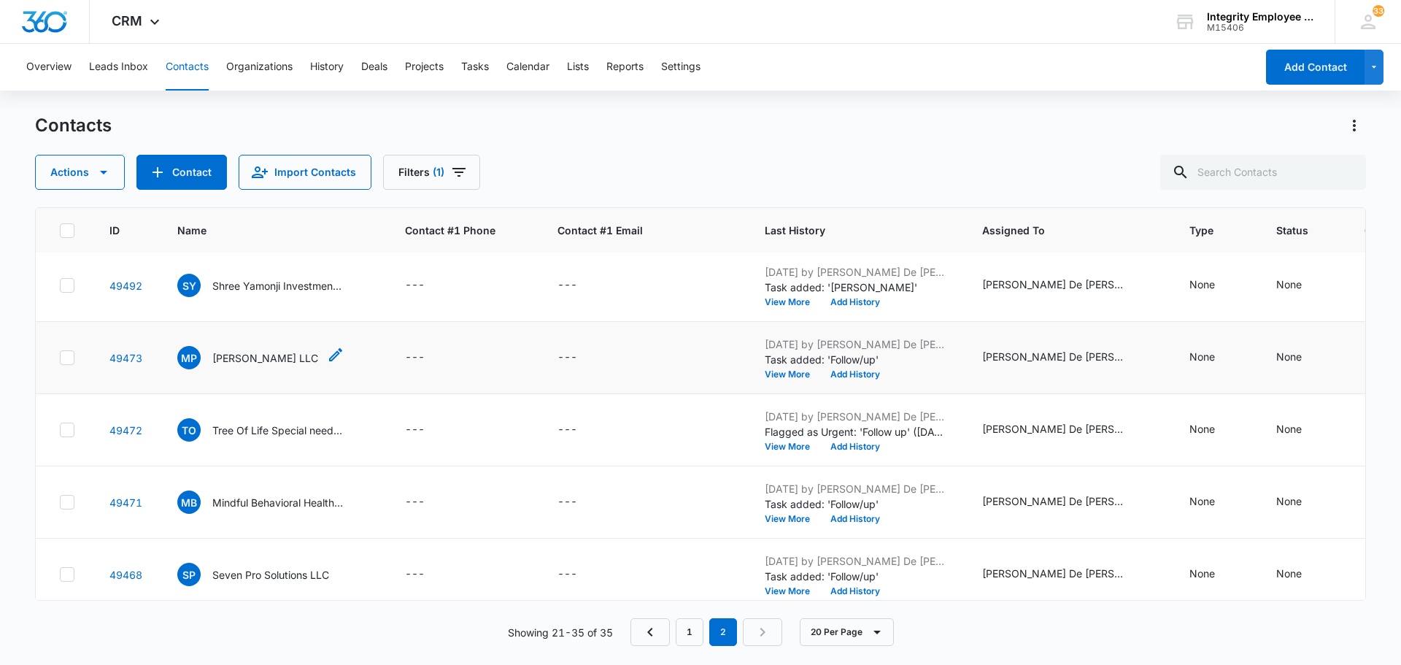
click at [271, 356] on p "[PERSON_NAME] LLC" at bounding box center [265, 357] width 106 height 15
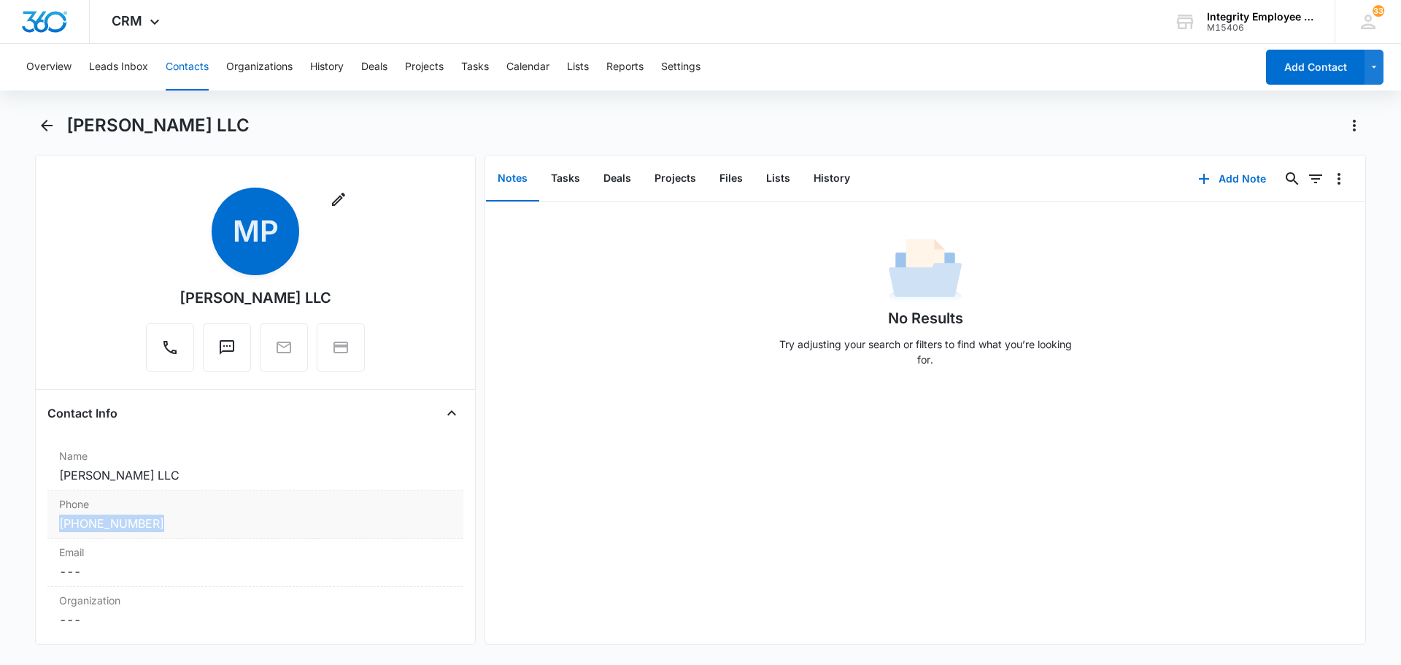
drag, startPoint x: 179, startPoint y: 526, endPoint x: 48, endPoint y: 529, distance: 130.6
click at [39, 524] on div "Remove MP [PERSON_NAME] LLC Contact Info Name Cancel Save Changes [PERSON_NAME]…" at bounding box center [255, 399] width 441 height 489
copy link "[PHONE_NUMBER]"
click at [47, 127] on icon "Back" at bounding box center [47, 126] width 18 height 18
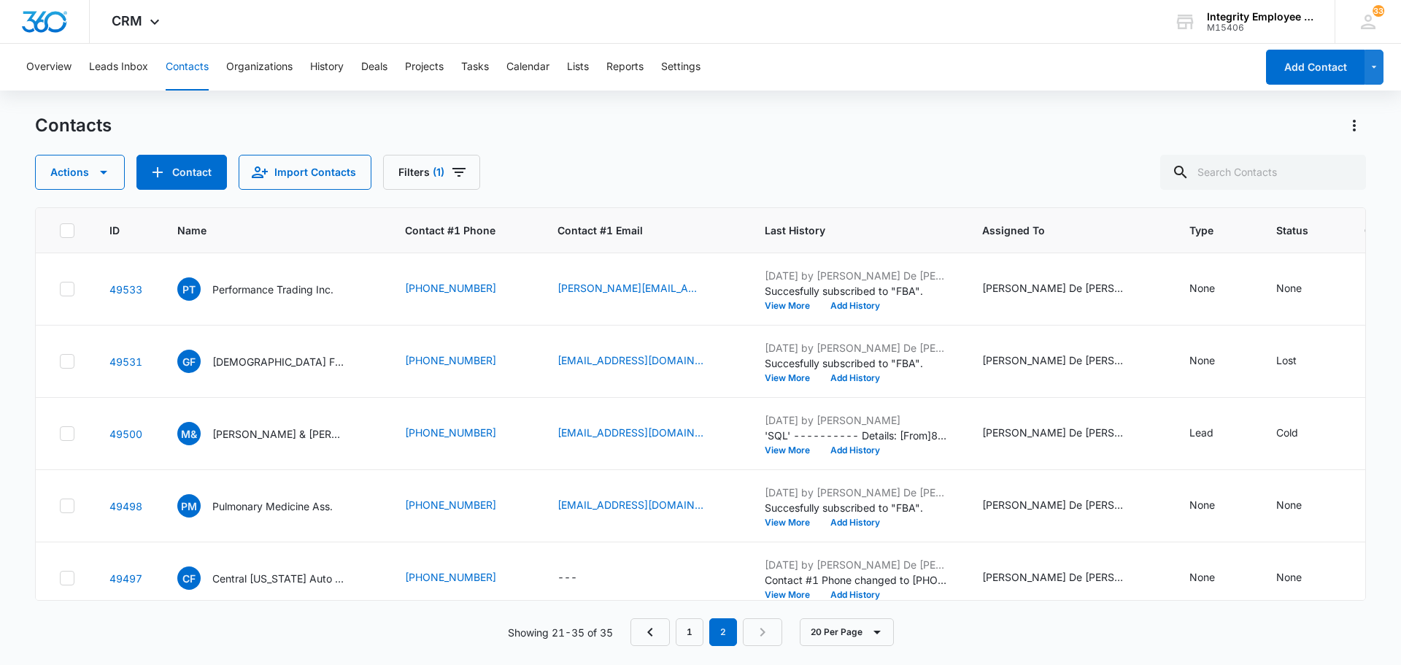
scroll to position [365, 0]
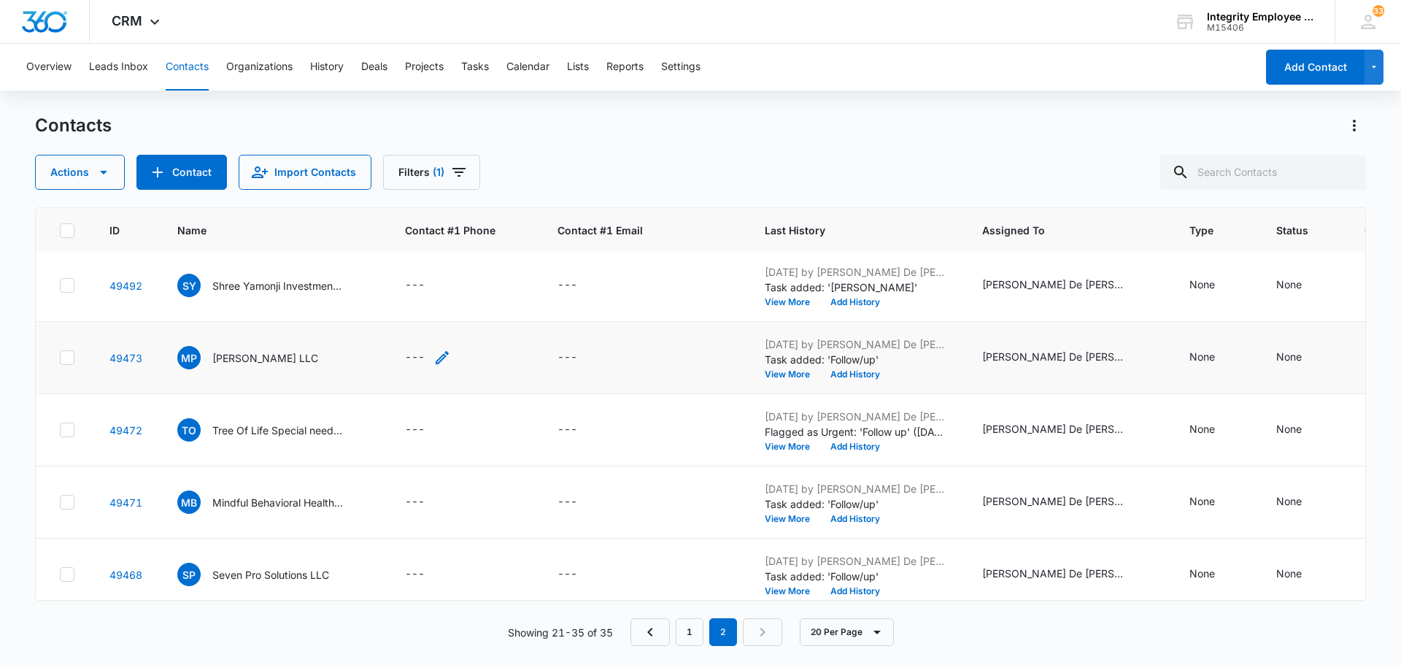
click at [415, 355] on div "---" at bounding box center [415, 358] width 20 height 18
click at [372, 260] on input "Contact #1 Phone" at bounding box center [436, 264] width 184 height 35
paste input "[PHONE_NUMBER]"
type input "[PHONE_NUMBER]"
click at [494, 304] on button "Save" at bounding box center [505, 310] width 43 height 28
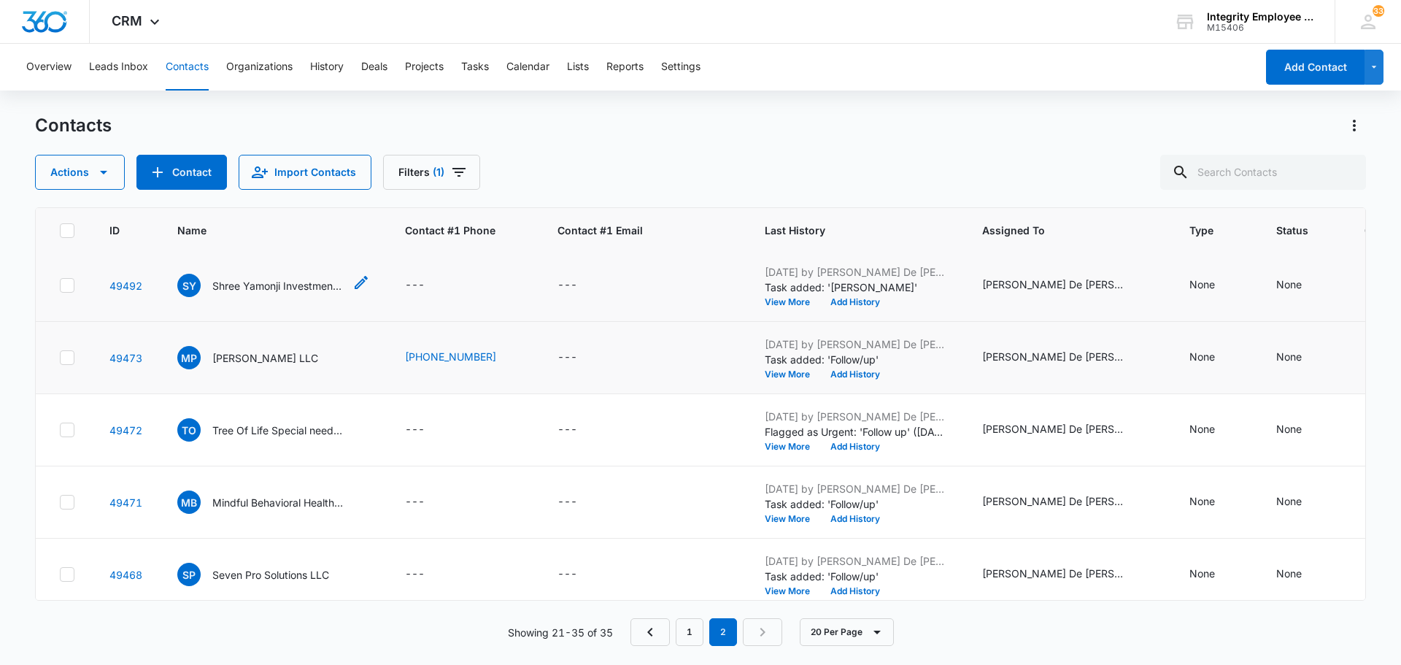
click at [283, 281] on p "Shree Yamonji Investments Inc." at bounding box center [277, 285] width 131 height 15
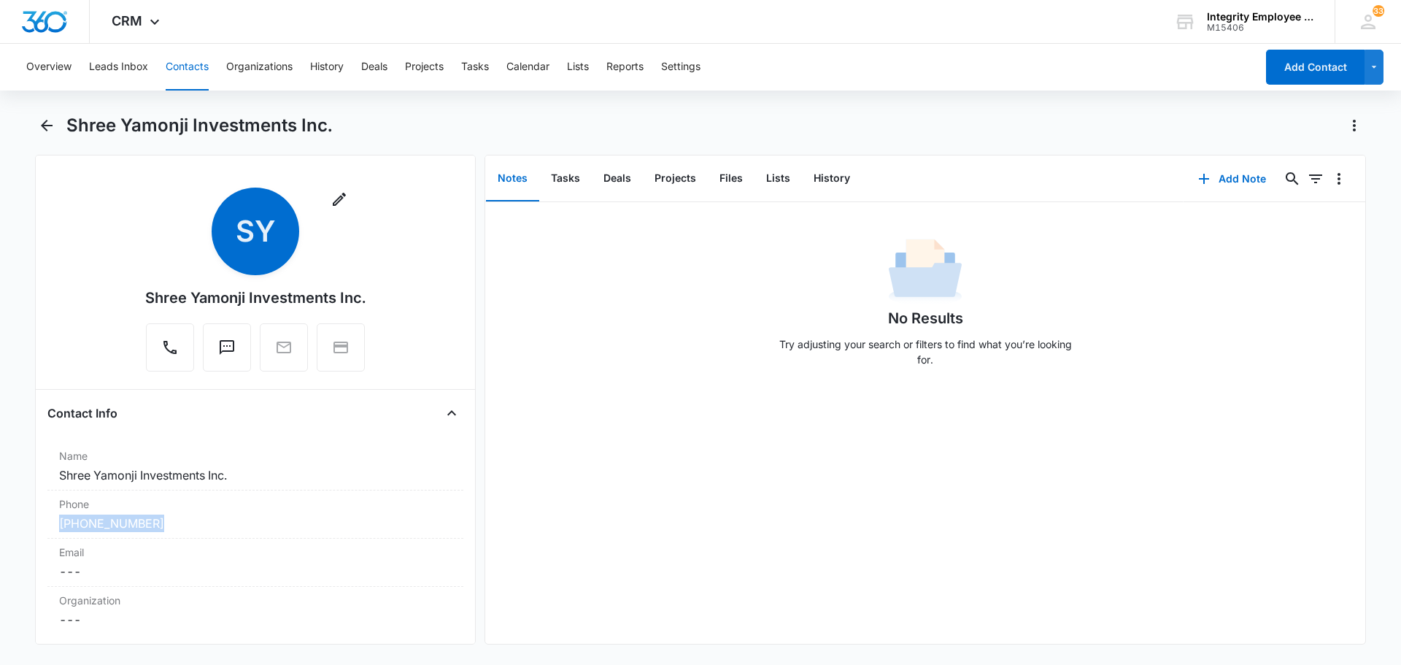
drag, startPoint x: 174, startPoint y: 524, endPoint x: 42, endPoint y: 533, distance: 133.1
click at [42, 533] on div "Remove SY Shree Yamonji Investments Inc. Contact Info Name Cancel Save Changes …" at bounding box center [255, 399] width 441 height 489
drag, startPoint x: 112, startPoint y: 506, endPoint x: 195, endPoint y: 526, distance: 85.6
click at [195, 526] on div "[PHONE_NUMBER]" at bounding box center [255, 523] width 392 height 18
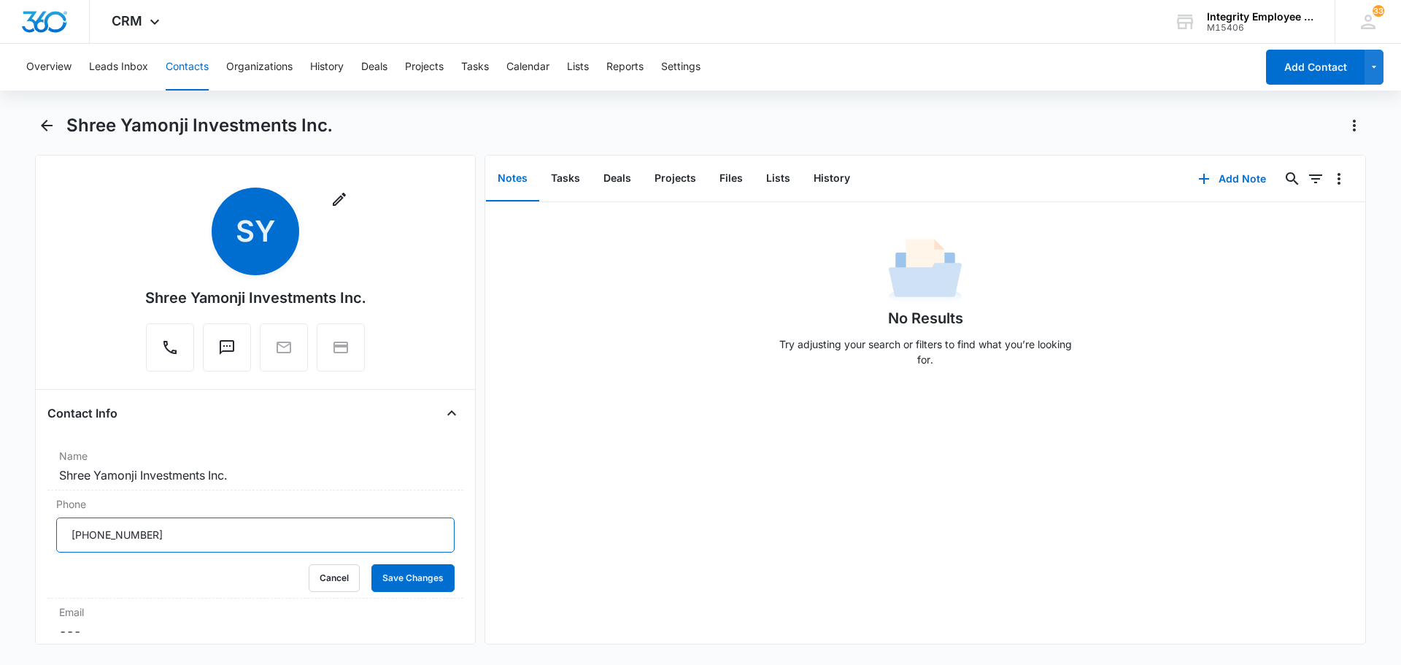
drag, startPoint x: 163, startPoint y: 530, endPoint x: 107, endPoint y: 537, distance: 57.3
click at [44, 539] on div "Remove SY Shree Yamonji Investments Inc. Contact Info Name Cancel Save Changes …" at bounding box center [255, 399] width 441 height 489
click at [53, 121] on icon "Back" at bounding box center [47, 126] width 18 height 18
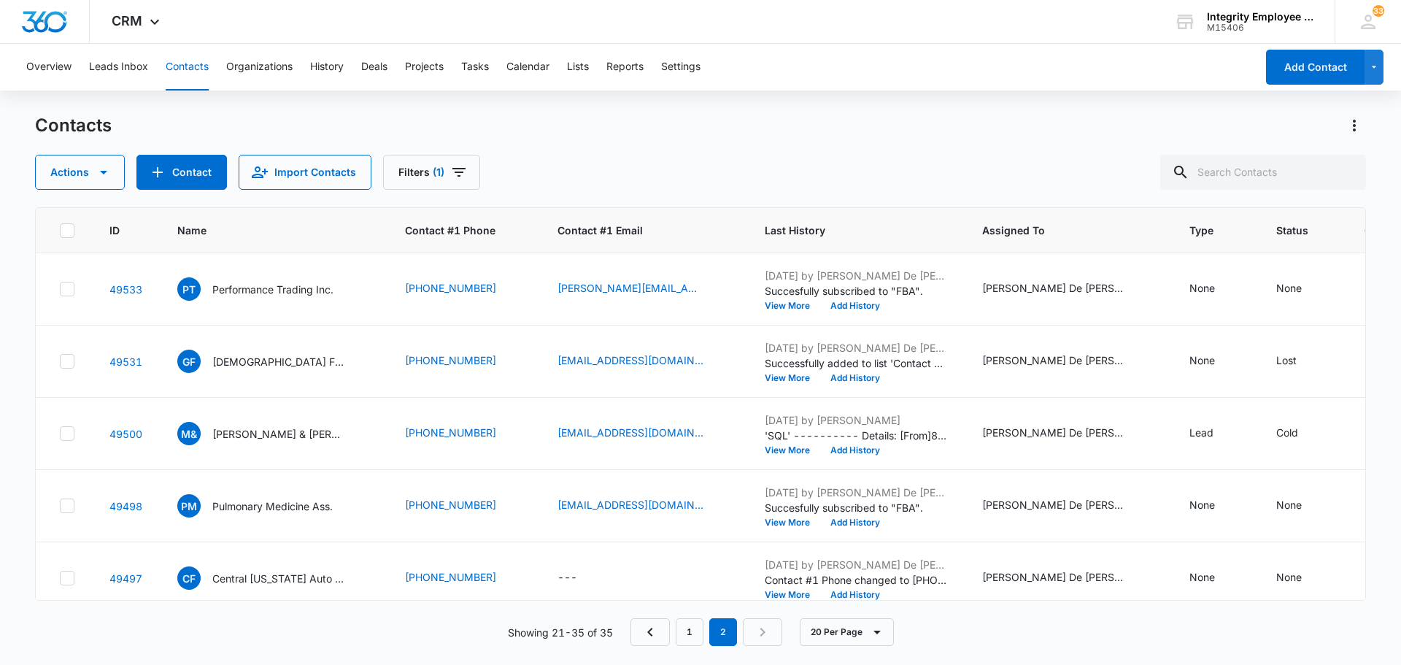
scroll to position [365, 0]
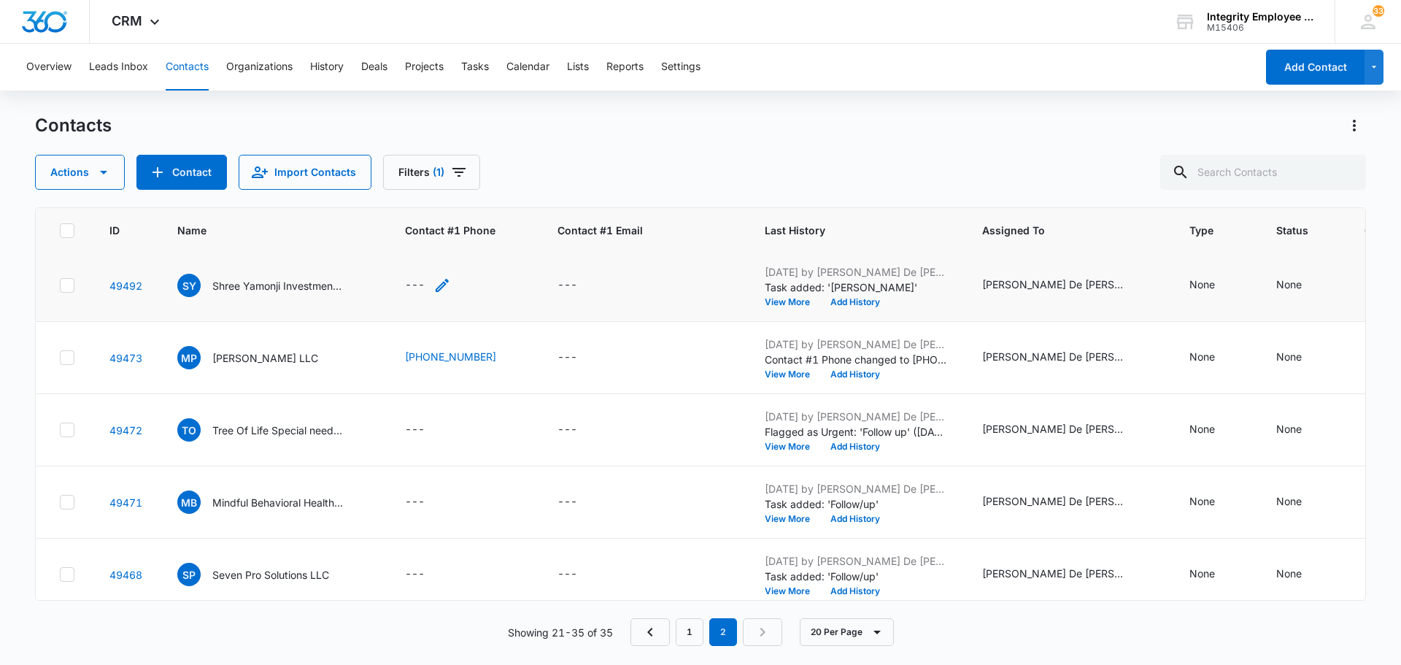
click at [438, 284] on icon "Contact #1 Phone - - Select to Edit Field" at bounding box center [442, 285] width 18 height 18
click at [373, 187] on input "Contact #1 Phone" at bounding box center [436, 191] width 184 height 35
paste input "[PHONE_NUMBER]"
type input "[PHONE_NUMBER]"
click at [490, 231] on button "Save" at bounding box center [505, 238] width 43 height 28
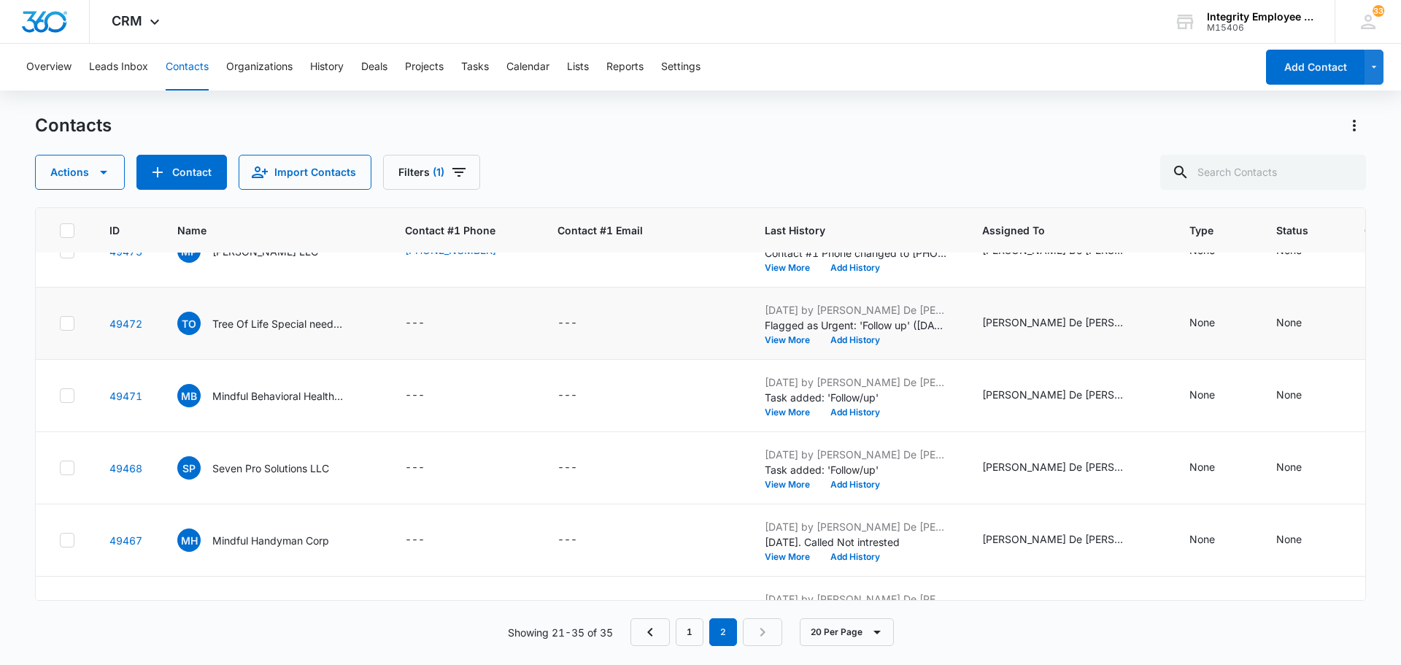
scroll to position [511, 0]
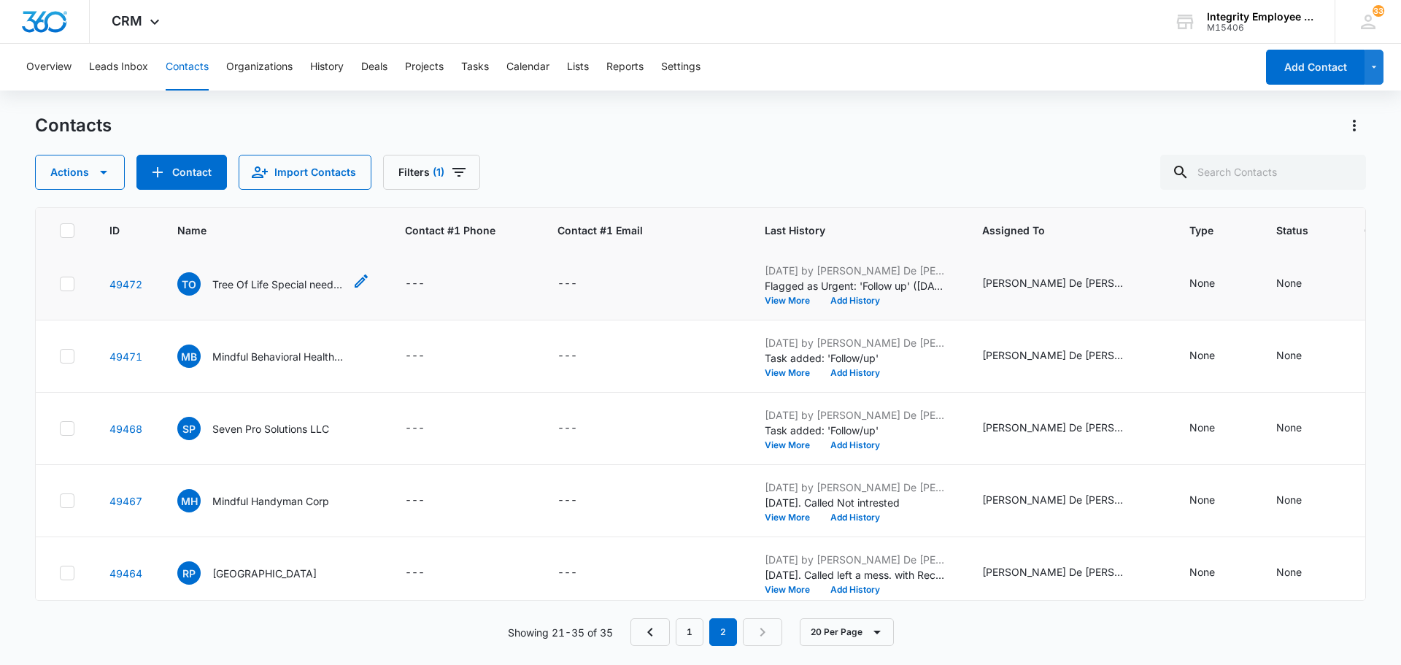
click at [298, 275] on div "TO Tree Of Life Special needs adult center" at bounding box center [260, 283] width 166 height 23
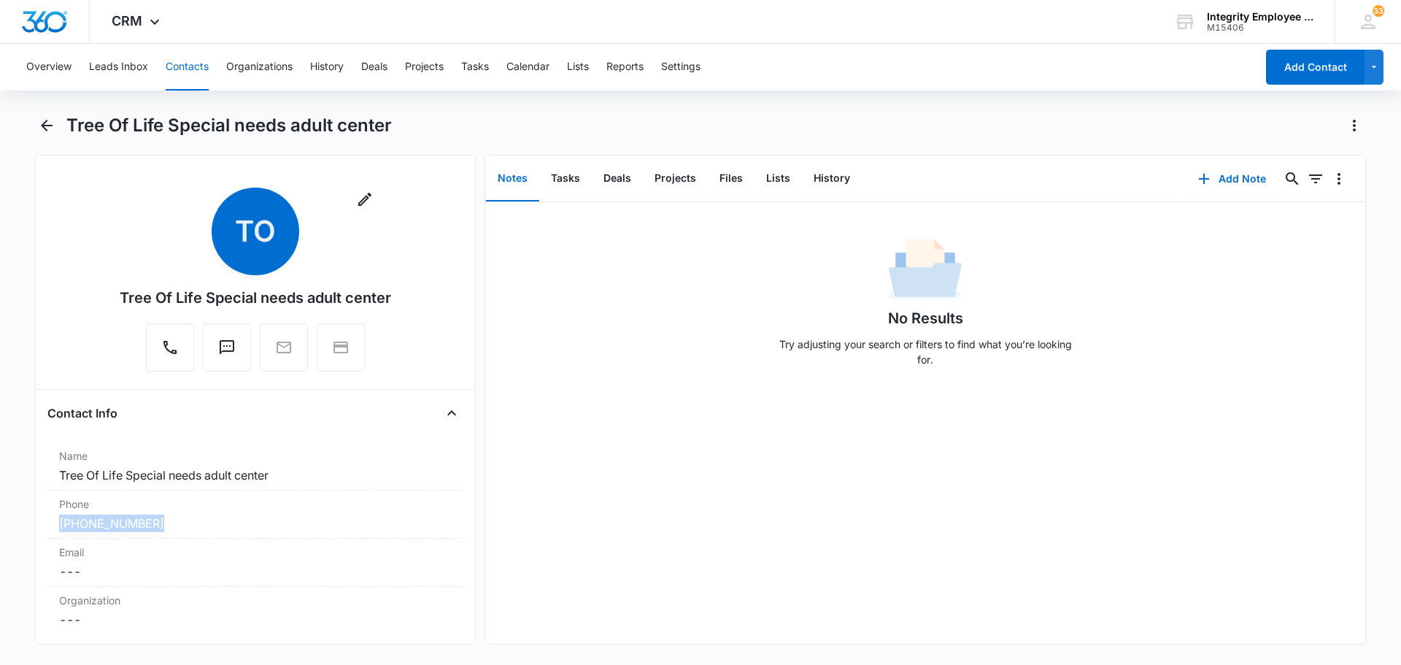
drag, startPoint x: 164, startPoint y: 524, endPoint x: 41, endPoint y: 535, distance: 123.8
click at [22, 534] on main "Tree Of Life Special needs adult center Remove TO Tree Of Life Special needs ad…" at bounding box center [700, 388] width 1401 height 548
copy link "[PHONE_NUMBER]"
click at [50, 128] on icon "Back" at bounding box center [47, 126] width 18 height 18
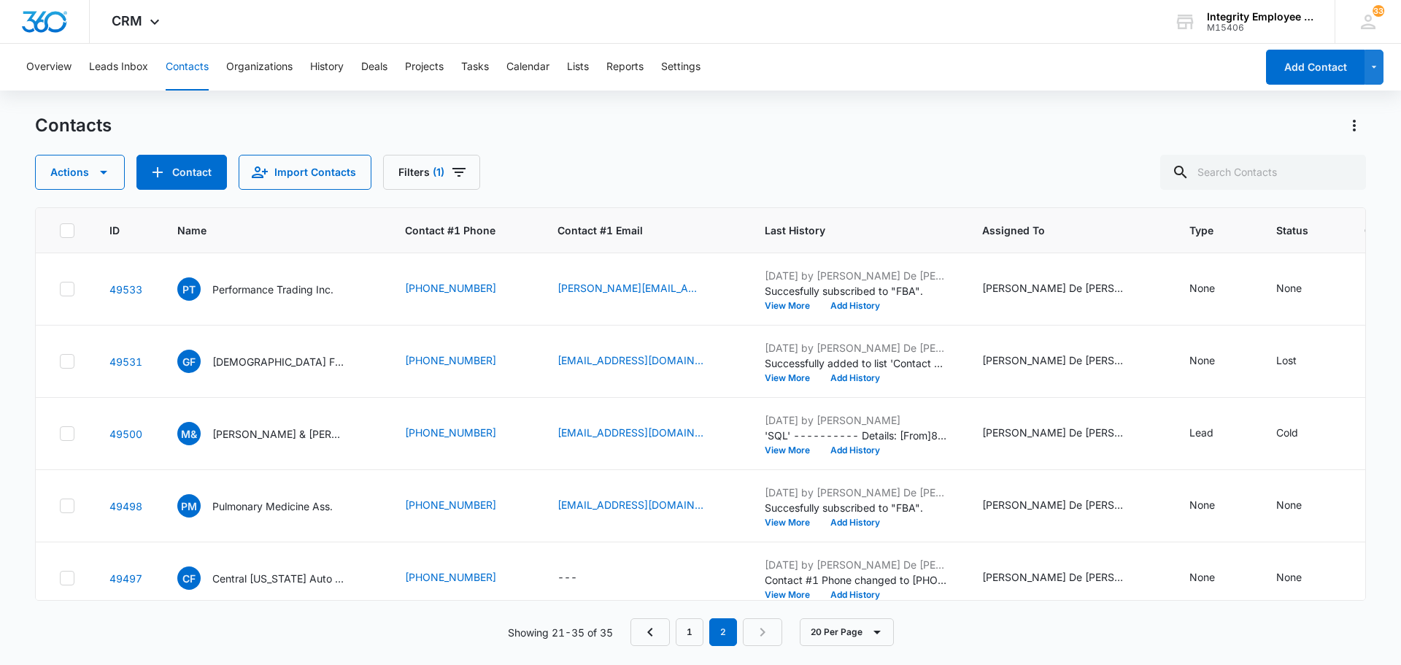
scroll to position [511, 0]
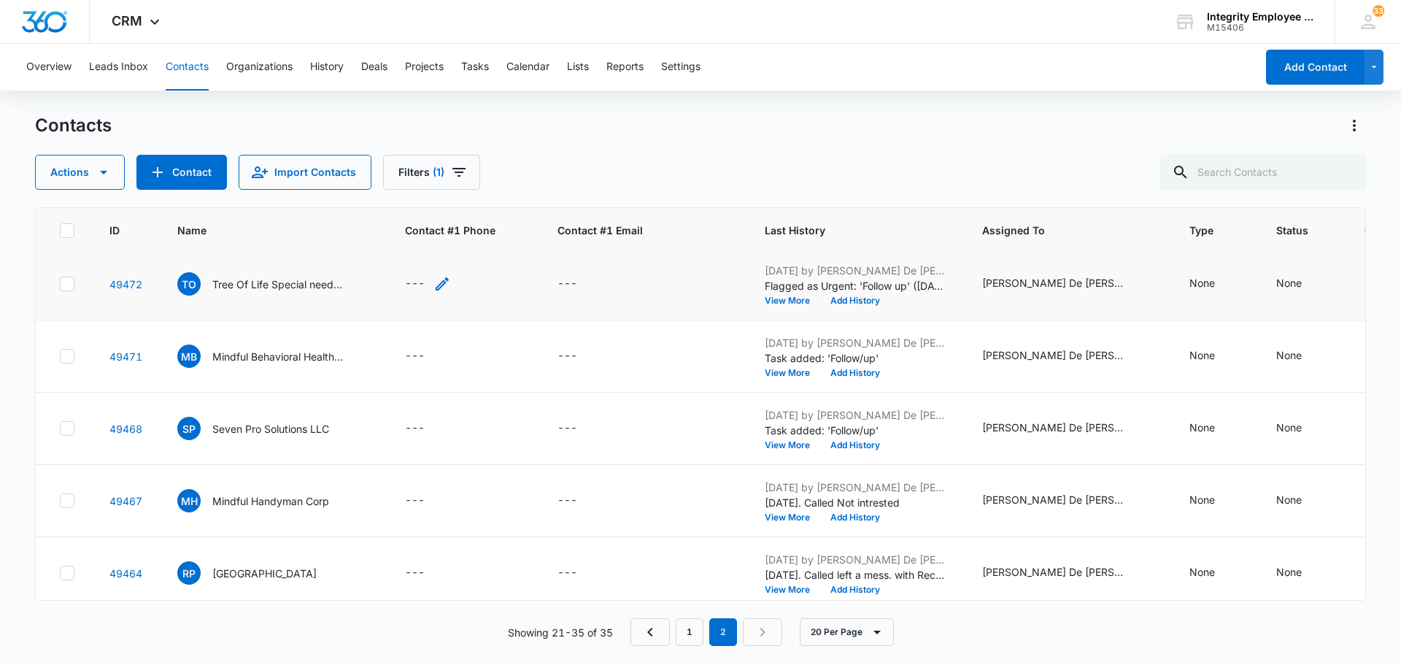
click at [414, 283] on div "---" at bounding box center [415, 284] width 20 height 18
click at [379, 187] on input "Contact #1 Phone" at bounding box center [436, 190] width 184 height 35
paste input "[PHONE_NUMBER]"
type input "[PHONE_NUMBER]"
click at [489, 230] on button "Save" at bounding box center [505, 236] width 43 height 28
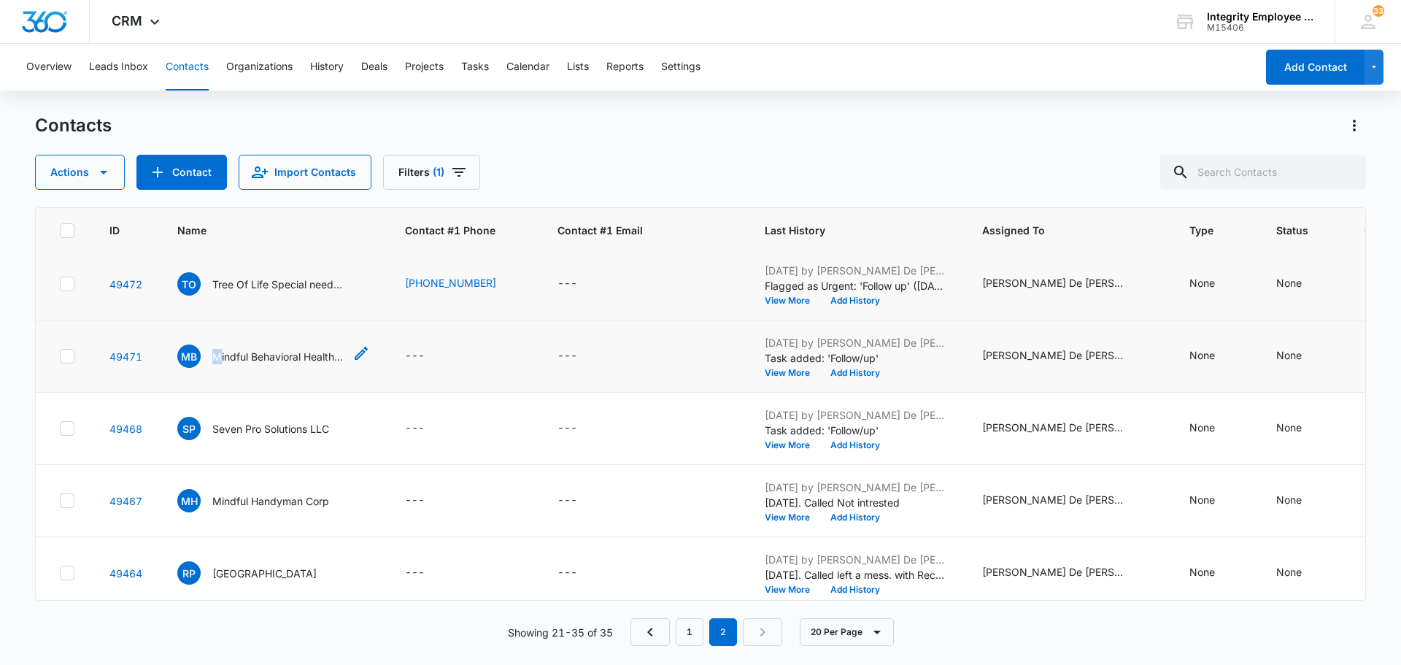
click at [218, 352] on p "Mindful Behavioral Healthcare LLC" at bounding box center [277, 356] width 131 height 15
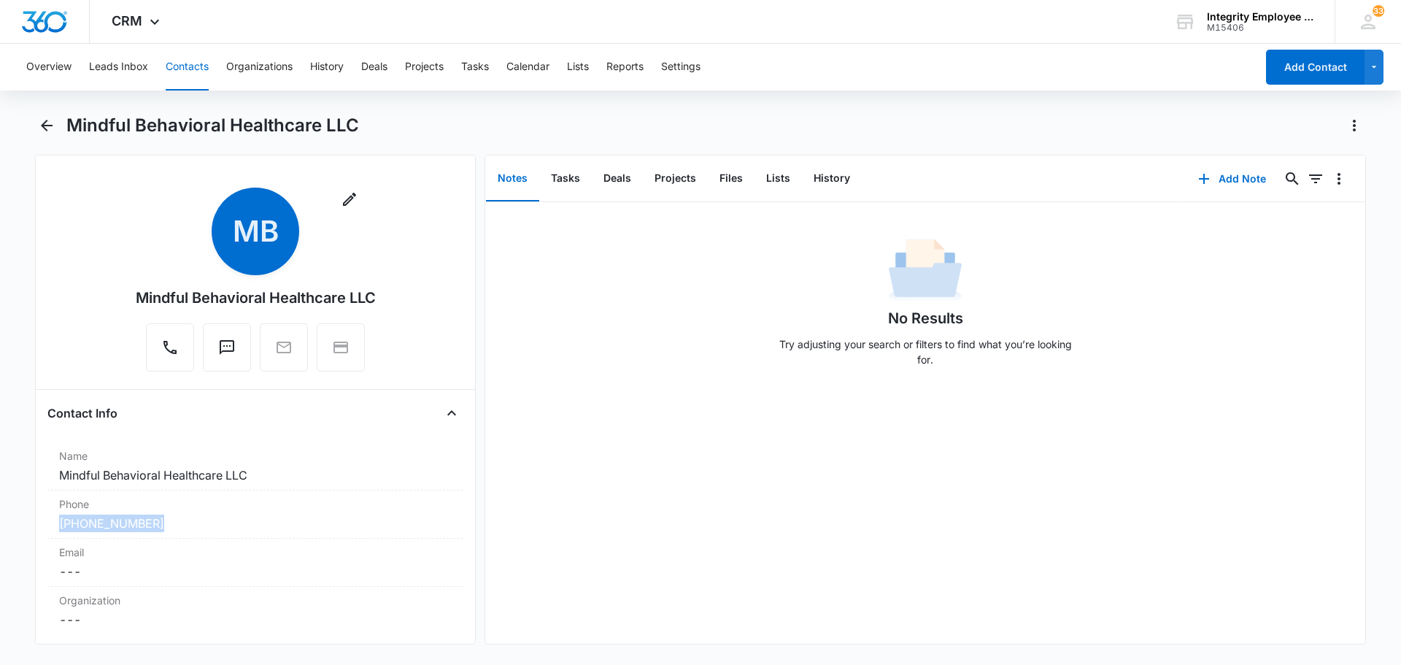
drag, startPoint x: 169, startPoint y: 522, endPoint x: 47, endPoint y: 521, distance: 122.6
click at [47, 521] on div "Remove MB Mindful Behavioral Healthcare LLC Contact Info Name Cancel Save Chang…" at bounding box center [255, 399] width 441 height 489
copy link "[PHONE_NUMBER]"
click at [53, 125] on icon "Back" at bounding box center [47, 126] width 18 height 18
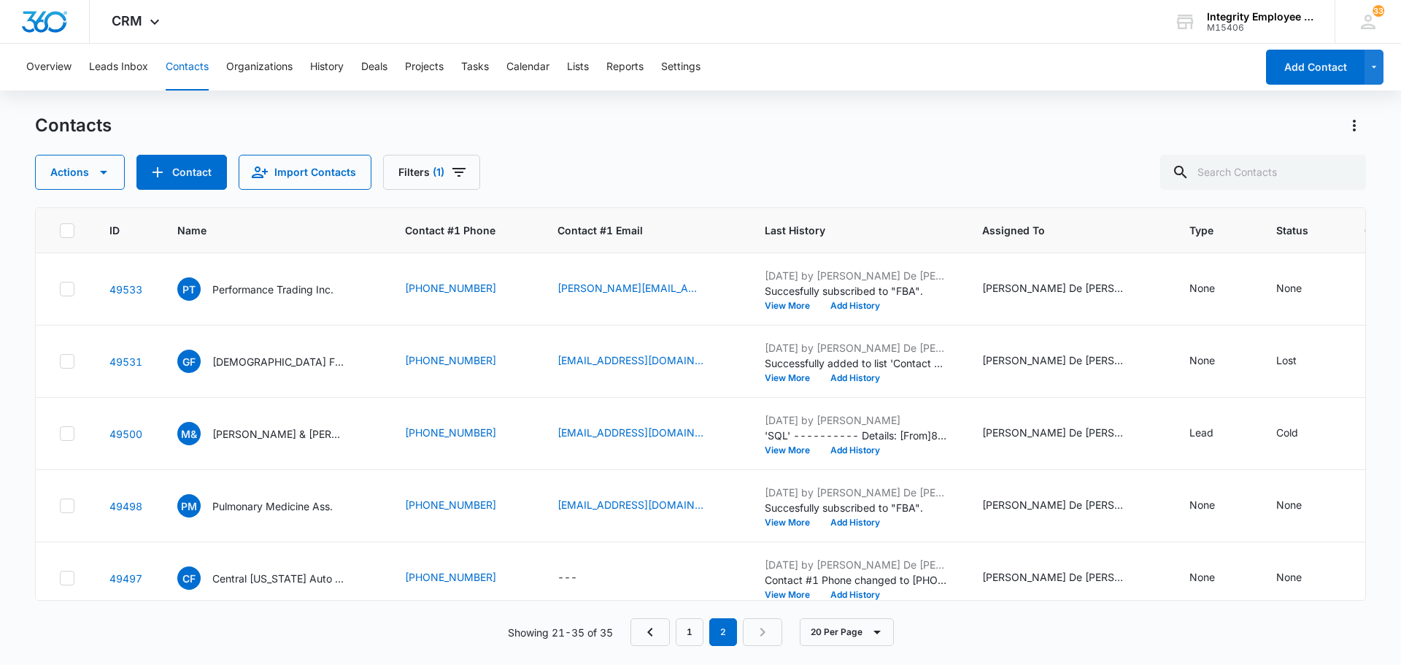
scroll to position [511, 0]
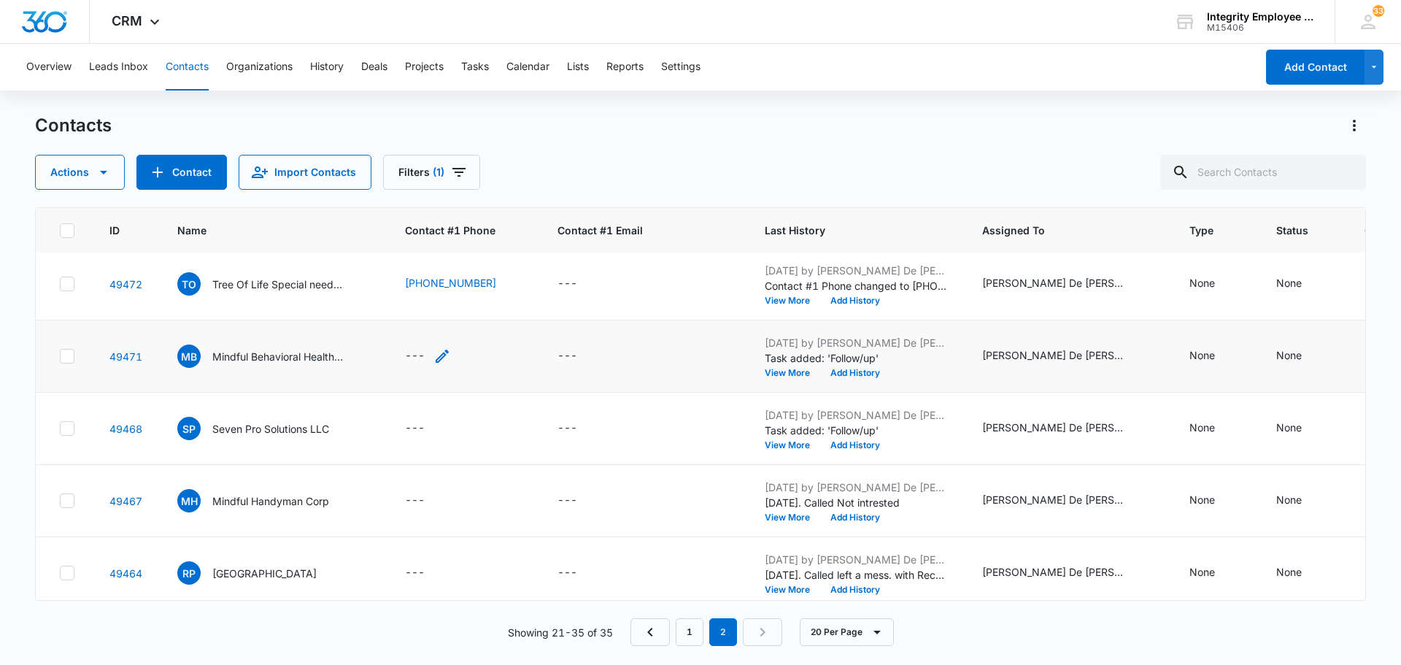
click at [423, 355] on div "---" at bounding box center [415, 356] width 20 height 18
click at [373, 253] on input "Contact #1 Phone" at bounding box center [436, 262] width 184 height 35
paste input "[PHONE_NUMBER]"
type input "[PHONE_NUMBER]"
click at [494, 306] on button "Save" at bounding box center [505, 309] width 43 height 28
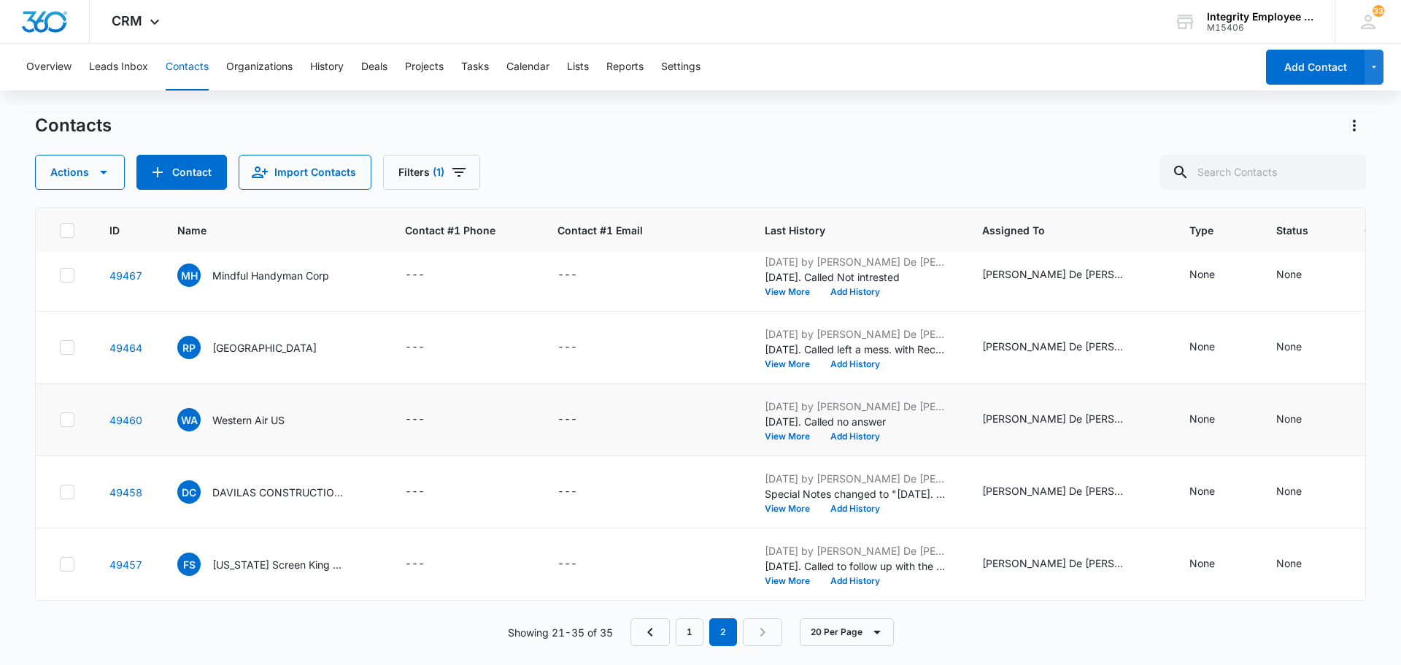
scroll to position [747, 0]
click at [284, 557] on p "[US_STATE] Screen King LLC" at bounding box center [277, 564] width 131 height 15
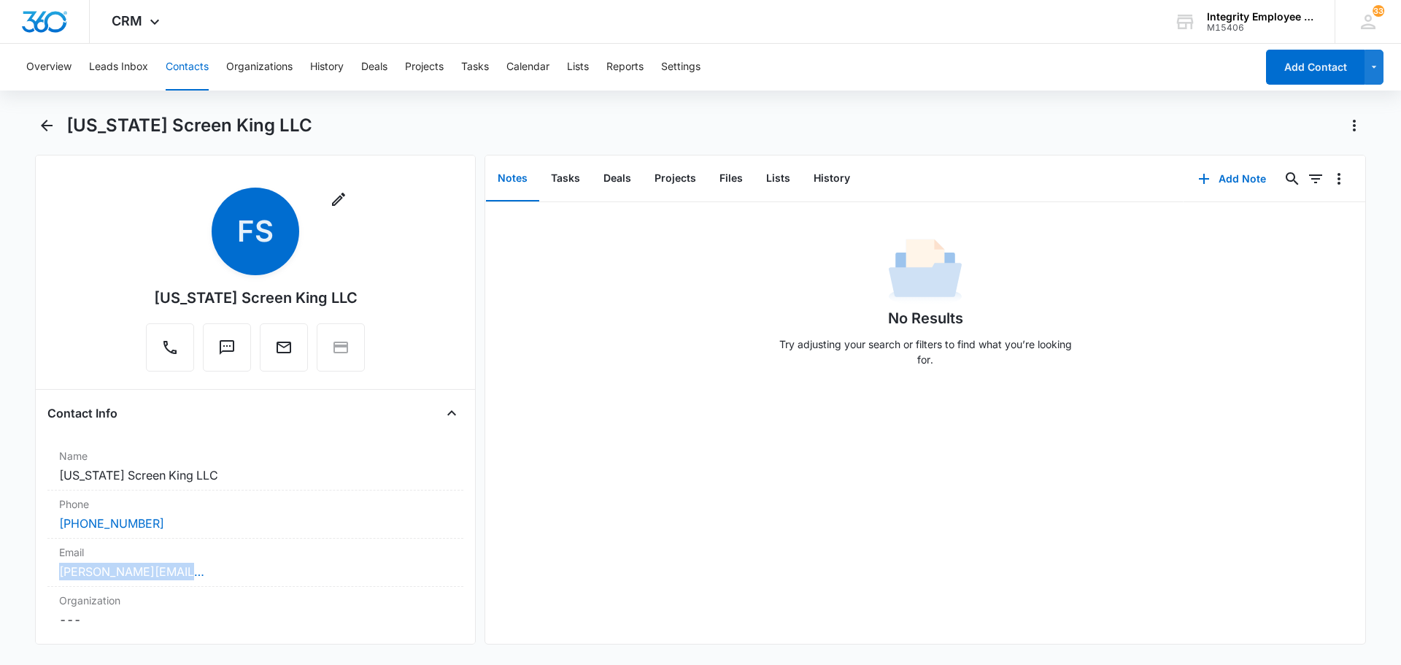
drag, startPoint x: 214, startPoint y: 573, endPoint x: 45, endPoint y: 570, distance: 169.3
click at [47, 571] on div "Remove FS [US_STATE] Screen King LLC Contact Info Name Cancel Save Changes [US_…" at bounding box center [255, 399] width 441 height 489
copy link "[PERSON_NAME][EMAIL_ADDRESS][DOMAIN_NAME]"
click at [45, 123] on icon "Back" at bounding box center [47, 126] width 18 height 18
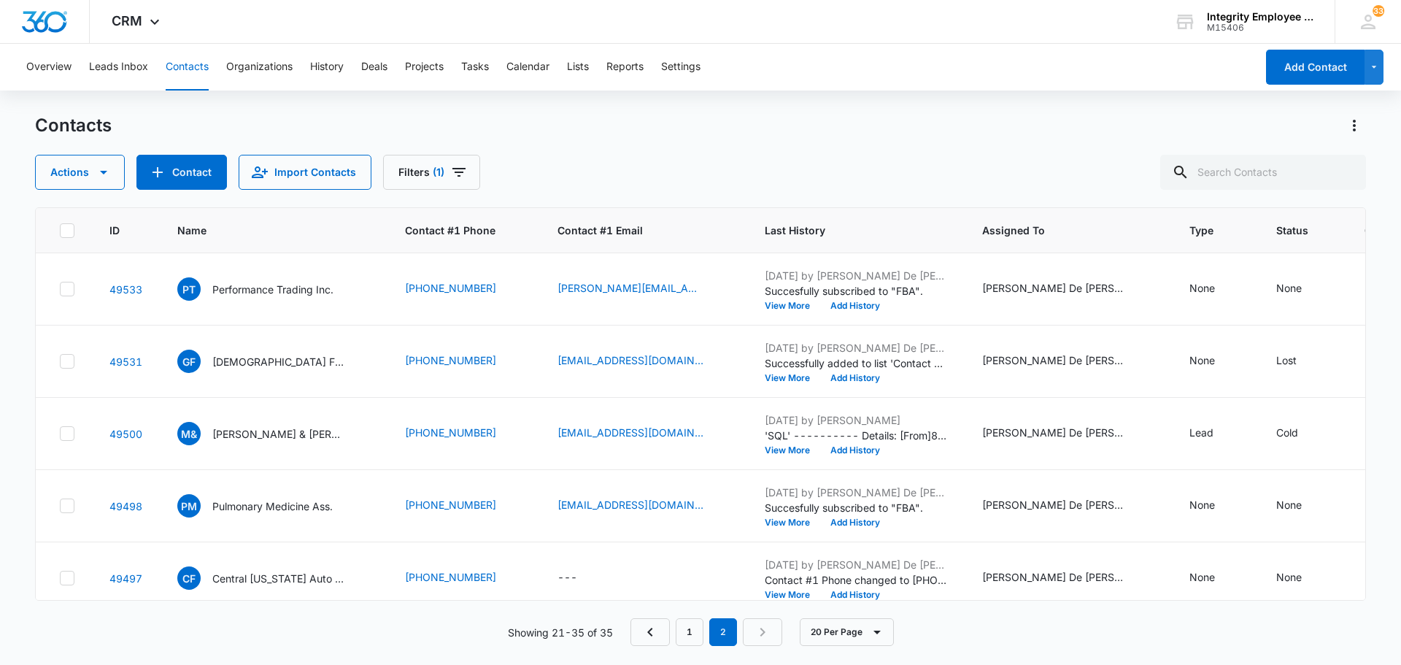
scroll to position [747, 0]
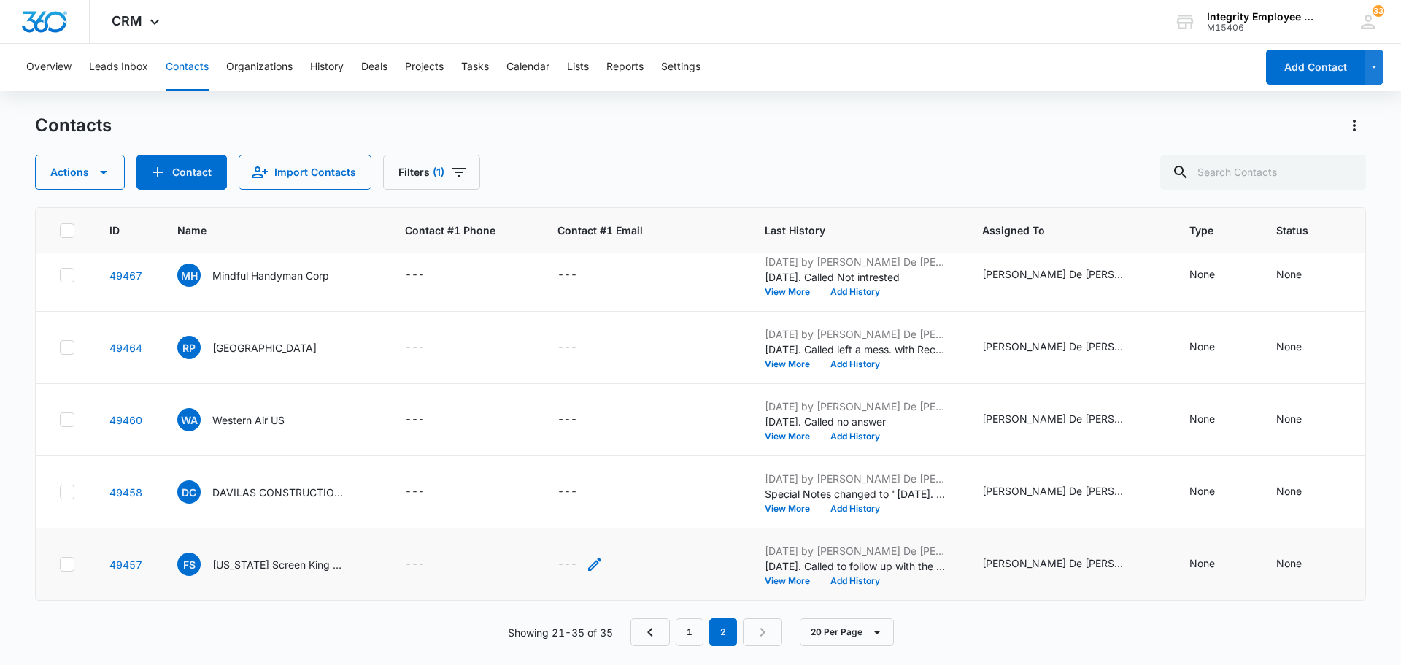
click at [562, 555] on div "---" at bounding box center [567, 564] width 20 height 18
click at [524, 459] on input "Contact #1 Email" at bounding box center [580, 459] width 184 height 35
paste input "[PERSON_NAME][EMAIL_ADDRESS][DOMAIN_NAME]"
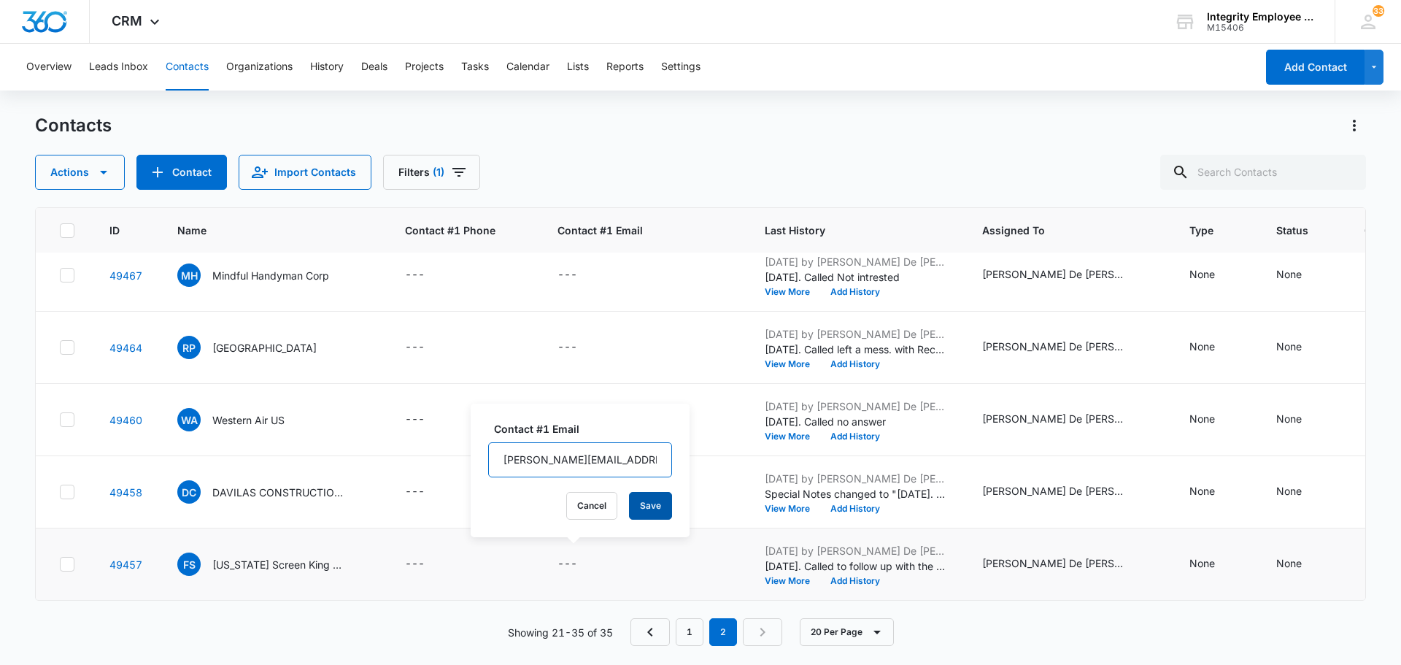
type input "[PERSON_NAME][EMAIL_ADDRESS][DOMAIN_NAME]"
click at [649, 506] on button "Save" at bounding box center [650, 506] width 43 height 28
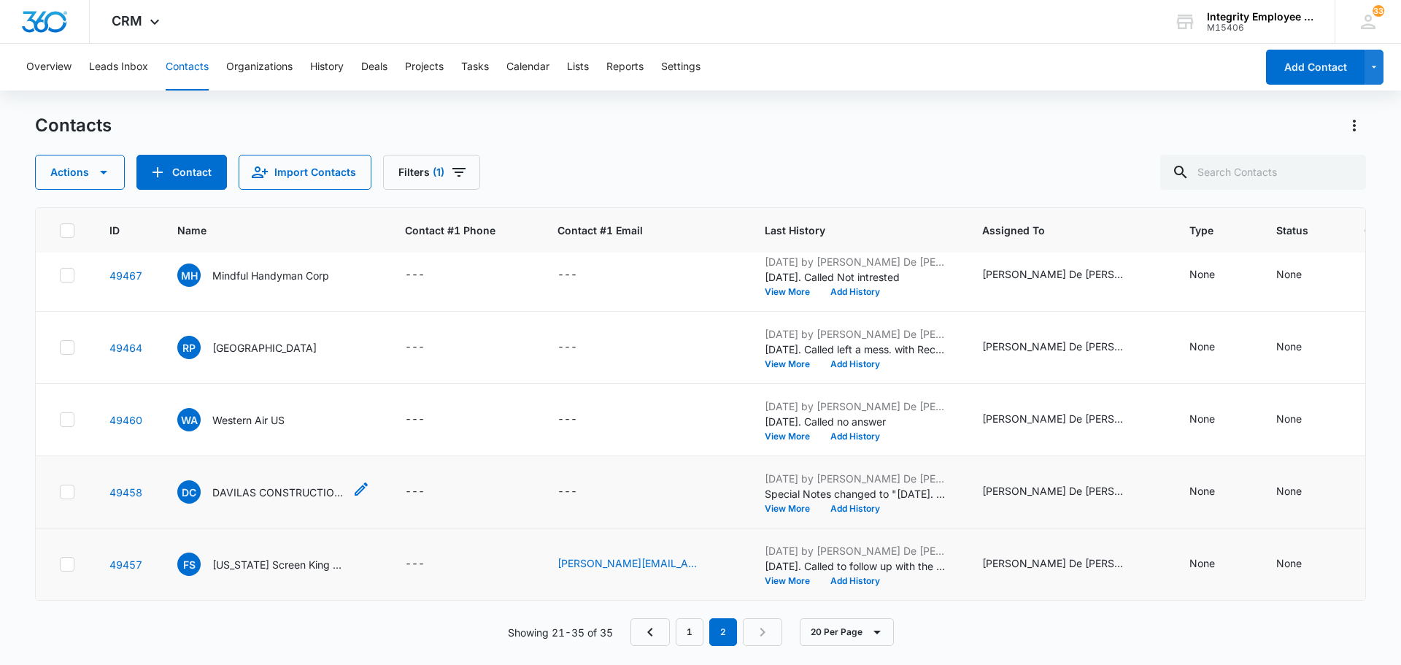
click at [196, 480] on span "DC" at bounding box center [188, 491] width 23 height 23
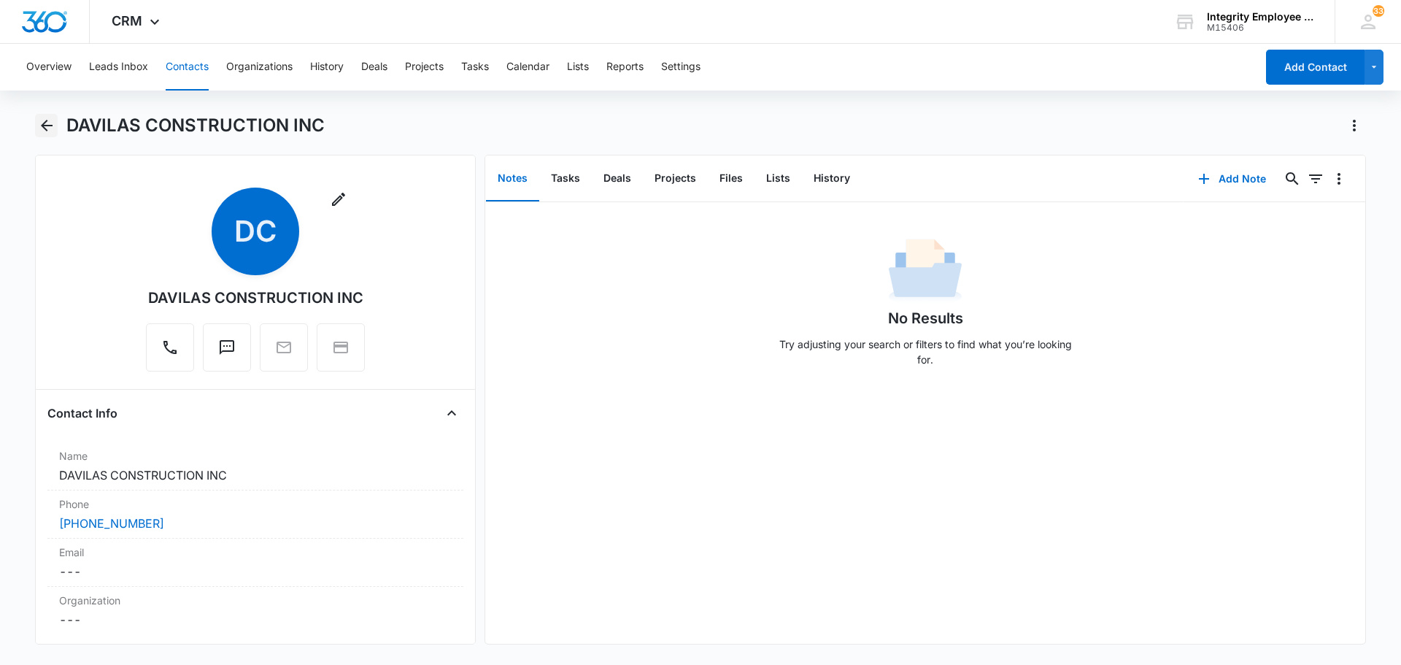
click at [51, 128] on icon "Back" at bounding box center [47, 126] width 18 height 18
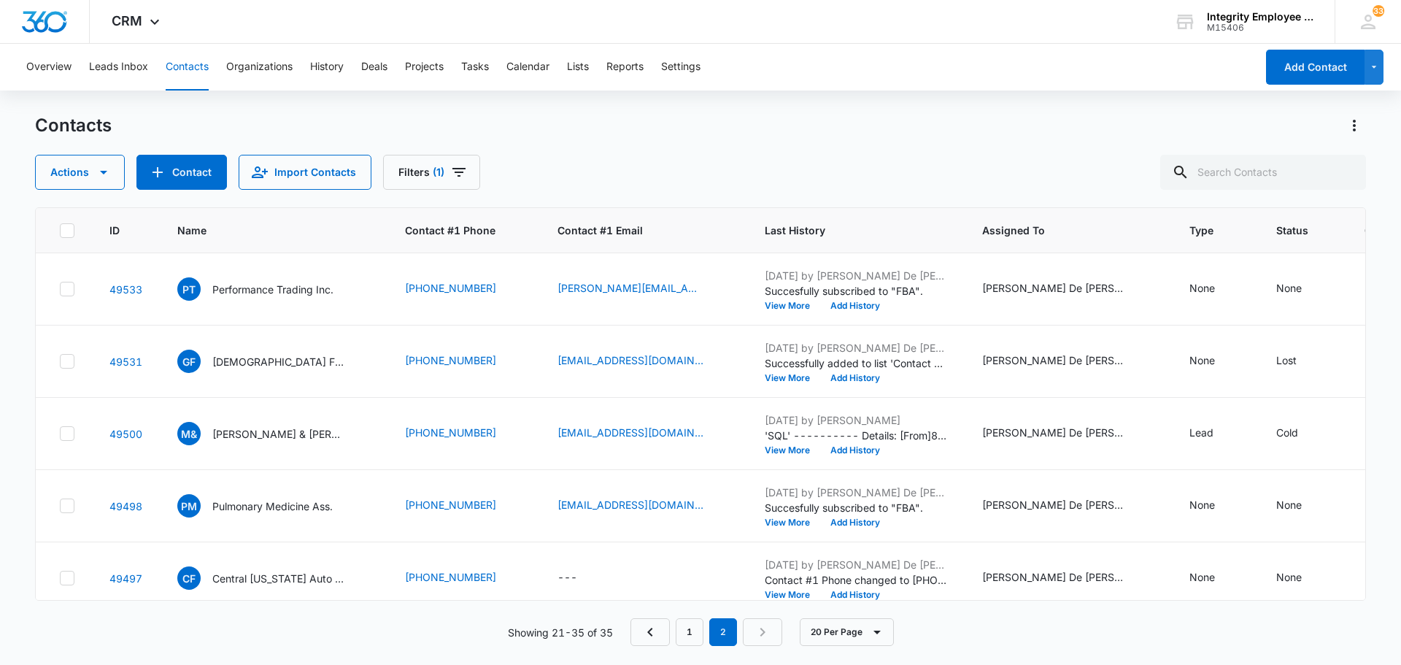
scroll to position [747, 0]
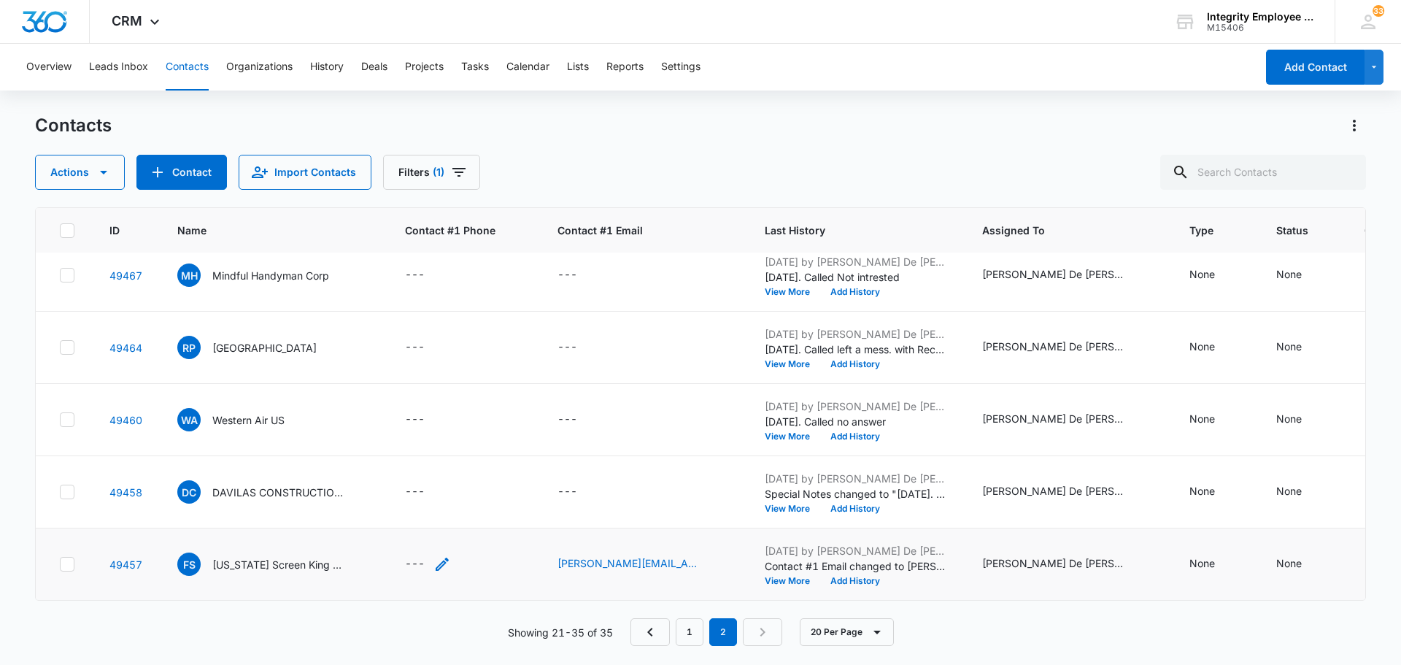
click at [417, 555] on div "---" at bounding box center [415, 564] width 20 height 18
click at [301, 557] on p "[US_STATE] Screen King LLC" at bounding box center [277, 564] width 131 height 15
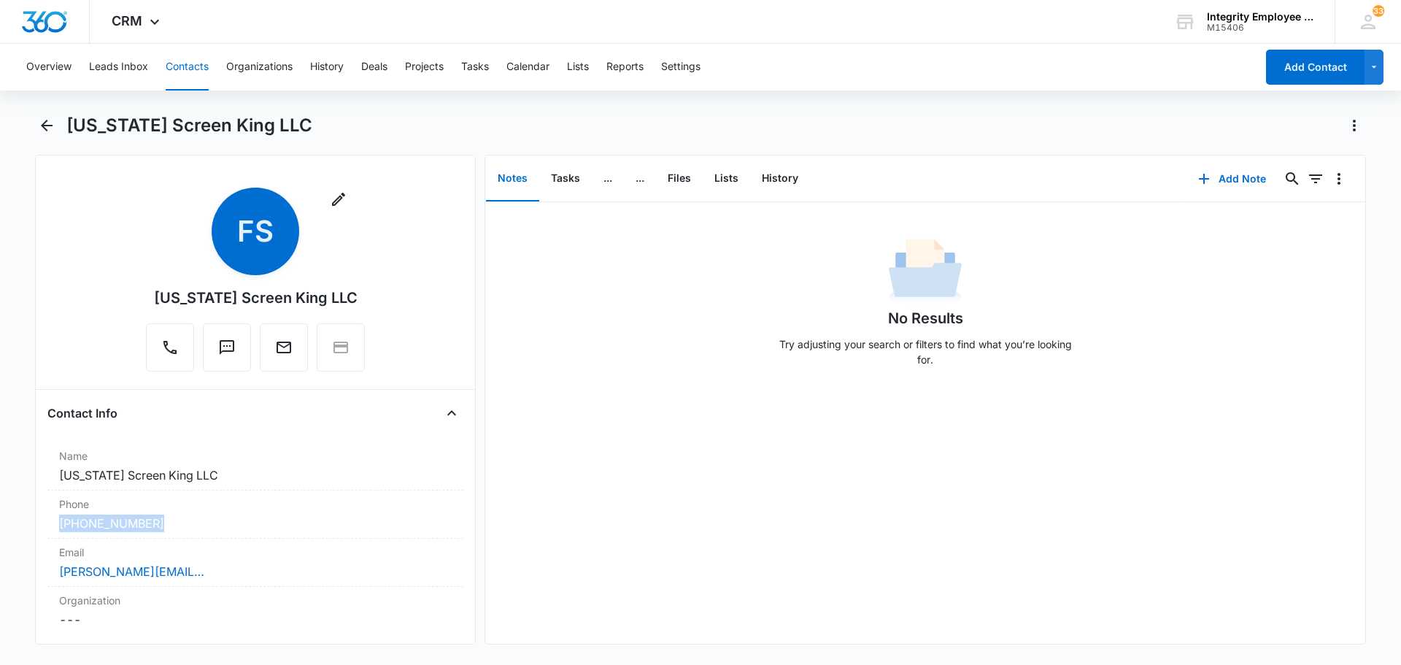
drag, startPoint x: 176, startPoint y: 526, endPoint x: 12, endPoint y: 531, distance: 164.2
click at [4, 532] on main "[US_STATE] Screen King LLC Remove FS [US_STATE] Screen King LLC Contact Info Na…" at bounding box center [700, 388] width 1401 height 548
copy link "[PHONE_NUMBER]"
click at [45, 125] on icon "Back" at bounding box center [47, 126] width 12 height 12
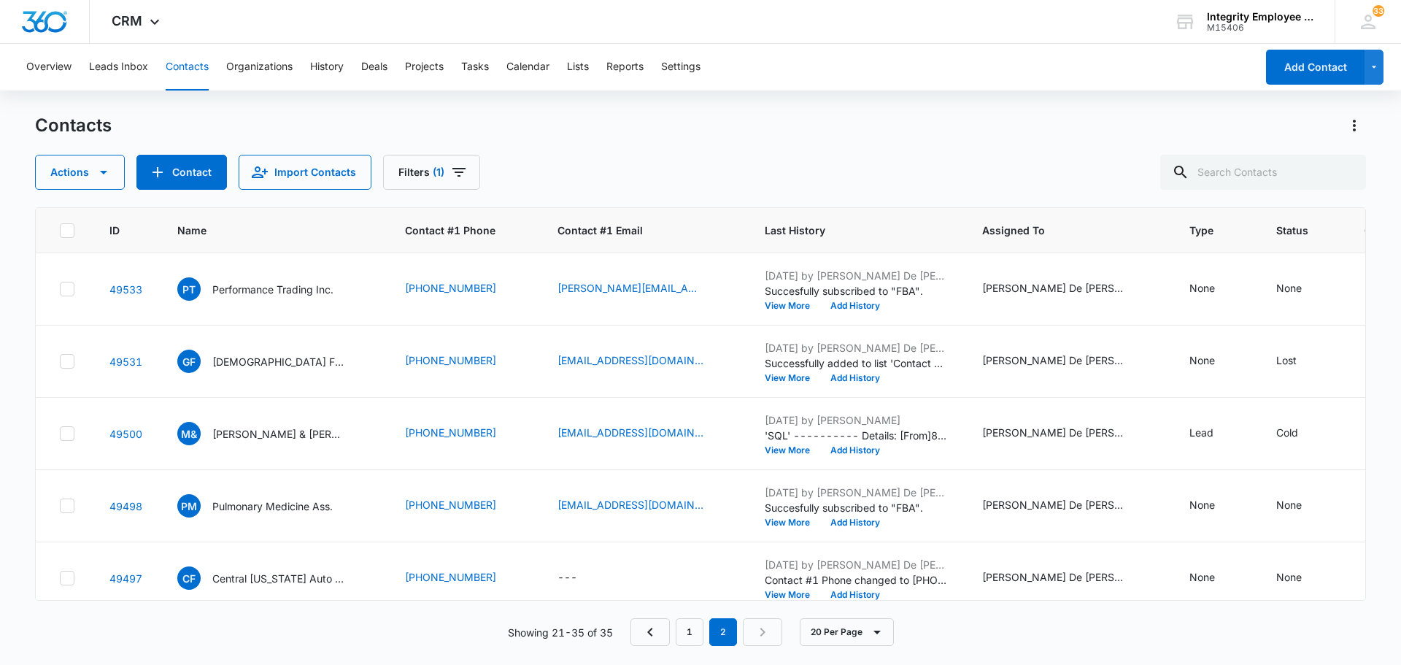
scroll to position [747, 0]
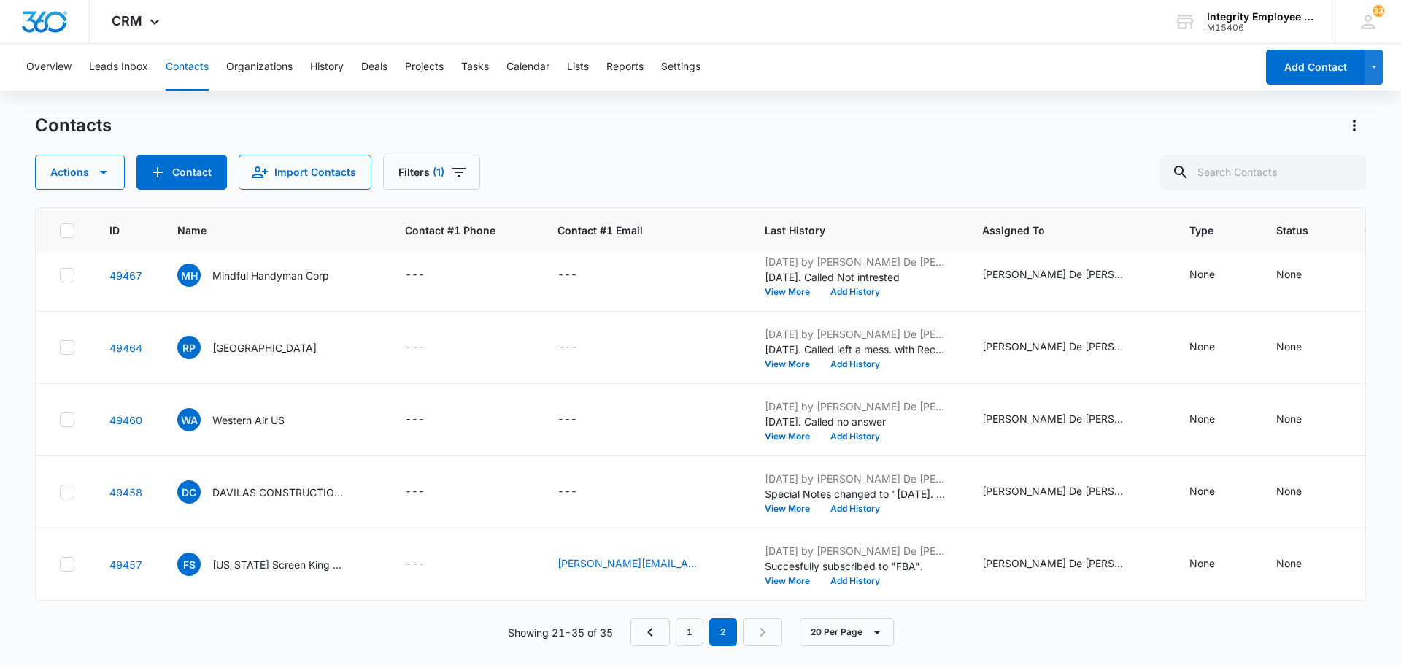
click at [417, 555] on div "---" at bounding box center [415, 564] width 20 height 18
click at [384, 462] on input "Contact #1 Phone" at bounding box center [436, 459] width 184 height 35
paste input "[PHONE_NUMBER]"
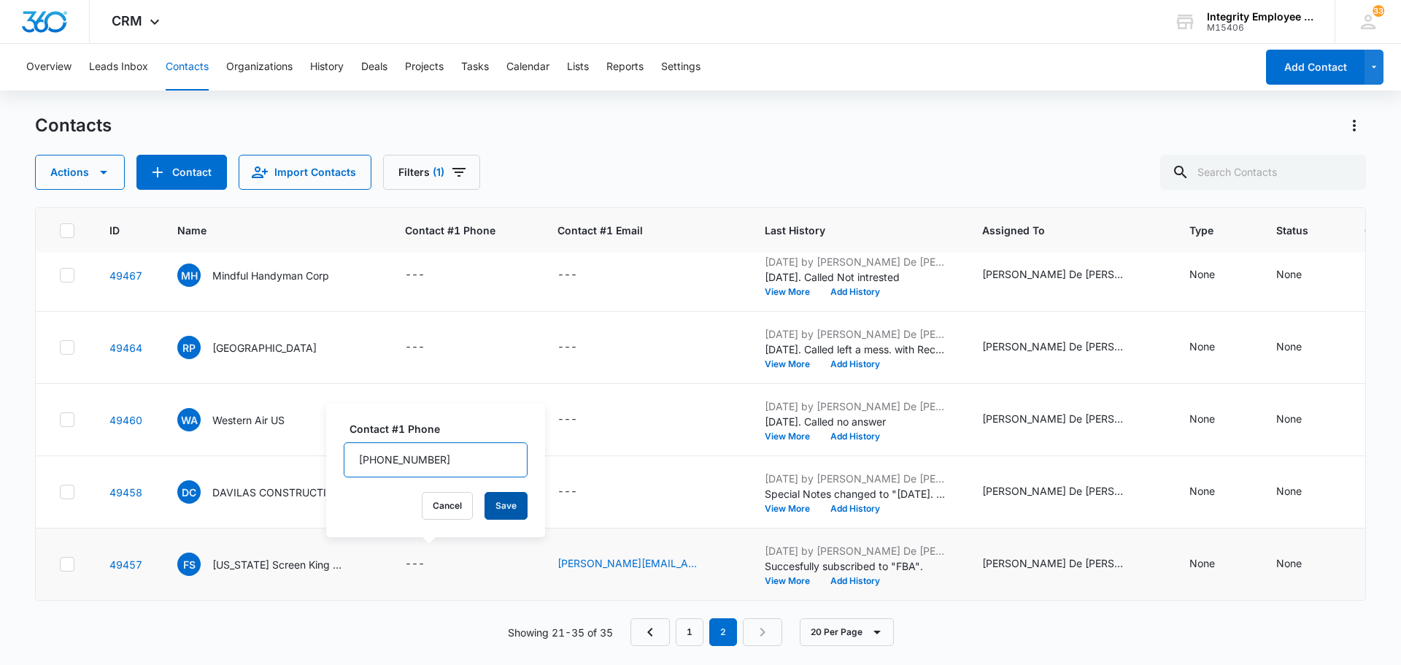
type input "[PHONE_NUMBER]"
click at [505, 508] on button "Save" at bounding box center [505, 506] width 43 height 28
click at [414, 483] on div "---" at bounding box center [415, 492] width 20 height 18
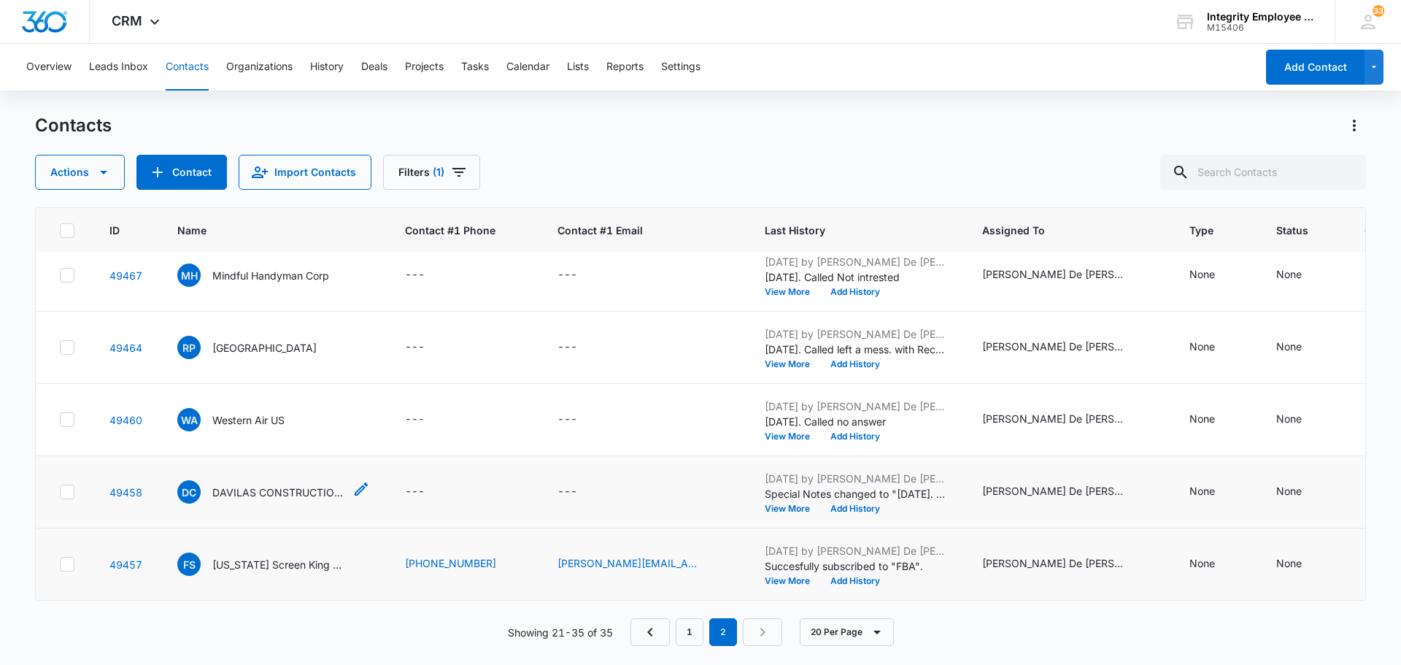
click at [298, 484] on p "DAVILAS CONSTRUCTION INC" at bounding box center [277, 491] width 131 height 15
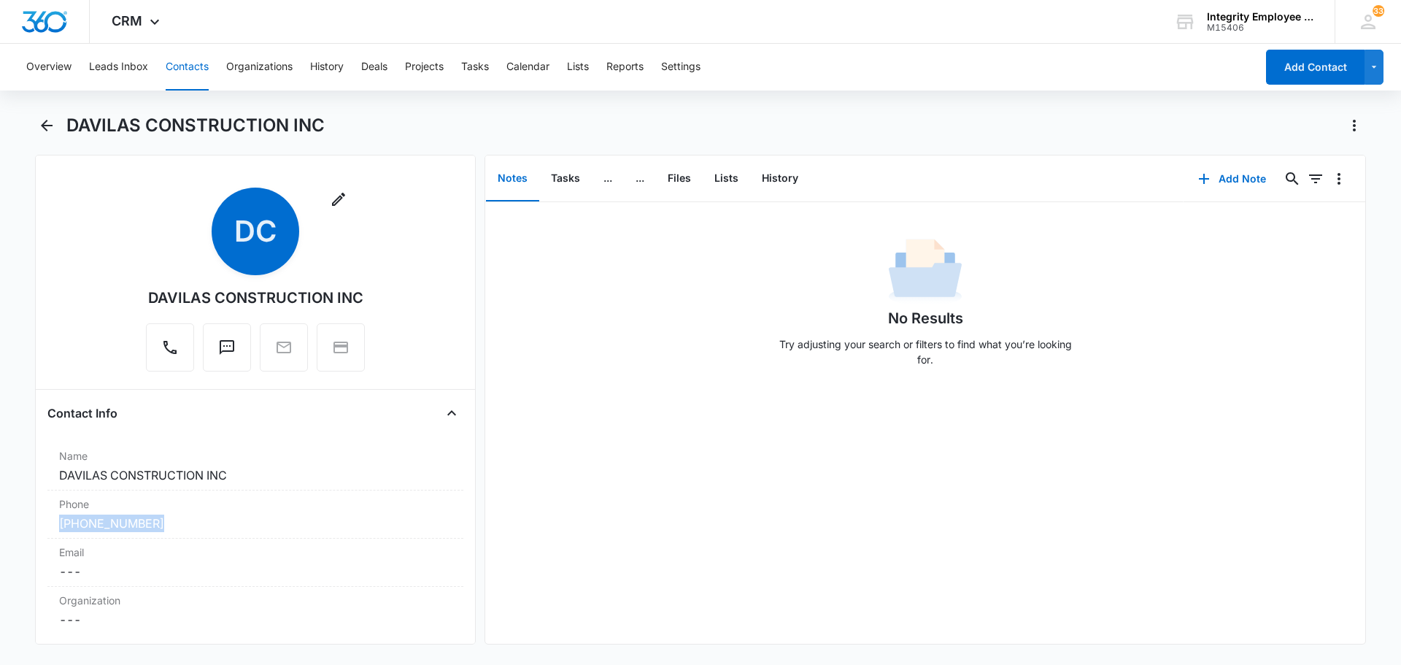
drag, startPoint x: 182, startPoint y: 524, endPoint x: 13, endPoint y: 532, distance: 169.4
click at [3, 530] on main "DAVILAS CONSTRUCTION INC Remove [PERSON_NAME] CONSTRUCTION INC Contact Info Nam…" at bounding box center [700, 388] width 1401 height 548
copy link "[PHONE_NUMBER]"
click at [52, 128] on icon "Back" at bounding box center [47, 126] width 18 height 18
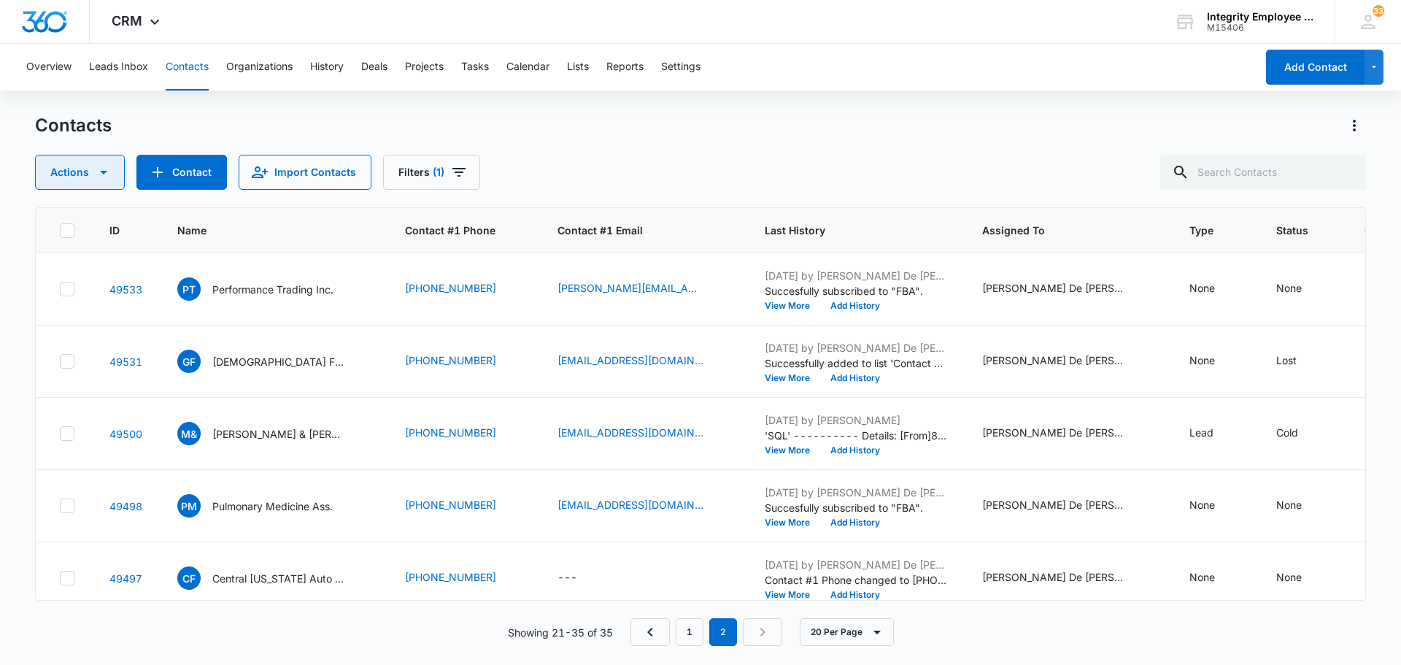
scroll to position [747, 0]
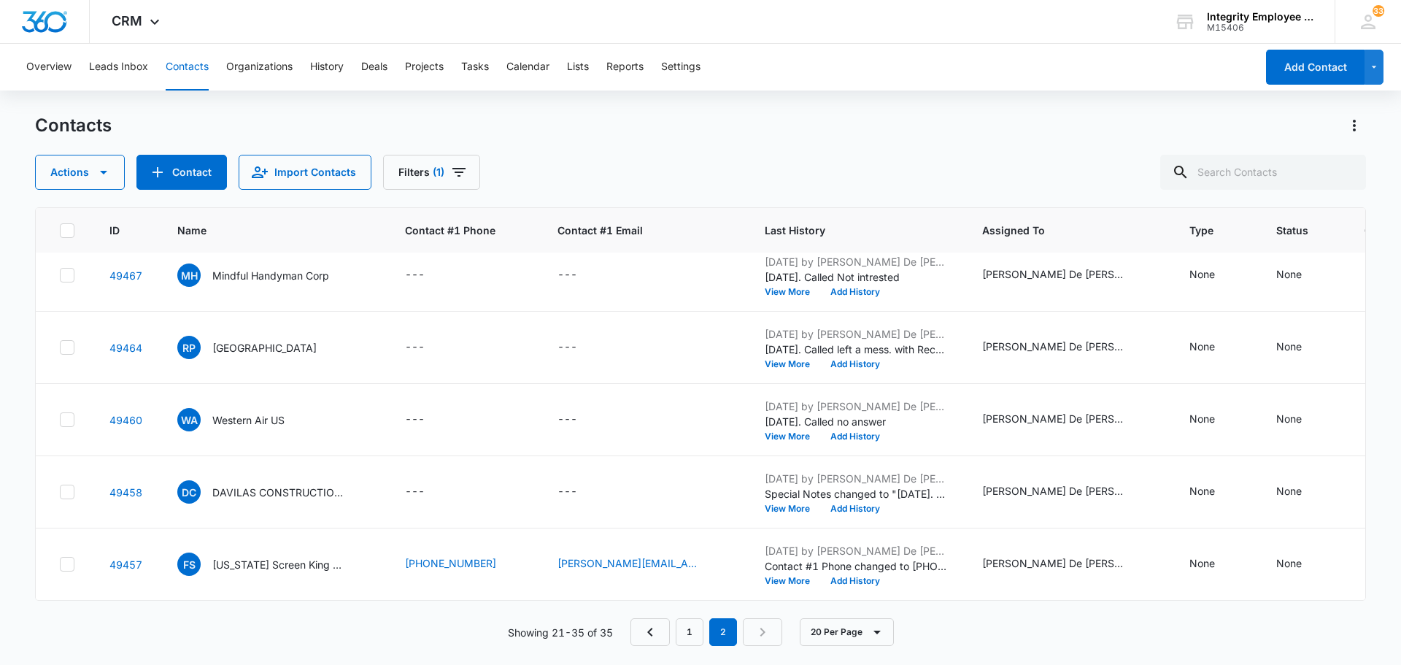
click at [415, 483] on div "---" at bounding box center [415, 492] width 20 height 18
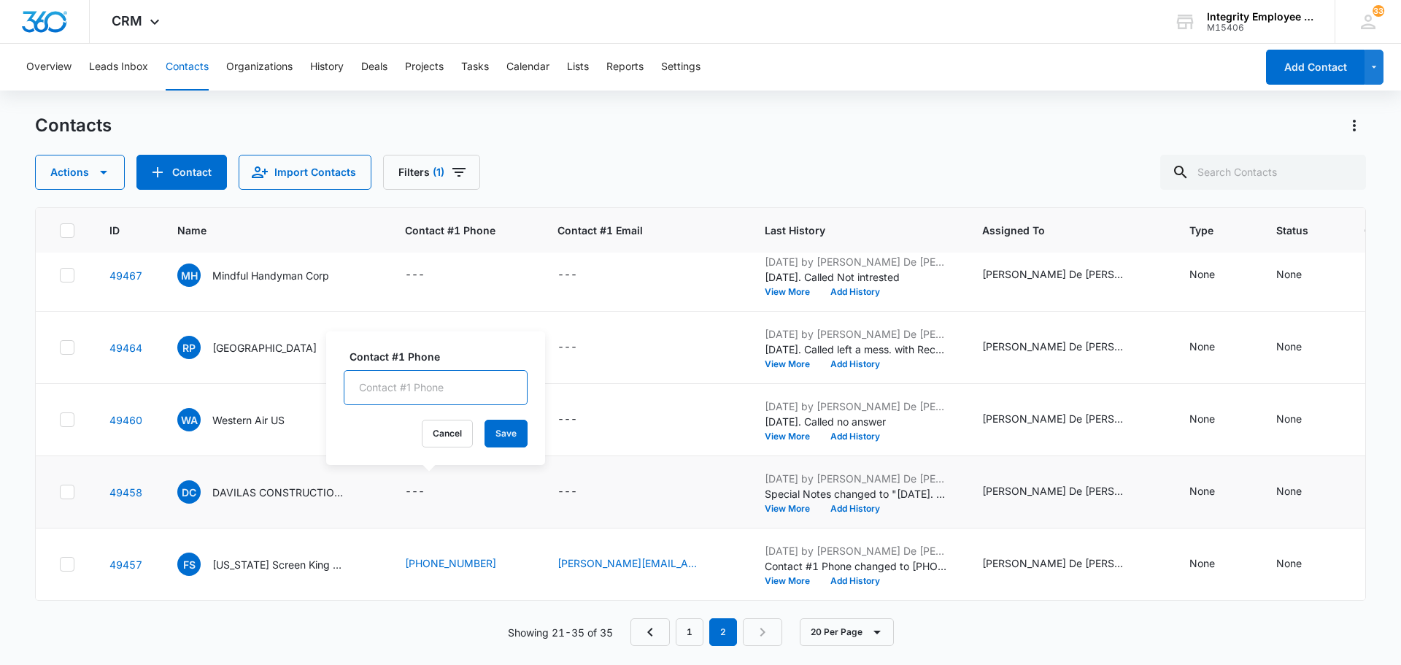
click at [385, 387] on input "Contact #1 Phone" at bounding box center [436, 387] width 184 height 35
paste input "[PHONE_NUMBER]"
type input "[PHONE_NUMBER]"
click at [489, 427] on button "Save" at bounding box center [505, 433] width 43 height 28
click at [276, 412] on p "Western Air US" at bounding box center [248, 419] width 72 height 15
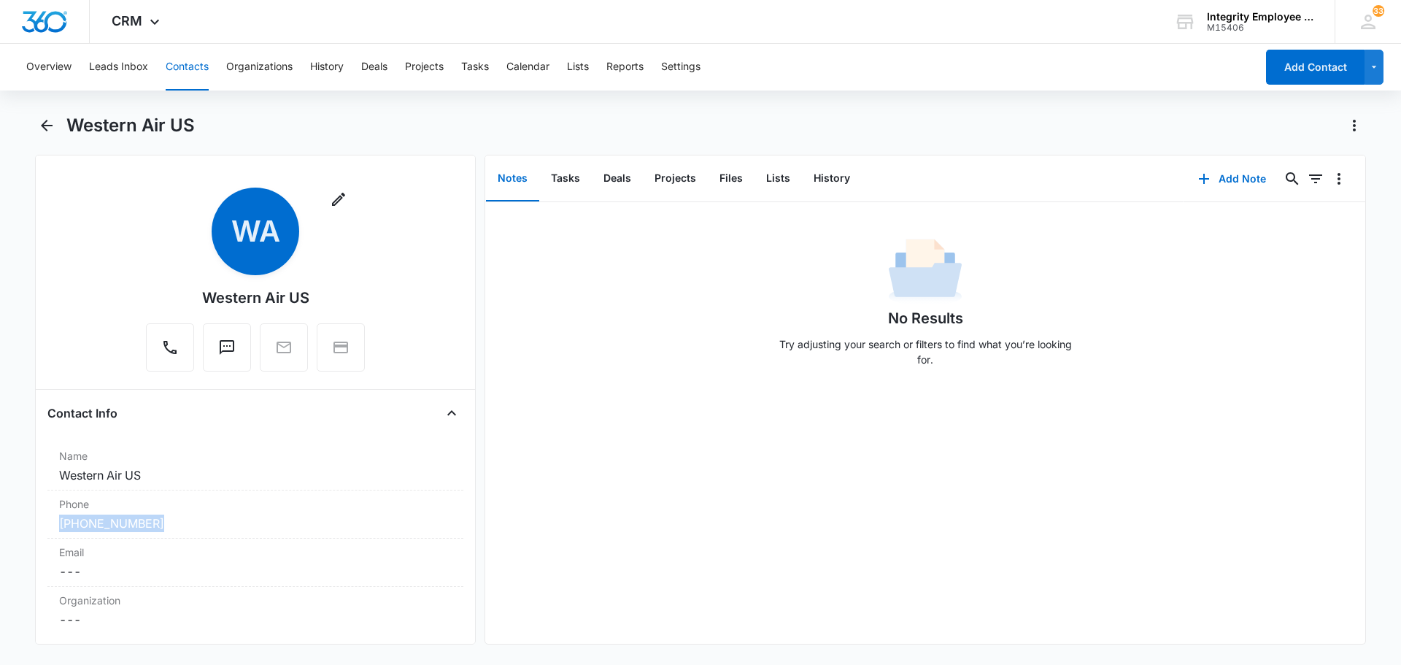
drag, startPoint x: 168, startPoint y: 523, endPoint x: 37, endPoint y: 518, distance: 130.7
click at [37, 518] on div "Remove WA Western Air US Contact Info Name Cancel Save Changes Western Air US P…" at bounding box center [255, 399] width 441 height 489
copy link "[PHONE_NUMBER]"
click at [46, 128] on icon "Back" at bounding box center [47, 126] width 18 height 18
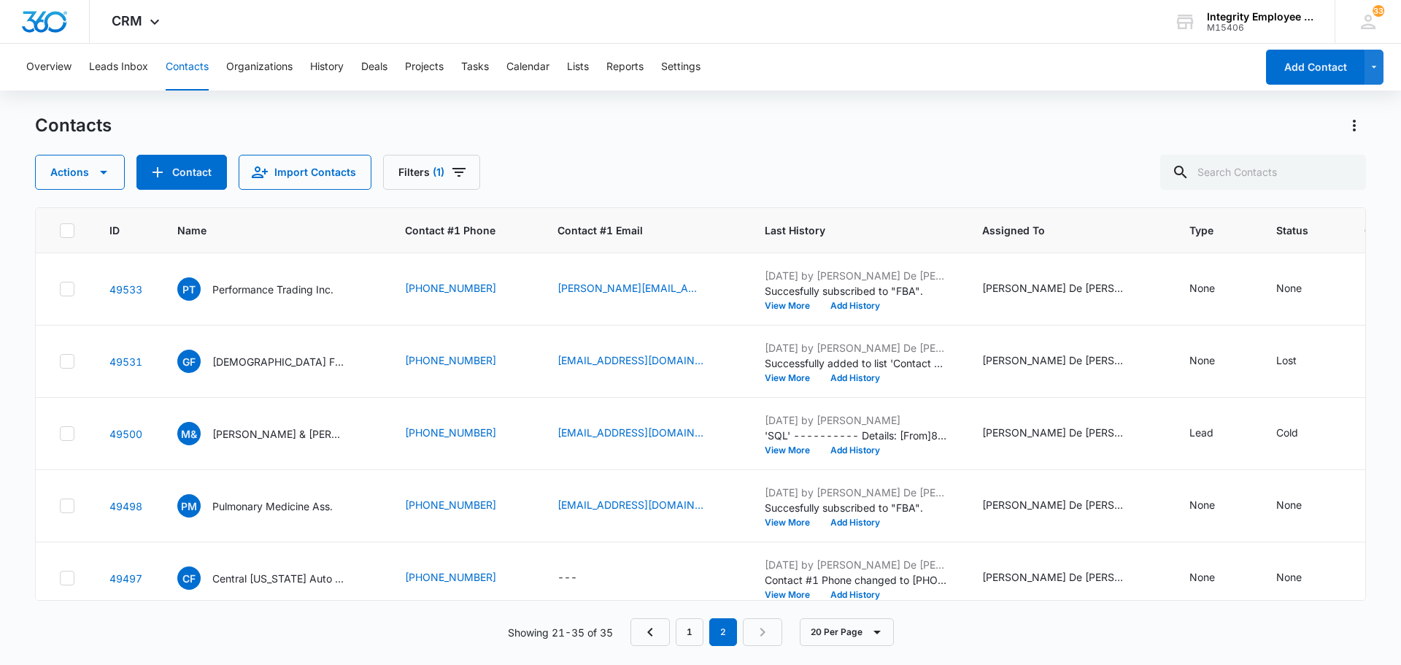
scroll to position [747, 0]
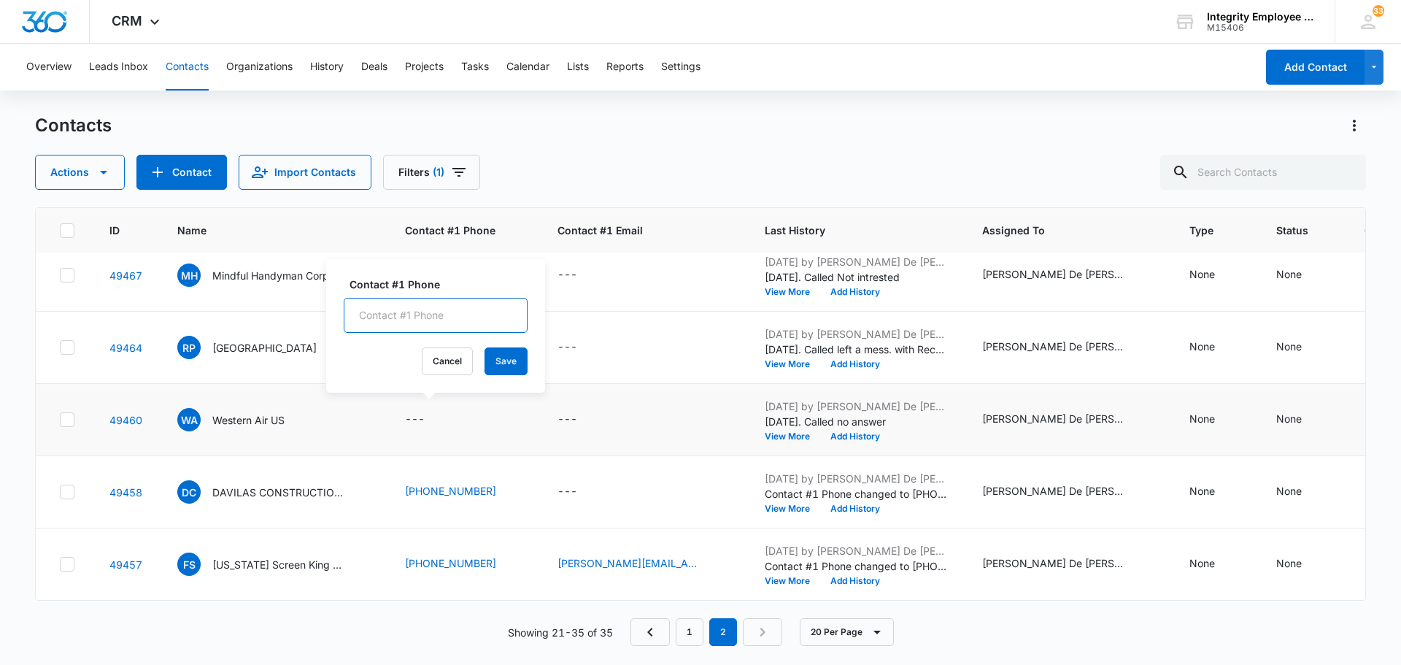
click at [382, 318] on input "Contact #1 Phone" at bounding box center [436, 315] width 184 height 35
paste input "[PHONE_NUMBER]"
type input "[PHONE_NUMBER]"
click at [484, 358] on button "Save" at bounding box center [505, 361] width 43 height 28
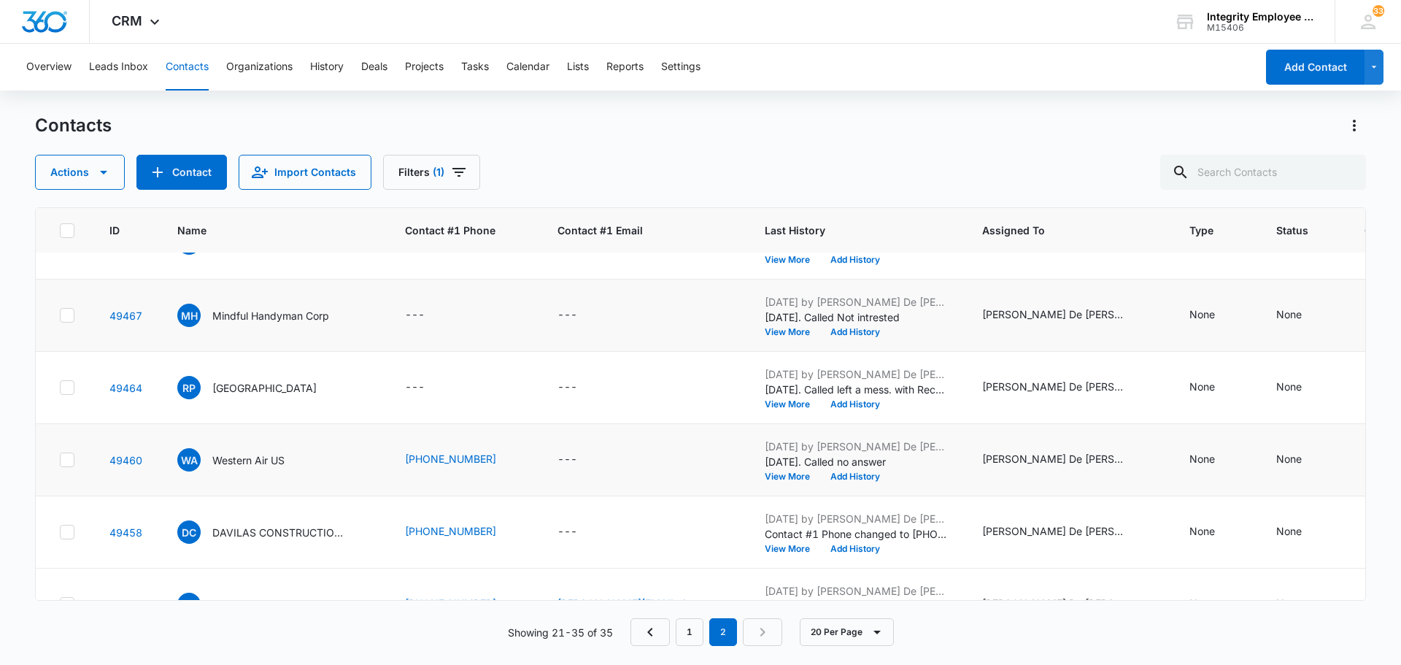
scroll to position [674, 0]
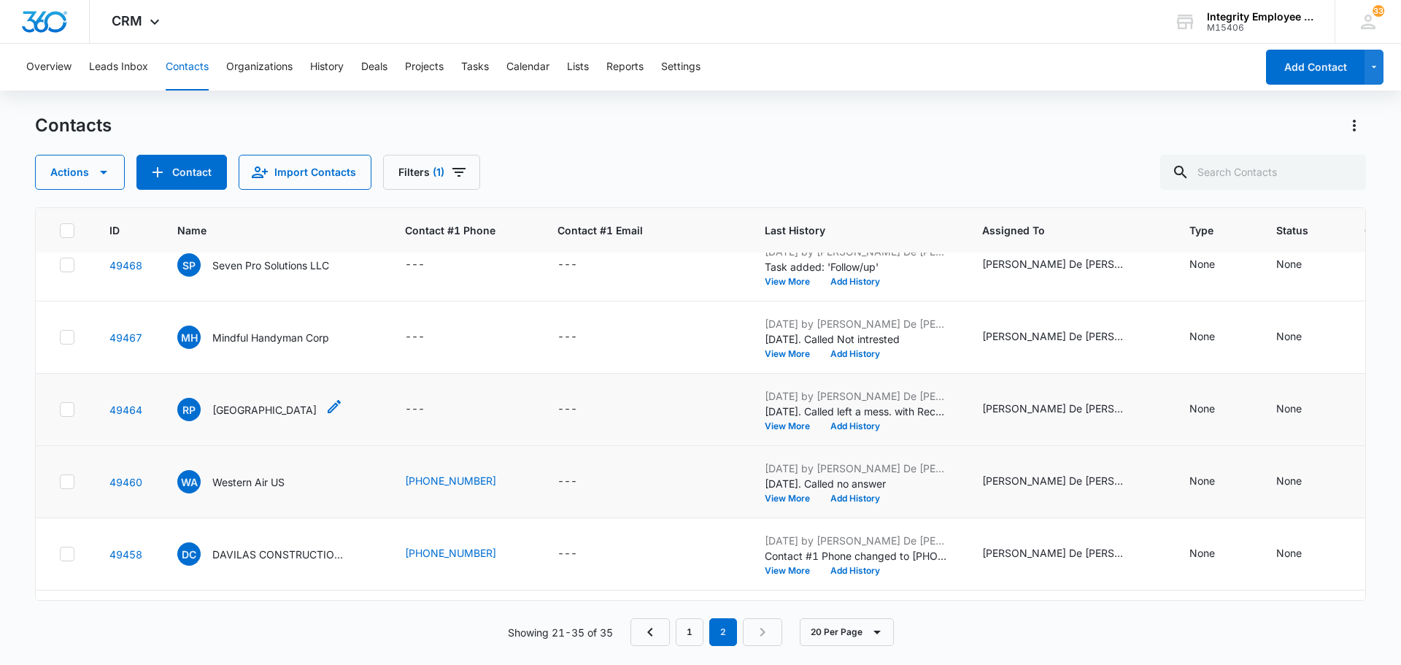
click at [287, 413] on p "[GEOGRAPHIC_DATA]" at bounding box center [264, 409] width 104 height 15
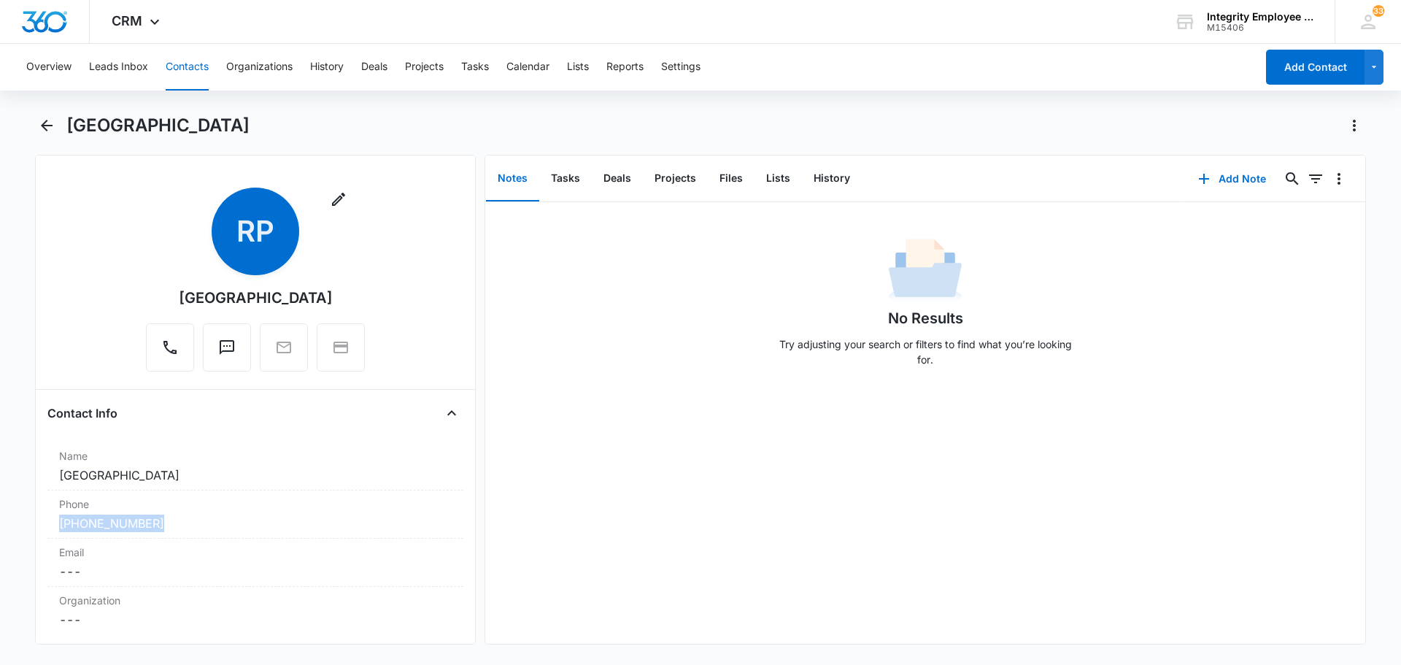
drag, startPoint x: 178, startPoint y: 525, endPoint x: 36, endPoint y: 523, distance: 142.3
click at [17, 519] on main "Rps Primary Medical Center Remove RP Rps Primary Medical Center Contact Info Na…" at bounding box center [700, 388] width 1401 height 548
copy link "[PHONE_NUMBER]"
click at [52, 127] on icon "Back" at bounding box center [47, 126] width 18 height 18
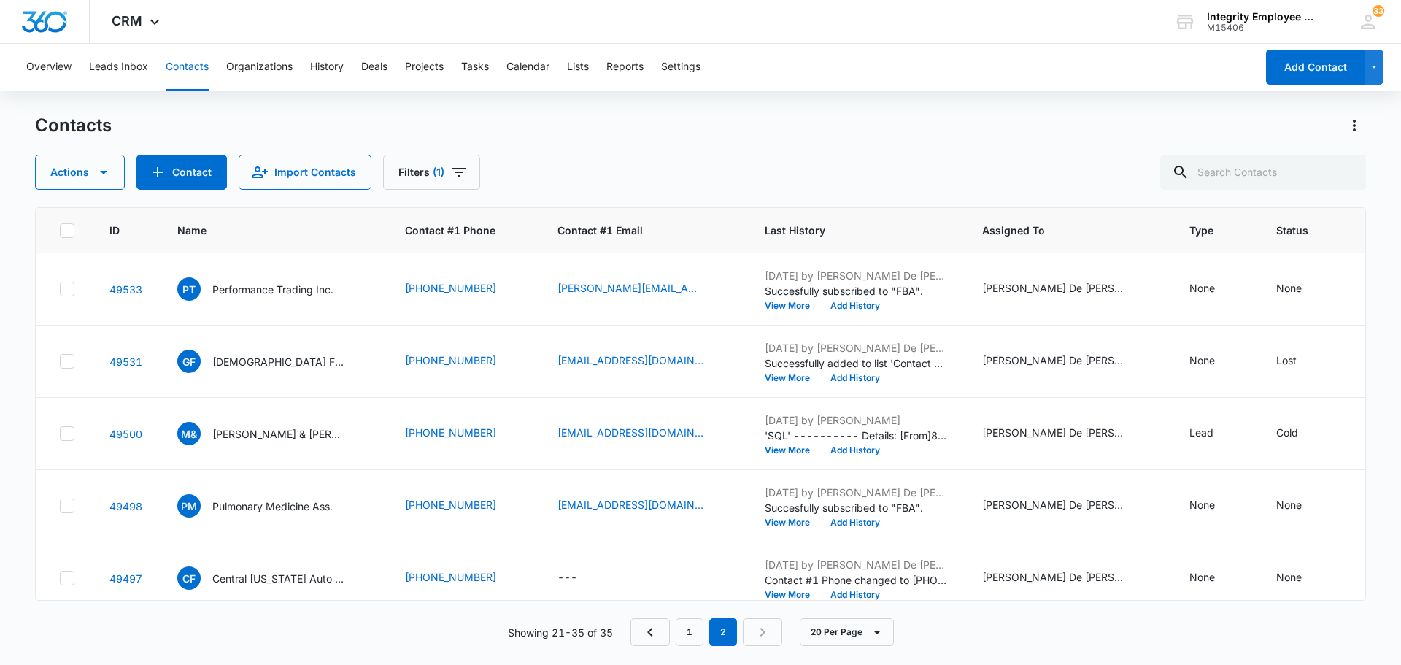
scroll to position [674, 0]
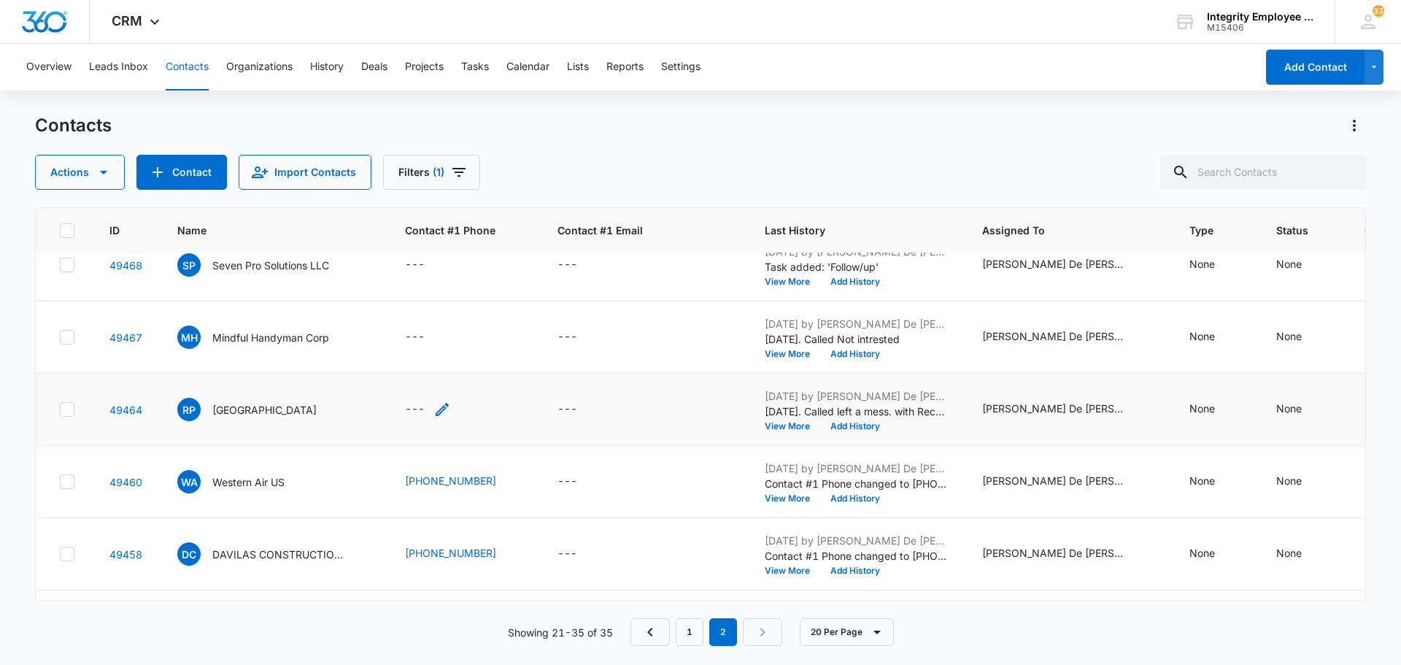
click at [417, 409] on div "---" at bounding box center [415, 409] width 20 height 18
click at [369, 317] on input "Contact #1 Phone" at bounding box center [436, 315] width 184 height 35
paste input "[PHONE_NUMBER]"
type input "[PHONE_NUMBER]"
click at [491, 363] on button "Save" at bounding box center [505, 362] width 43 height 28
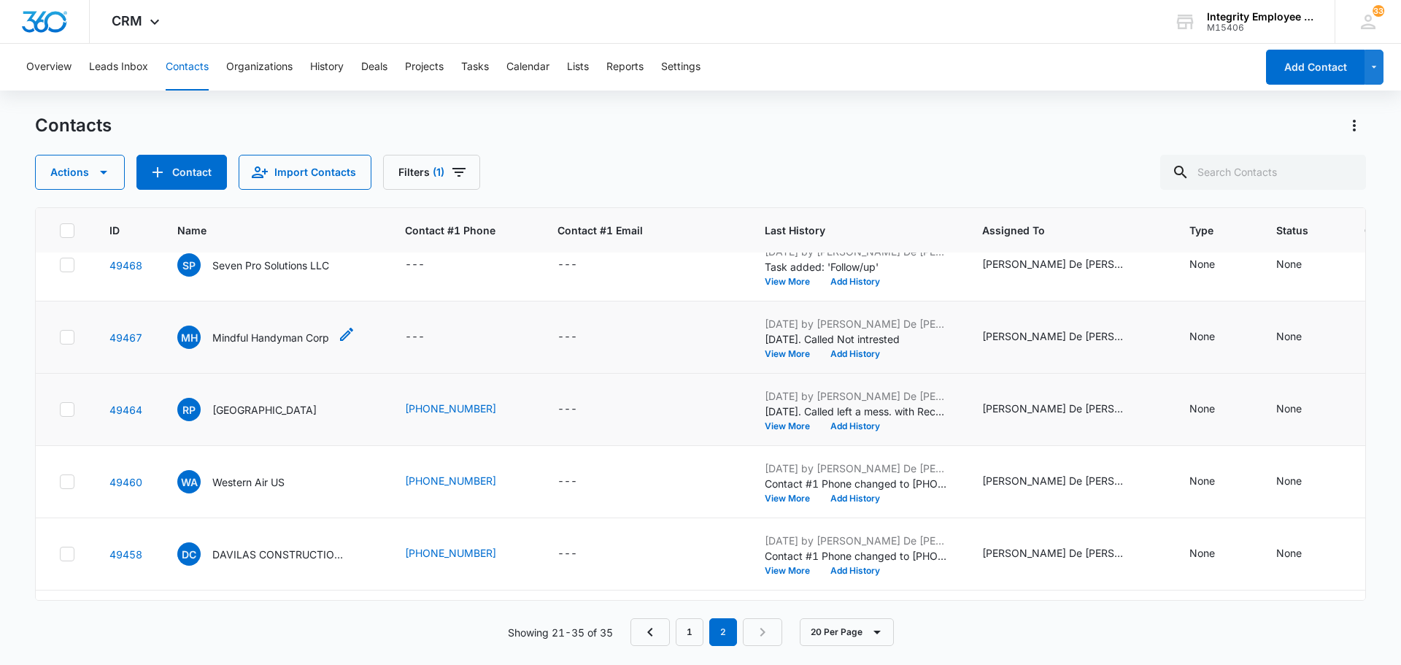
click at [287, 335] on p "Mindful Handyman Corp" at bounding box center [270, 337] width 117 height 15
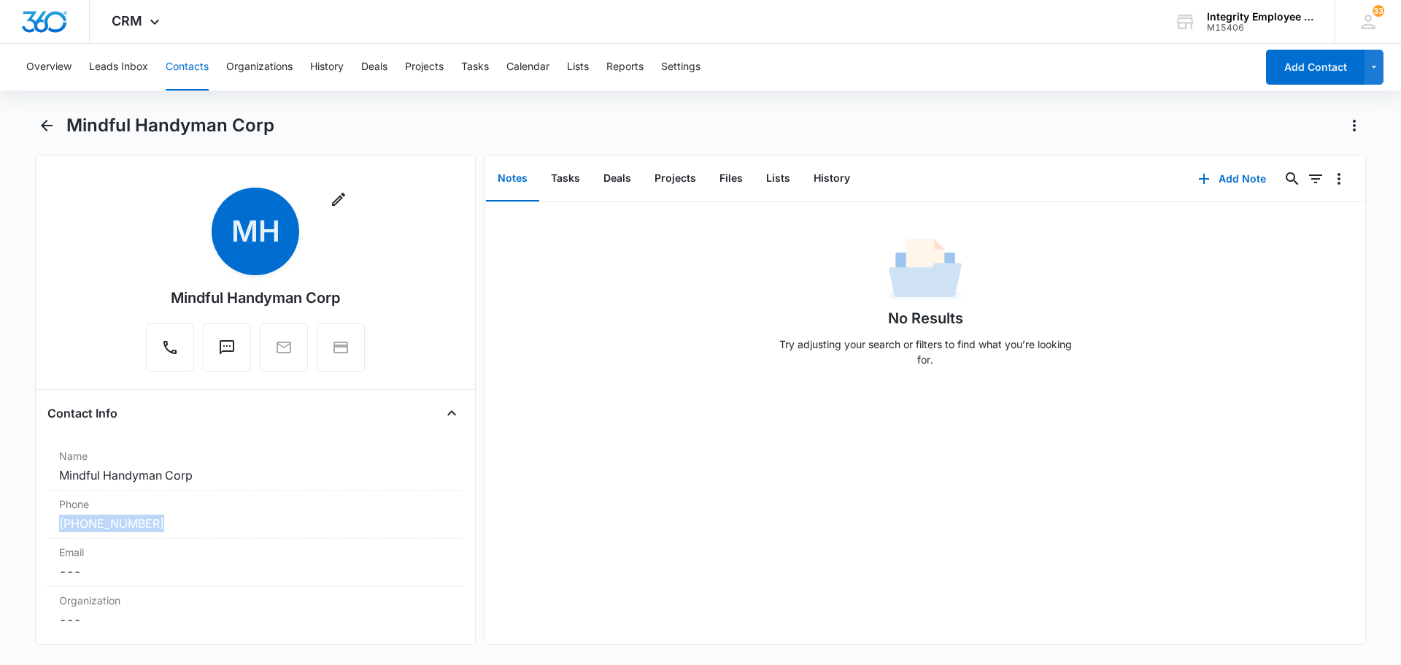
drag, startPoint x: 166, startPoint y: 523, endPoint x: 41, endPoint y: 514, distance: 125.0
click at [41, 514] on div "Remove MH Mindful Handyman Corp Contact Info Name Cancel Save Changes Mindful H…" at bounding box center [255, 399] width 441 height 489
copy link "[PHONE_NUMBER]"
click at [48, 128] on icon "Back" at bounding box center [47, 126] width 18 height 18
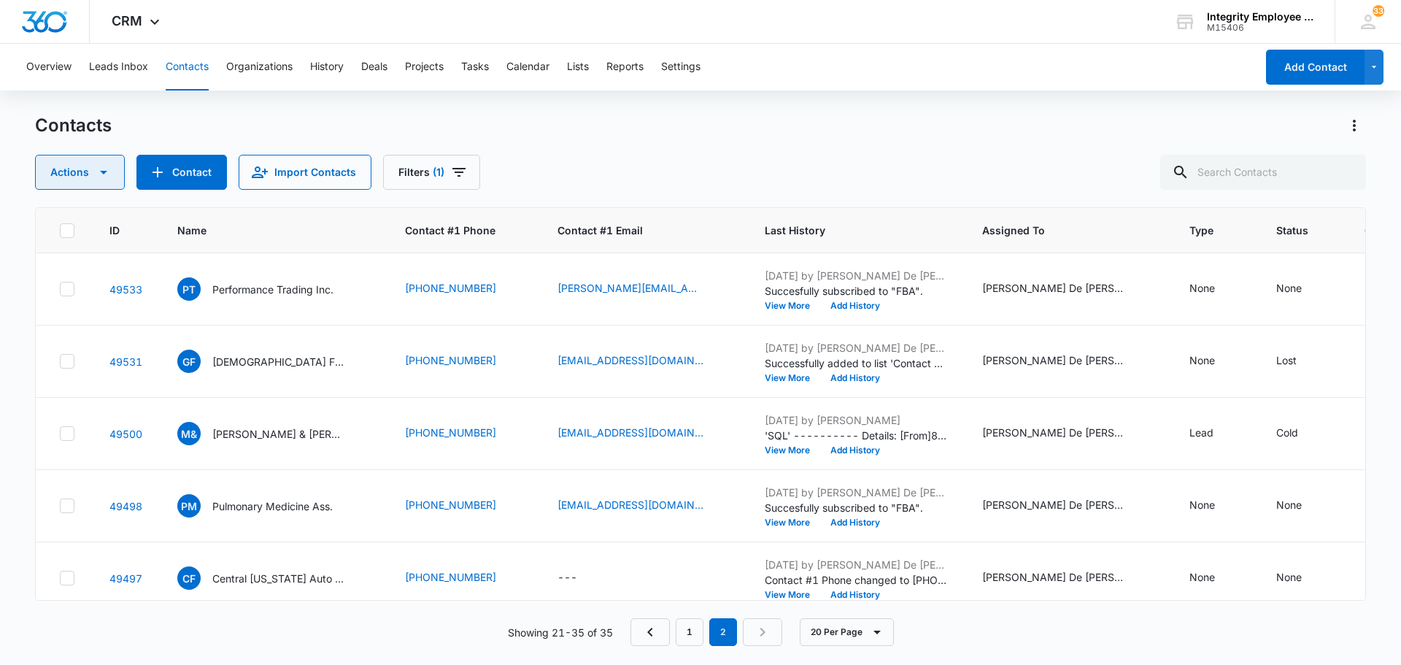
scroll to position [674, 0]
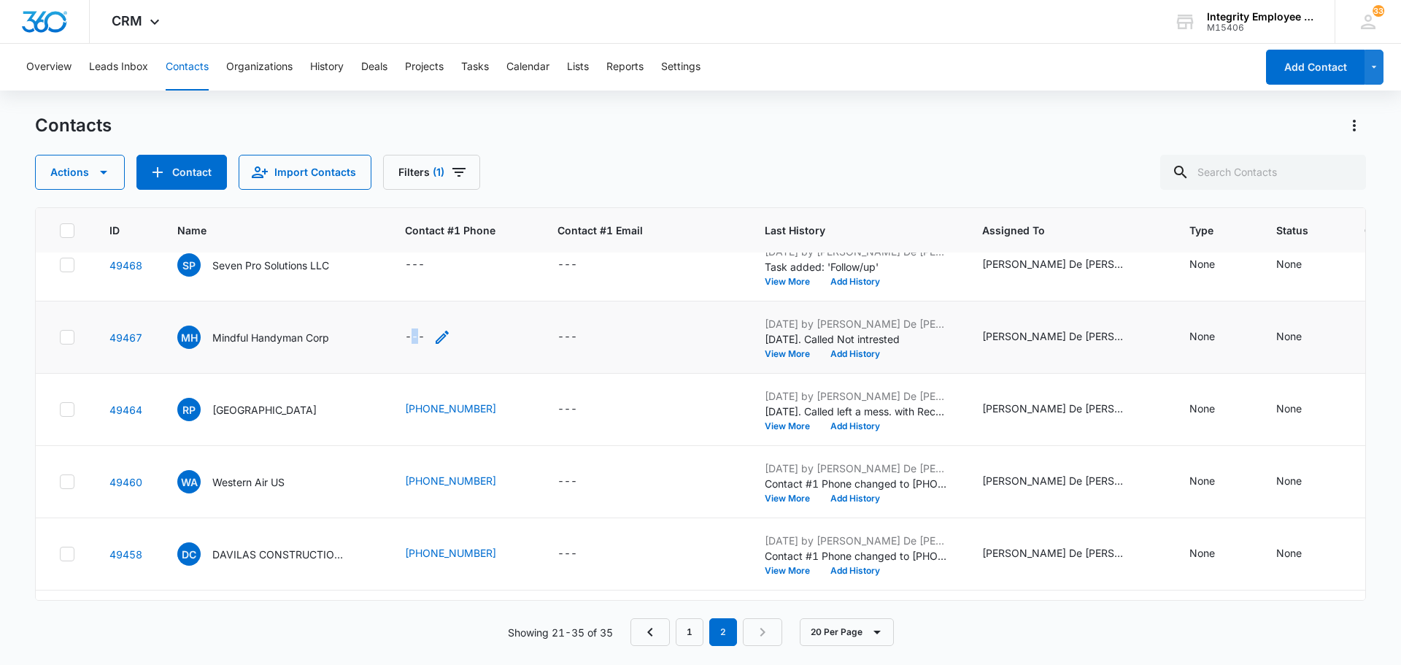
click at [415, 332] on div "---" at bounding box center [415, 337] width 20 height 18
click at [411, 332] on div "---" at bounding box center [415, 337] width 20 height 18
click at [373, 239] on input "Contact #1 Phone" at bounding box center [436, 243] width 184 height 35
paste input "[PHONE_NUMBER]"
type input "[PHONE_NUMBER]"
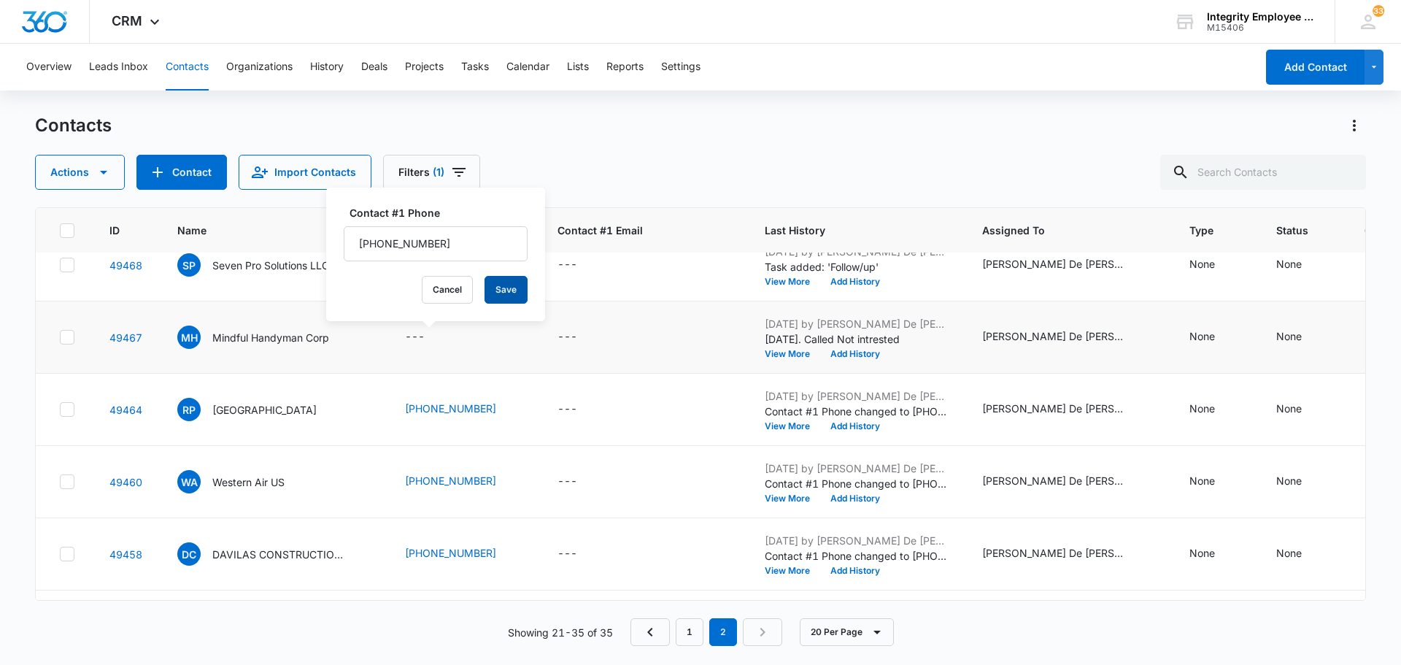
click at [489, 284] on button "Save" at bounding box center [505, 290] width 43 height 28
click at [282, 264] on p "Seven Pro Solutions LLC" at bounding box center [270, 264] width 117 height 15
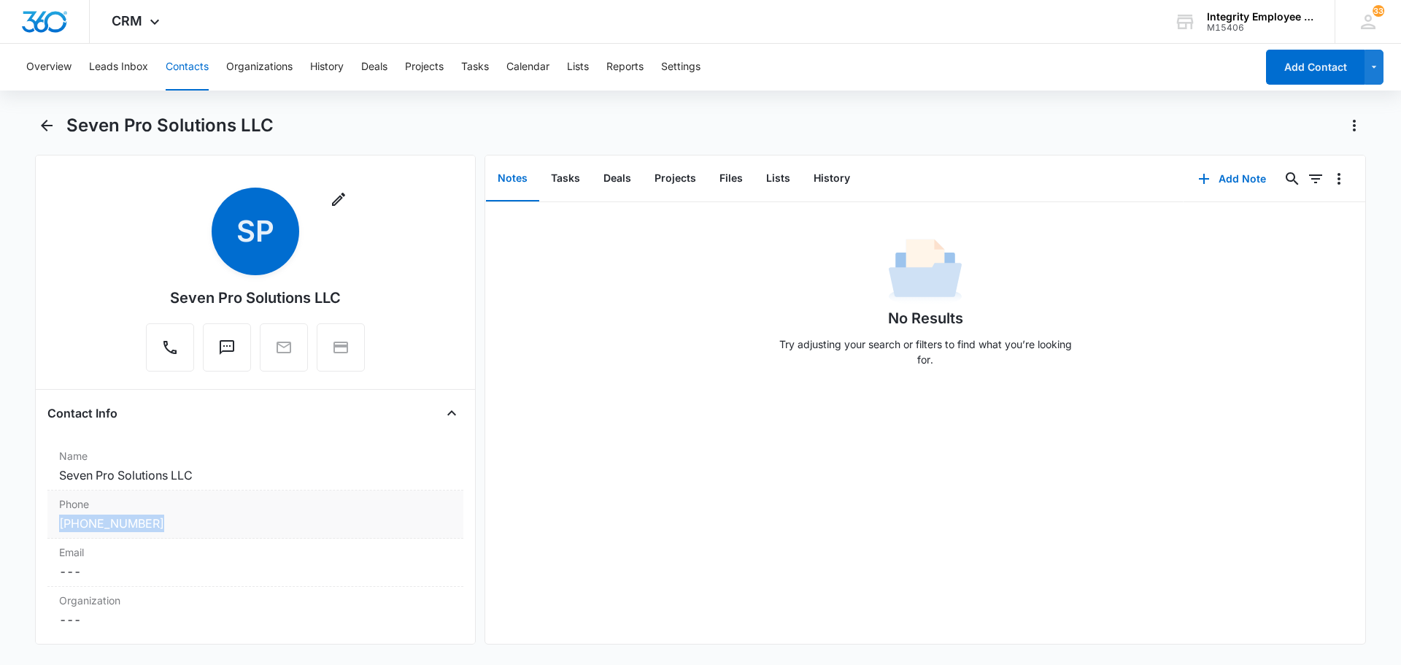
drag, startPoint x: 172, startPoint y: 527, endPoint x: 72, endPoint y: 527, distance: 99.9
click at [32, 525] on main "Seven Pro Solutions LLC Remove SP Seven Pro Solutions LLC Contact Info Name Can…" at bounding box center [700, 388] width 1401 height 548
copy link "[PHONE_NUMBER]"
click at [49, 123] on icon "Back" at bounding box center [47, 126] width 18 height 18
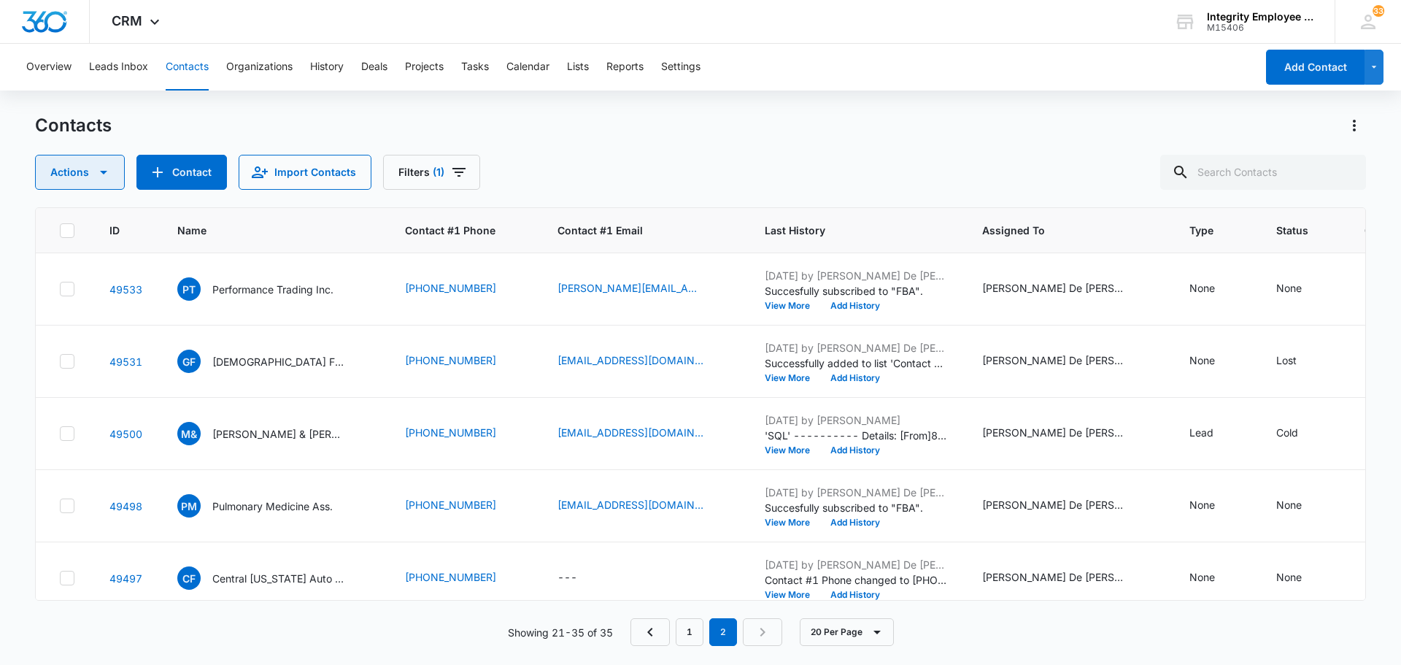
scroll to position [674, 0]
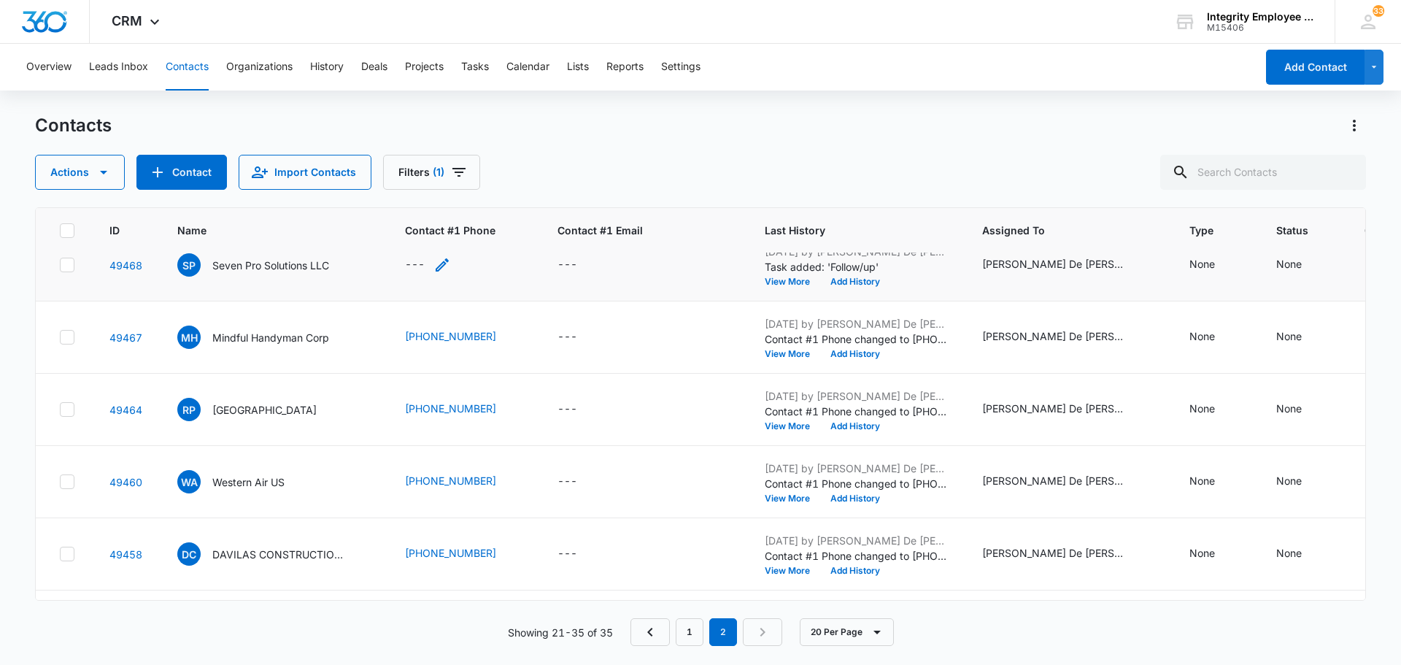
click at [414, 265] on div "---" at bounding box center [415, 265] width 20 height 18
click at [387, 171] on input "Contact #1 Phone" at bounding box center [436, 171] width 184 height 35
paste input "[PHONE_NUMBER]"
type input "[PHONE_NUMBER]"
click at [489, 213] on button "Save" at bounding box center [505, 218] width 43 height 28
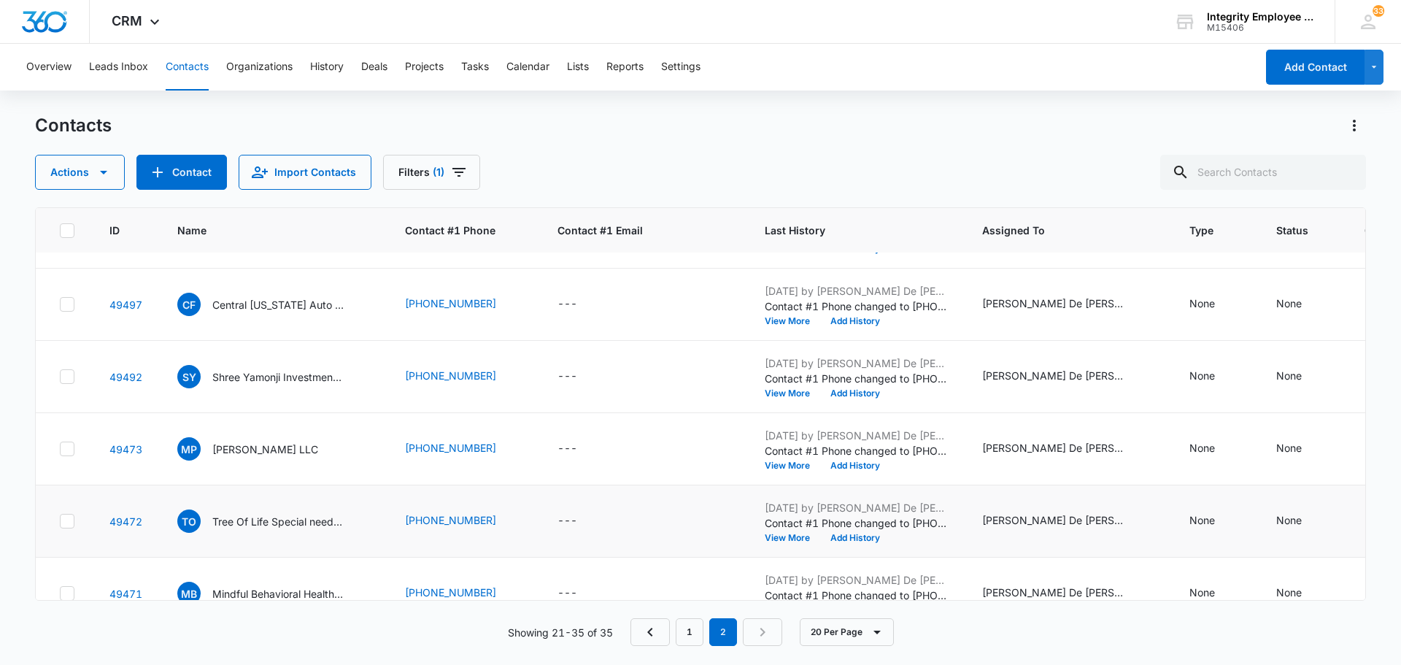
scroll to position [236, 0]
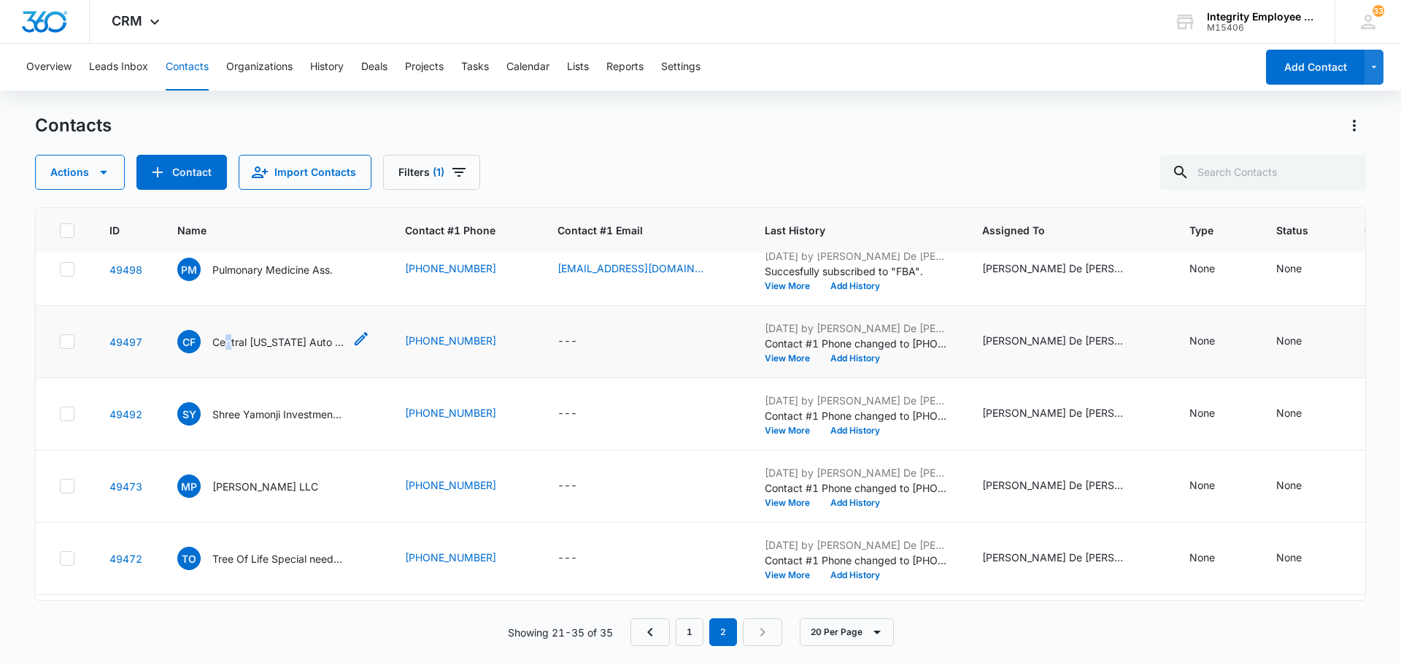
click at [229, 341] on p "Central [US_STATE] Auto Salvage" at bounding box center [277, 341] width 131 height 15
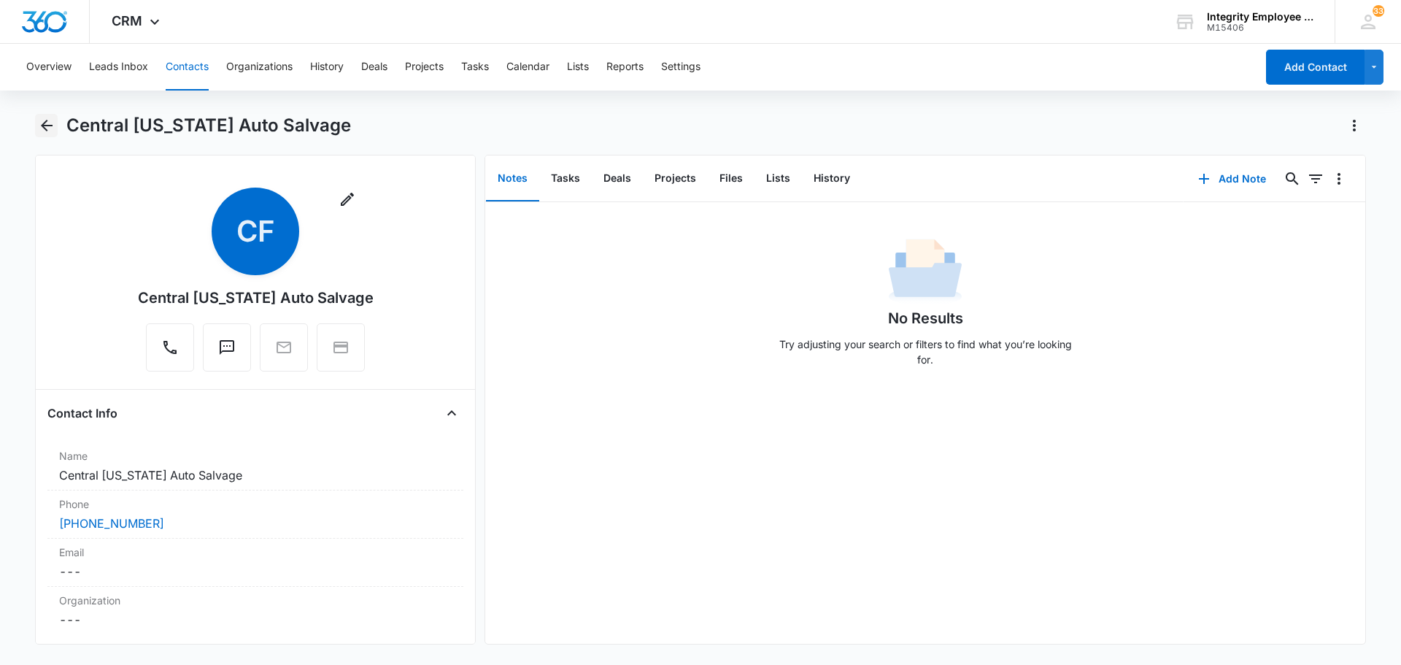
click at [49, 126] on icon "Back" at bounding box center [47, 126] width 12 height 12
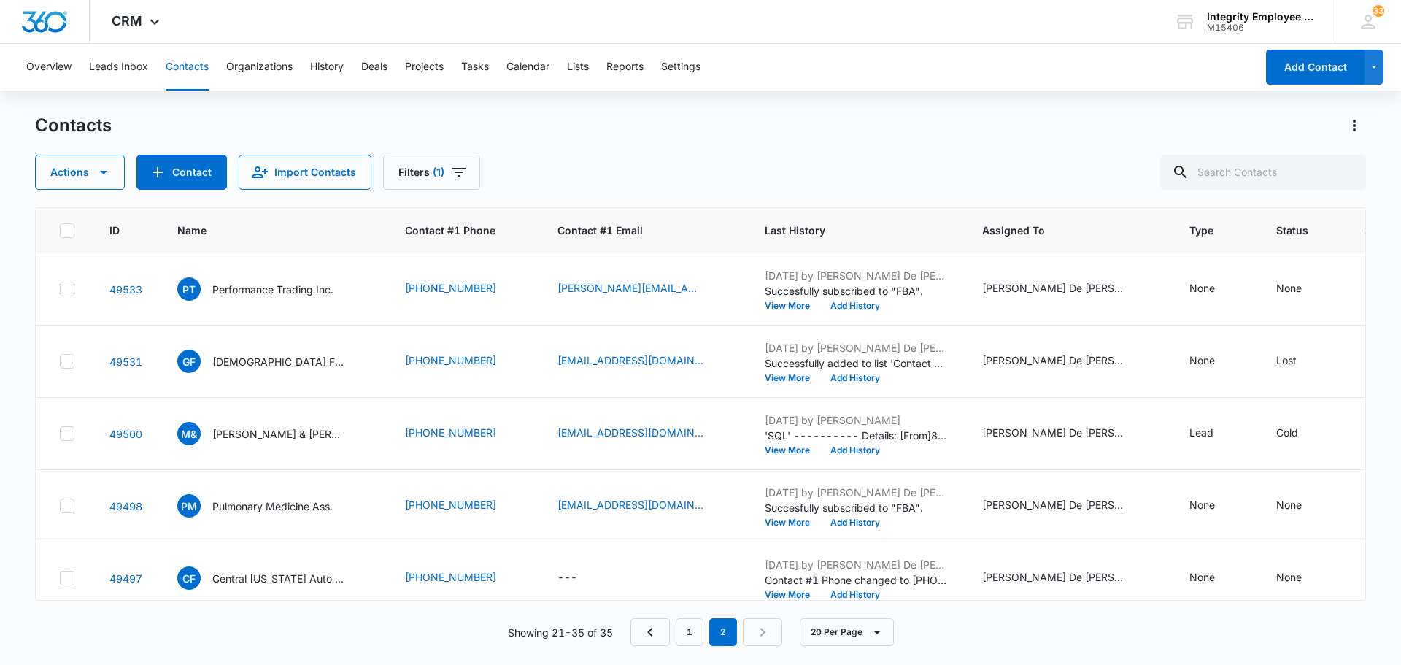
scroll to position [236, 0]
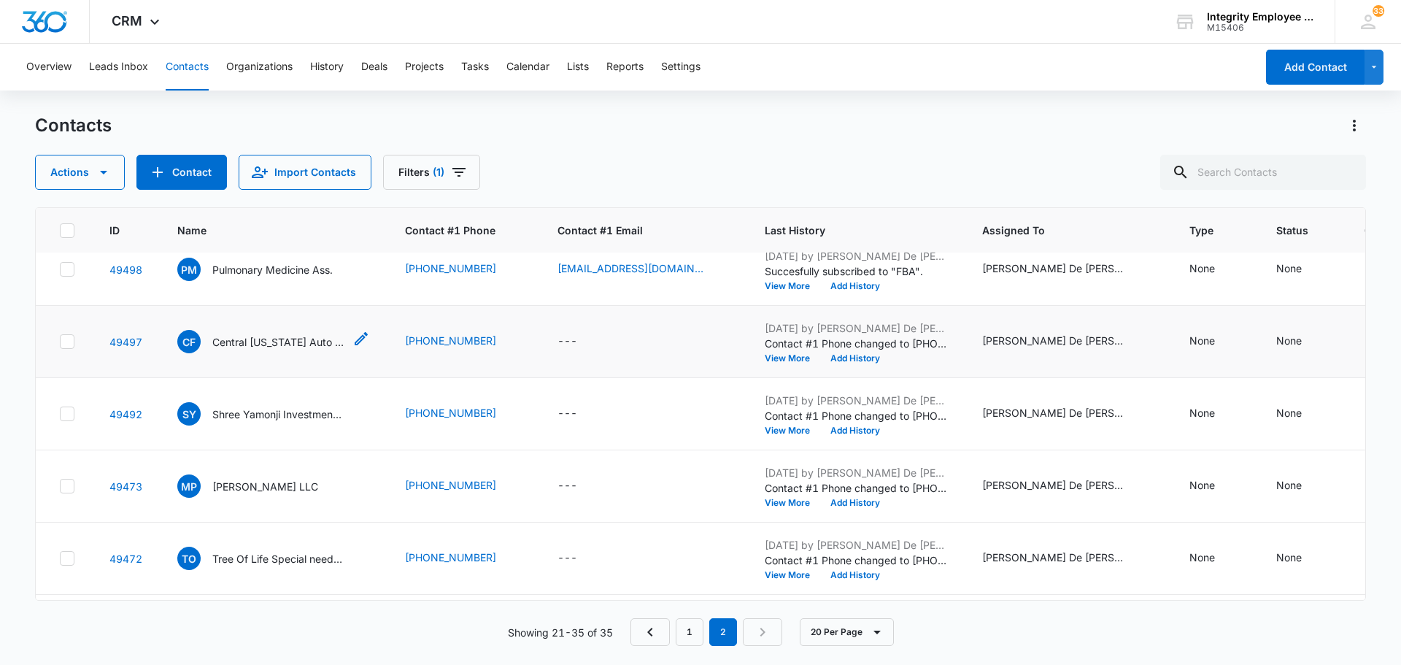
click at [238, 339] on p "Central [US_STATE] Auto Salvage" at bounding box center [277, 341] width 131 height 15
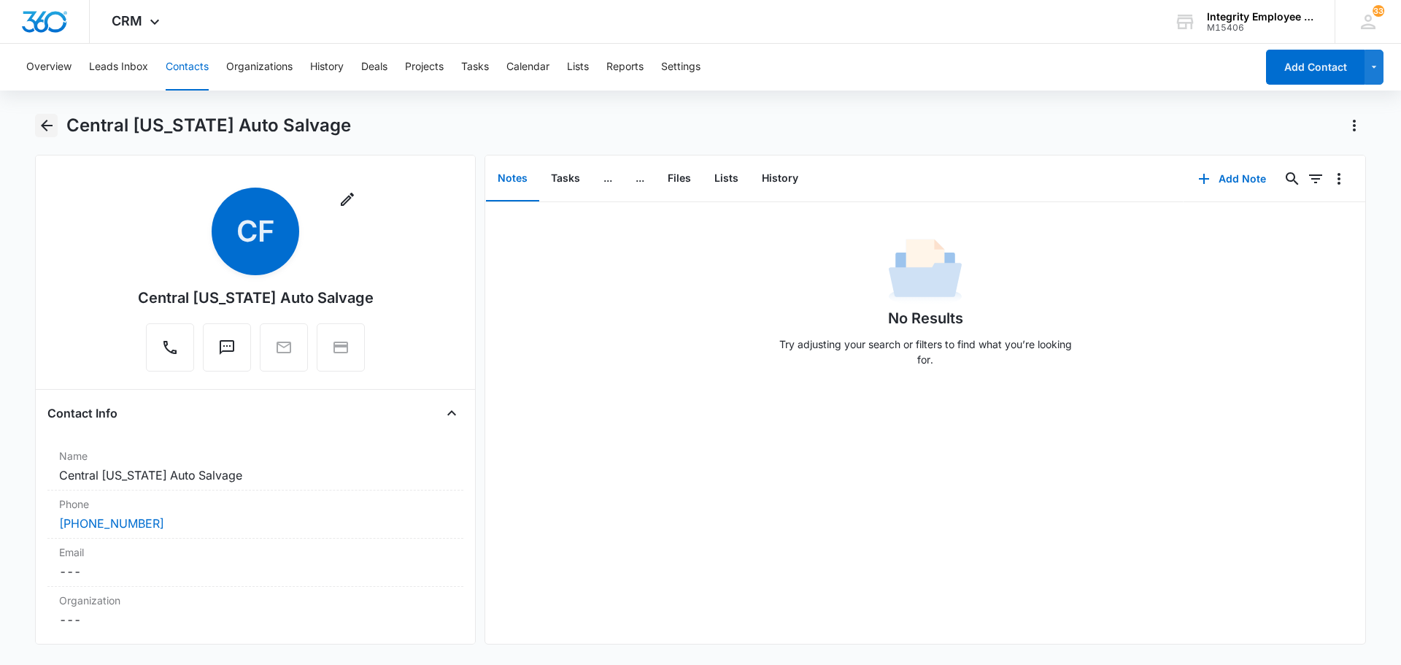
click at [42, 128] on icon "Back" at bounding box center [47, 126] width 18 height 18
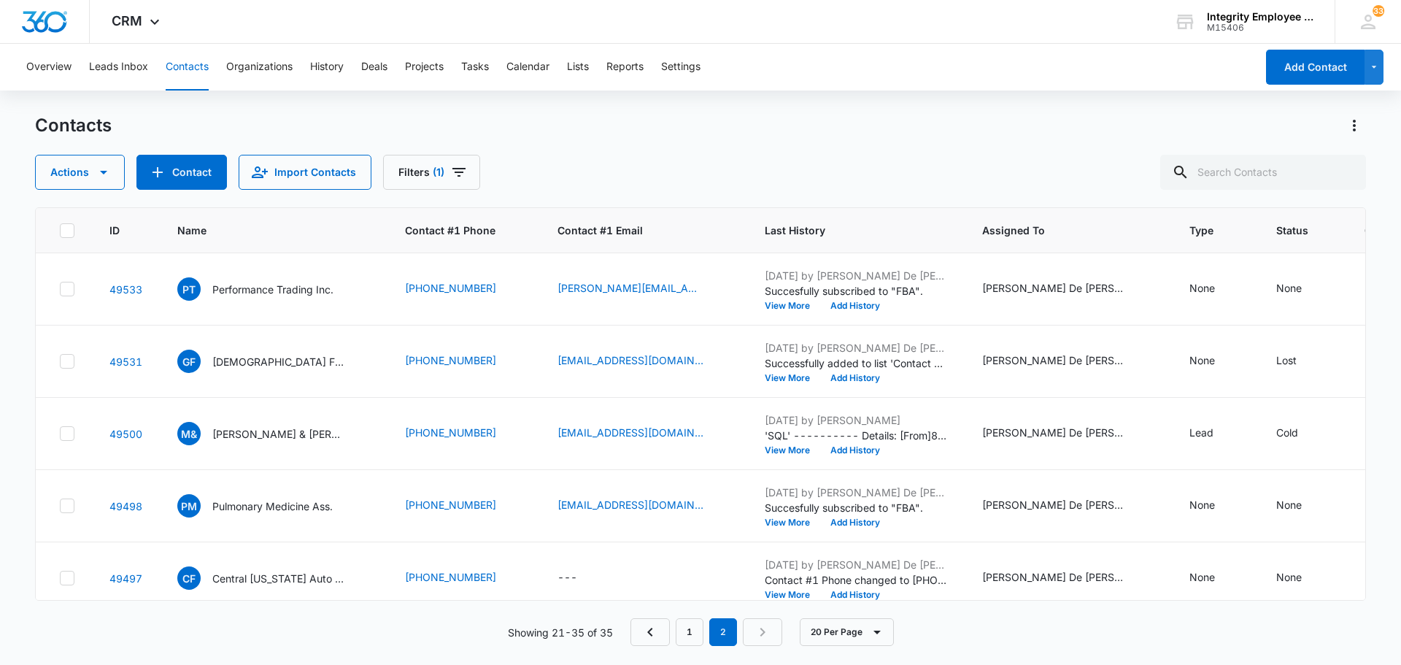
scroll to position [236, 0]
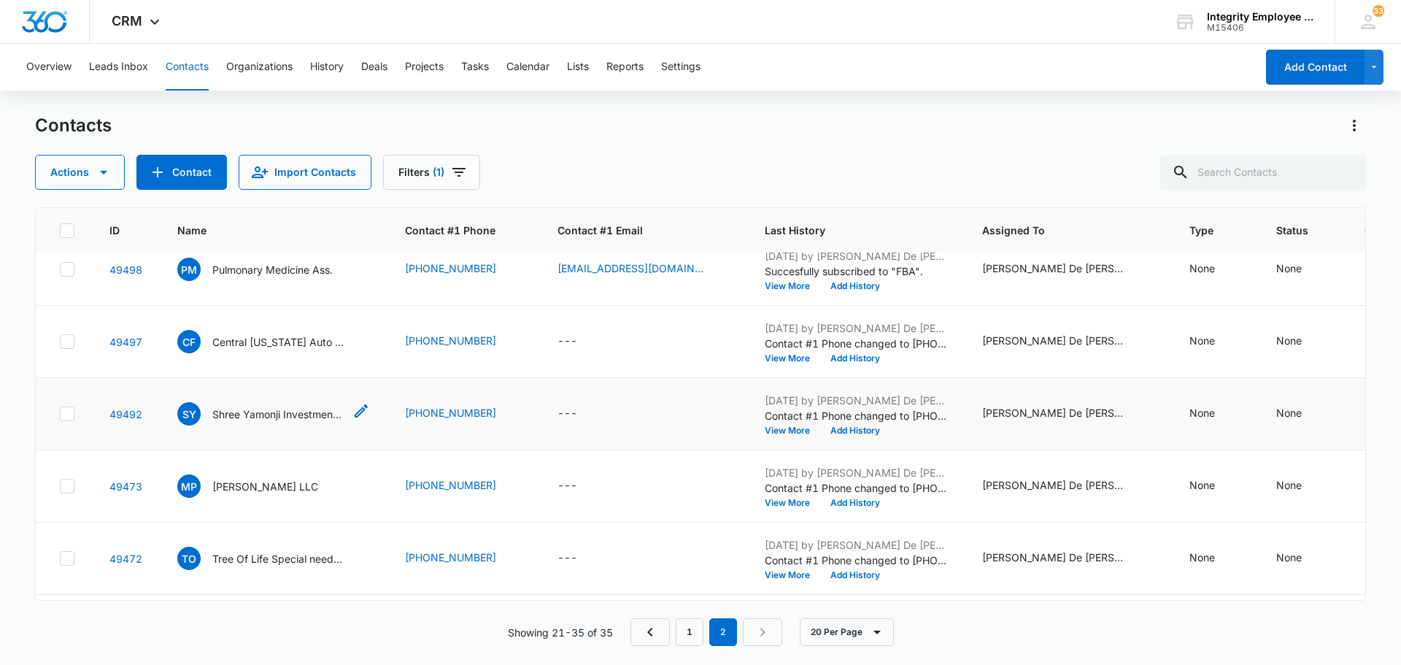
click at [298, 411] on p "Shree Yamonji Investments Inc." at bounding box center [277, 413] width 131 height 15
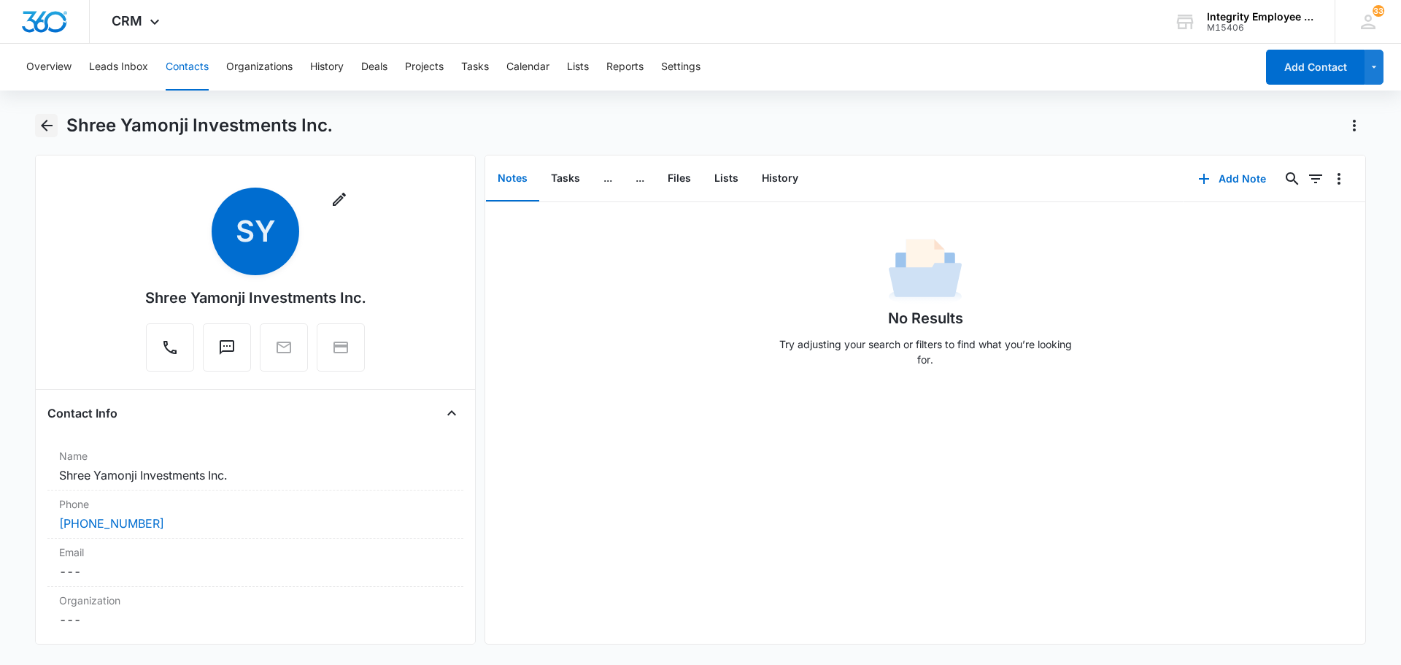
click at [42, 127] on icon "Back" at bounding box center [47, 126] width 18 height 18
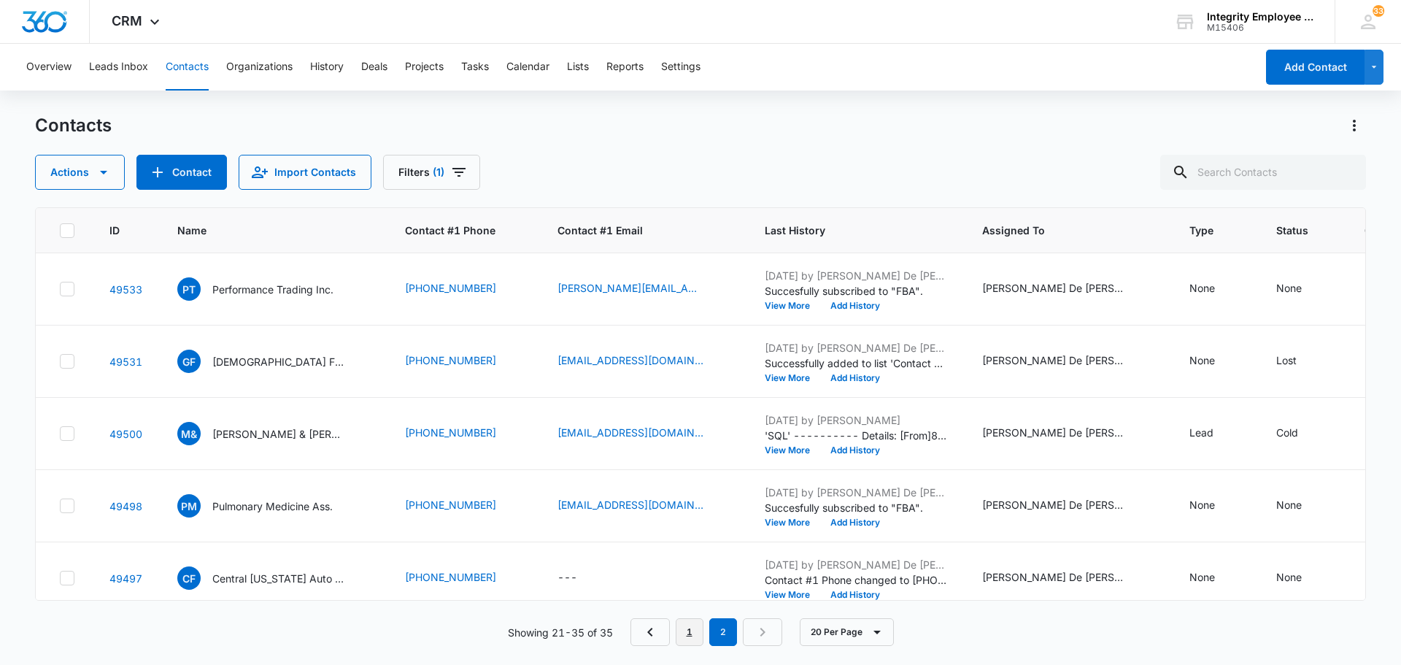
click at [687, 635] on link "1" at bounding box center [689, 632] width 28 height 28
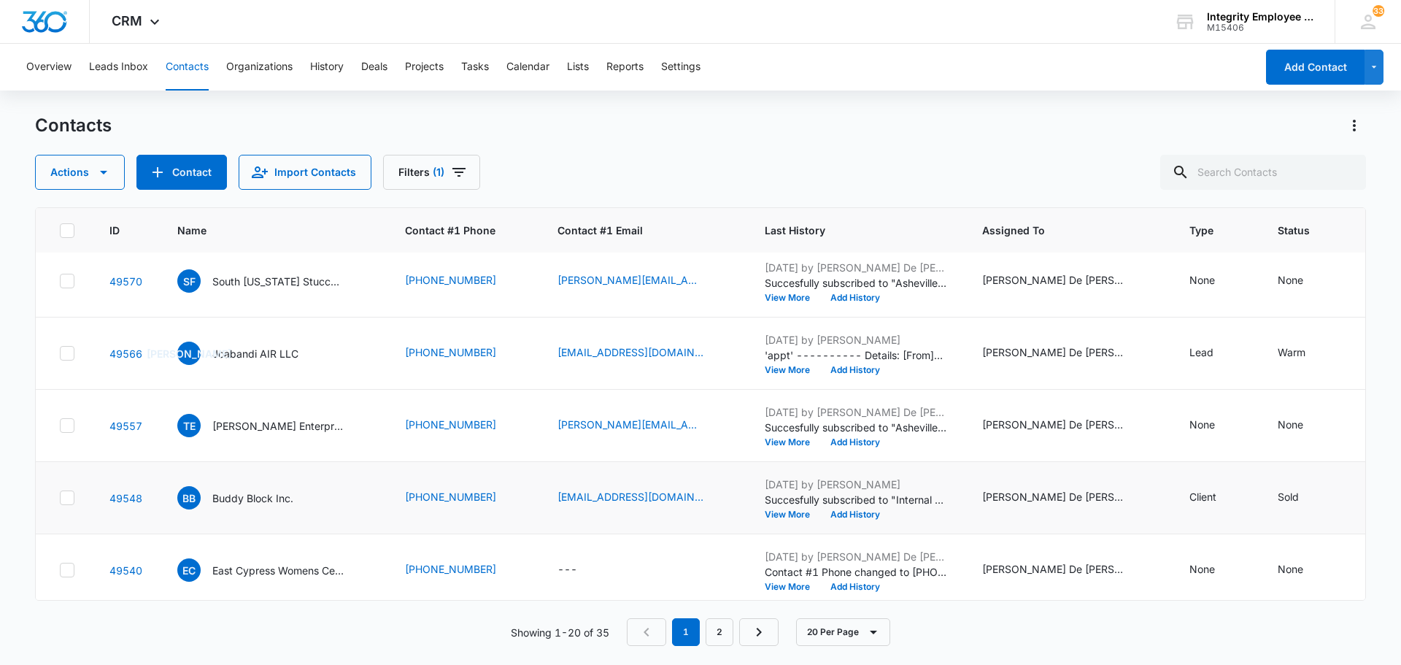
scroll to position [875, 0]
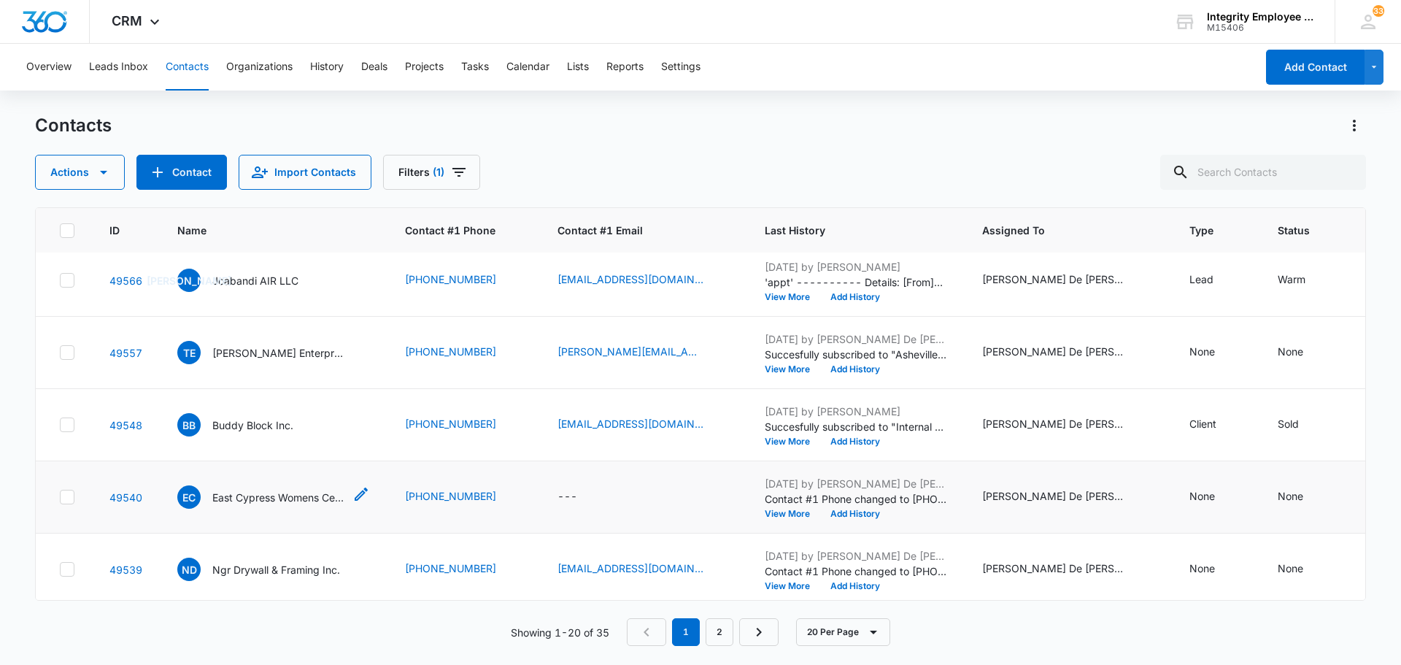
click at [311, 498] on p "East Cypress Womens Center IN" at bounding box center [277, 496] width 131 height 15
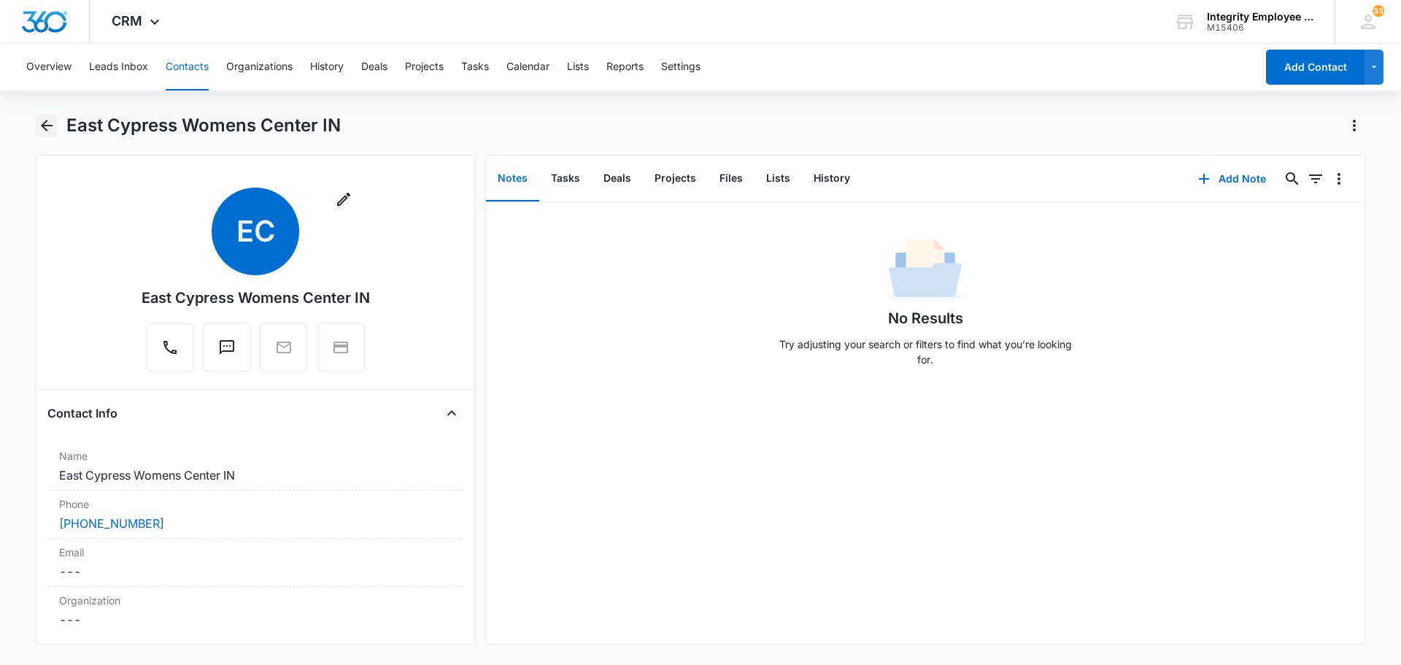
click at [45, 129] on icon "Back" at bounding box center [47, 126] width 12 height 12
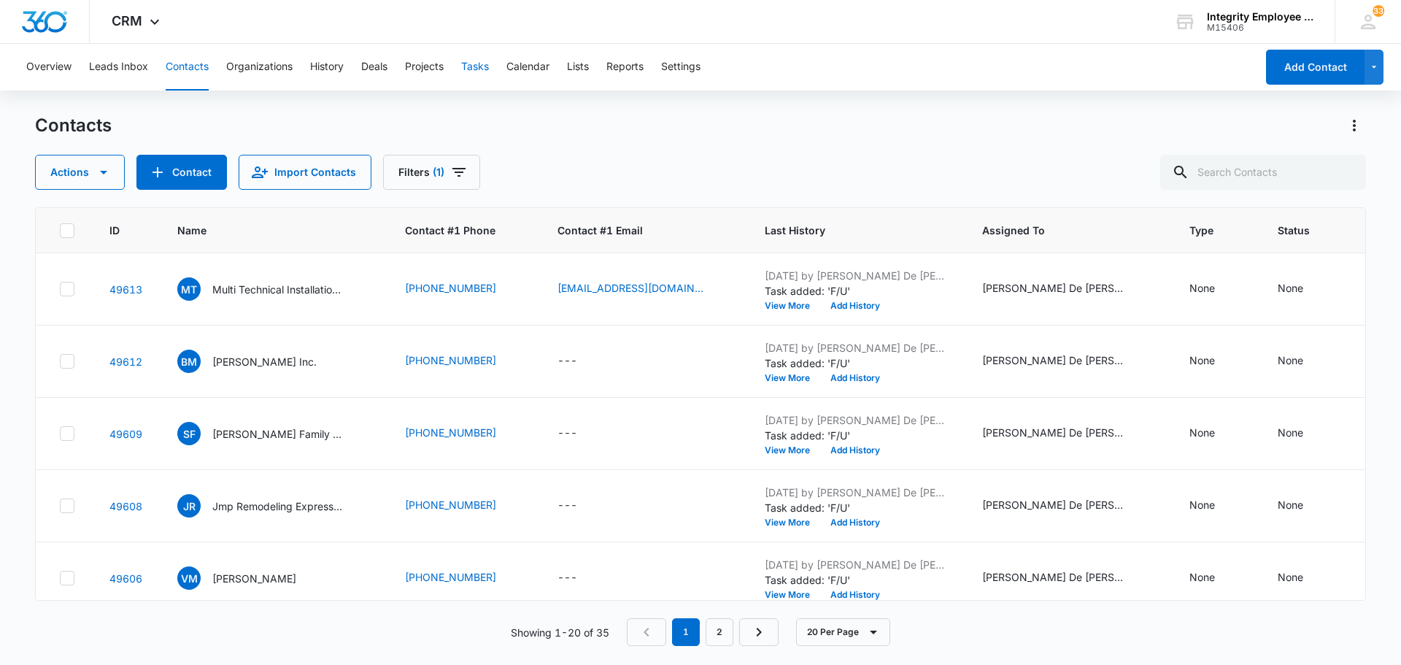
click at [473, 66] on button "Tasks" at bounding box center [475, 67] width 28 height 47
